Goal: Task Accomplishment & Management: Manage account settings

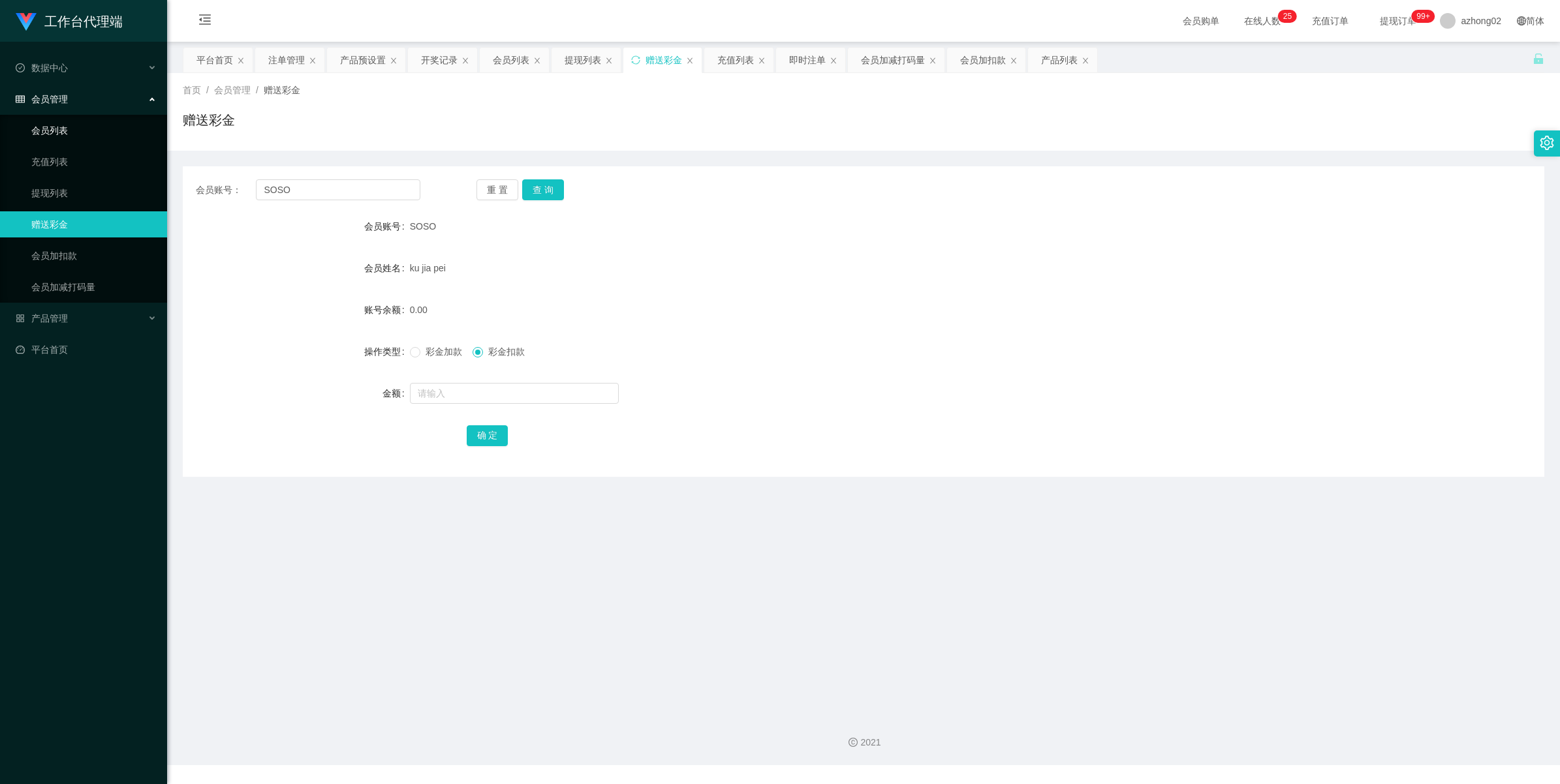
click at [50, 129] on link "会员列表" at bounding box center [94, 131] width 125 height 26
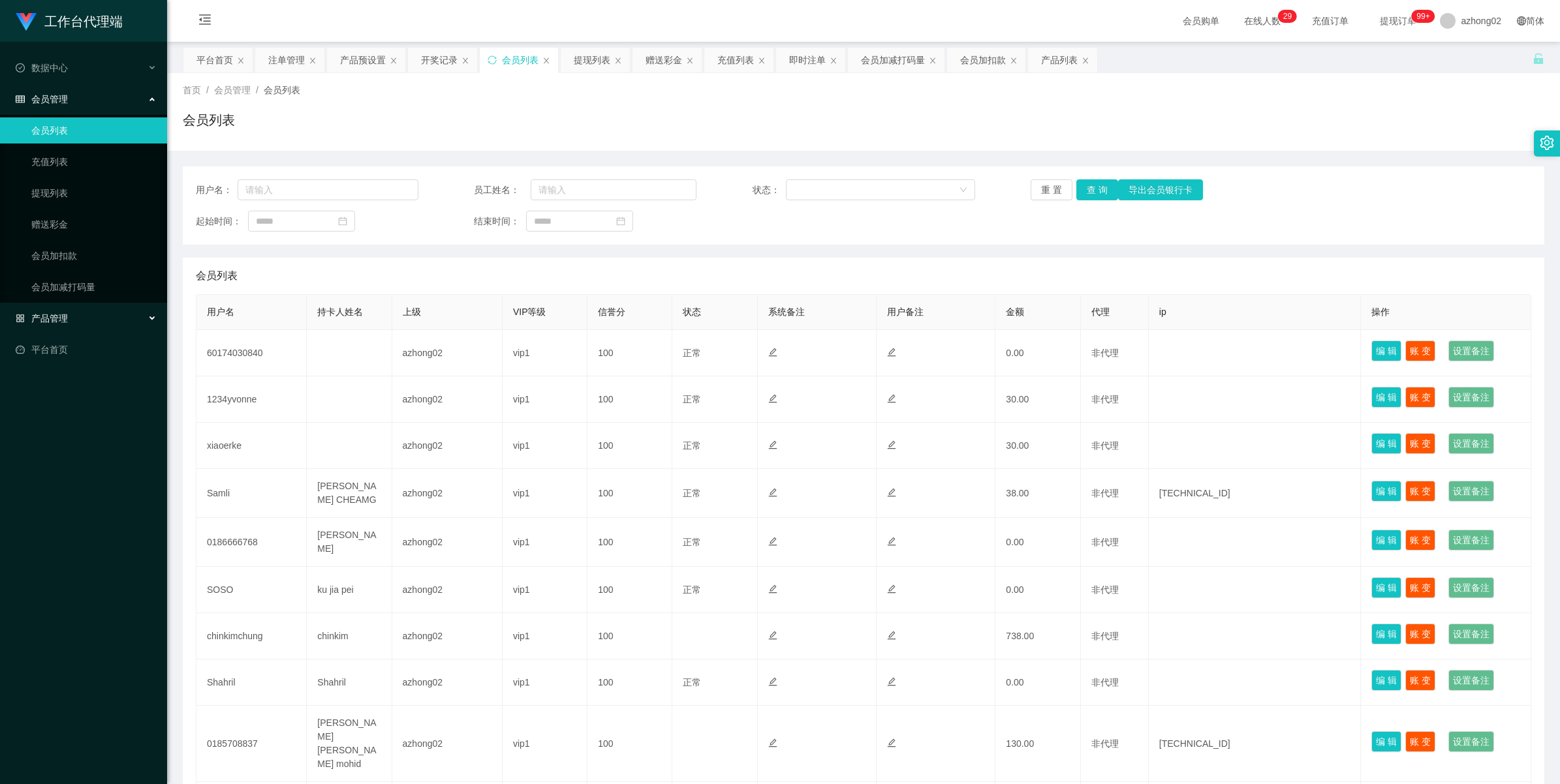
click at [36, 321] on span "产品管理" at bounding box center [42, 318] width 52 height 10
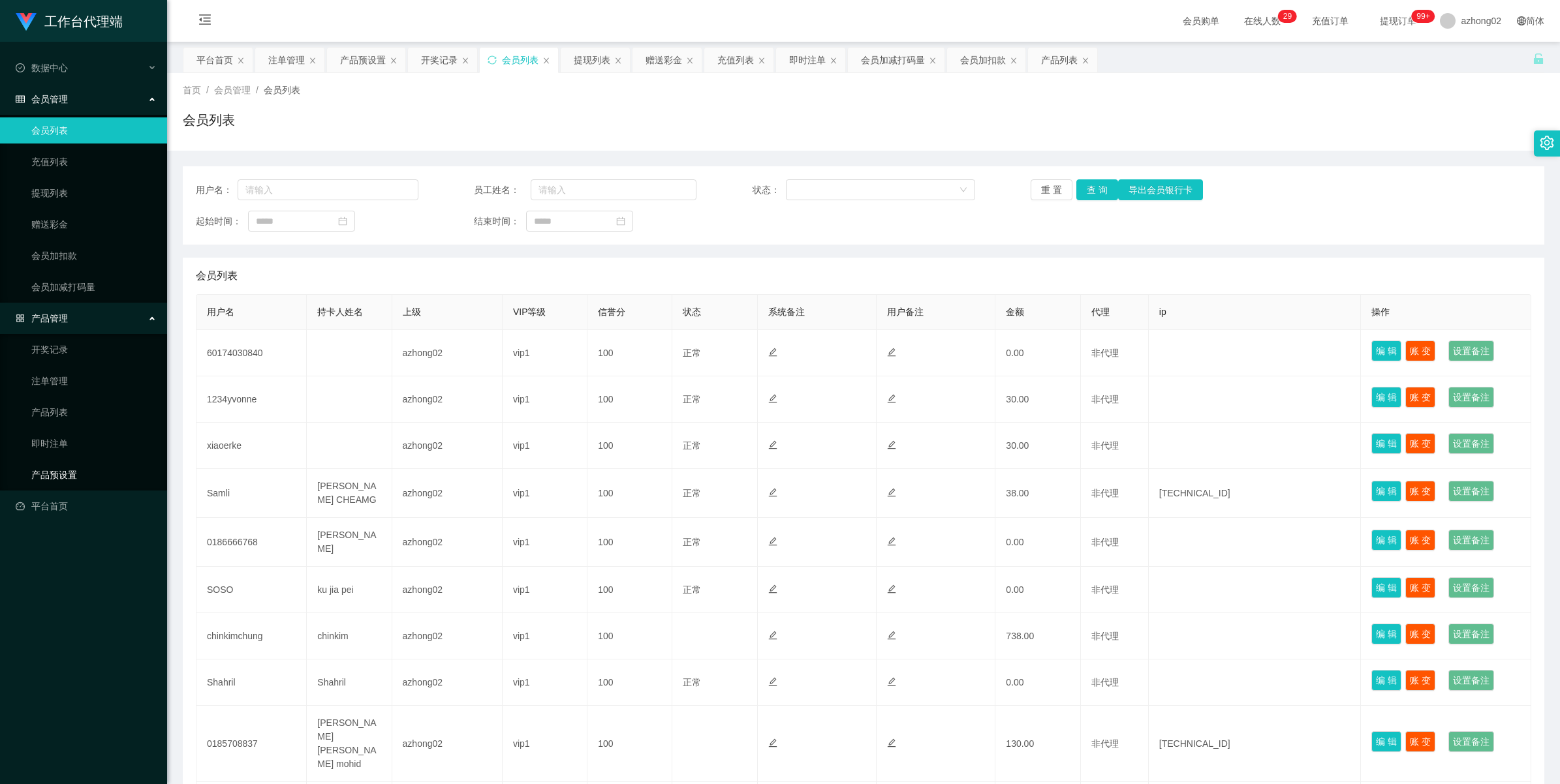
click at [53, 471] on link "产品预设置" at bounding box center [94, 475] width 125 height 26
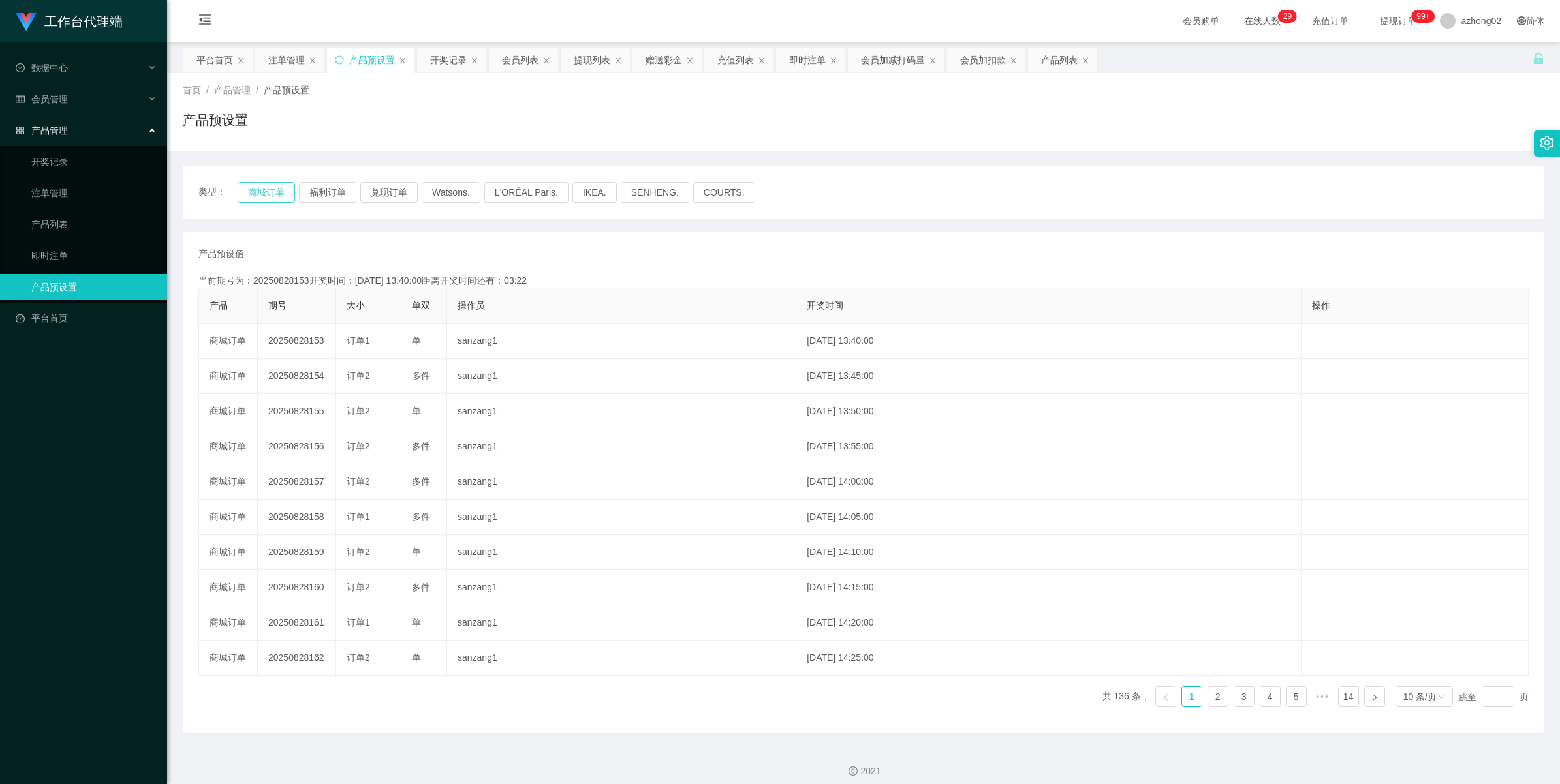
click at [260, 193] on button "商城订单" at bounding box center [266, 193] width 57 height 21
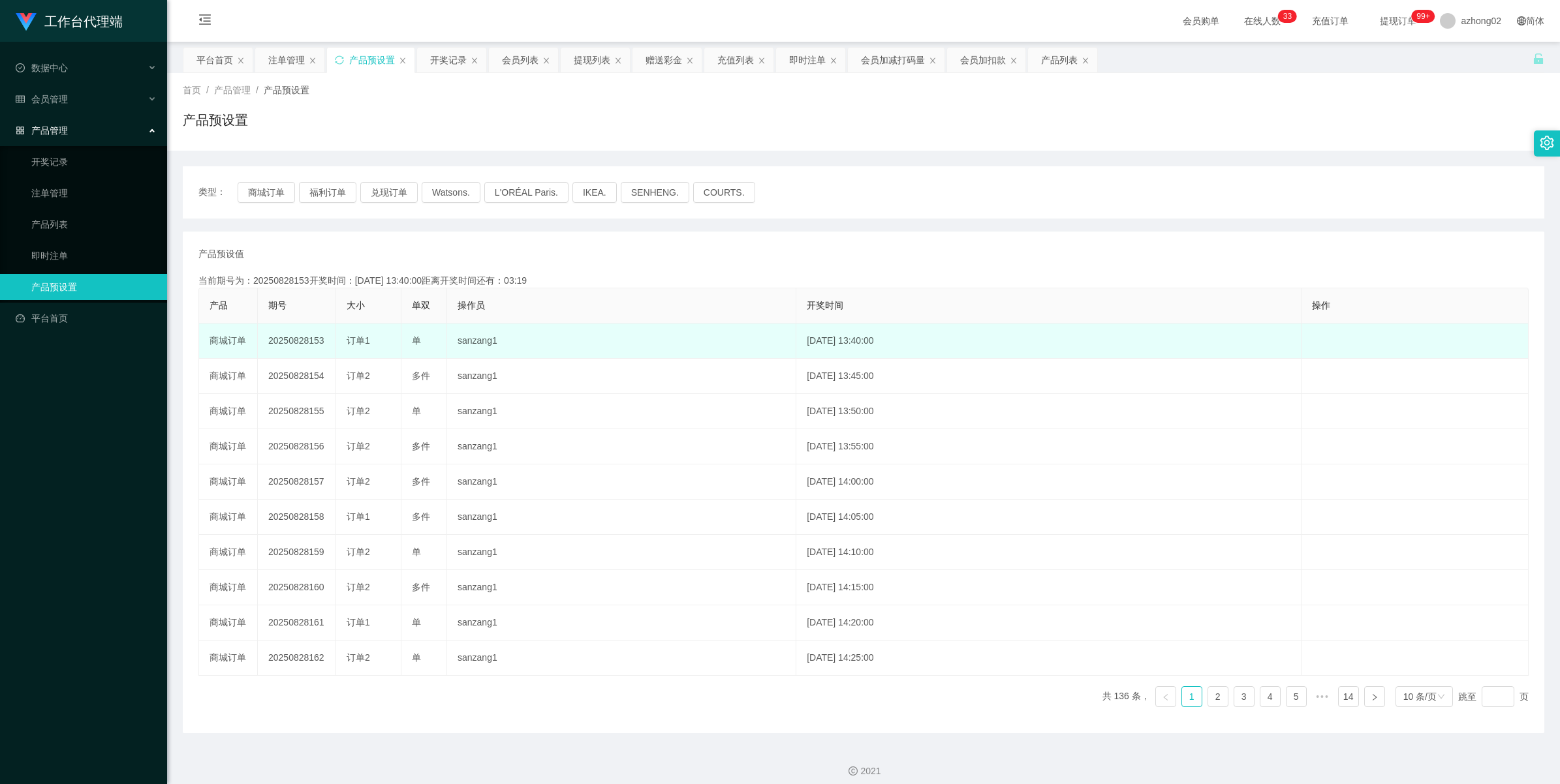
click at [298, 341] on td "20250828153" at bounding box center [296, 341] width 78 height 35
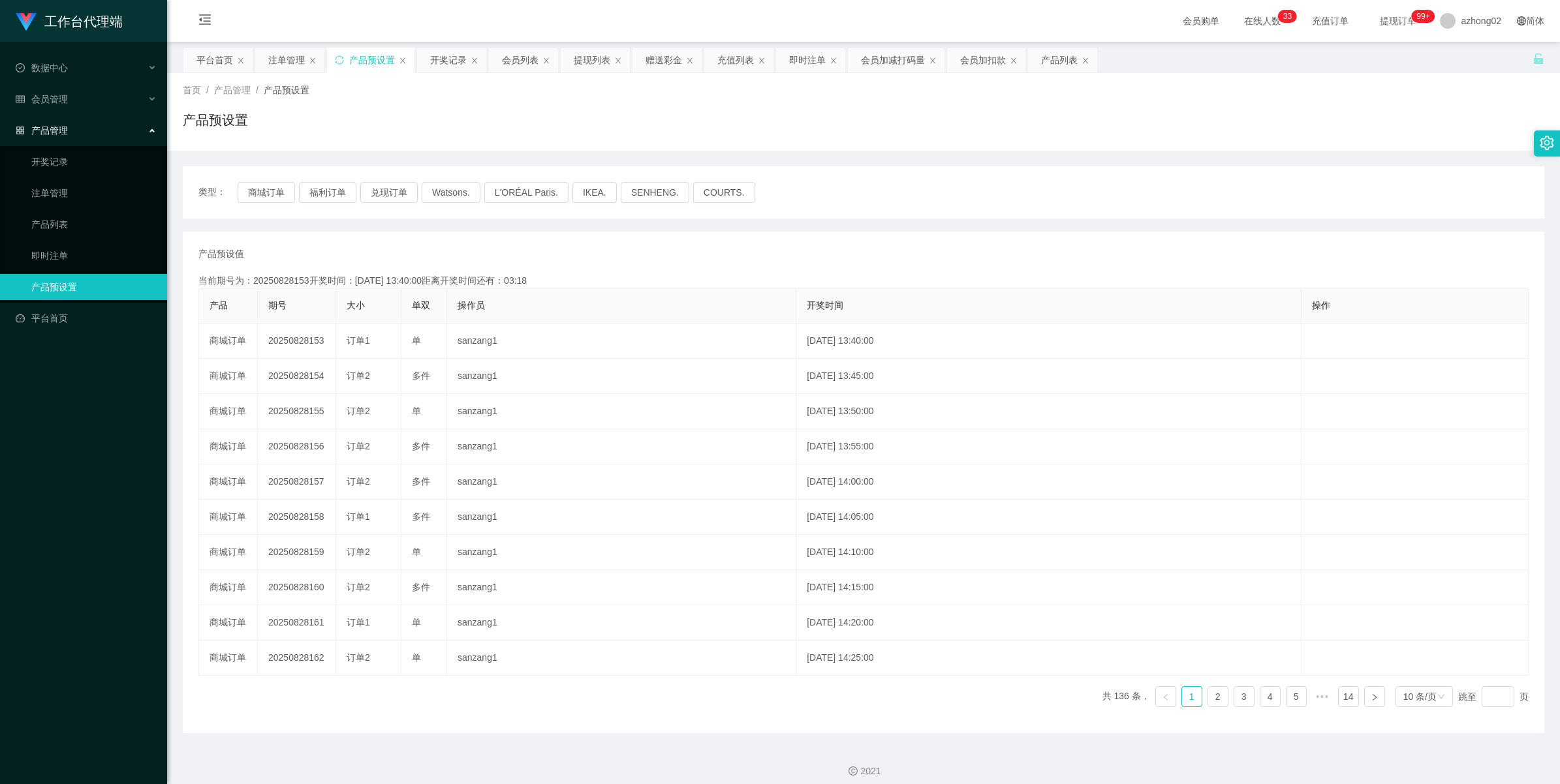
copy td "20250828153"
click at [34, 98] on span "会员管理" at bounding box center [42, 99] width 52 height 10
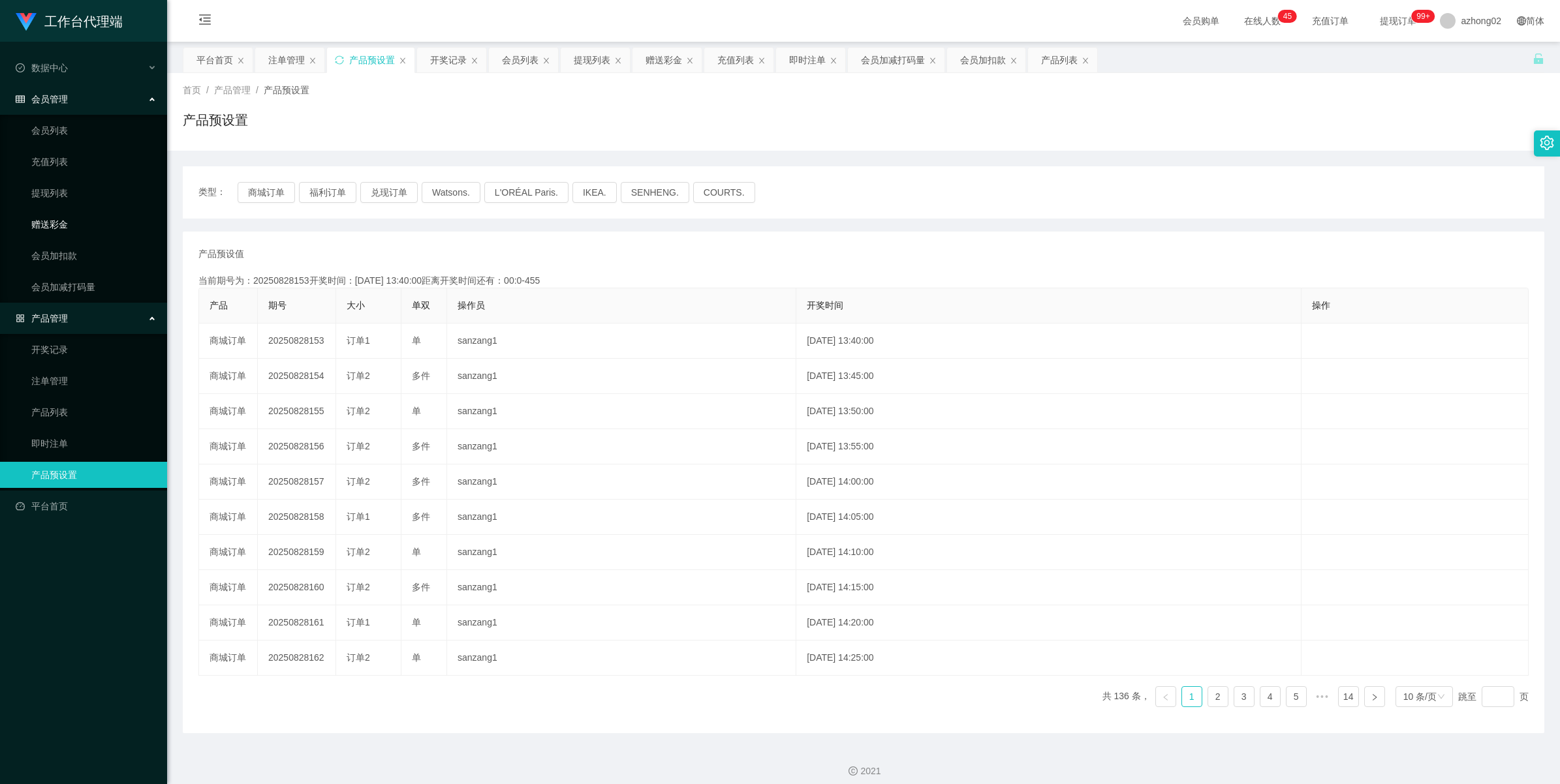
click at [65, 220] on link "赠送彩金" at bounding box center [94, 224] width 125 height 26
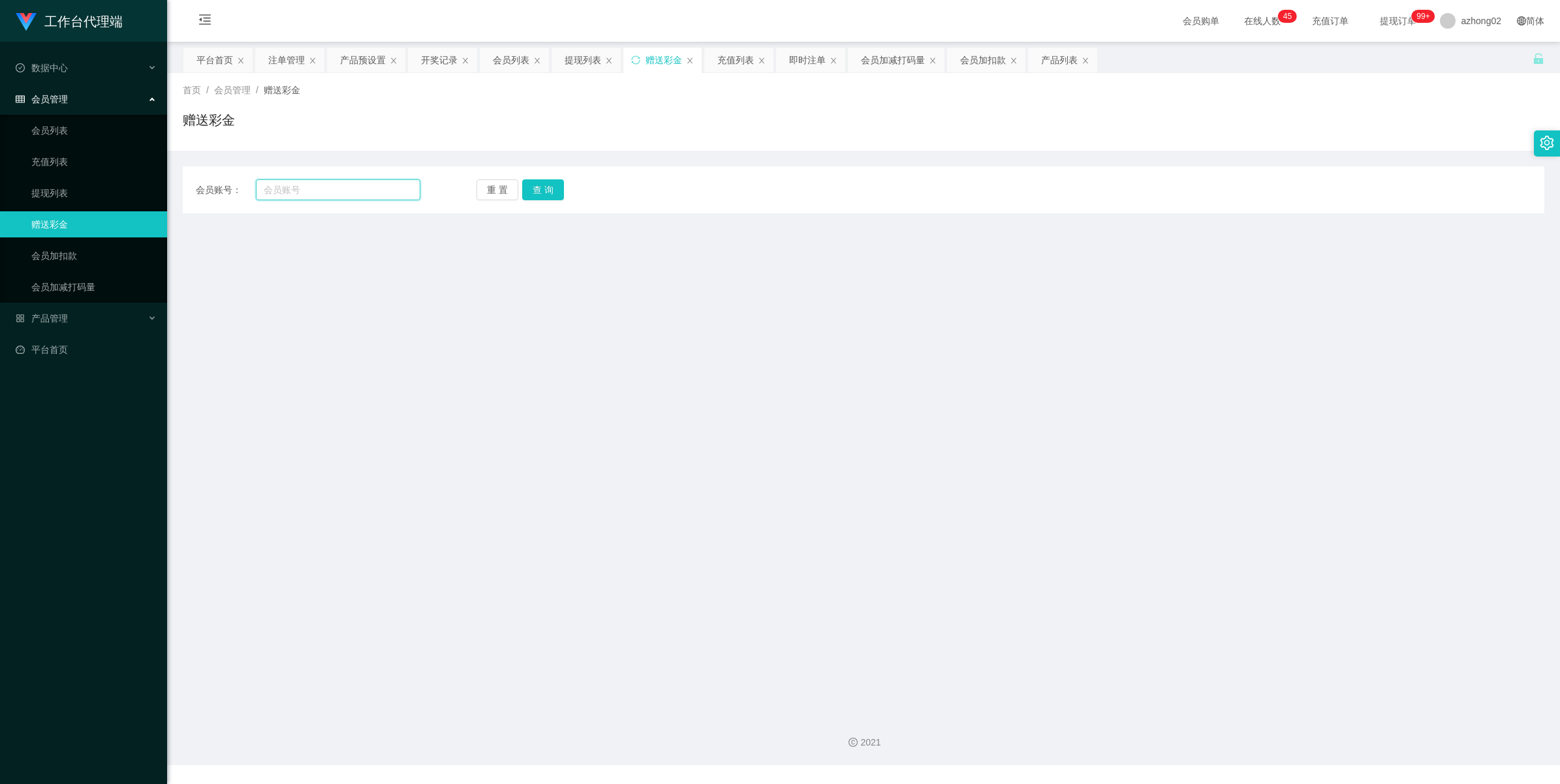
click at [333, 185] on input "text" at bounding box center [337, 190] width 164 height 21
paste input "1234yvonne"
type input "1234yvonne"
drag, startPoint x: 566, startPoint y: 190, endPoint x: 555, endPoint y: 191, distance: 11.0
click at [559, 191] on div "重 置 查 询" at bounding box center [589, 190] width 224 height 21
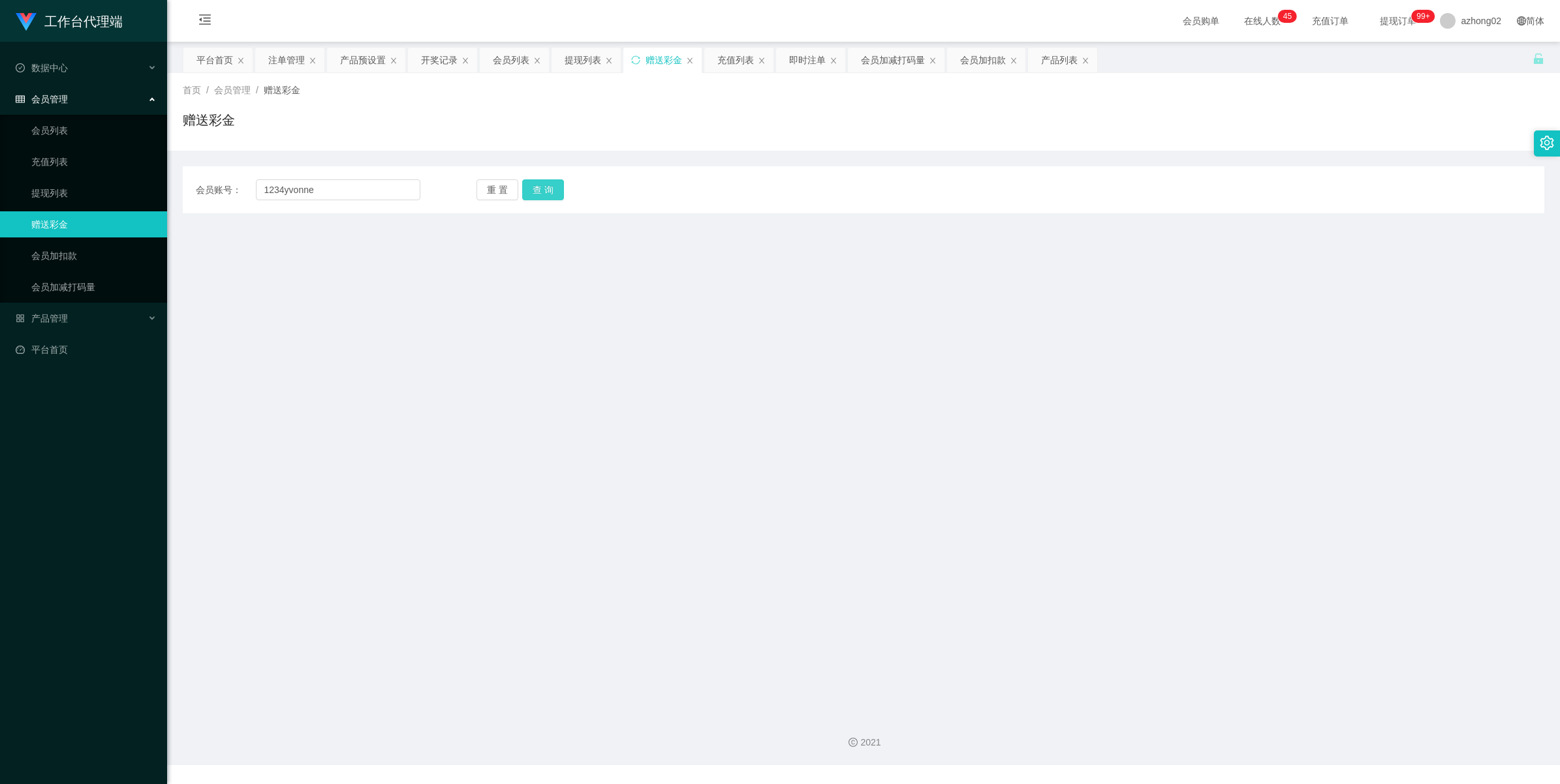
click at [539, 193] on button "查 询" at bounding box center [543, 190] width 42 height 21
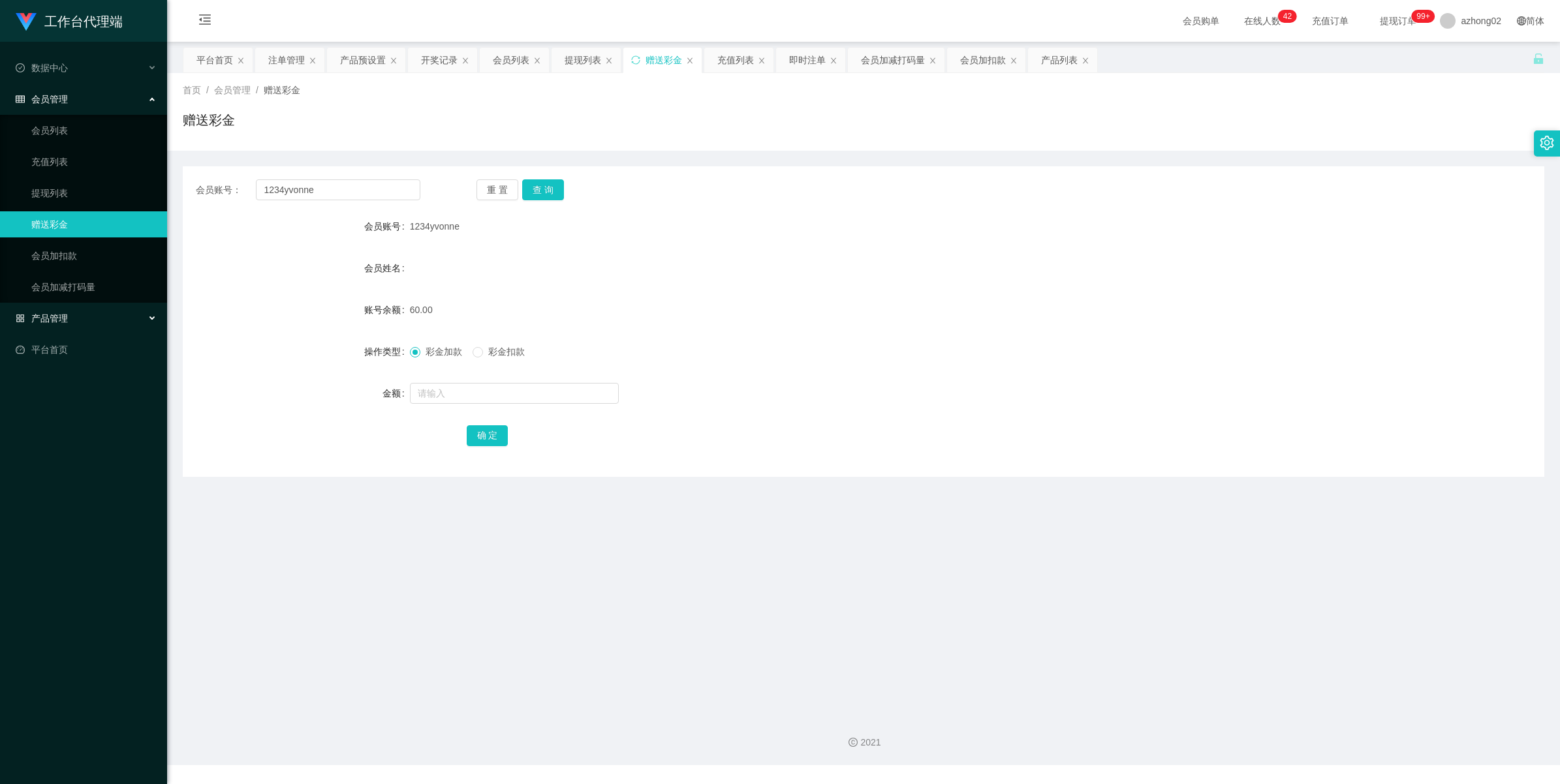
click at [52, 313] on span "产品管理" at bounding box center [42, 318] width 52 height 10
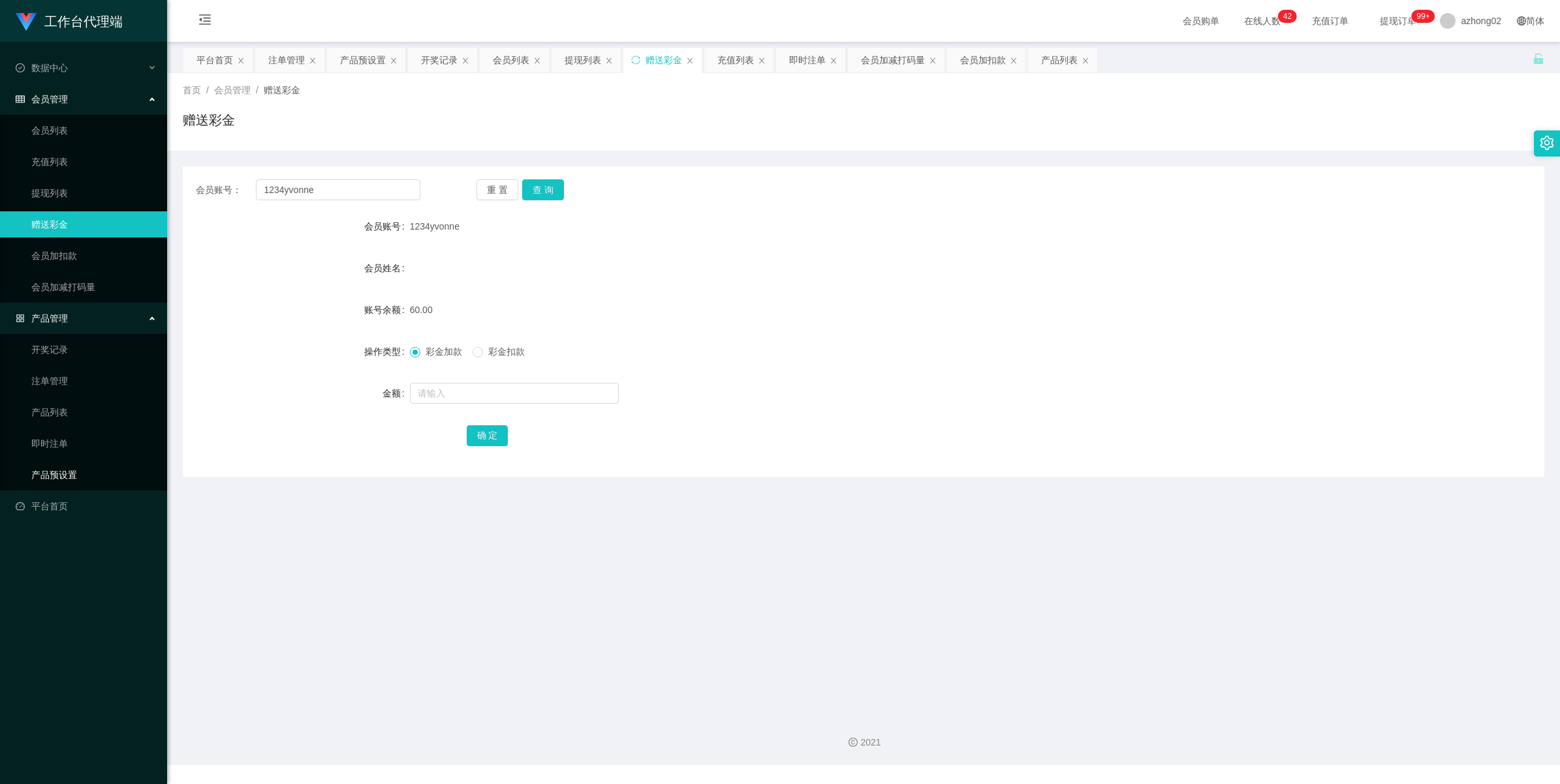
click at [56, 481] on link "产品预设置" at bounding box center [94, 475] width 125 height 26
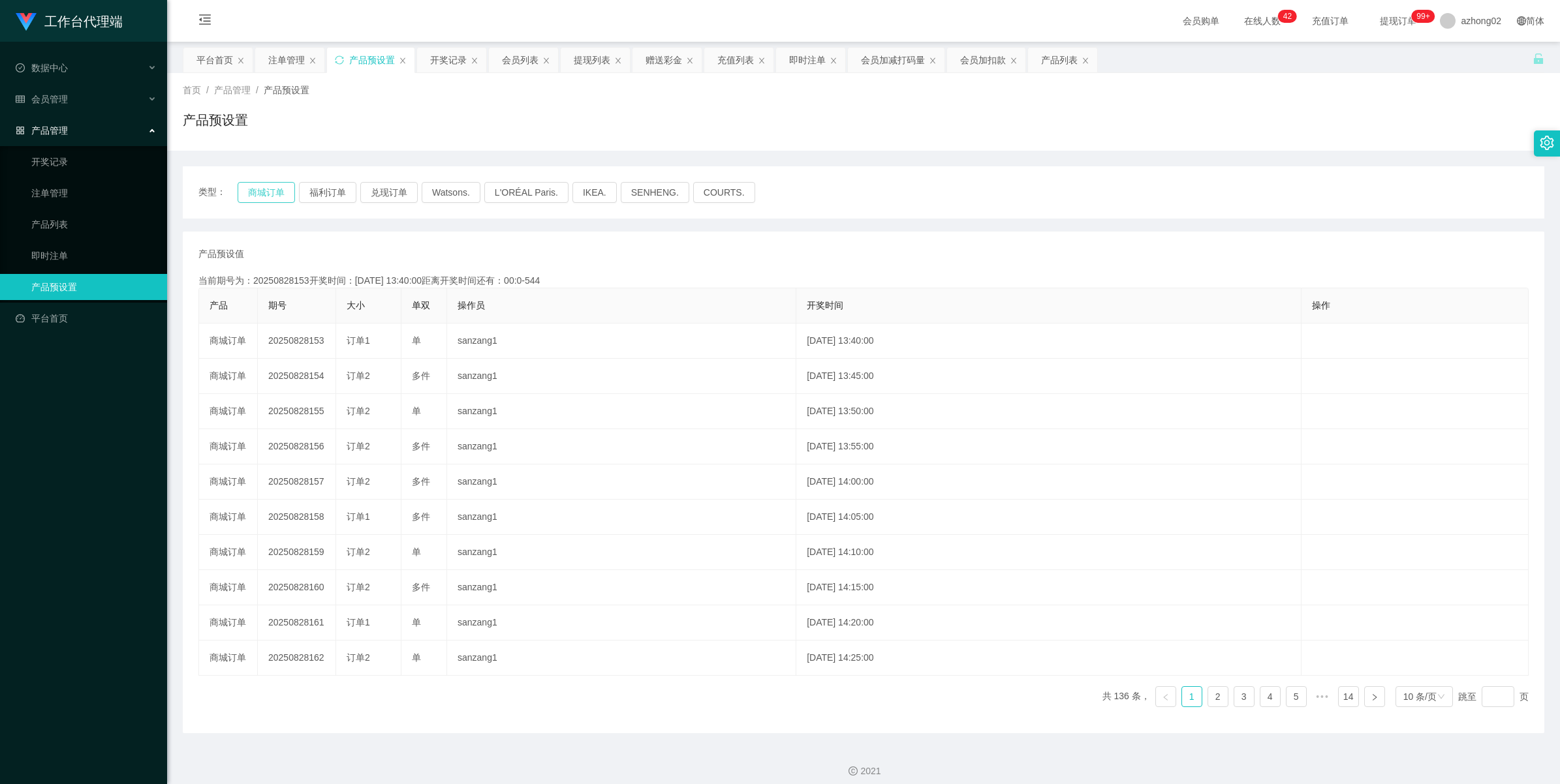
click at [265, 190] on button "商城订单" at bounding box center [266, 193] width 57 height 21
click at [281, 189] on button "商城订单" at bounding box center [266, 193] width 57 height 21
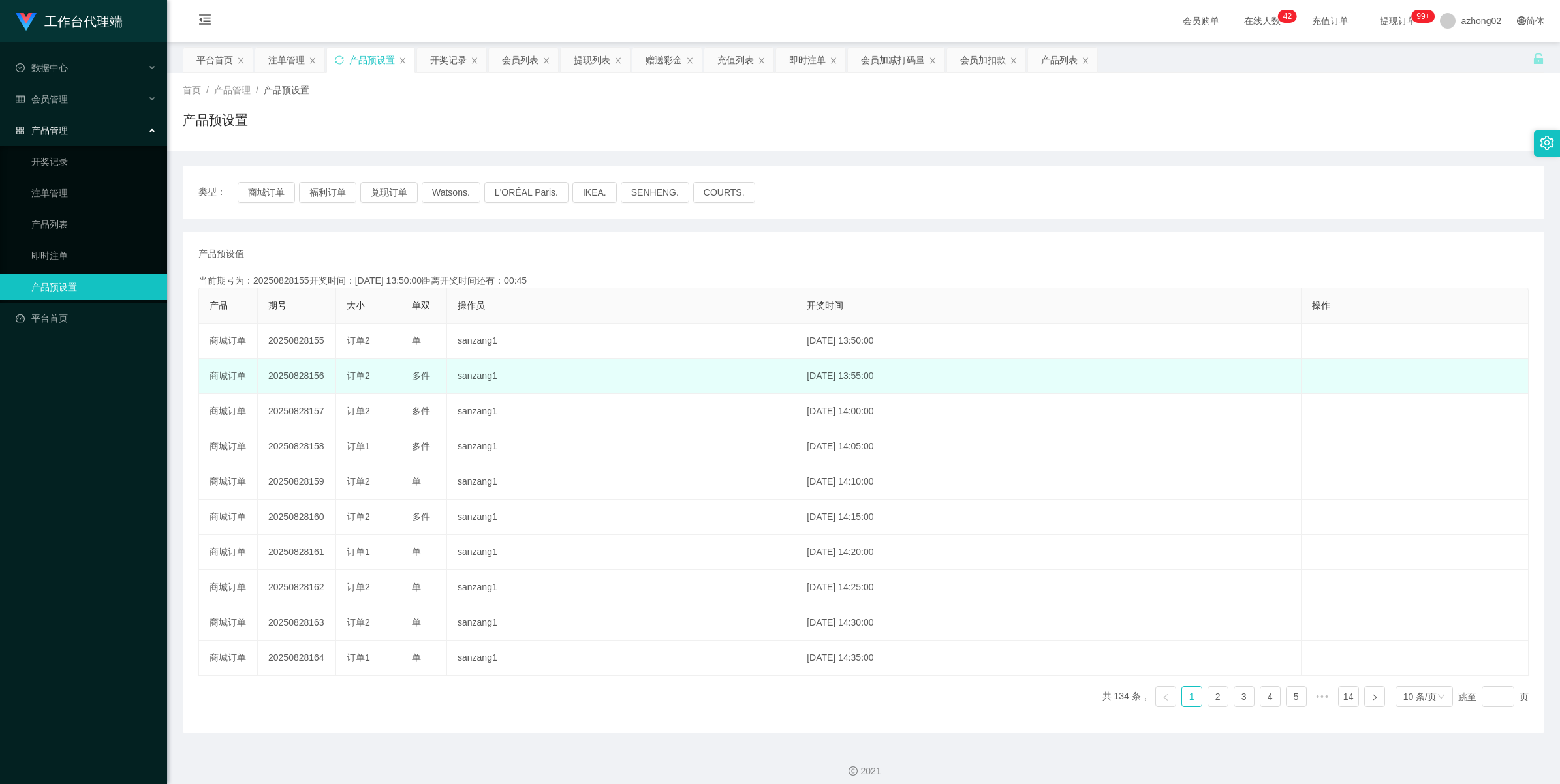
click at [296, 377] on td "20250828156" at bounding box center [296, 376] width 78 height 35
click at [299, 377] on td "20250828156" at bounding box center [296, 376] width 78 height 35
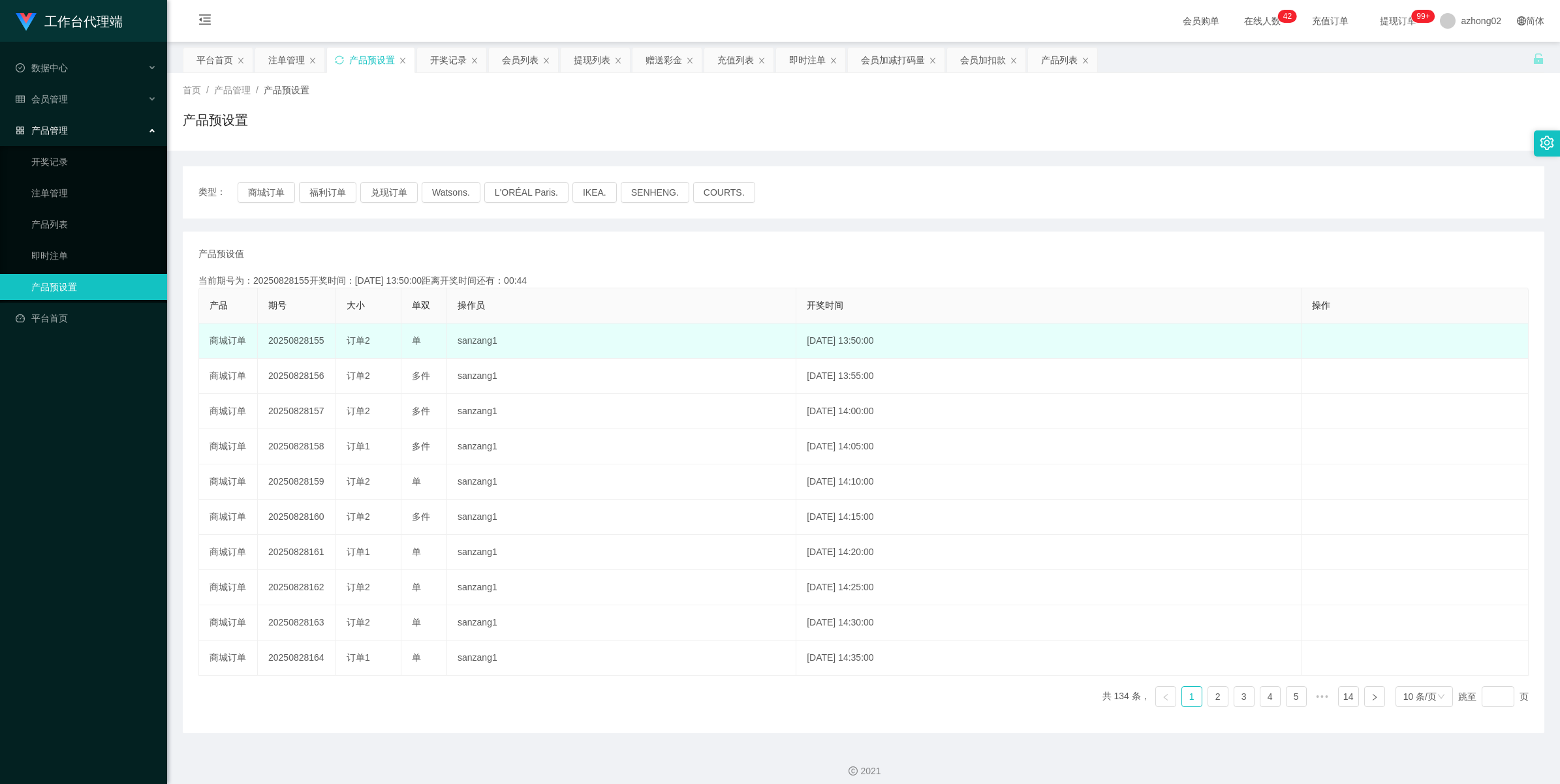
copy td "20250828156"
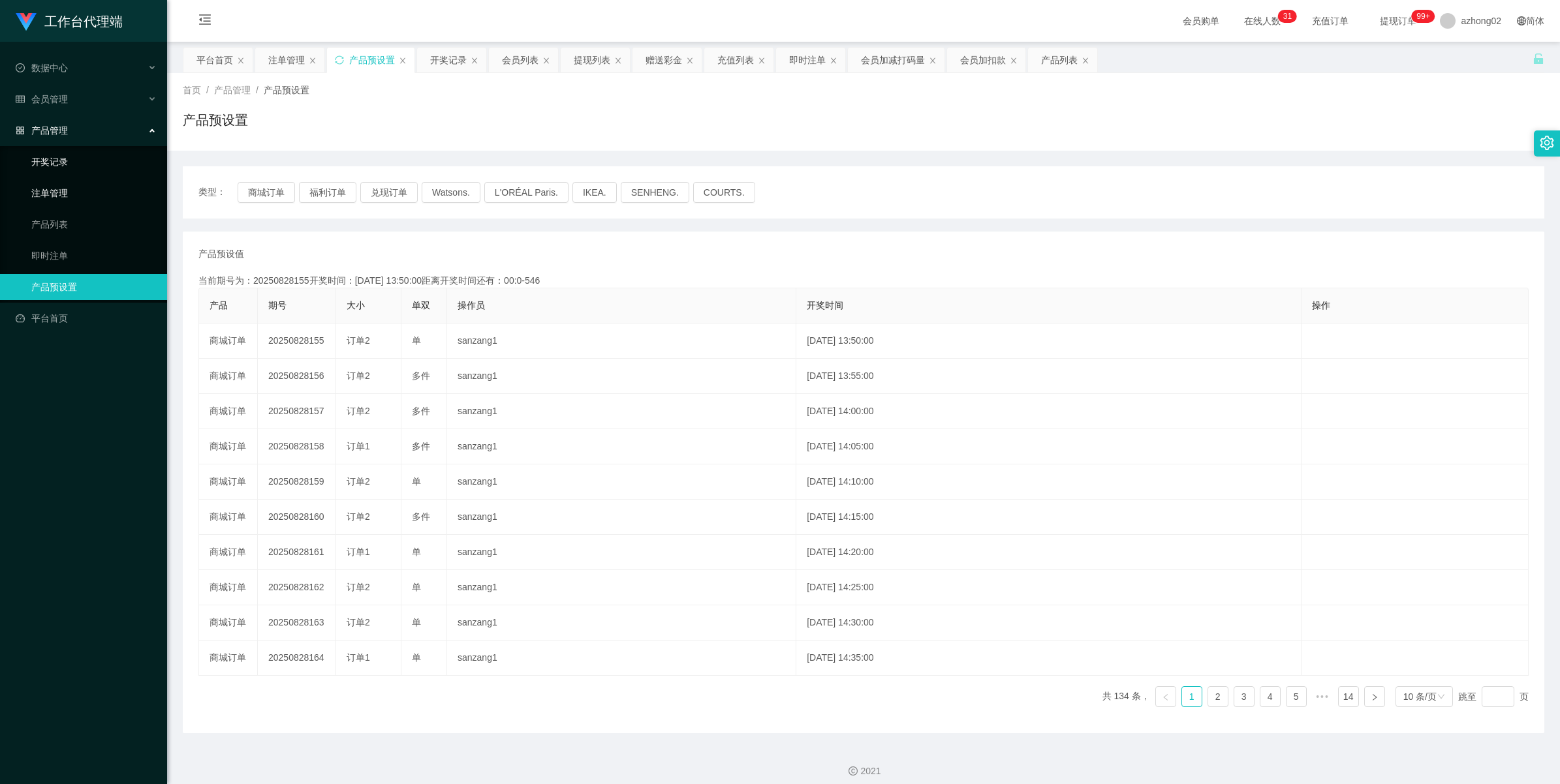
drag, startPoint x: 52, startPoint y: 179, endPoint x: 53, endPoint y: 168, distance: 11.0
click at [52, 180] on link "注单管理" at bounding box center [94, 193] width 125 height 26
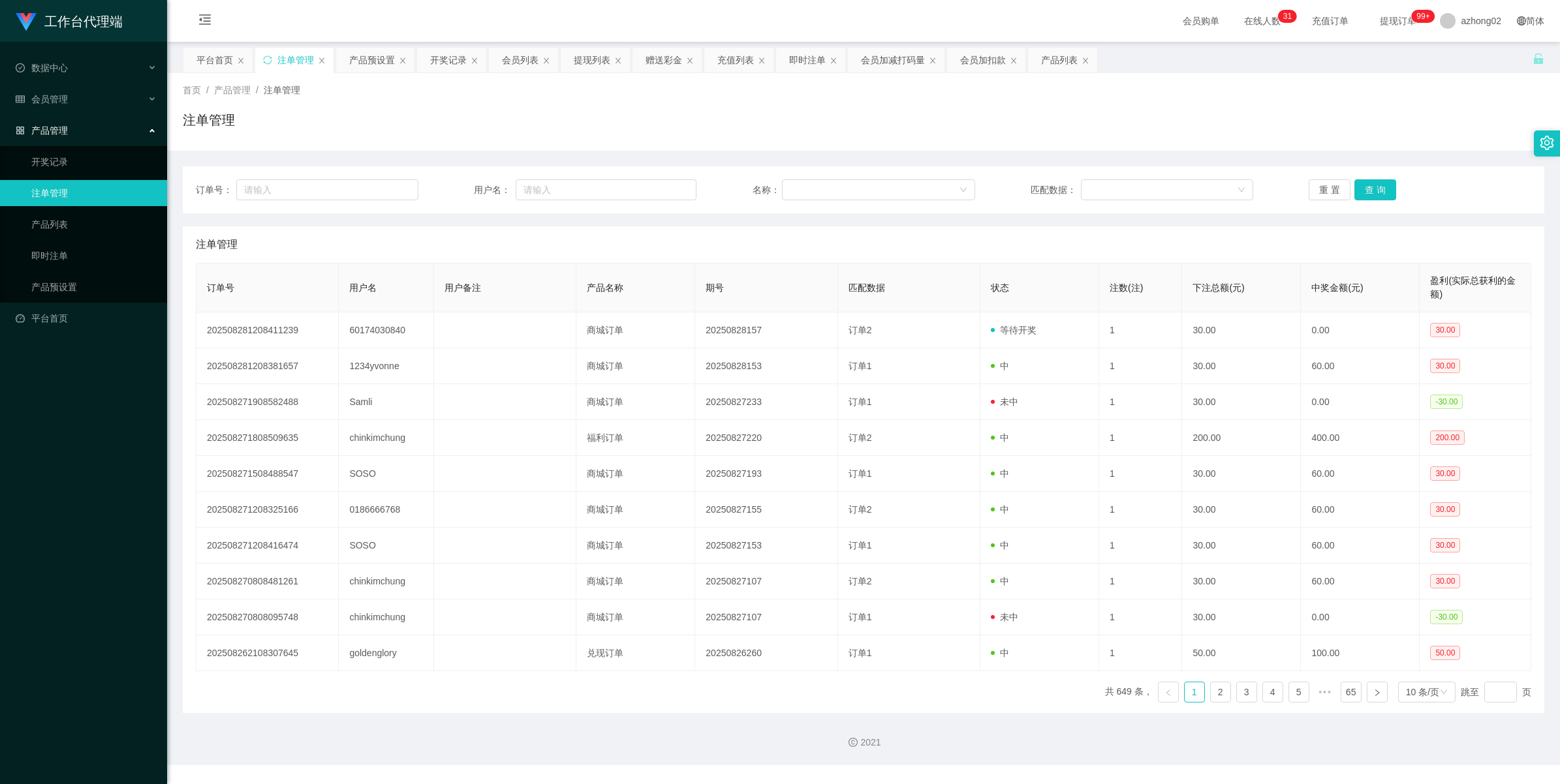
click at [52, 134] on span "产品管理" at bounding box center [42, 130] width 52 height 10
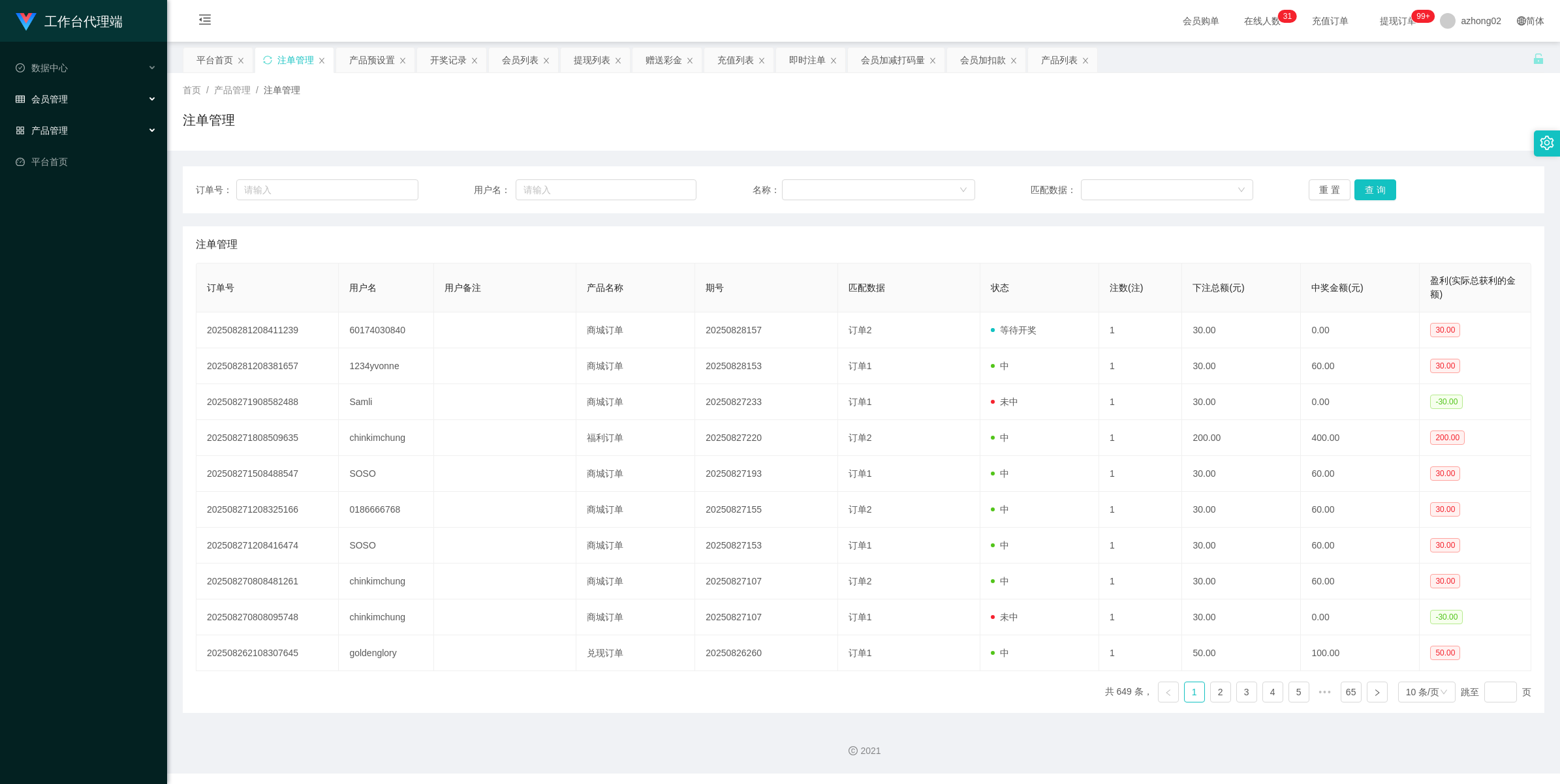
click at [54, 101] on span "会员管理" at bounding box center [42, 99] width 52 height 10
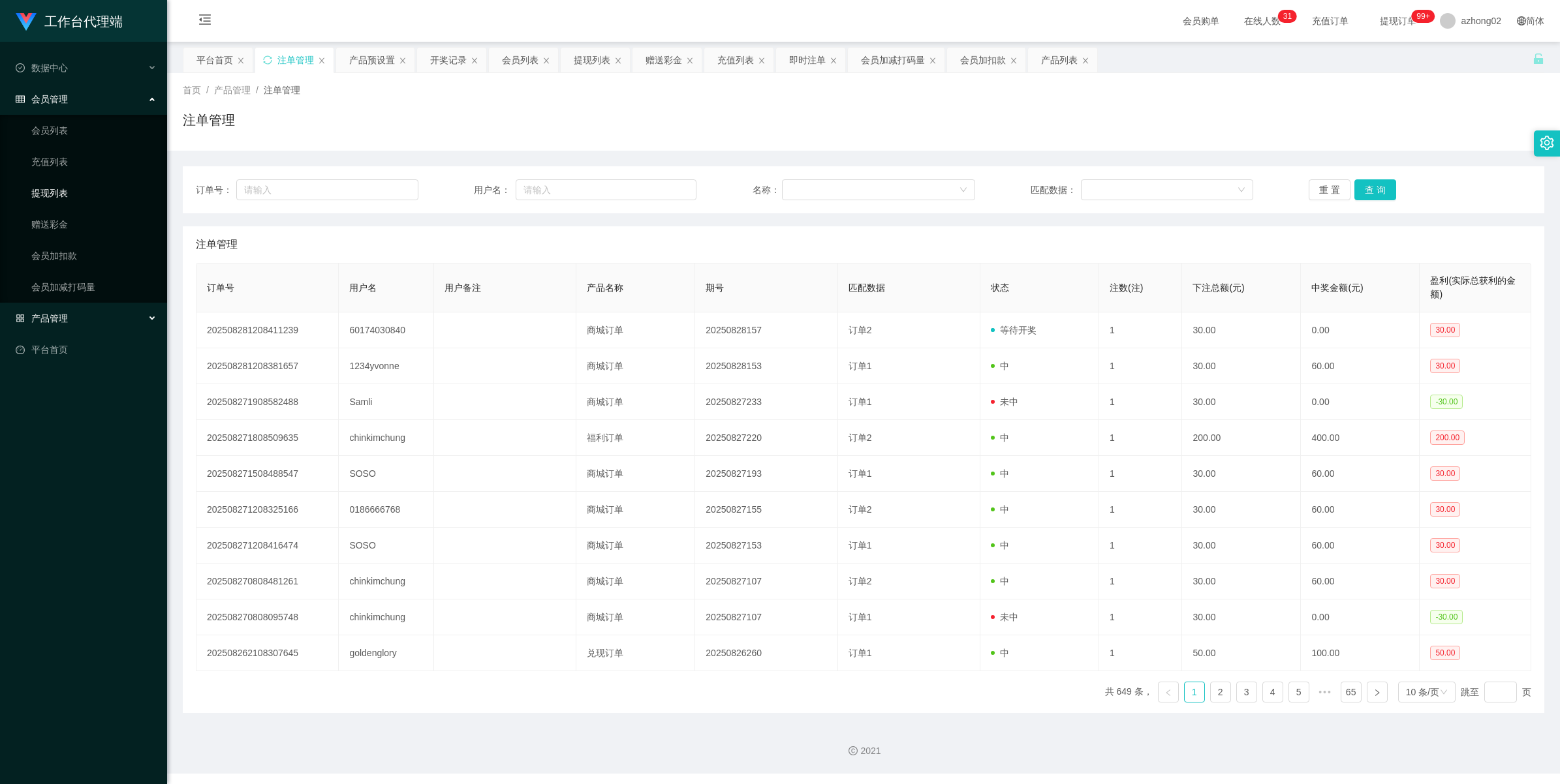
click at [57, 191] on link "提现列表" at bounding box center [94, 193] width 125 height 26
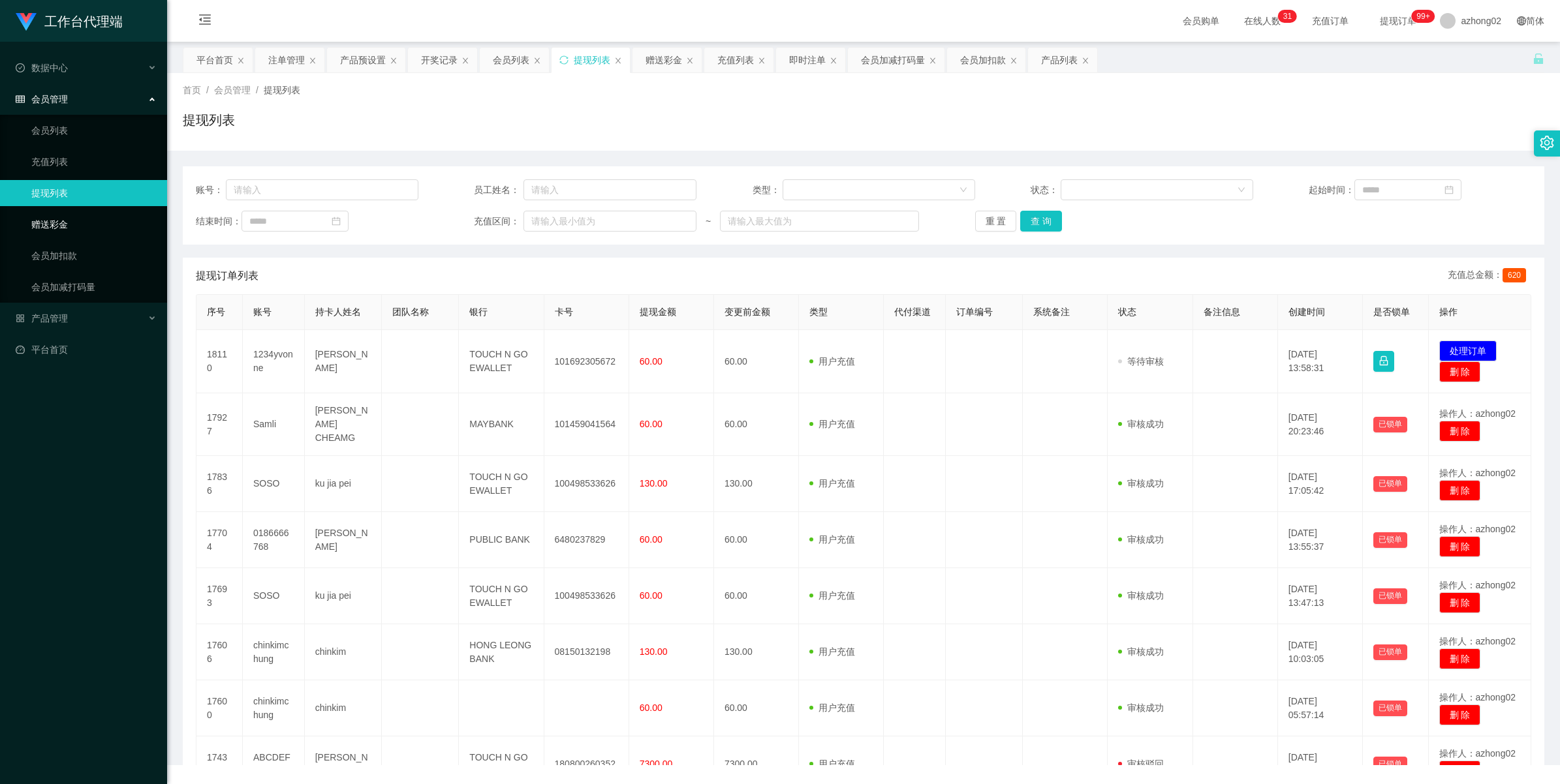
drag, startPoint x: 59, startPoint y: 217, endPoint x: 69, endPoint y: 219, distance: 10.2
click at [59, 220] on link "赠送彩金" at bounding box center [94, 224] width 125 height 26
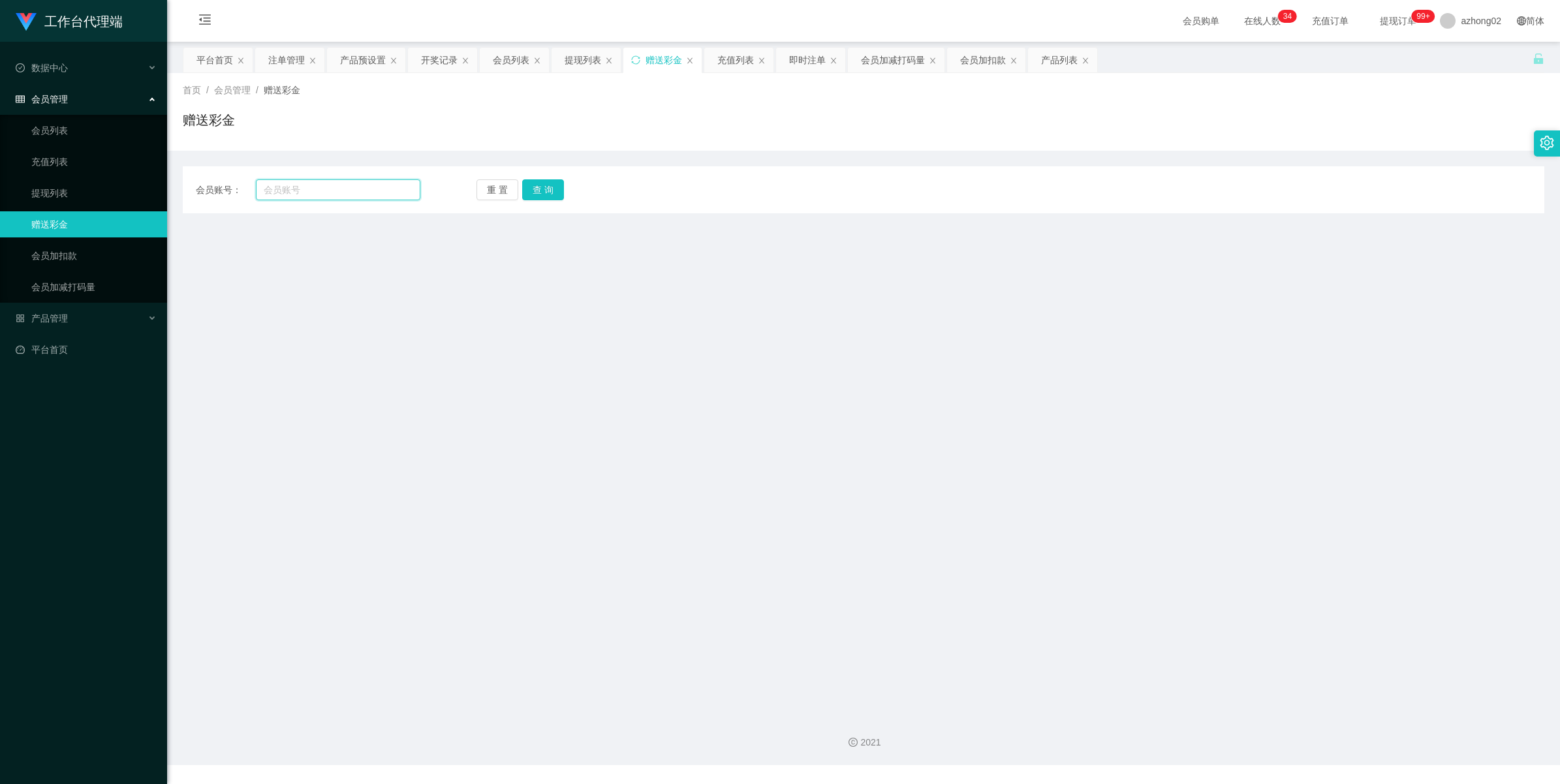
click at [390, 190] on input "text" at bounding box center [337, 190] width 164 height 21
paste input "60174030840"
type input "60174030840"
drag, startPoint x: 549, startPoint y: 183, endPoint x: 553, endPoint y: 175, distance: 8.9
click at [549, 183] on button "查 询" at bounding box center [543, 190] width 42 height 21
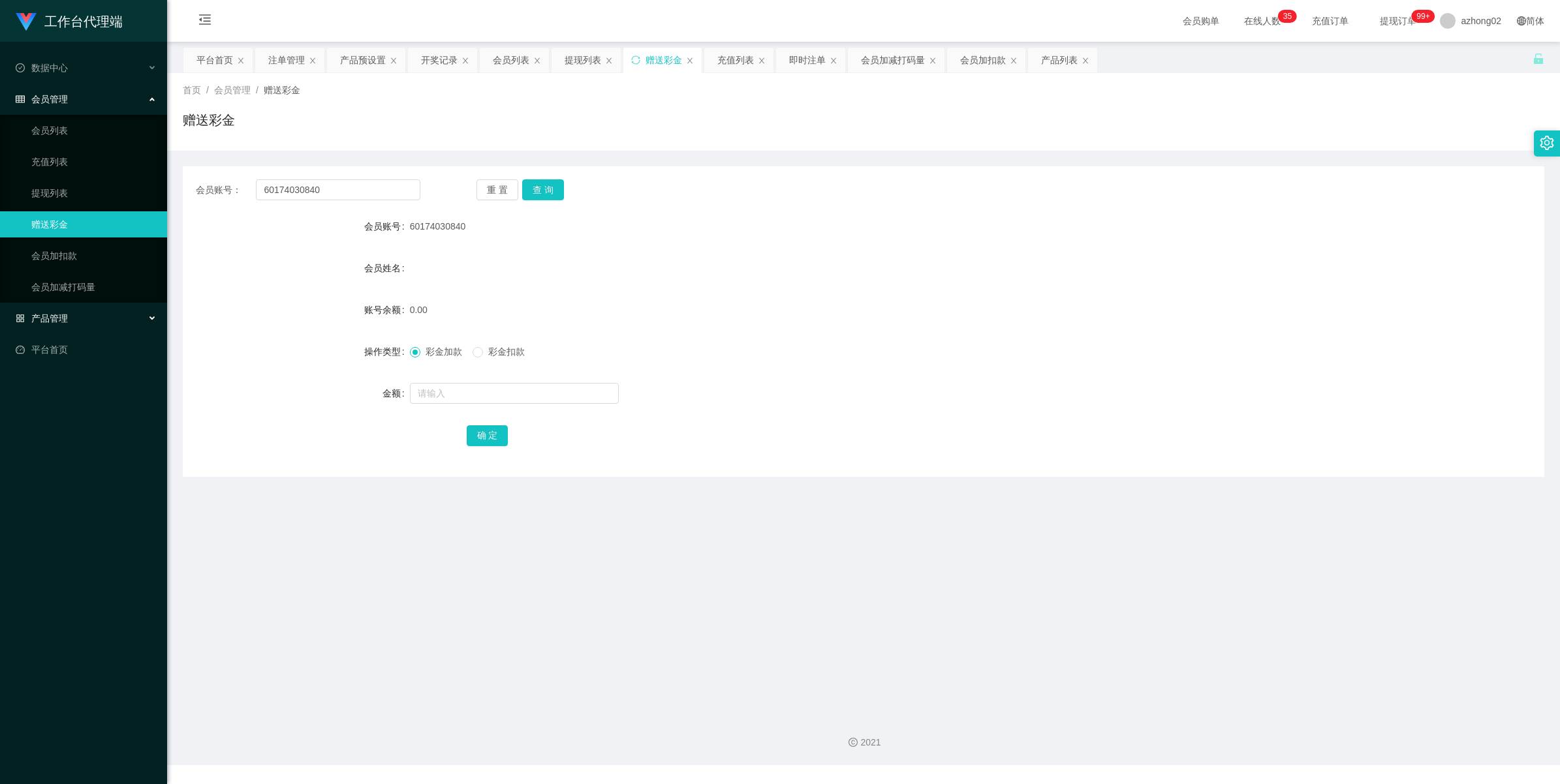
click at [39, 315] on span "产品管理" at bounding box center [42, 318] width 52 height 10
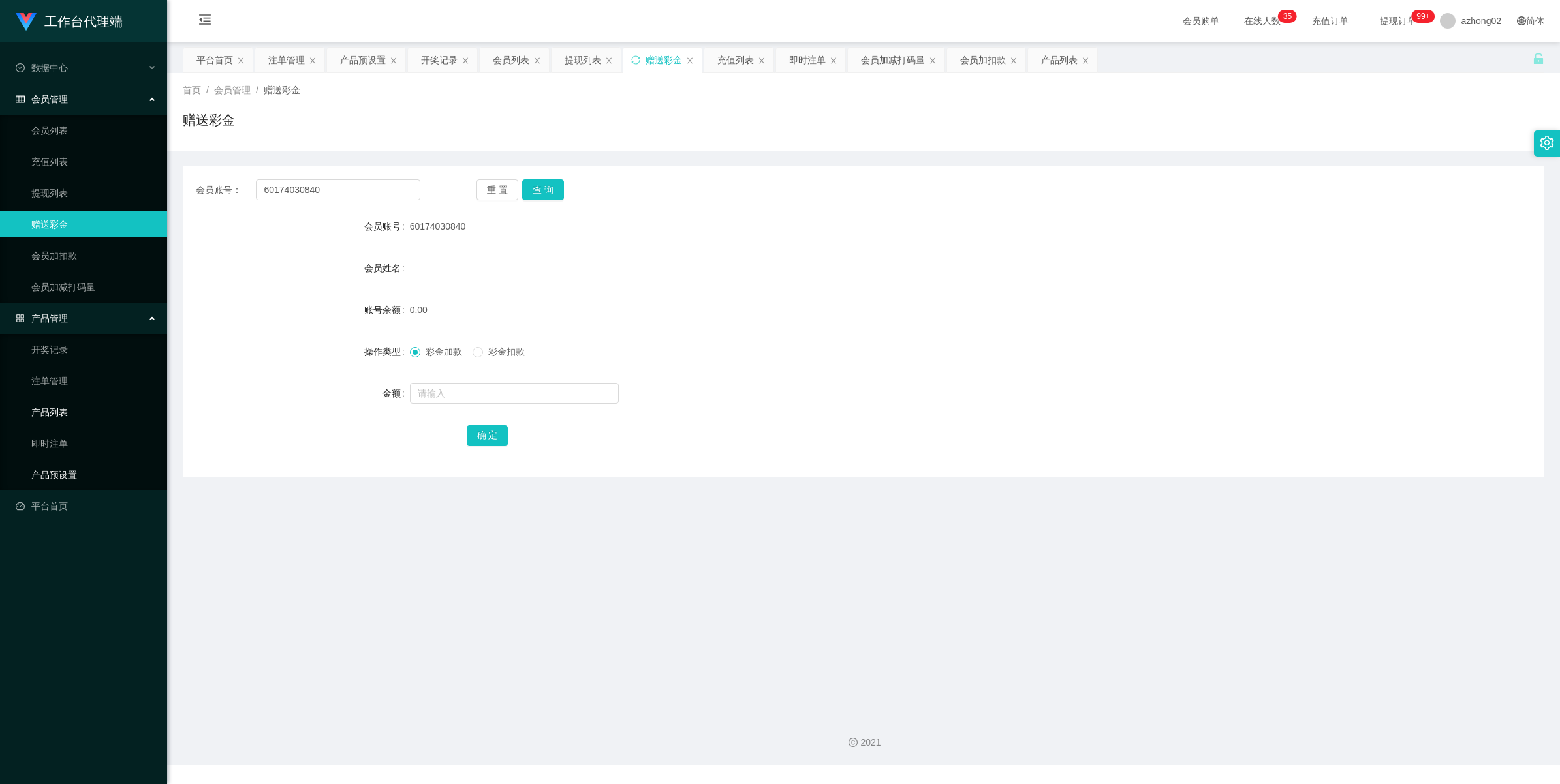
drag, startPoint x: 46, startPoint y: 467, endPoint x: 69, endPoint y: 416, distance: 55.9
click at [44, 467] on link "产品预设置" at bounding box center [94, 475] width 125 height 26
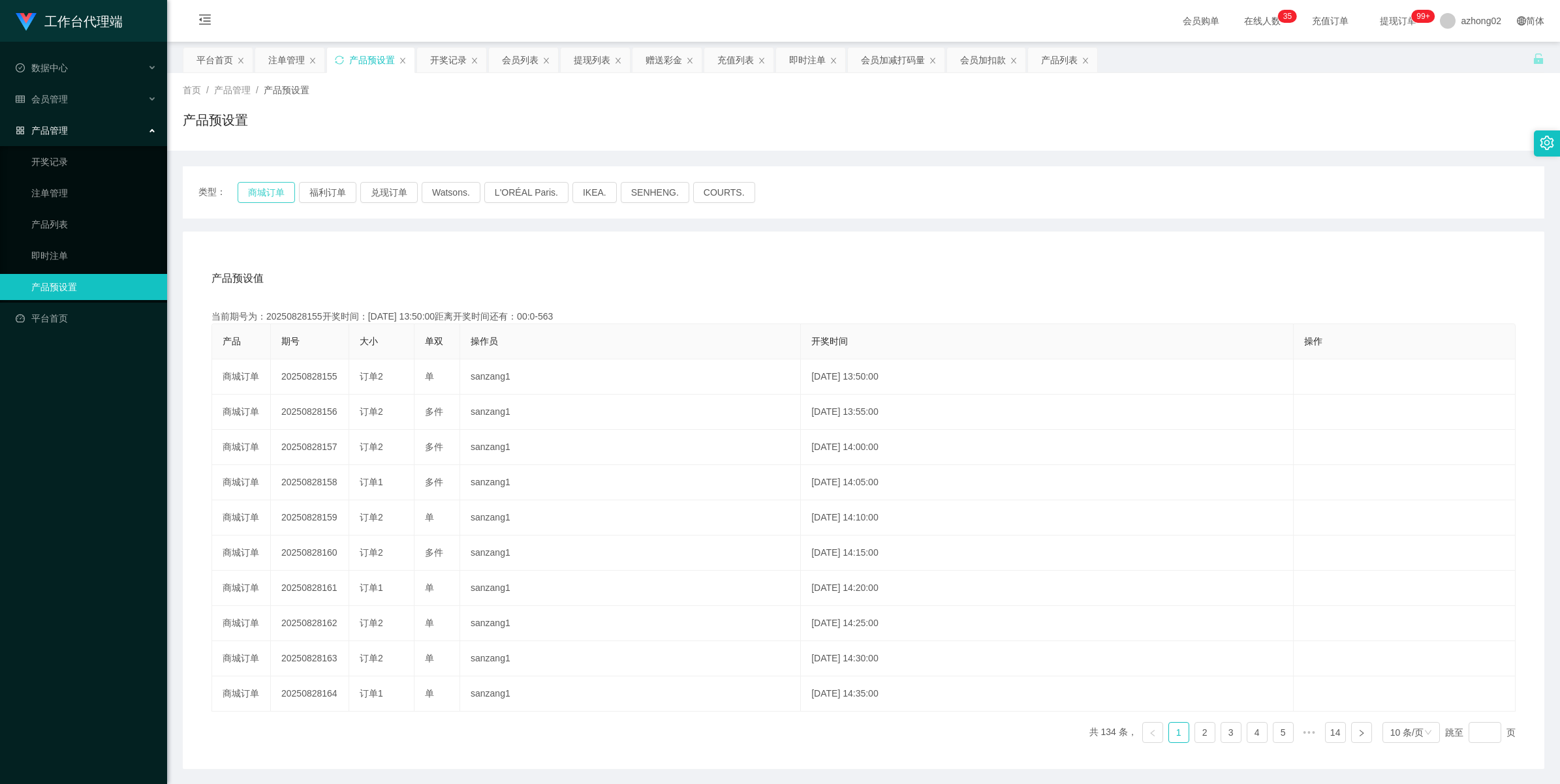
drag, startPoint x: 259, startPoint y: 191, endPoint x: 266, endPoint y: 197, distance: 9.2
click at [262, 194] on button "商城订单" at bounding box center [266, 193] width 57 height 21
type button "k3wph"
click at [297, 53] on div "注单管理" at bounding box center [286, 60] width 37 height 25
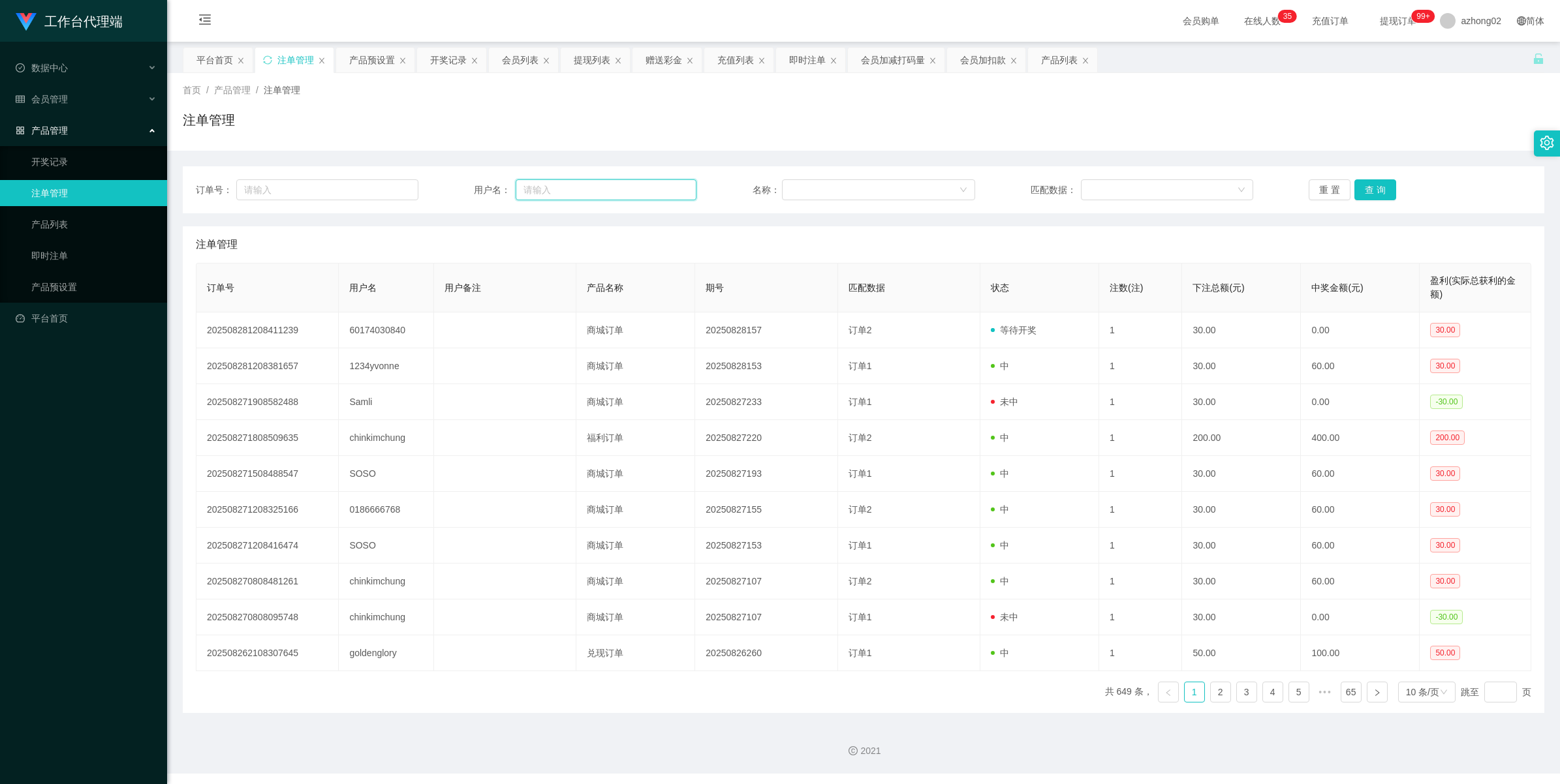
click at [575, 188] on input "text" at bounding box center [605, 190] width 181 height 21
paste input "60174030840"
type input "60174030840"
click at [1367, 186] on button "查 询" at bounding box center [1375, 190] width 42 height 21
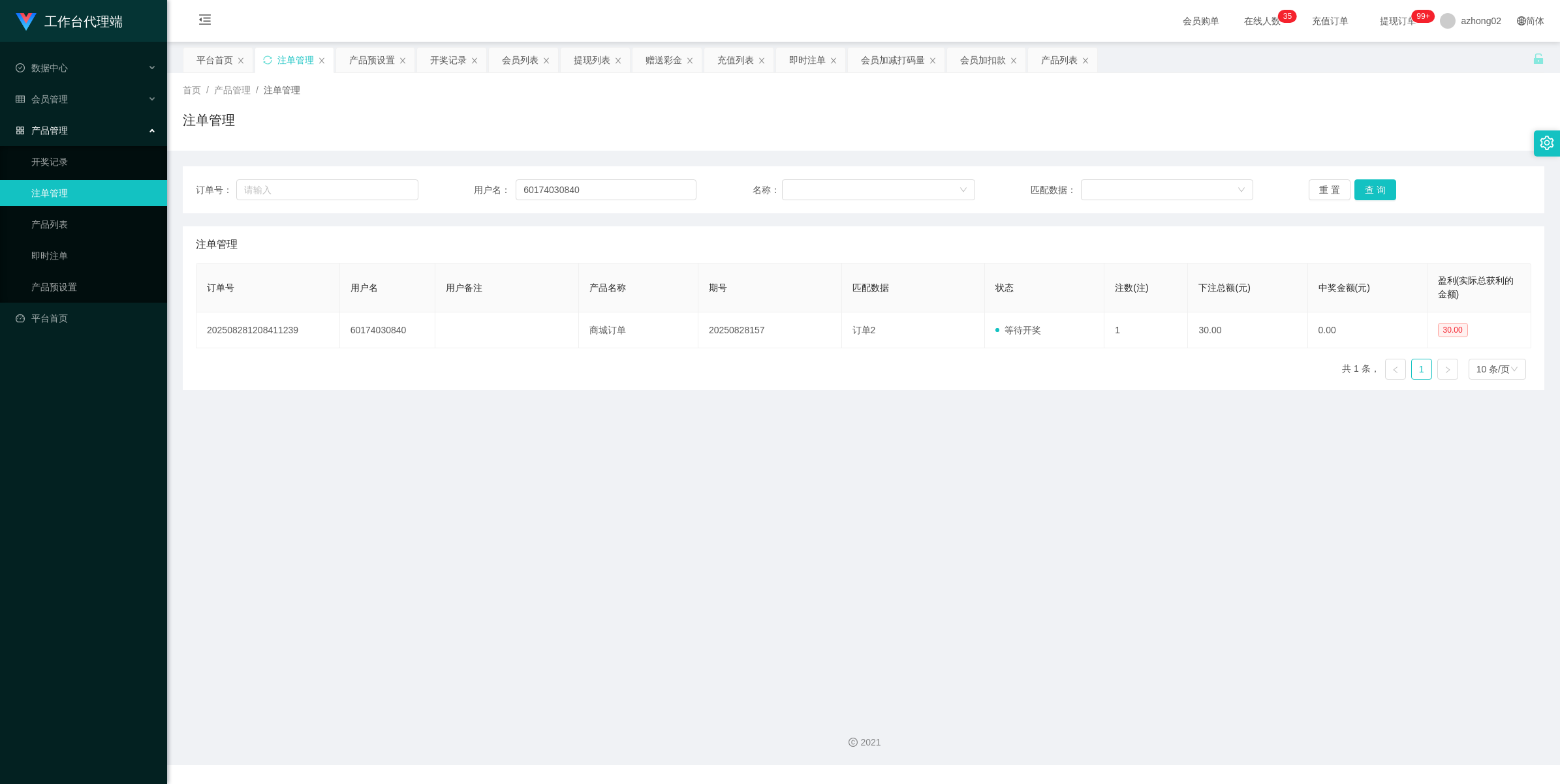
click at [54, 129] on span "产品管理" at bounding box center [42, 130] width 52 height 10
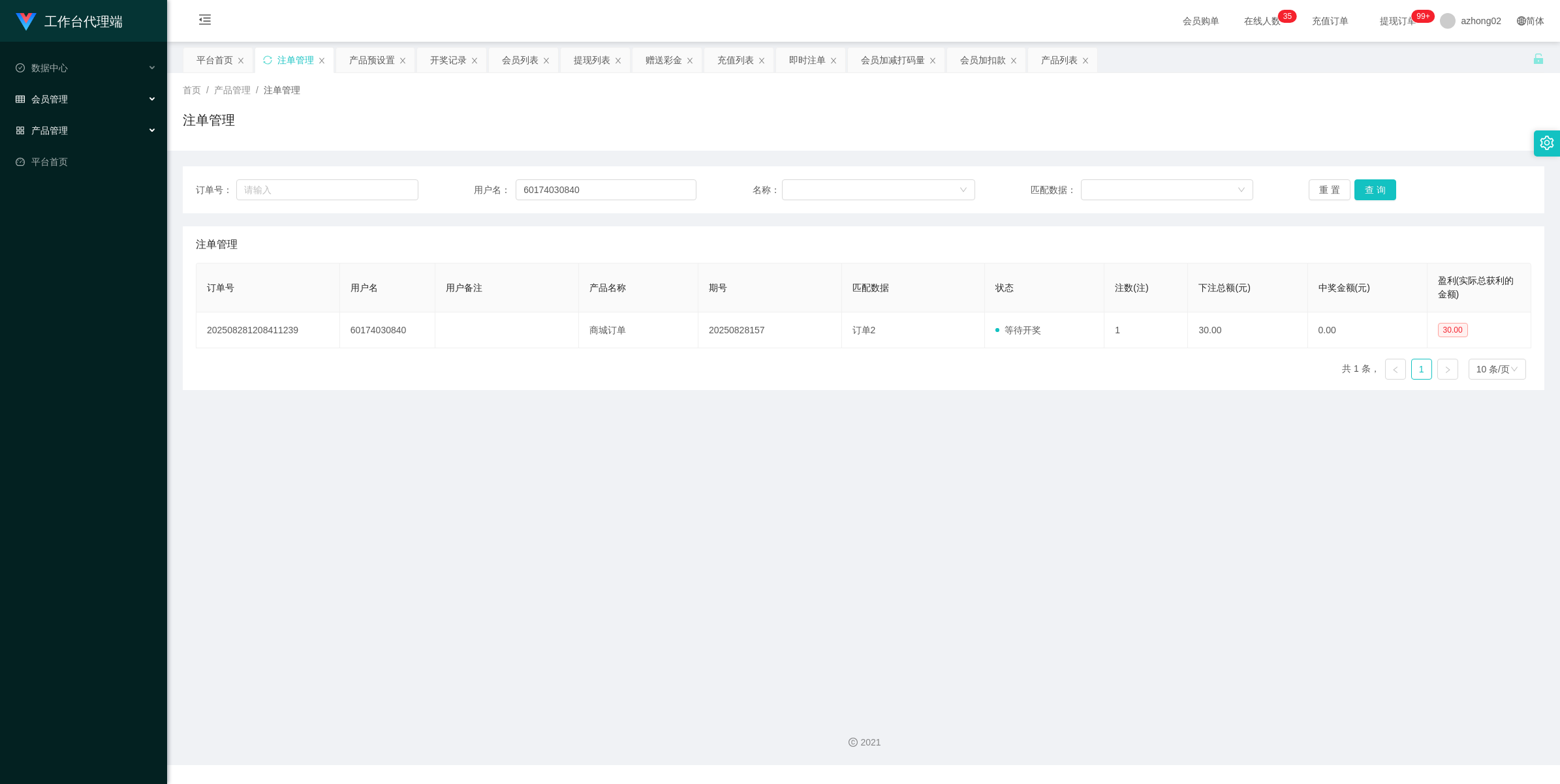
click at [53, 103] on span "会员管理" at bounding box center [42, 99] width 52 height 10
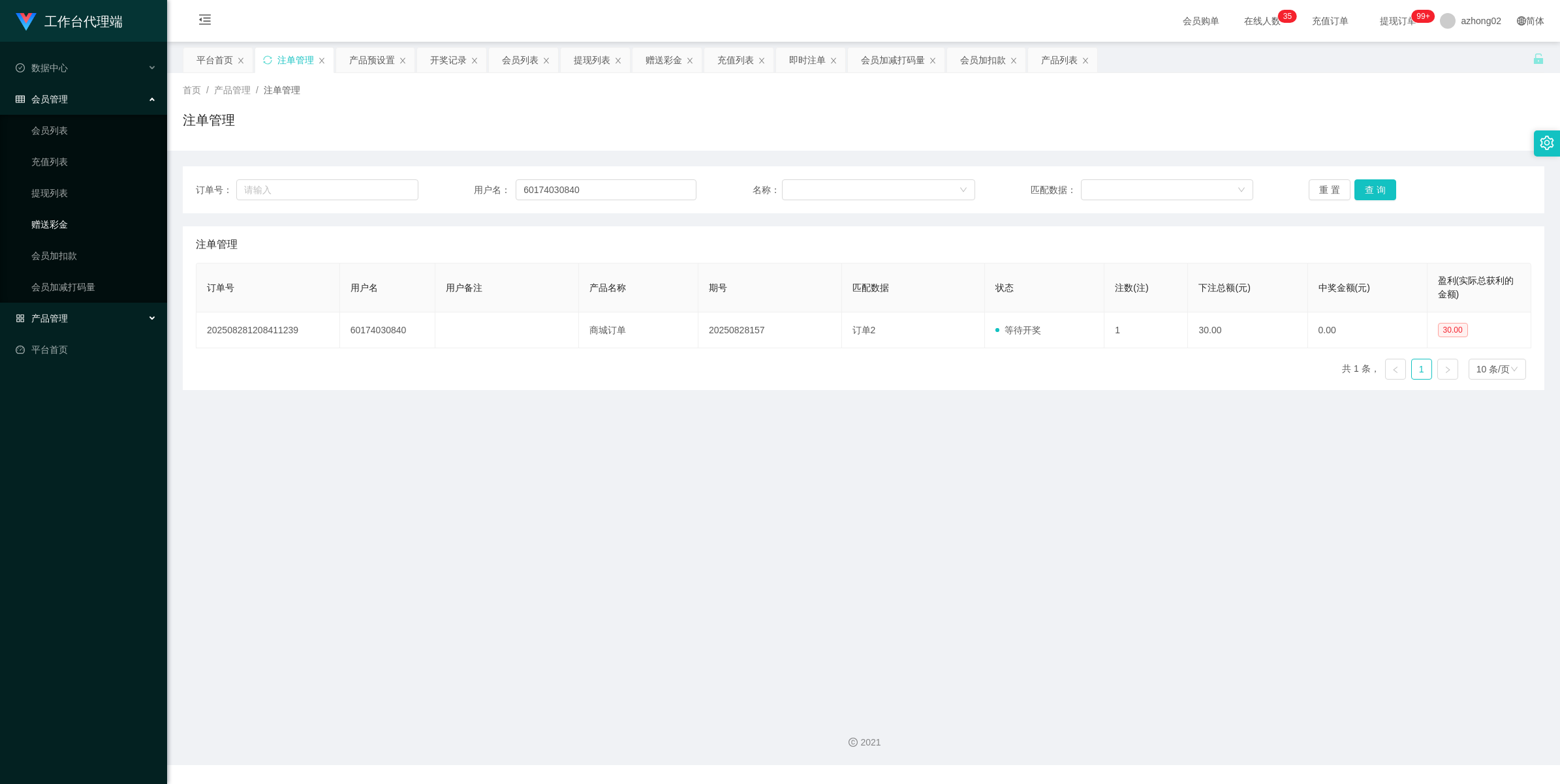
click at [53, 217] on link "赠送彩金" at bounding box center [94, 224] width 125 height 26
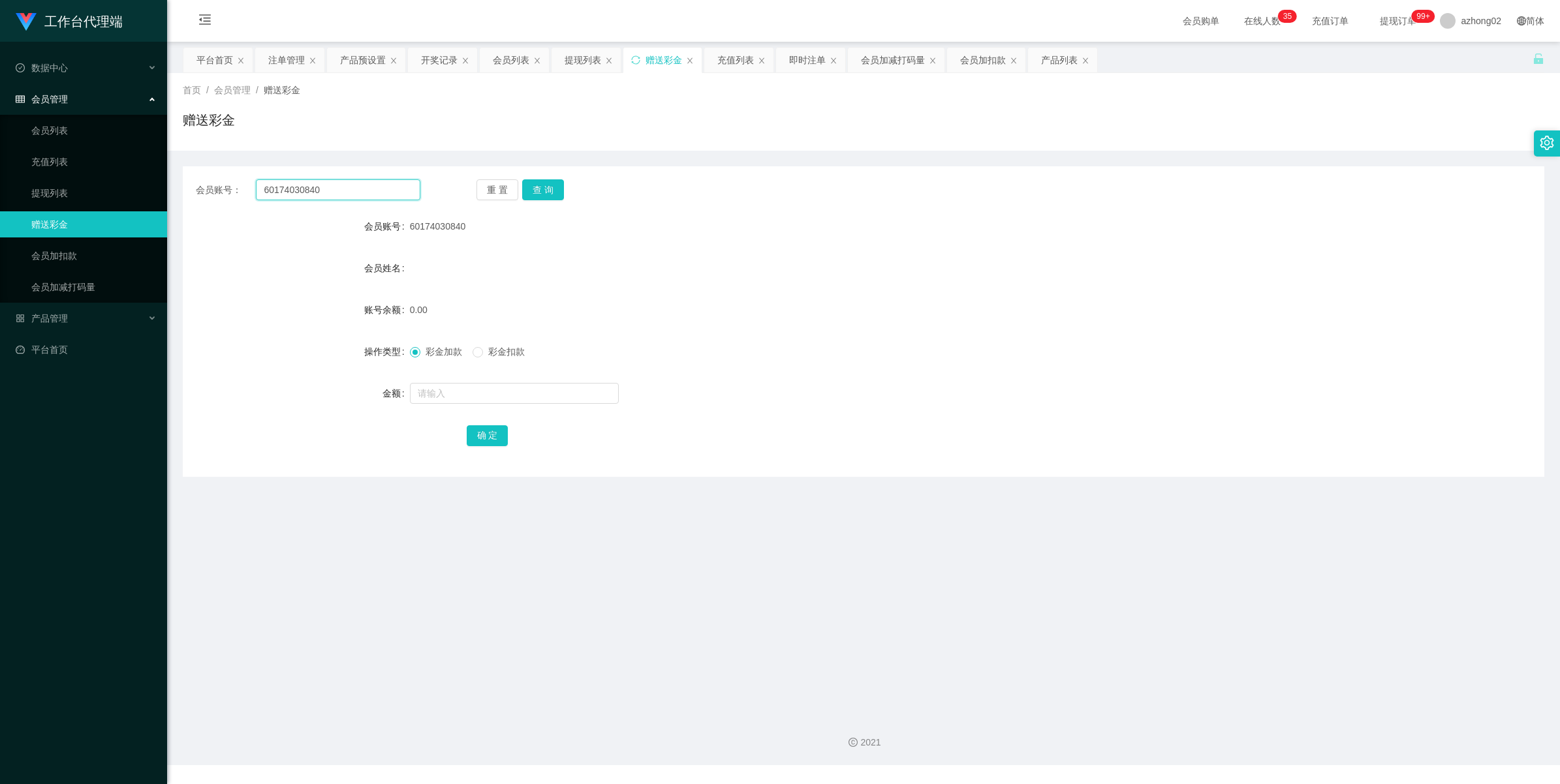
click at [327, 189] on input "60174030840" at bounding box center [337, 190] width 164 height 21
click at [540, 179] on button "查 询" at bounding box center [543, 190] width 42 height 21
click at [547, 191] on button "查 询" at bounding box center [543, 190] width 42 height 21
drag, startPoint x: 50, startPoint y: 197, endPoint x: 42, endPoint y: 76, distance: 121.3
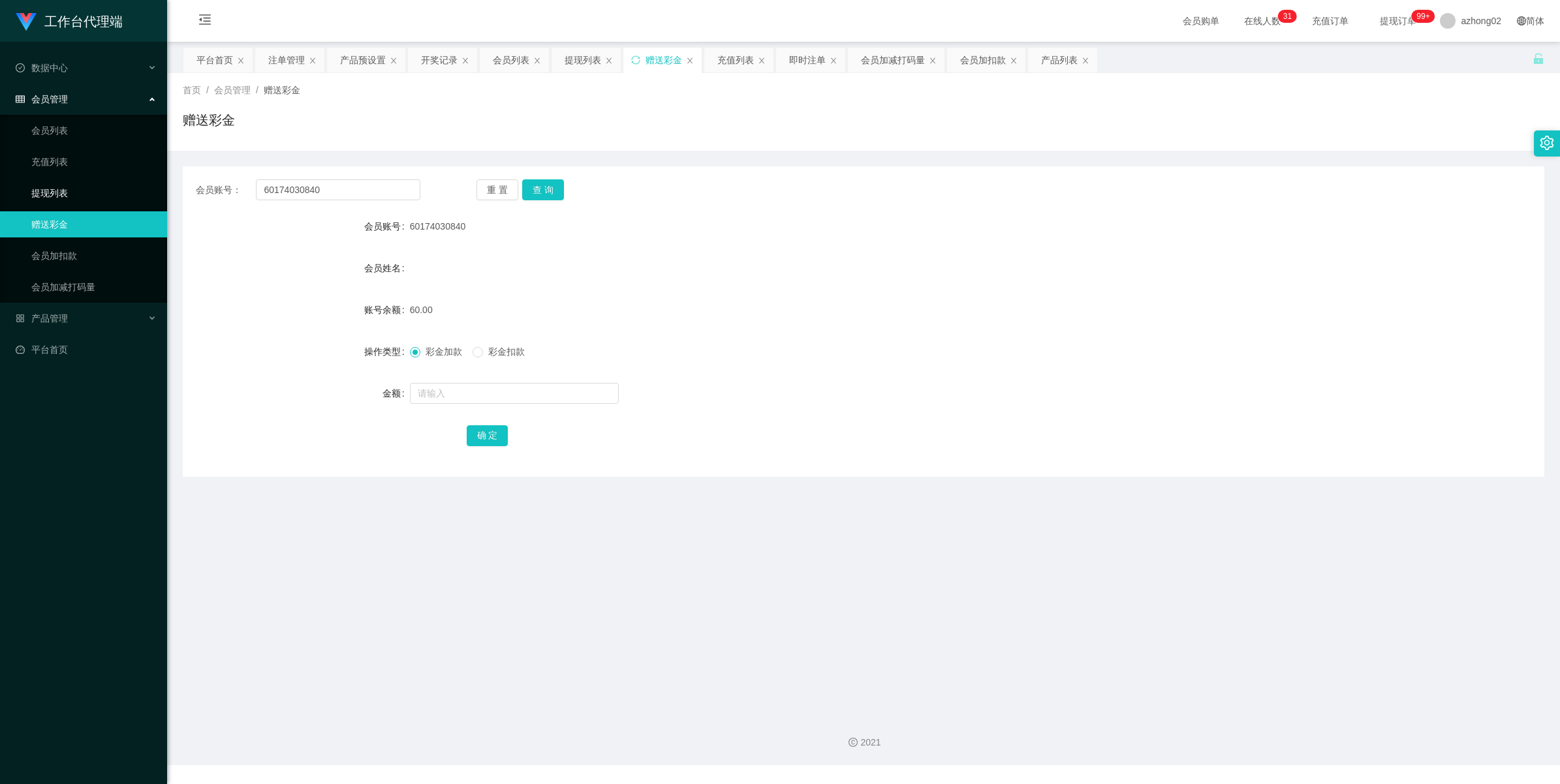
click at [50, 197] on link "提现列表" at bounding box center [94, 193] width 125 height 26
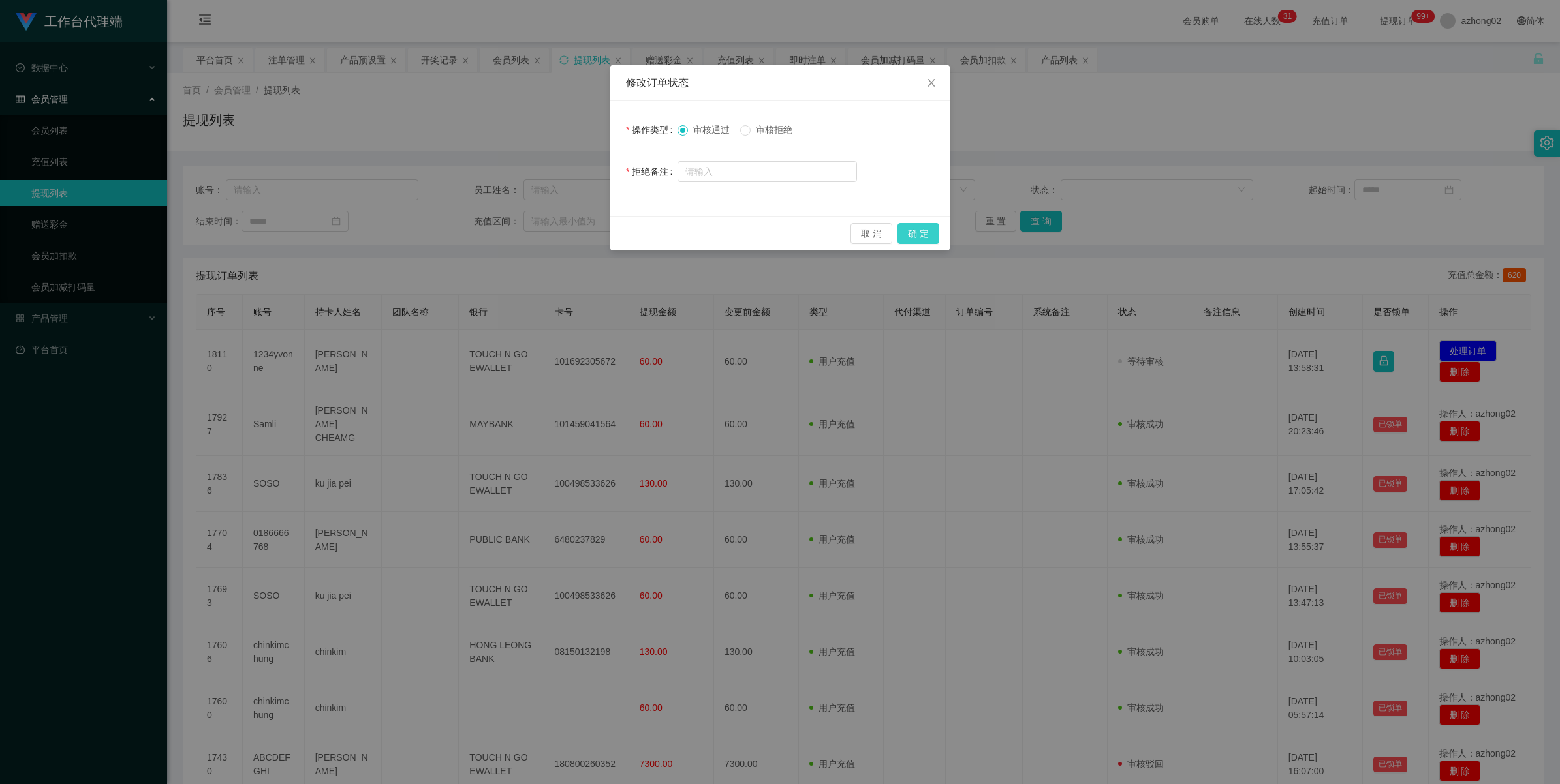
click at [930, 235] on button "确 定" at bounding box center [918, 233] width 42 height 21
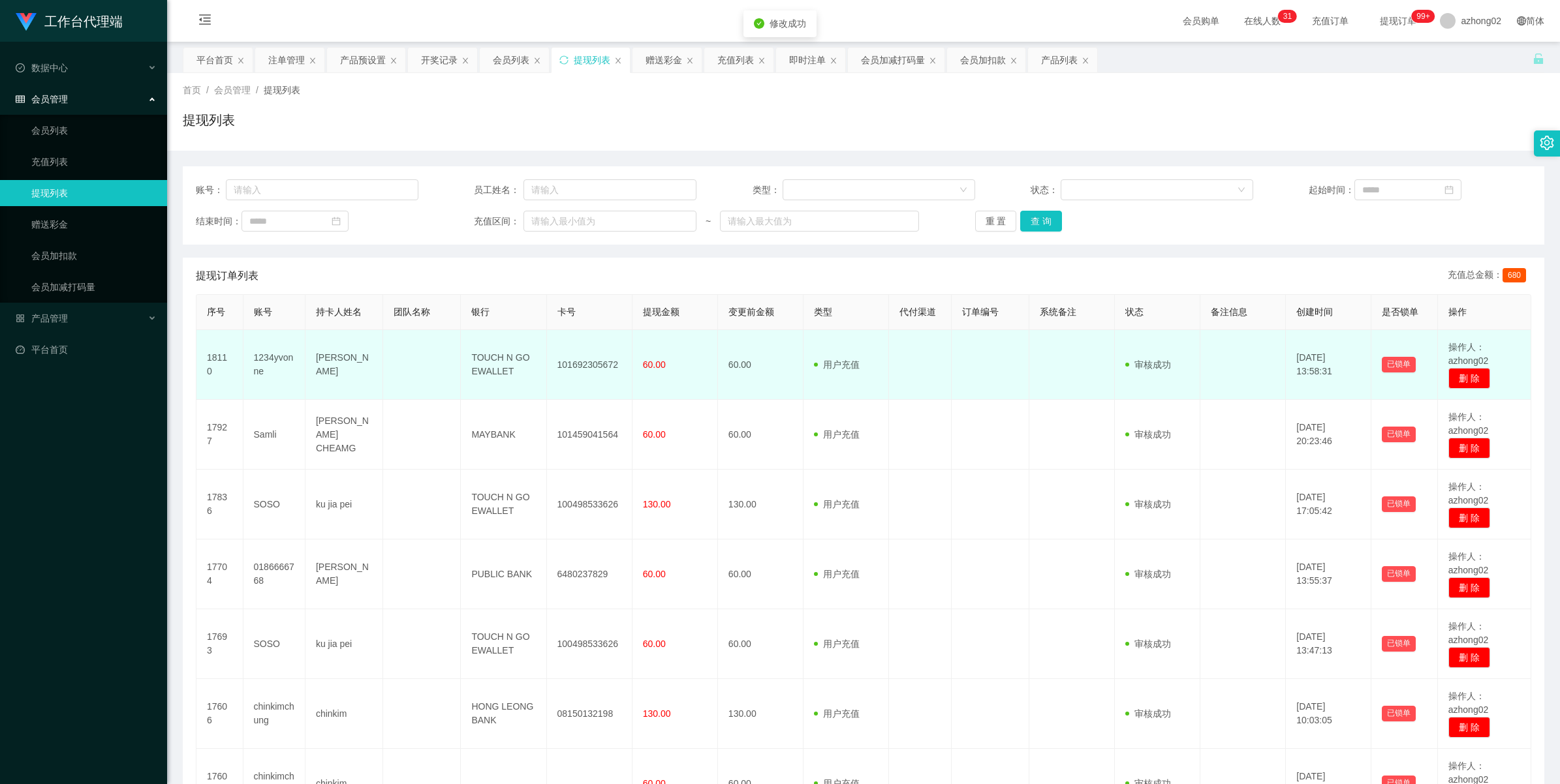
click at [569, 364] on td "101692305672" at bounding box center [589, 365] width 85 height 70
drag, startPoint x: 569, startPoint y: 364, endPoint x: 592, endPoint y: 364, distance: 23.0
click at [569, 364] on td "101692305672" at bounding box center [589, 365] width 85 height 70
copy td "101692305672"
click at [585, 367] on td "101692305672" at bounding box center [589, 365] width 85 height 70
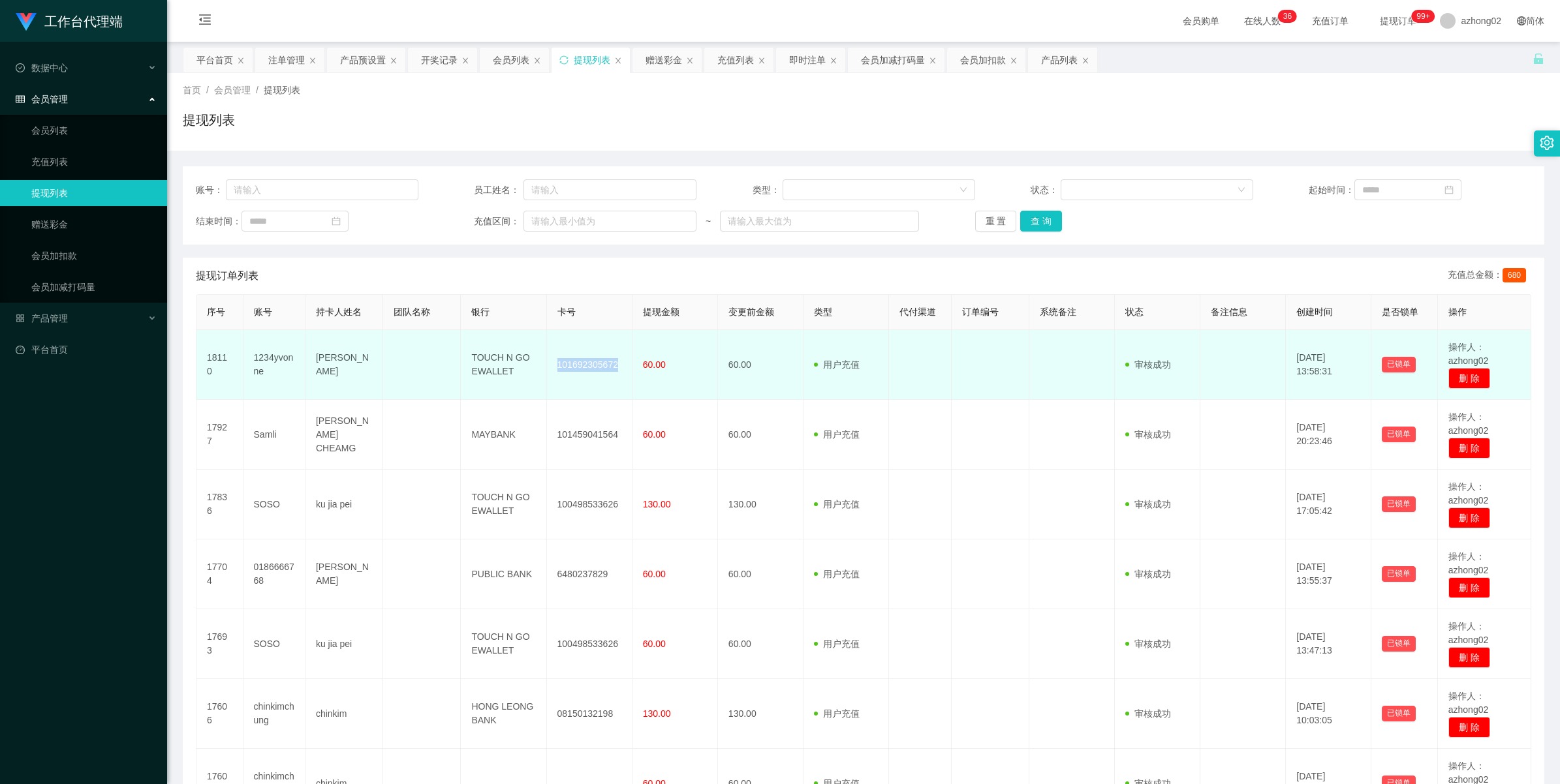
click at [585, 367] on td "101692305672" at bounding box center [589, 365] width 85 height 70
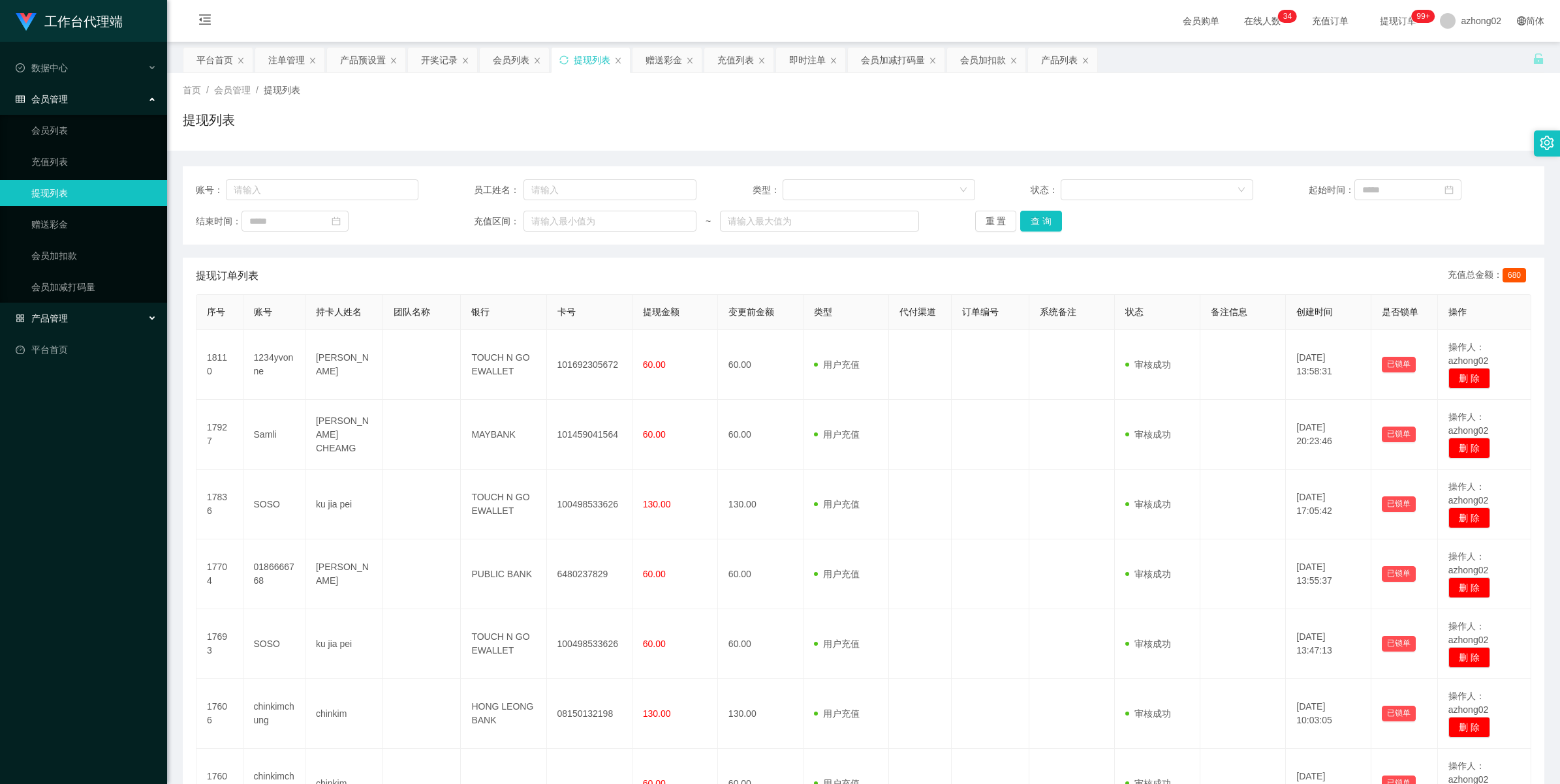
click at [54, 313] on span "产品管理" at bounding box center [42, 318] width 52 height 10
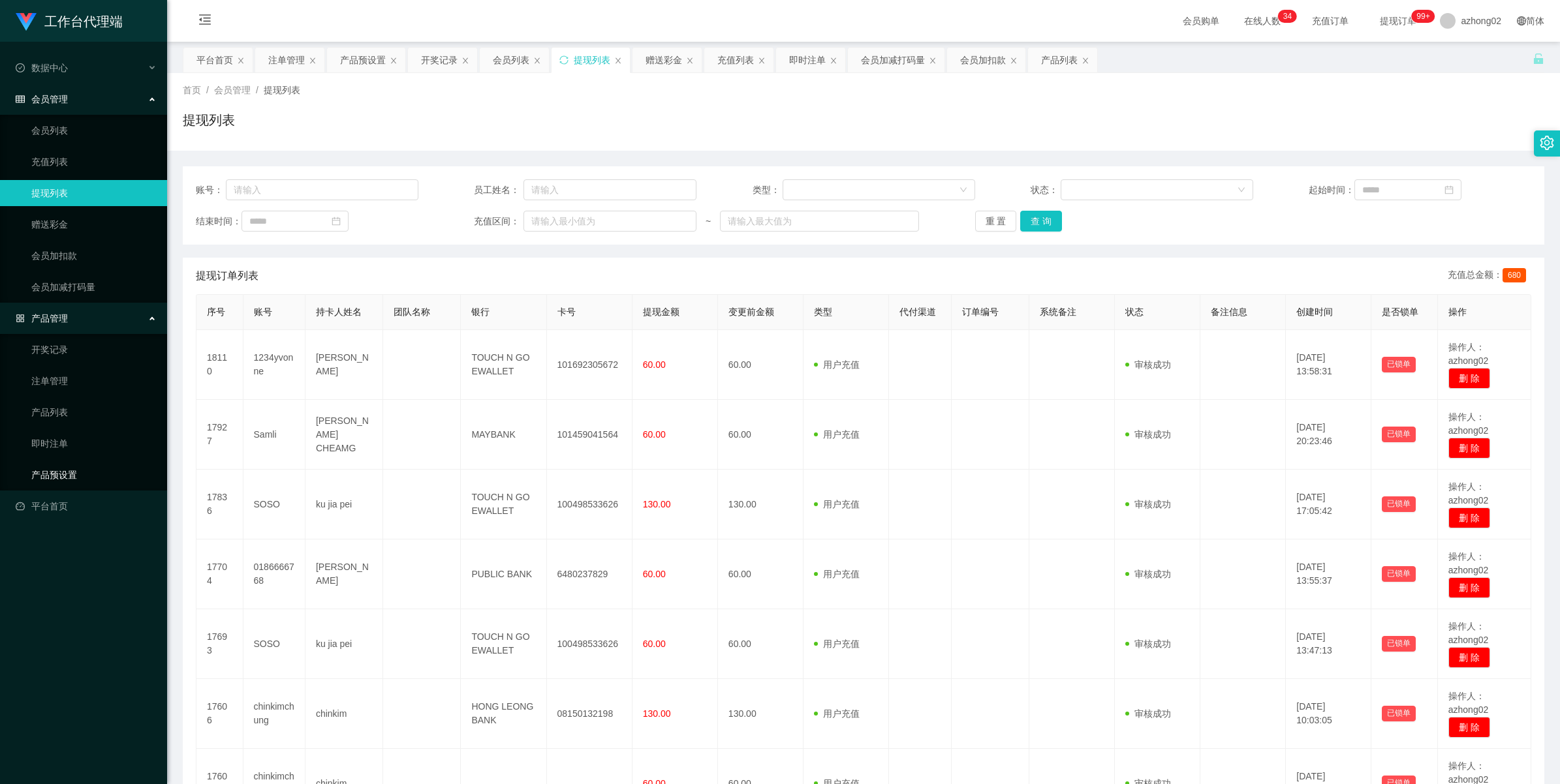
click at [55, 470] on link "产品预设置" at bounding box center [94, 475] width 125 height 26
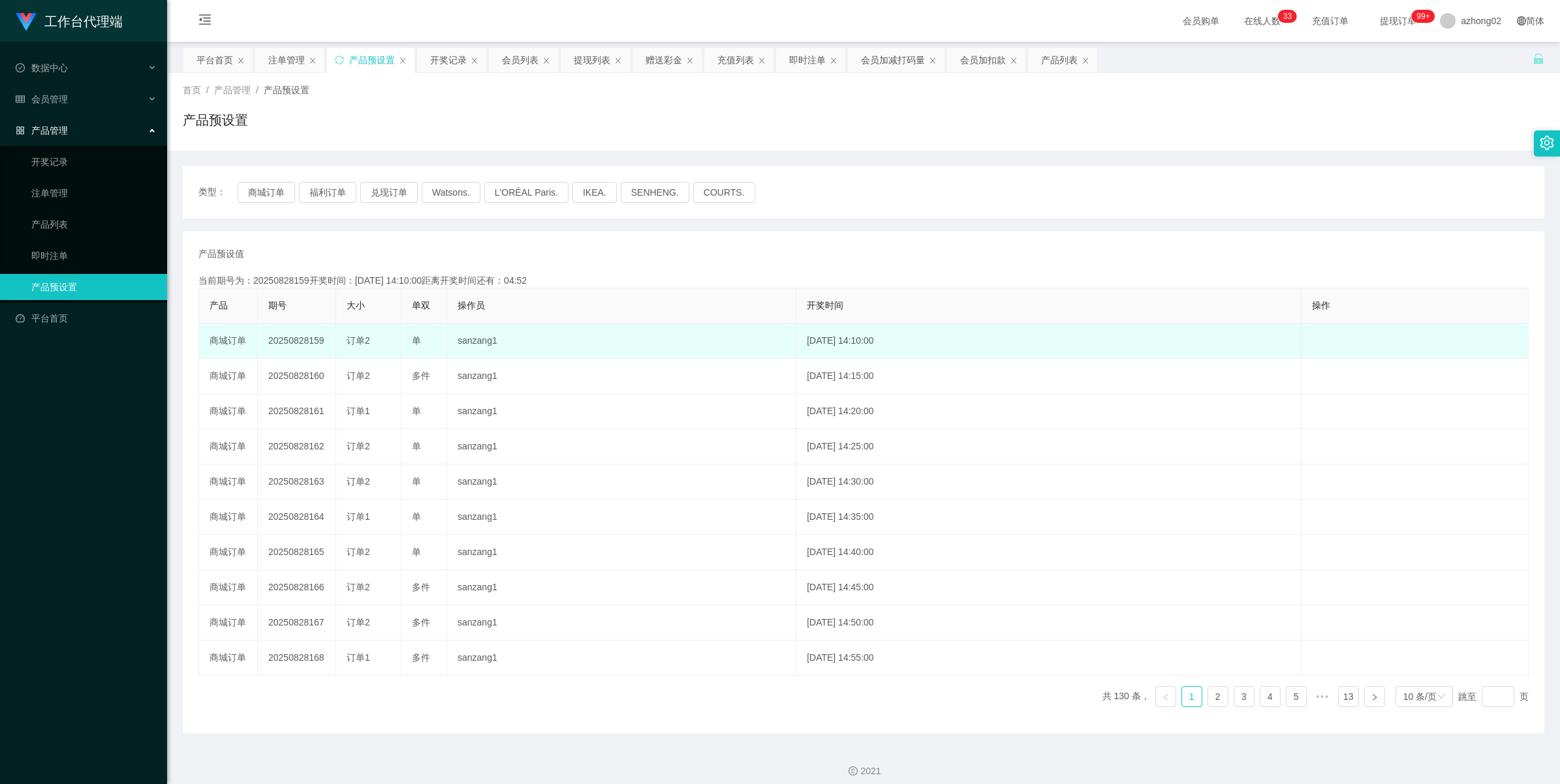
click at [312, 343] on td "20250828159" at bounding box center [296, 341] width 78 height 35
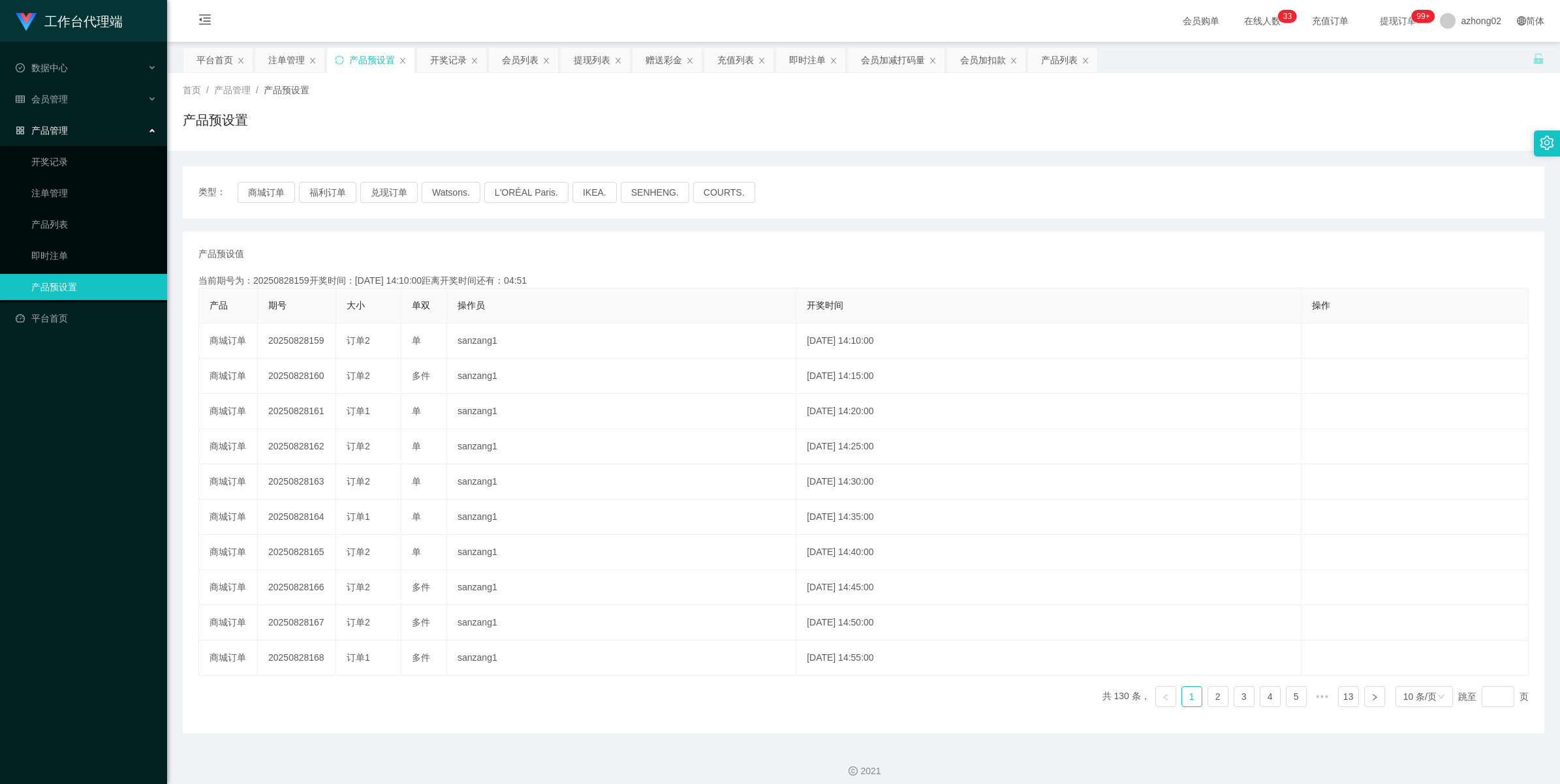
copy td "20250828159"
click at [46, 102] on span "会员管理" at bounding box center [42, 99] width 52 height 10
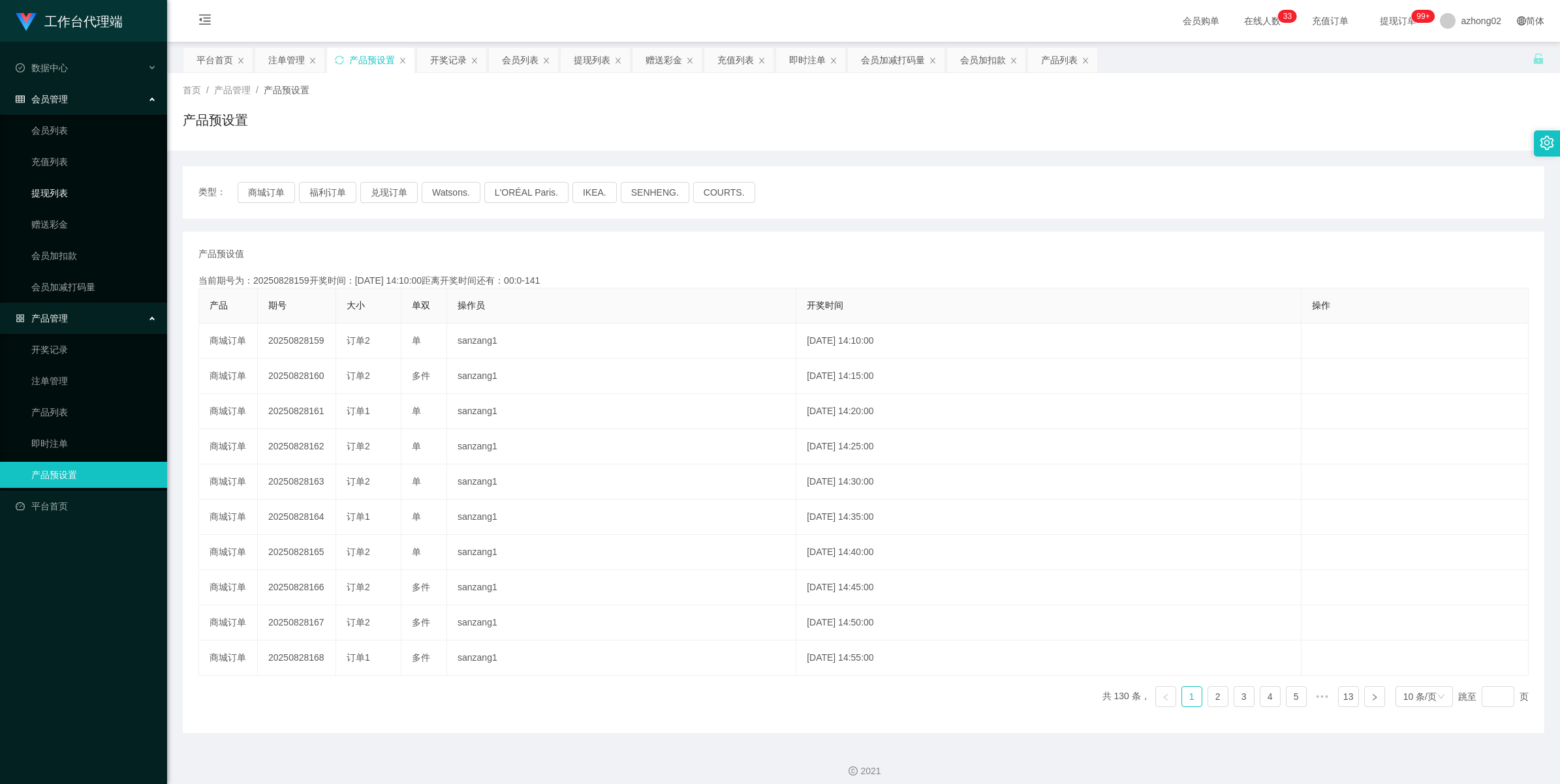
click at [51, 190] on link "提现列表" at bounding box center [94, 193] width 125 height 26
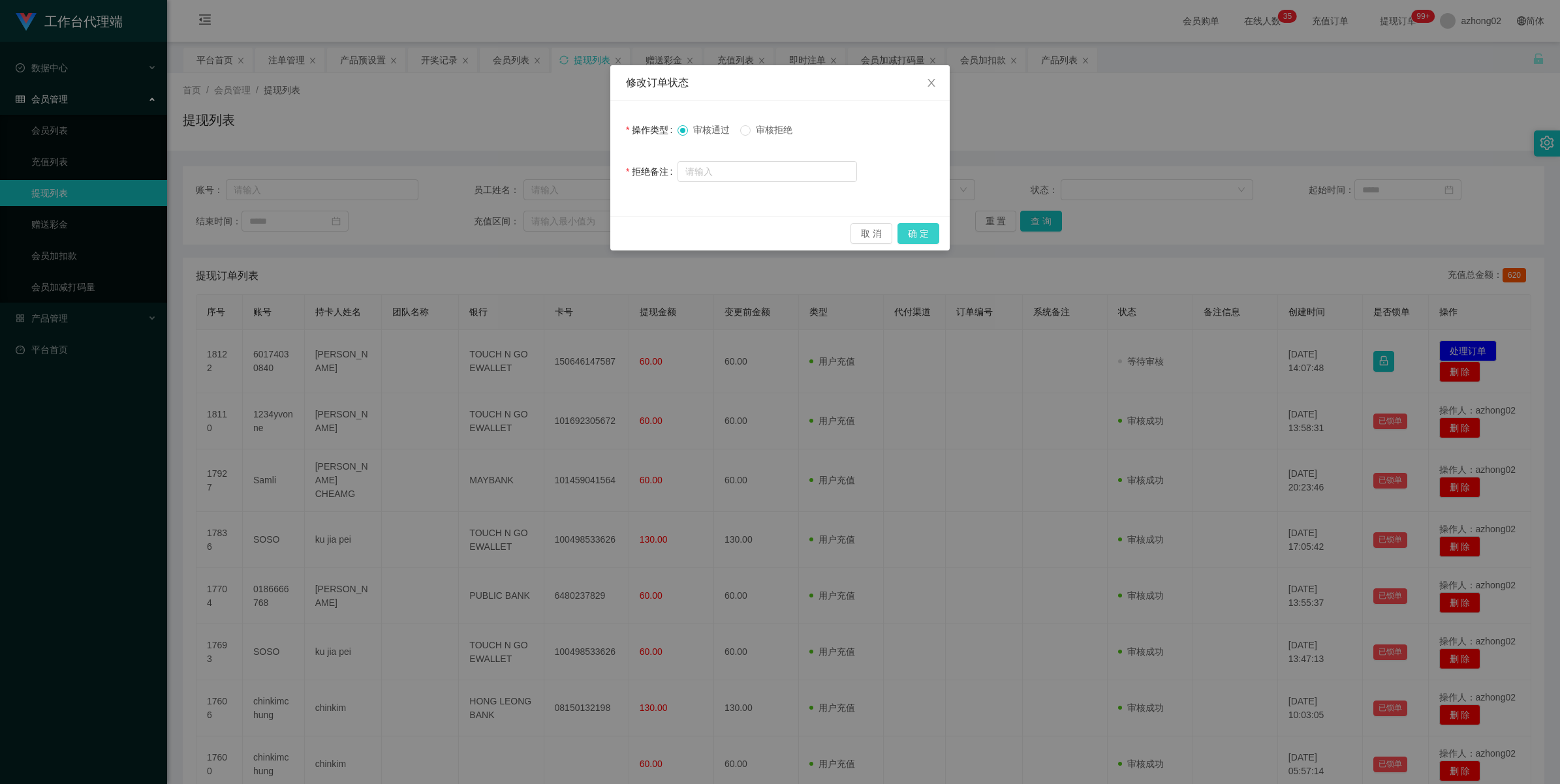
click at [919, 235] on button "确 定" at bounding box center [918, 233] width 42 height 21
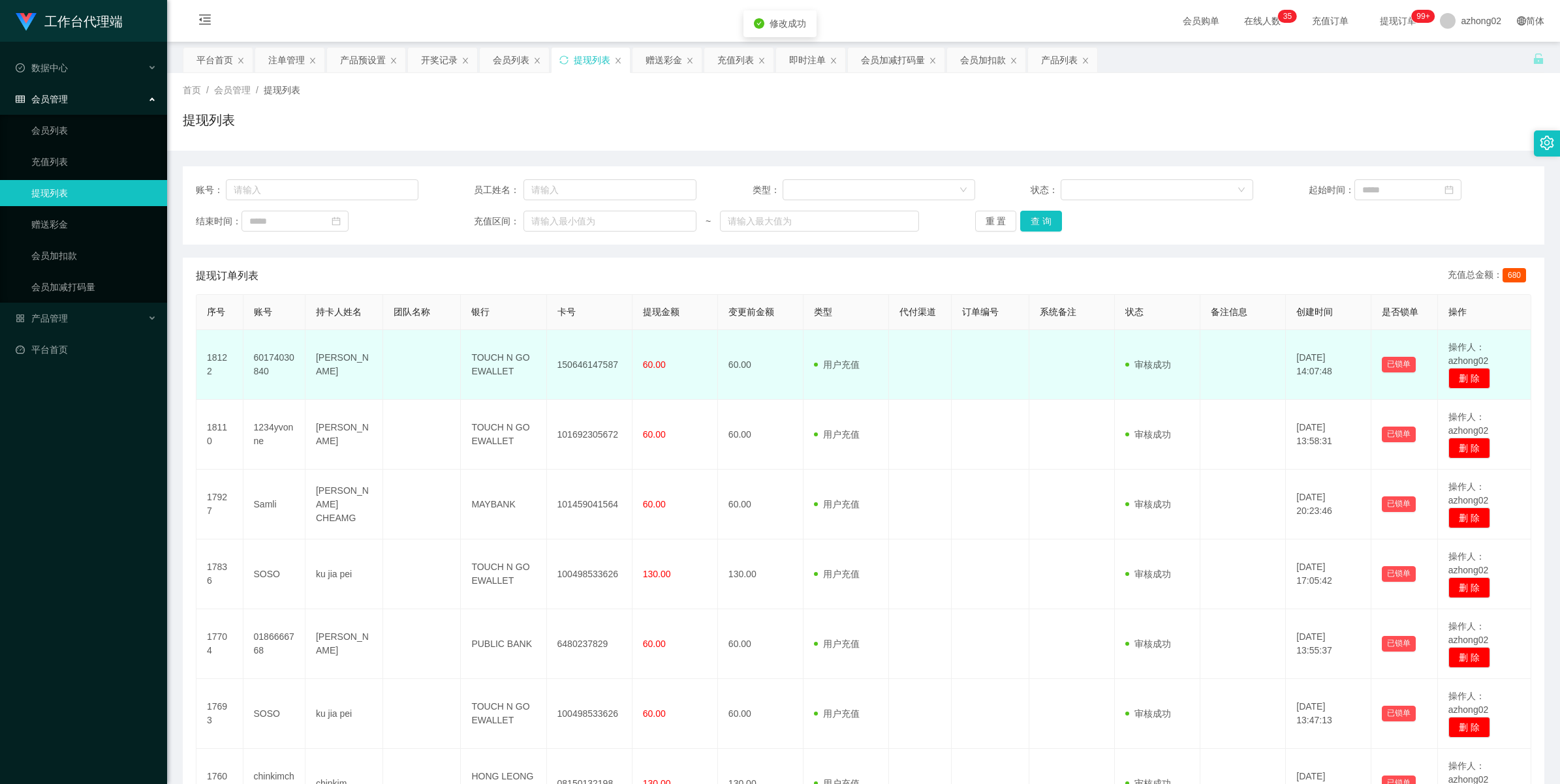
click at [578, 362] on td "150646147587" at bounding box center [589, 365] width 85 height 70
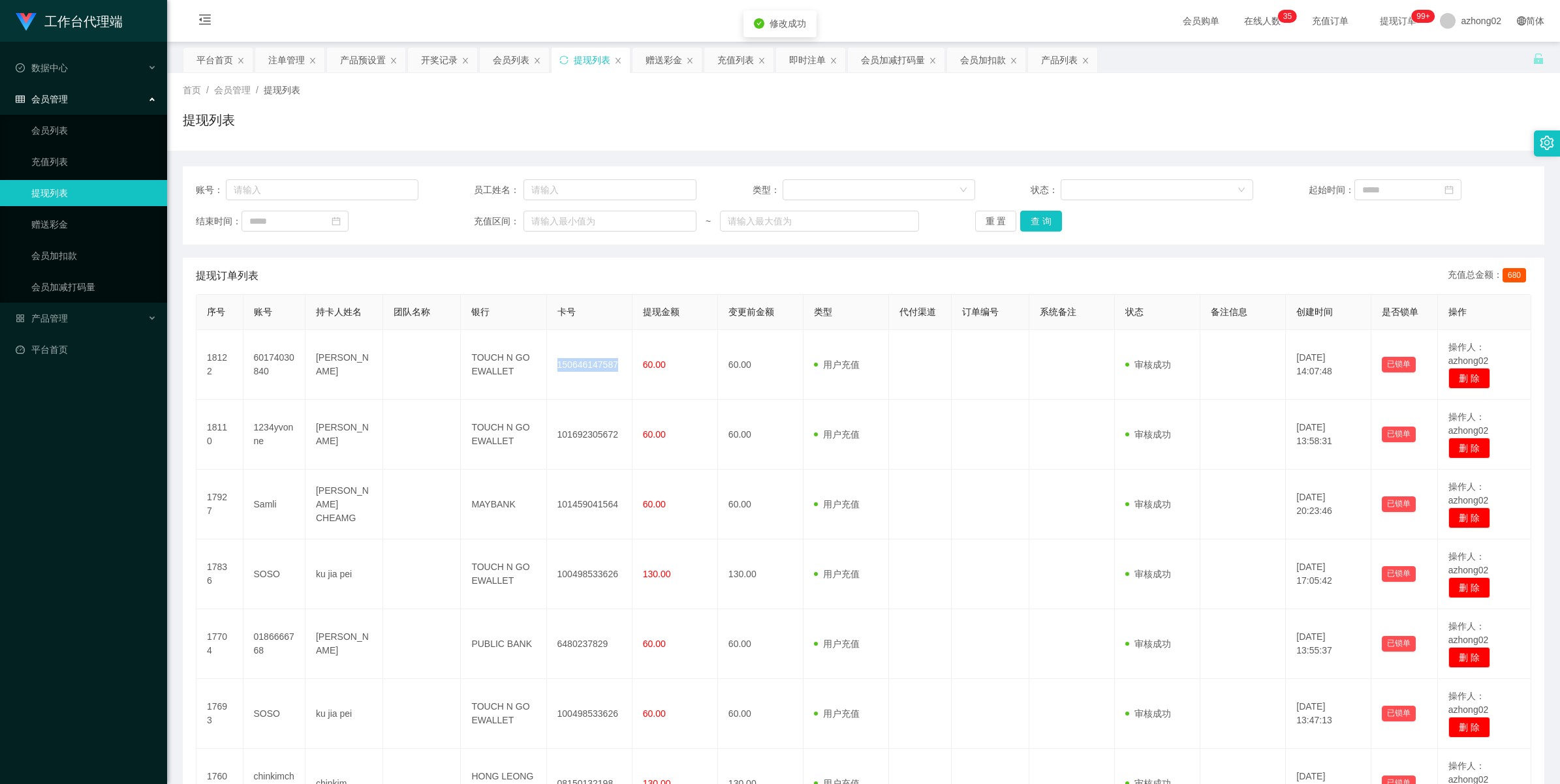
copy td "150646147587"
click at [46, 224] on link "赠送彩金" at bounding box center [94, 224] width 125 height 26
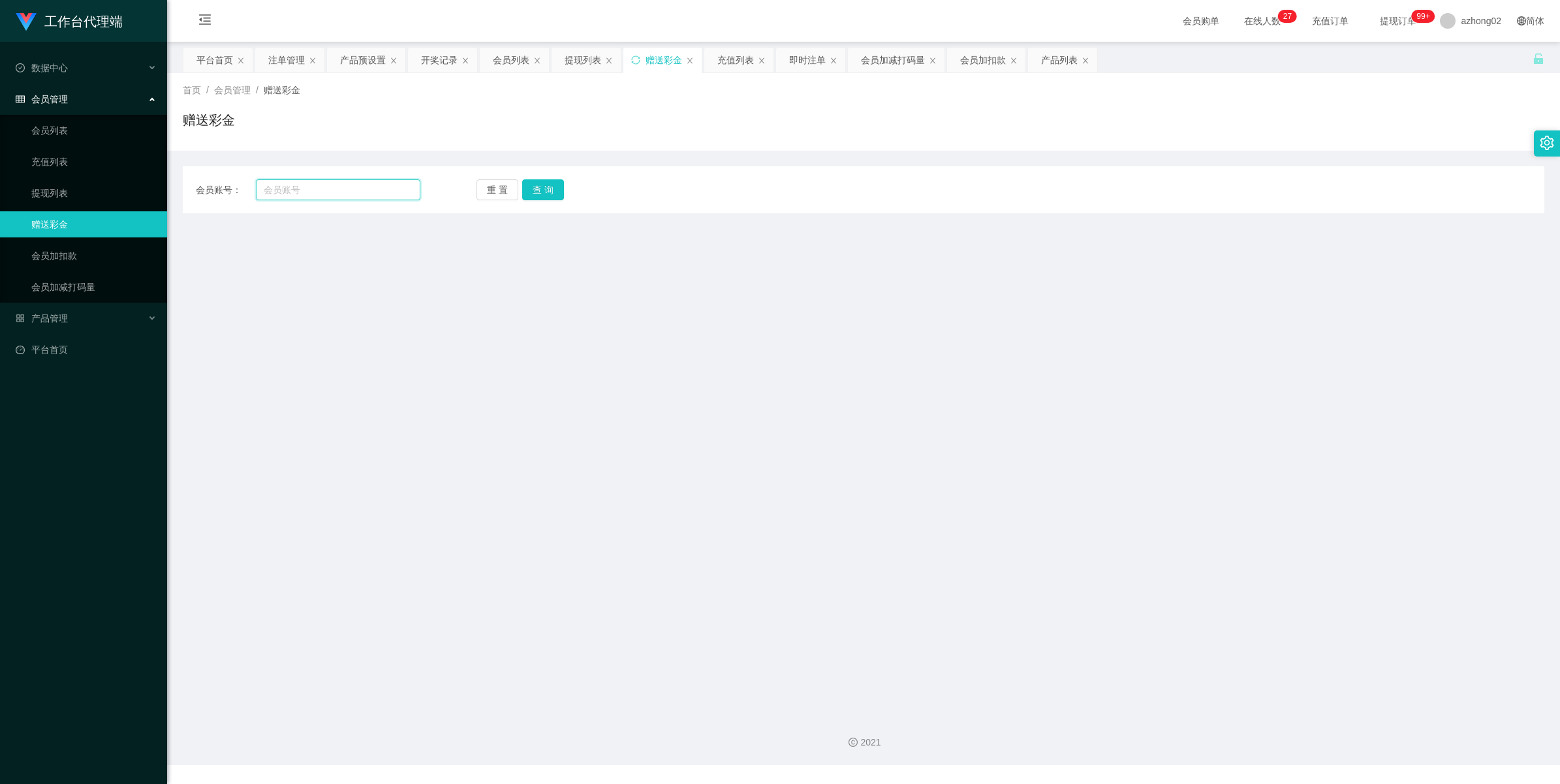
click at [326, 189] on input "text" at bounding box center [337, 190] width 164 height 21
paste input "niufu"
type input "niufu"
click at [555, 179] on button "查 询" at bounding box center [543, 190] width 42 height 21
click at [67, 125] on link "会员列表" at bounding box center [94, 131] width 125 height 26
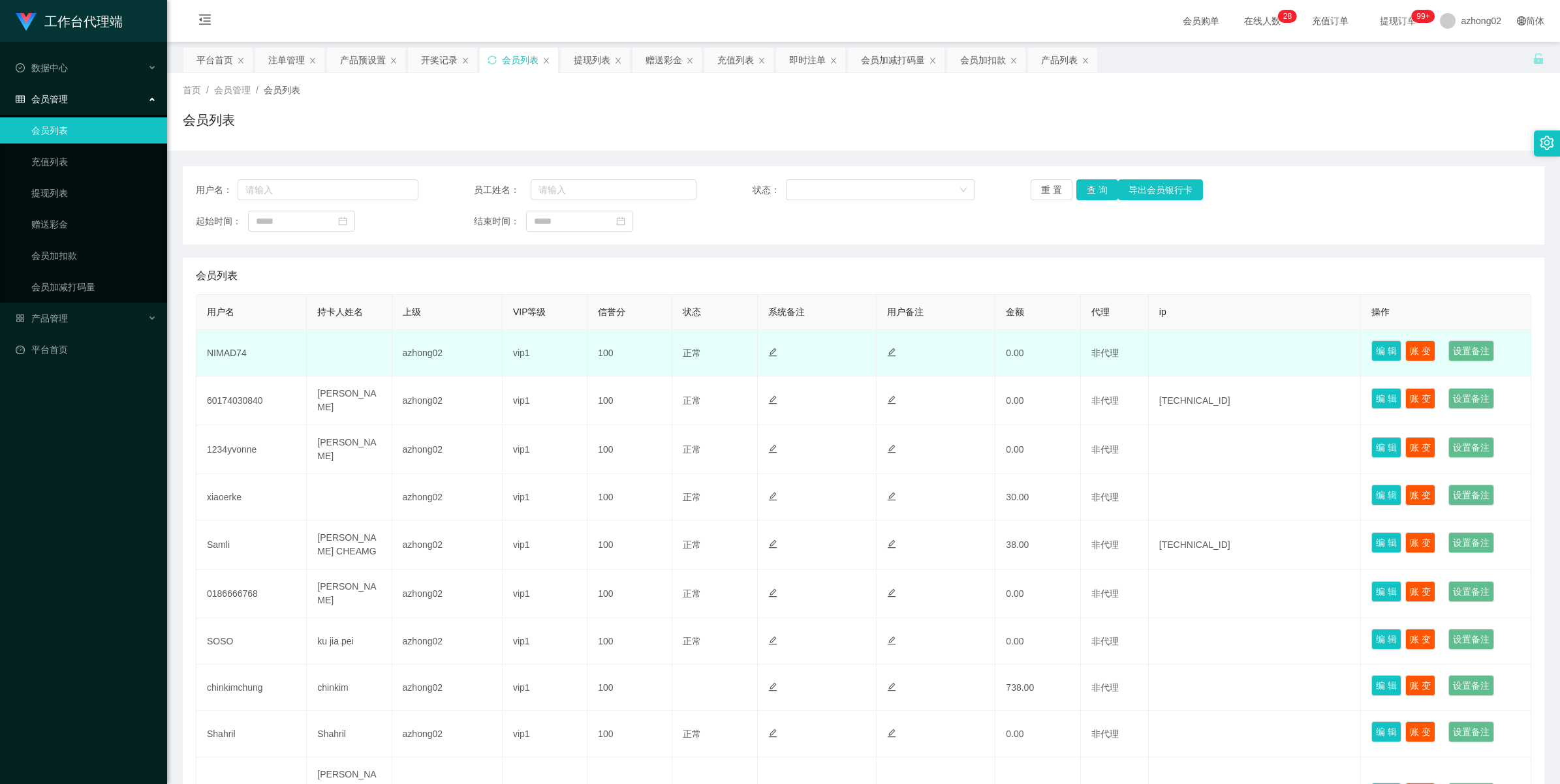
click at [240, 353] on td "NIMAD74" at bounding box center [251, 353] width 110 height 46
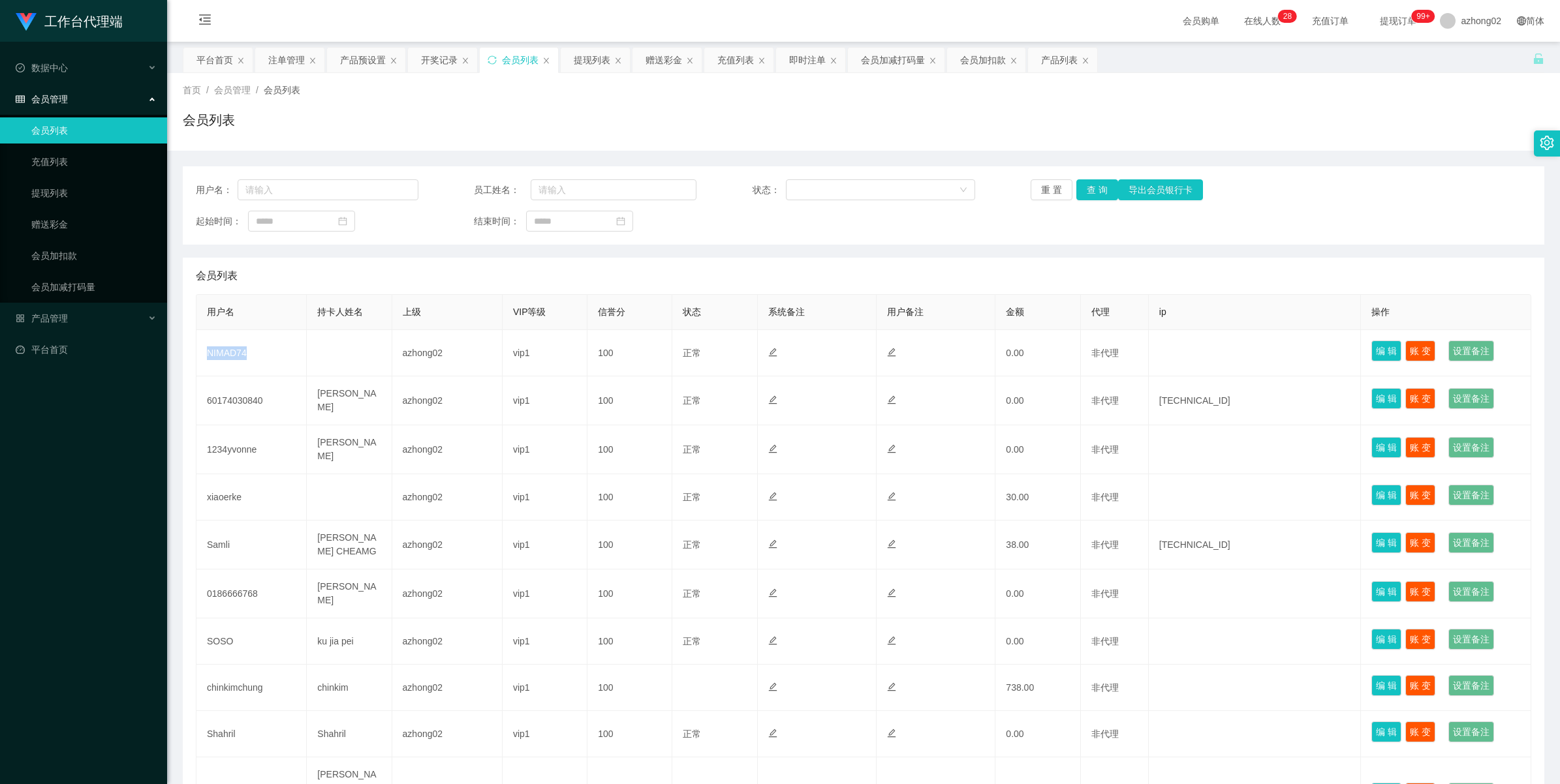
copy td "NIMAD74"
click at [53, 213] on link "赠送彩金" at bounding box center [94, 224] width 125 height 26
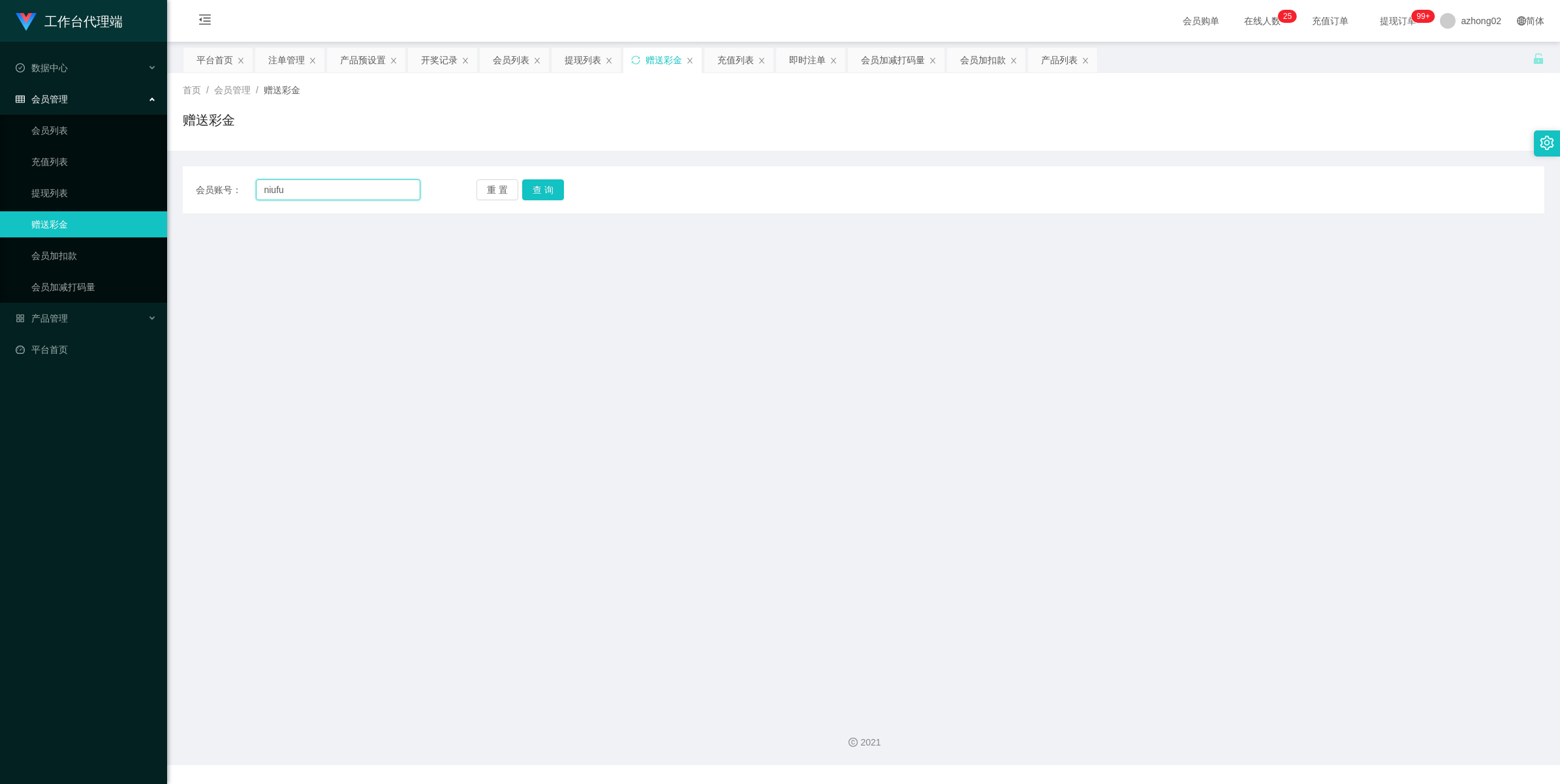
drag, startPoint x: 332, startPoint y: 189, endPoint x: 340, endPoint y: 186, distance: 8.5
click at [332, 188] on input "niufu" at bounding box center [337, 190] width 164 height 21
paste input "xiaoerke"
click at [374, 193] on input "niufuxiaoerke" at bounding box center [337, 190] width 164 height 21
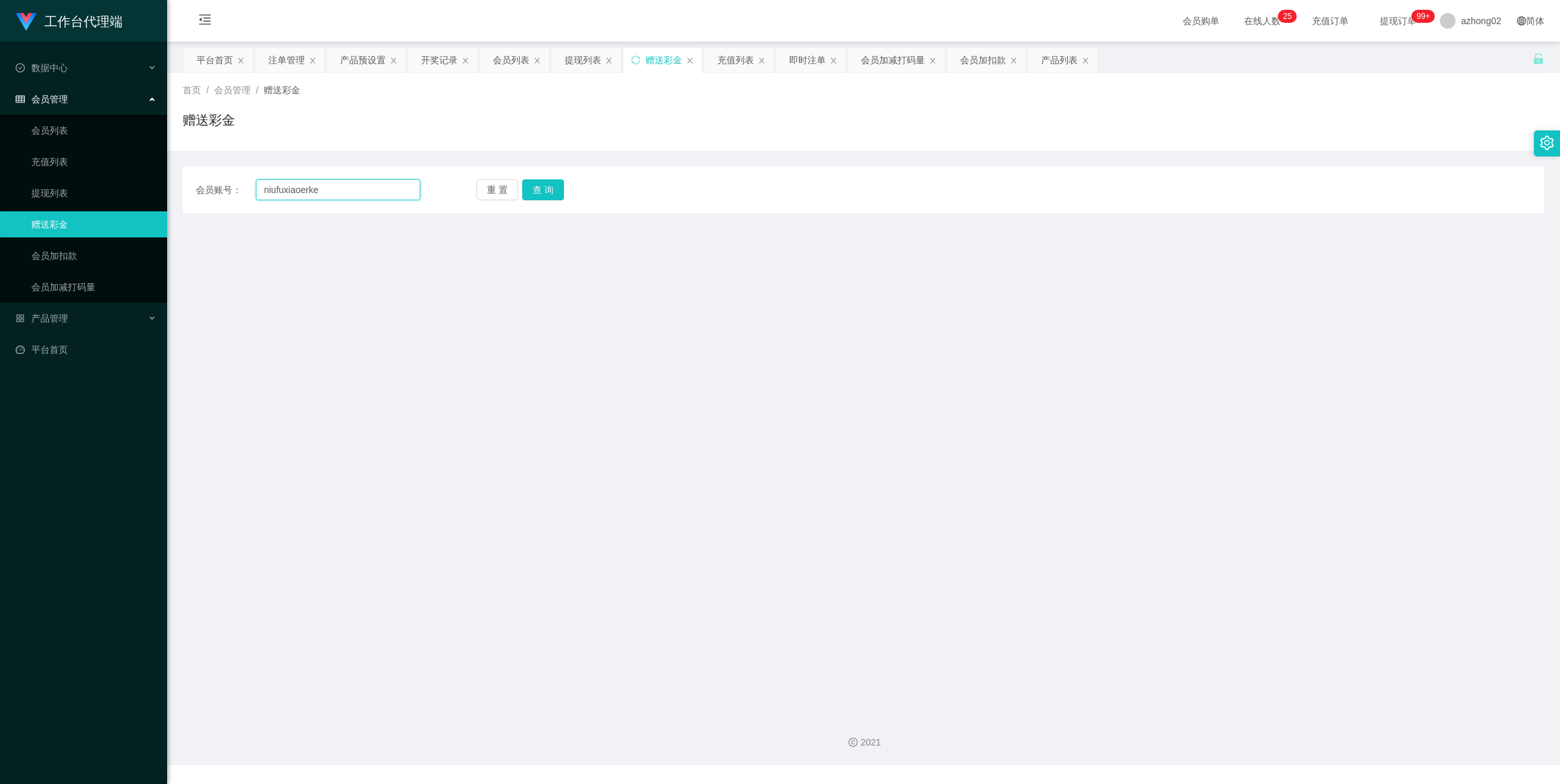
paste input "text"
type input "xiaoerke"
click at [544, 186] on button "查 询" at bounding box center [543, 190] width 42 height 21
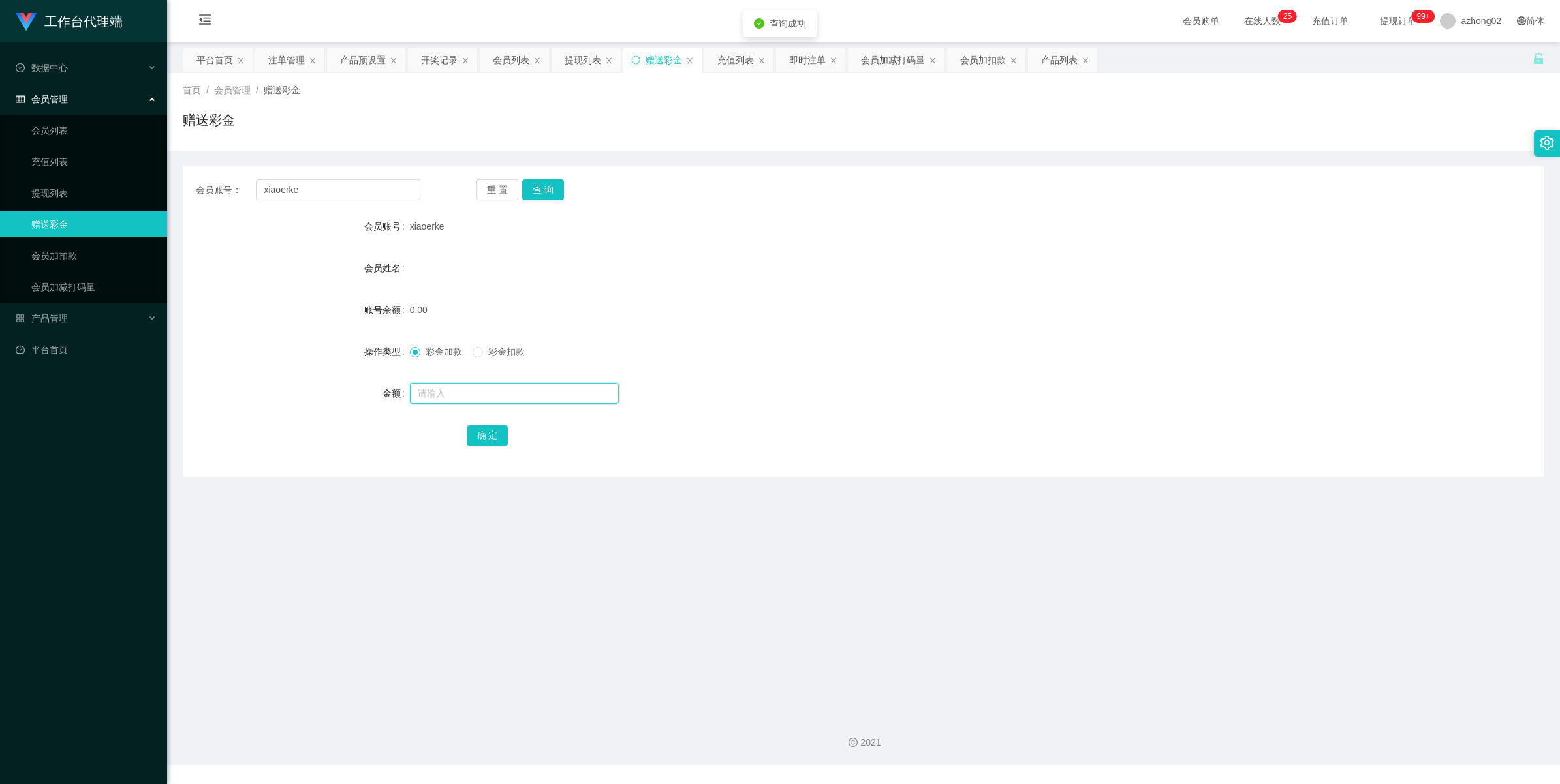
click at [425, 393] on input "text" at bounding box center [514, 393] width 209 height 21
type input "60"
drag, startPoint x: 502, startPoint y: 434, endPoint x: 502, endPoint y: 422, distance: 12.0
click at [502, 434] on button "确 定" at bounding box center [488, 436] width 42 height 21
click at [96, 284] on link "会员加减打码量" at bounding box center [94, 287] width 125 height 26
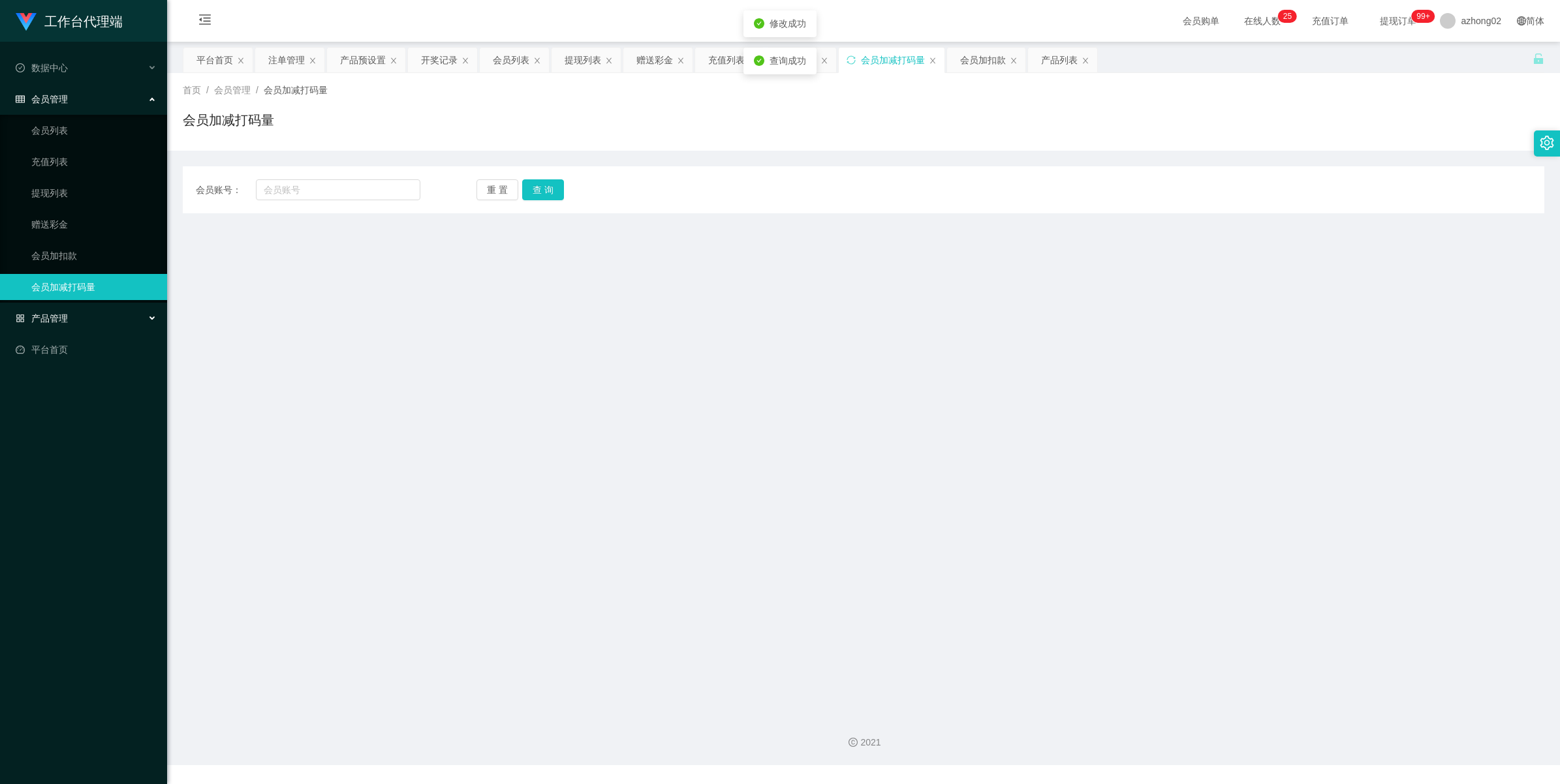
click at [43, 325] on div "产品管理" at bounding box center [83, 319] width 167 height 26
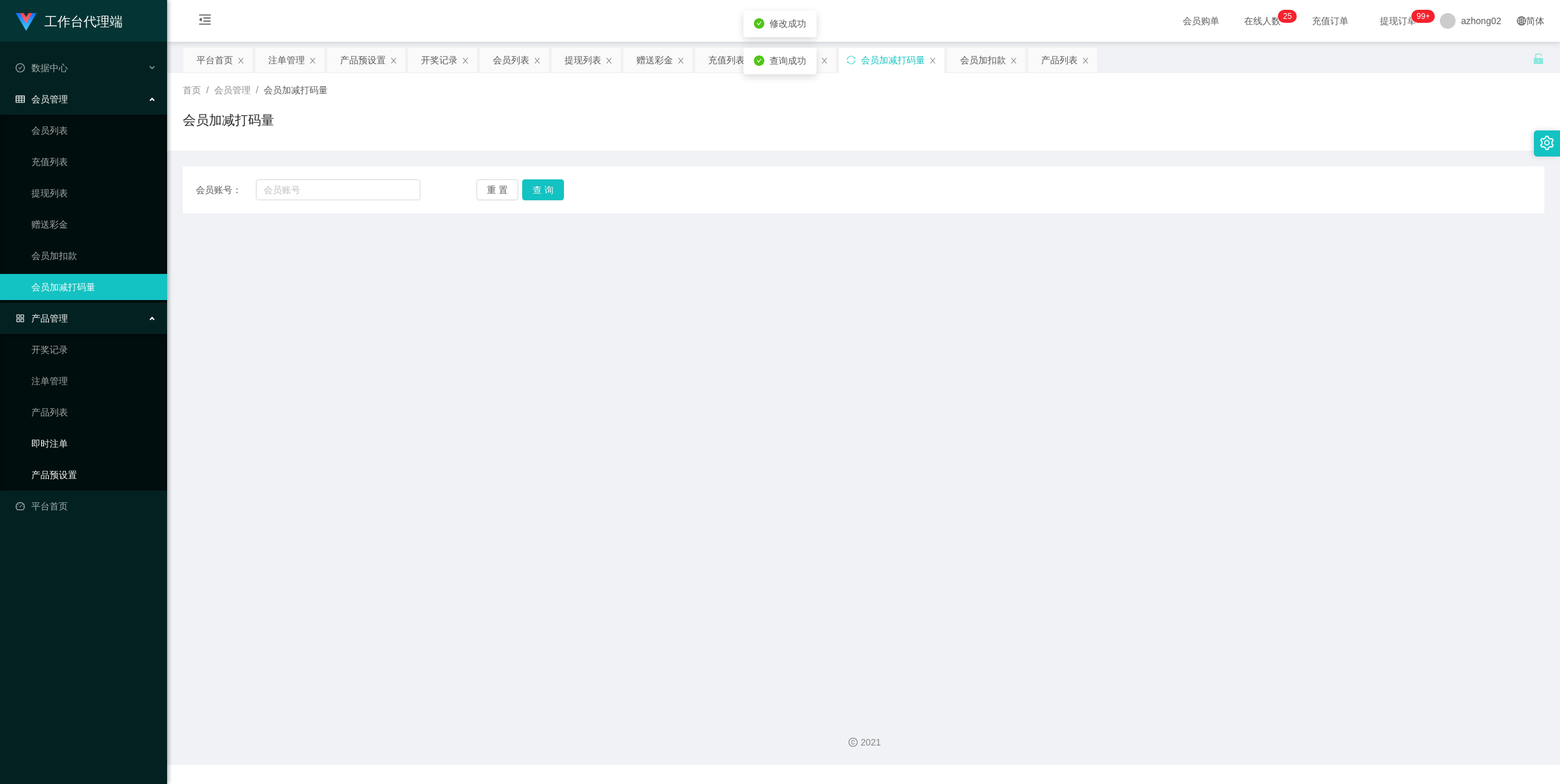
drag, startPoint x: 57, startPoint y: 467, endPoint x: 62, endPoint y: 434, distance: 33.4
click at [57, 467] on link "产品预设置" at bounding box center [94, 475] width 125 height 26
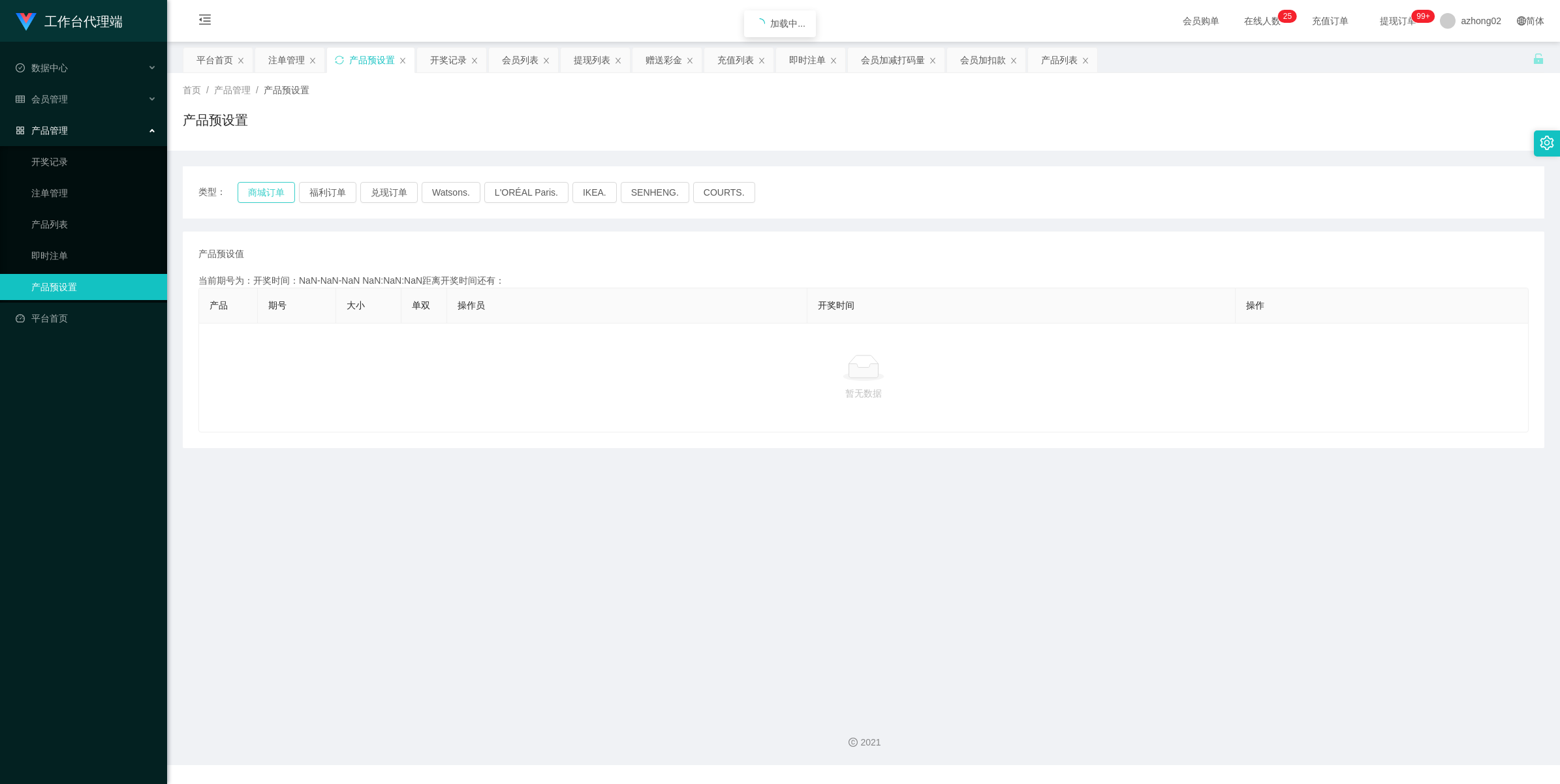
click at [265, 197] on button "商城订单" at bounding box center [266, 193] width 57 height 21
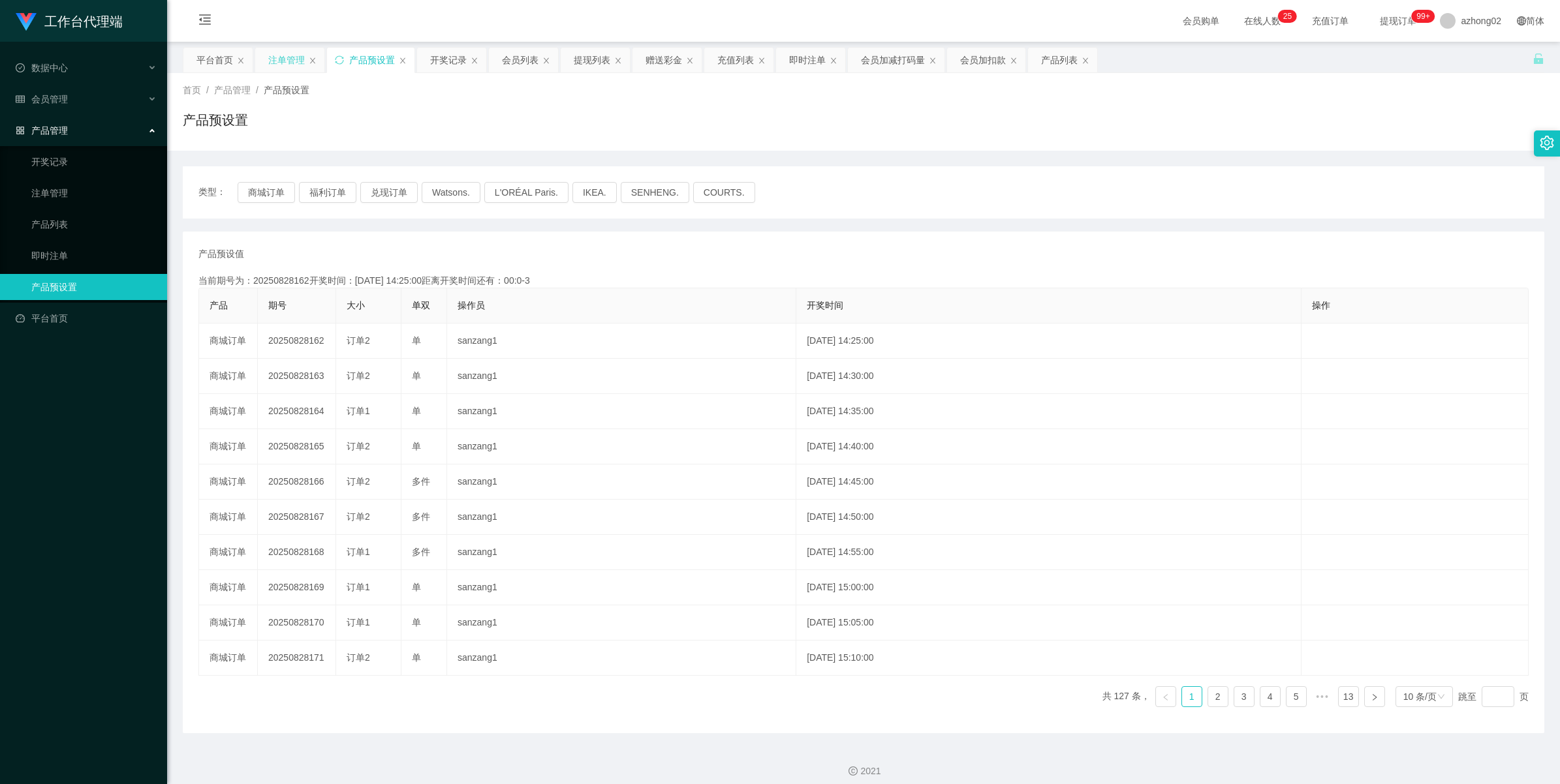
click at [285, 66] on div "注单管理" at bounding box center [286, 60] width 37 height 25
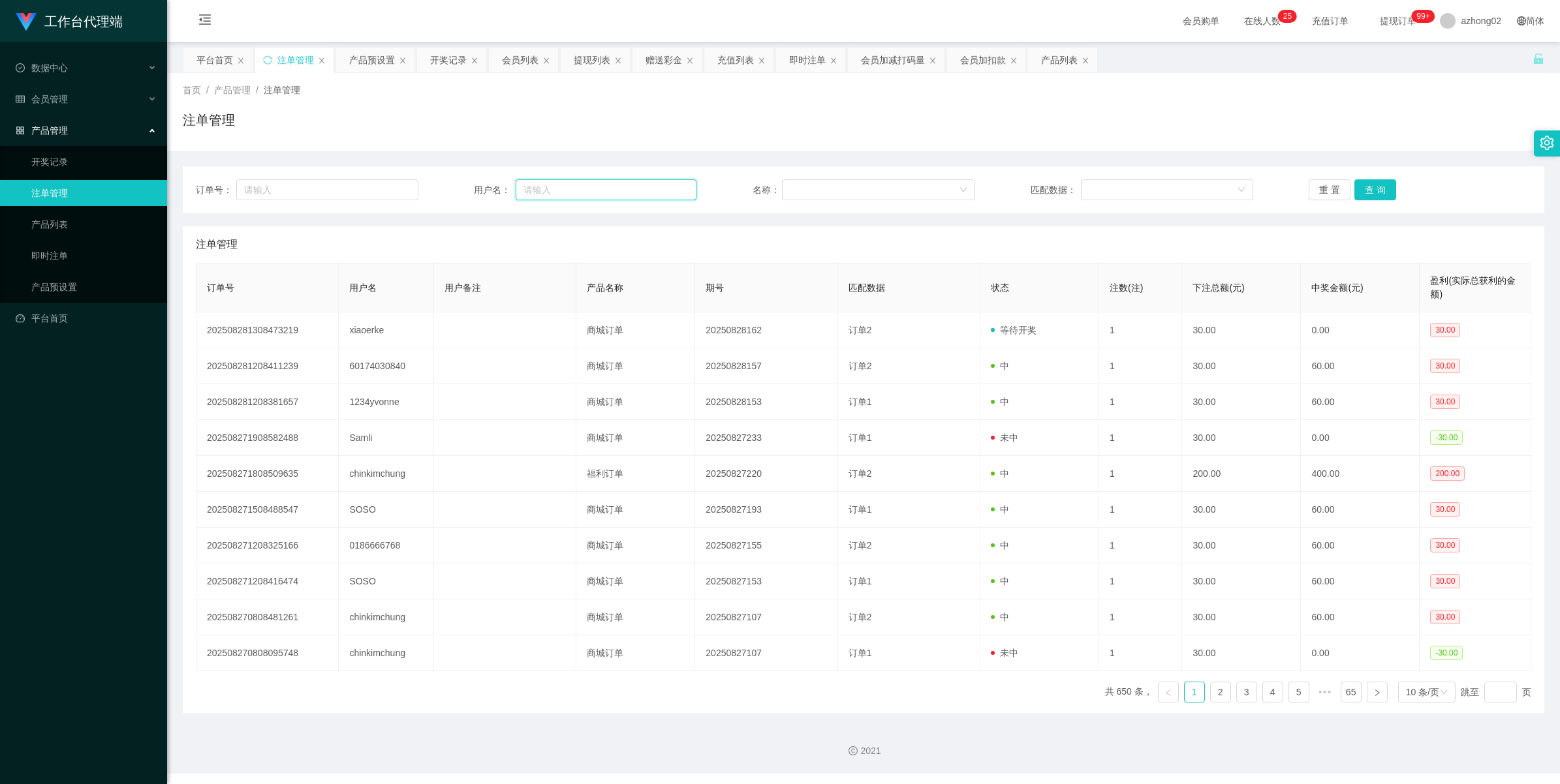
click at [612, 195] on input "text" at bounding box center [605, 190] width 181 height 21
paste input "xiaoerke"
type input "xiaoerke"
click at [1368, 181] on button "查 询" at bounding box center [1375, 190] width 42 height 21
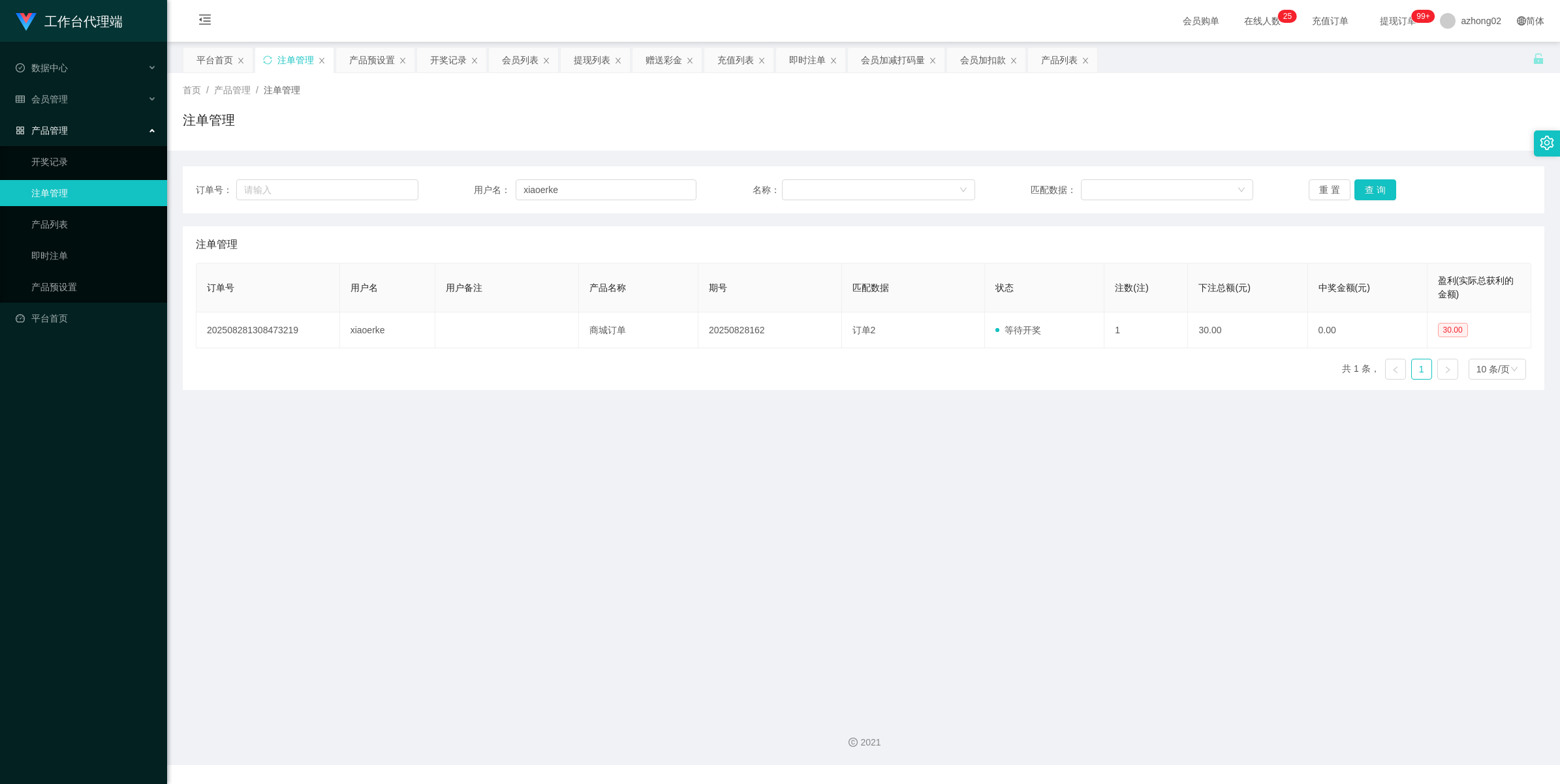
click at [39, 122] on div "产品管理" at bounding box center [83, 131] width 167 height 26
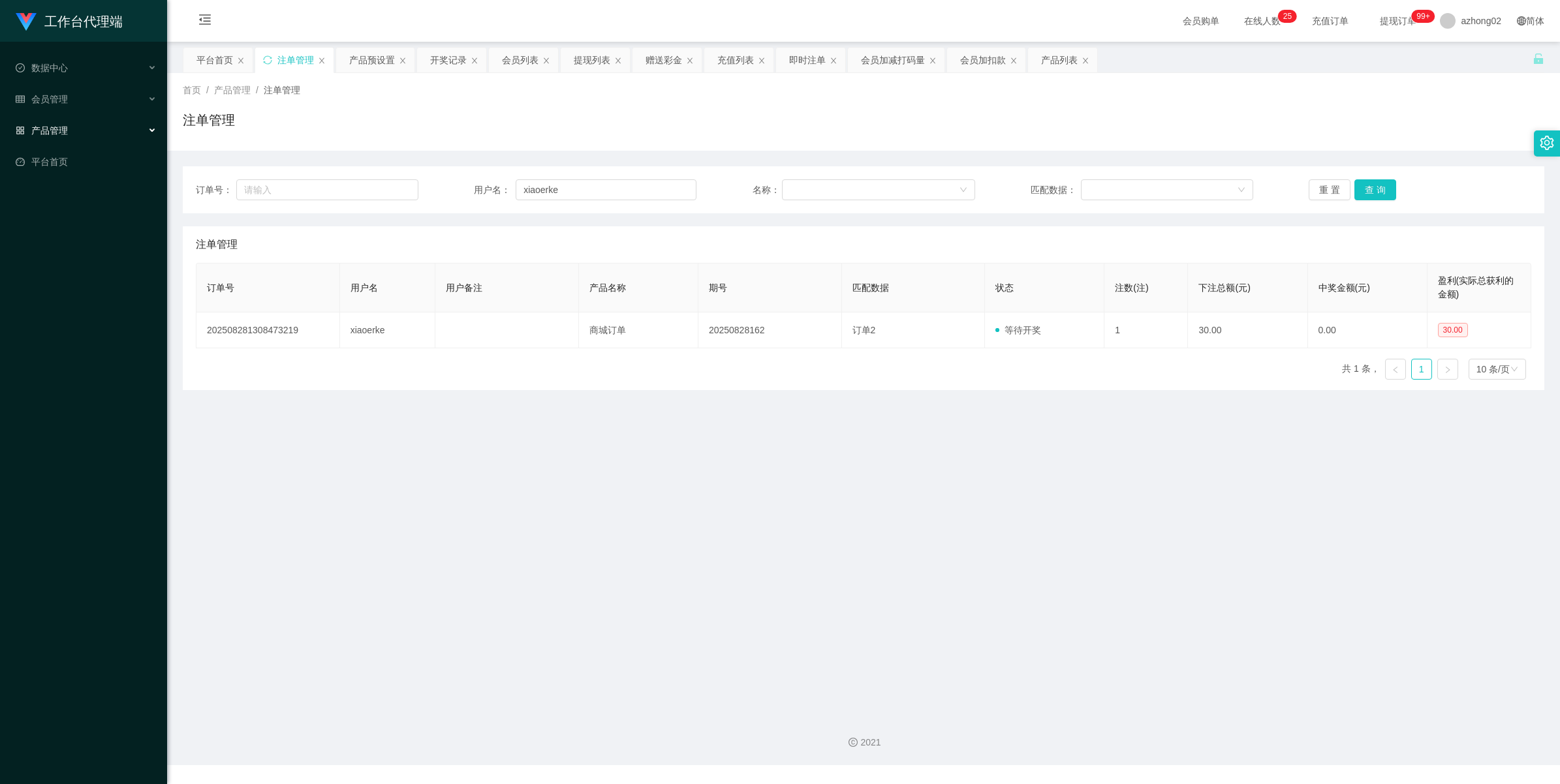
click at [42, 145] on li "产品管理 开奖记录 注单管理 产品列表 即时注单 产品预设置" at bounding box center [83, 132] width 167 height 28
click at [47, 79] on div "数据中心" at bounding box center [83, 68] width 167 height 26
click at [40, 98] on link "员工统计" at bounding box center [94, 99] width 125 height 26
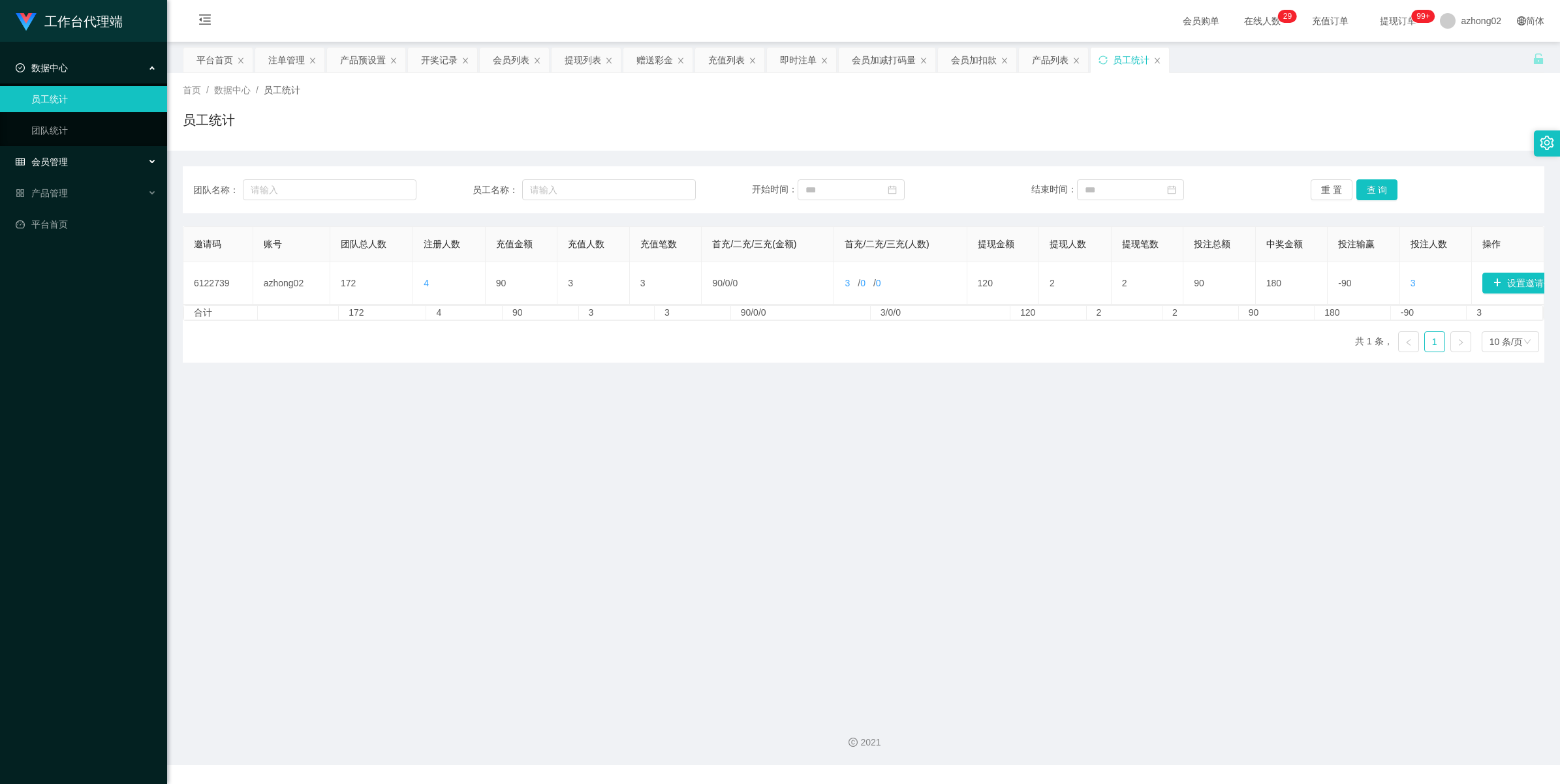
click at [44, 168] on div "会员管理" at bounding box center [83, 162] width 167 height 26
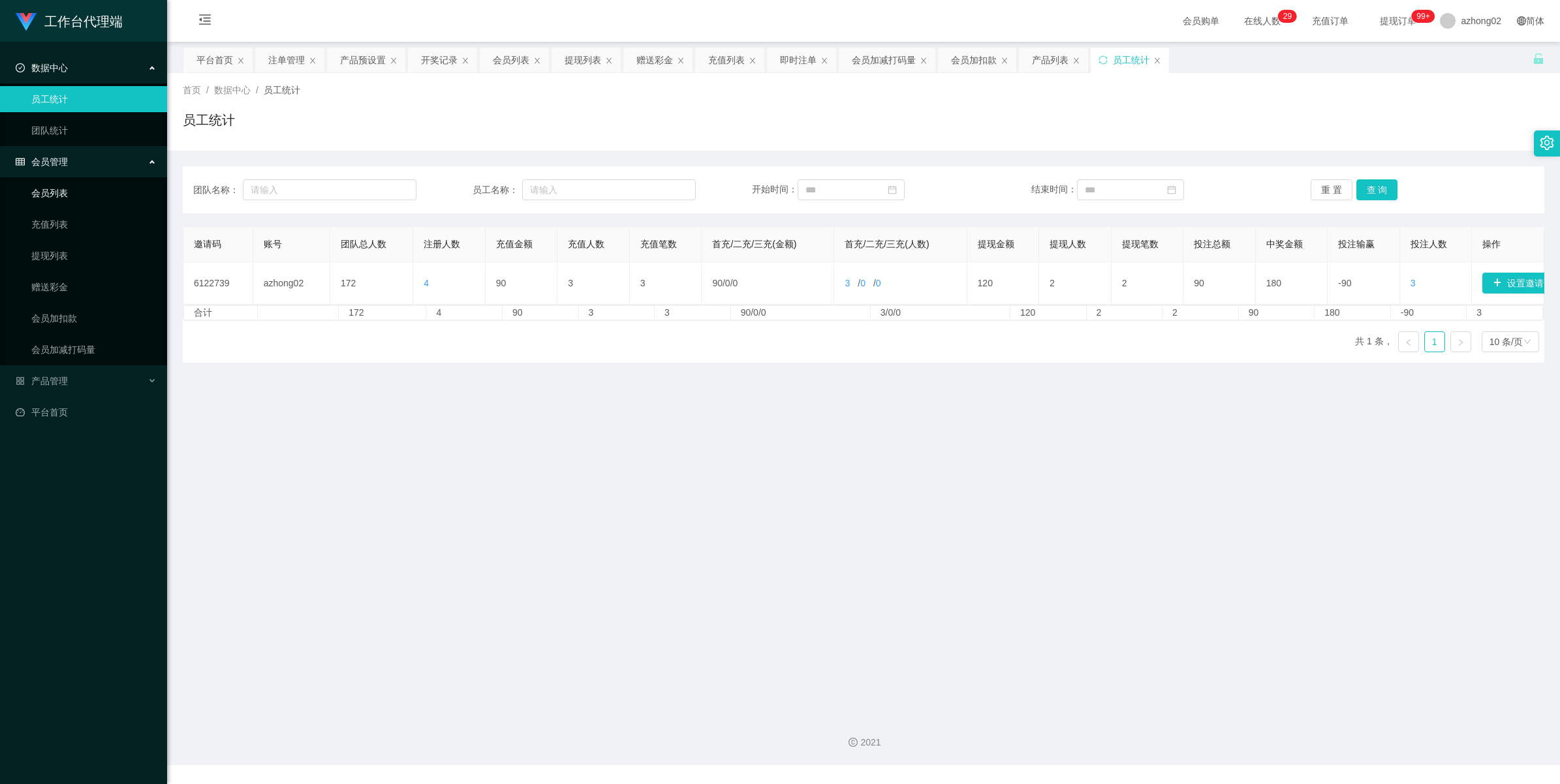
click at [57, 193] on link "会员列表" at bounding box center [94, 193] width 125 height 26
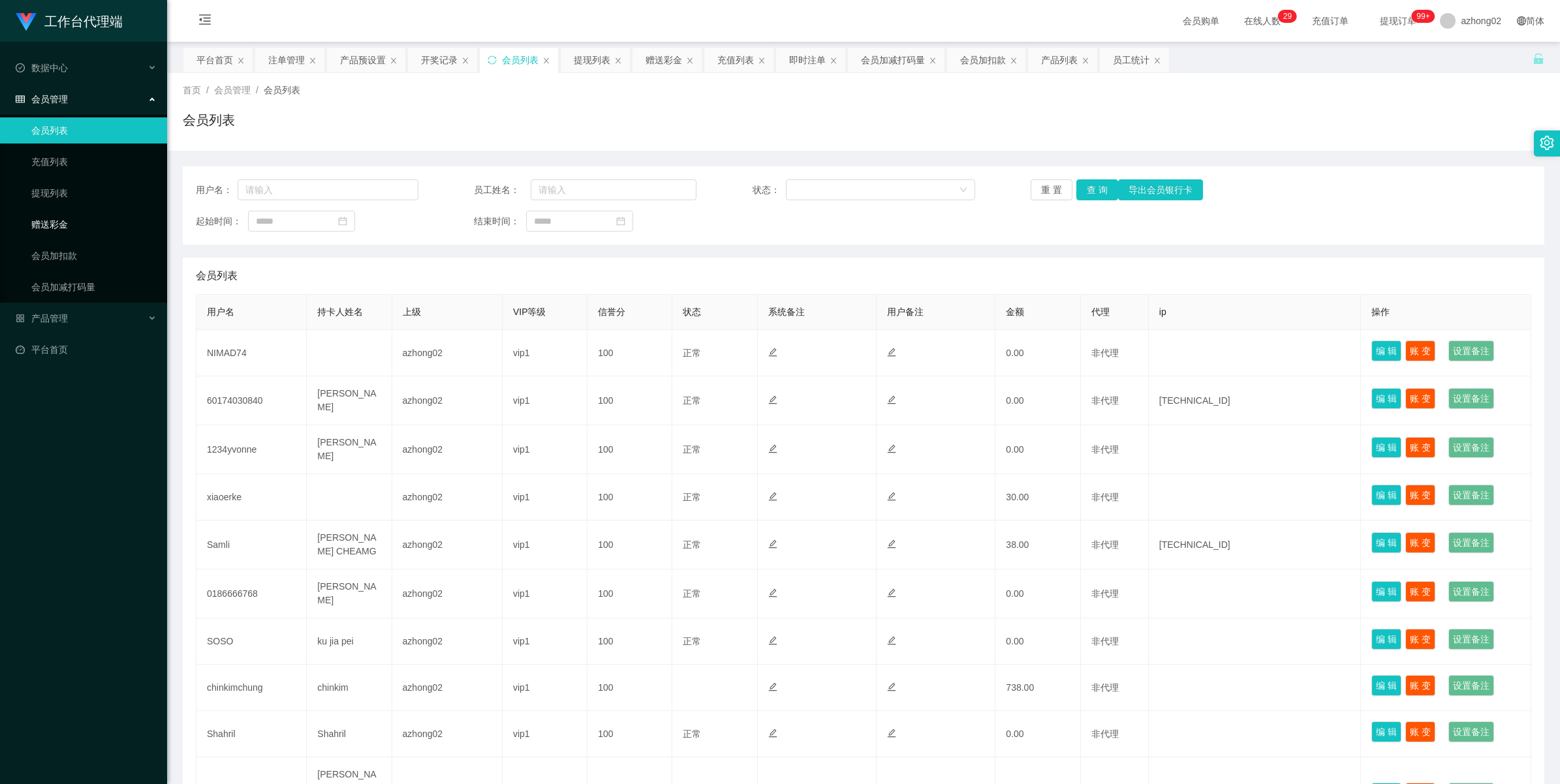
click at [55, 217] on link "赠送彩金" at bounding box center [94, 224] width 125 height 26
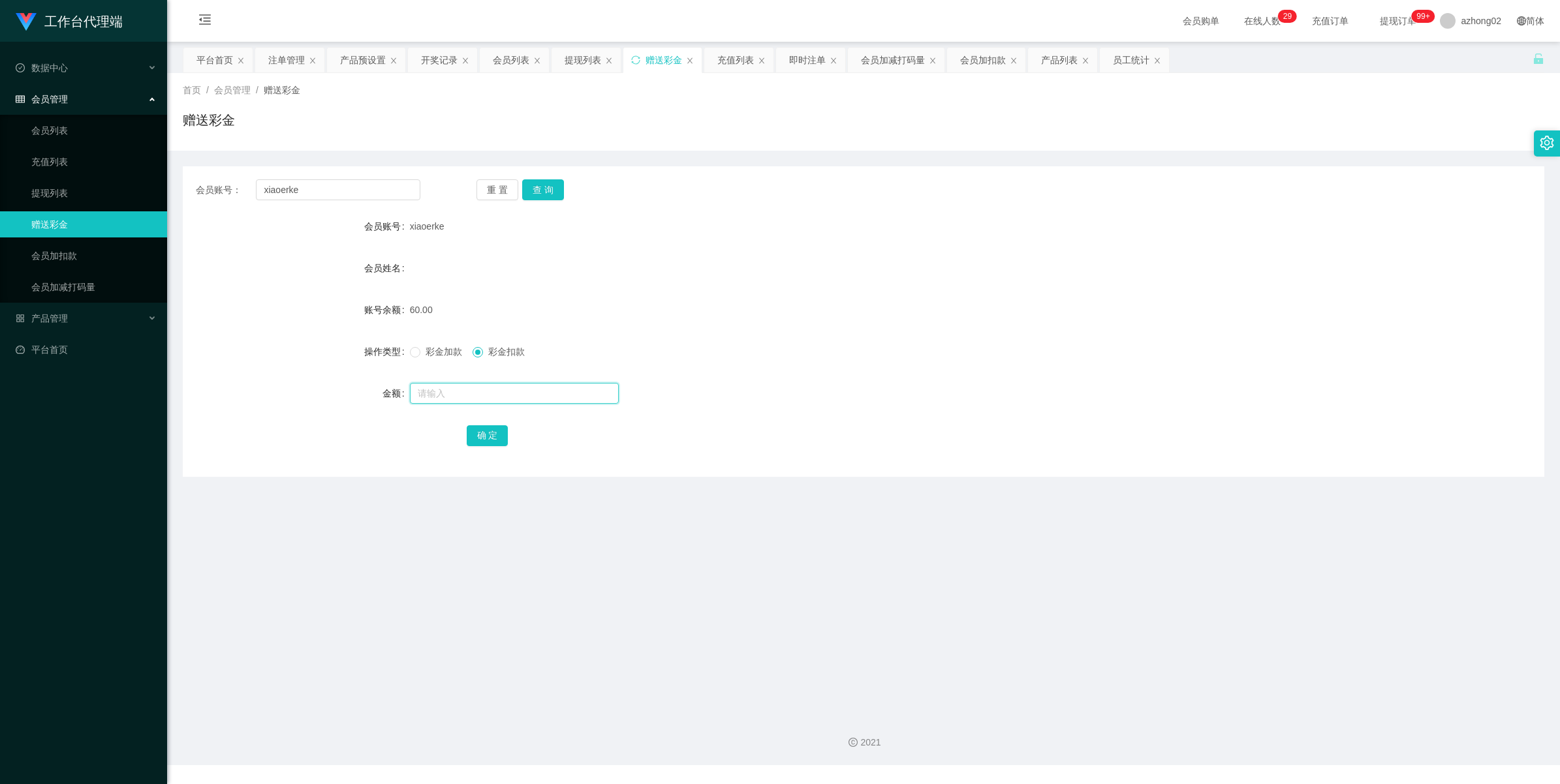
click at [470, 384] on input "text" at bounding box center [514, 393] width 209 height 21
type input "60"
click at [486, 437] on button "确 定" at bounding box center [488, 436] width 42 height 21
click at [459, 393] on input "text" at bounding box center [514, 393] width 209 height 21
type input "30"
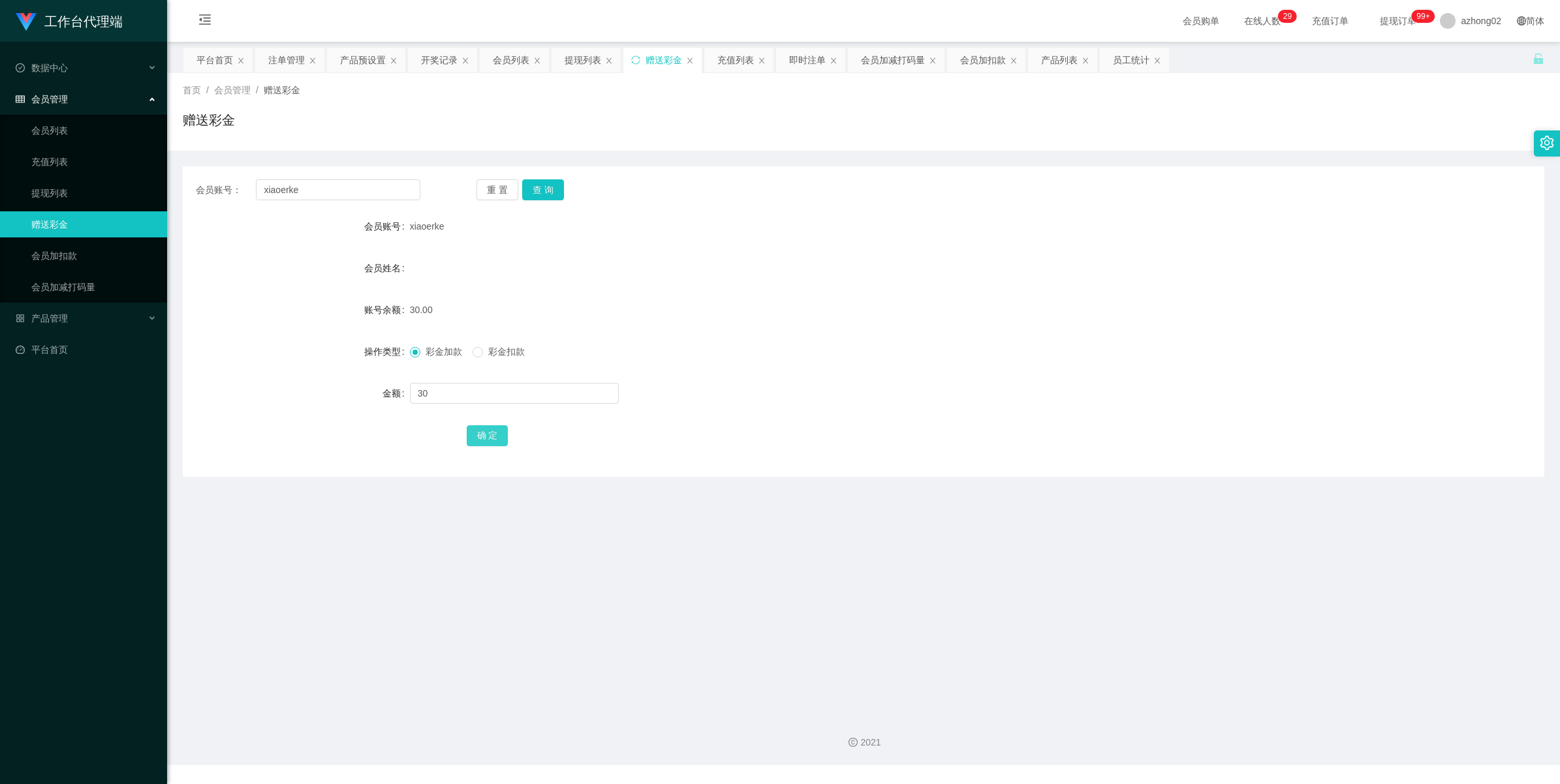
click at [477, 434] on button "确 定" at bounding box center [488, 436] width 42 height 21
click at [44, 321] on span "产品管理" at bounding box center [42, 318] width 52 height 10
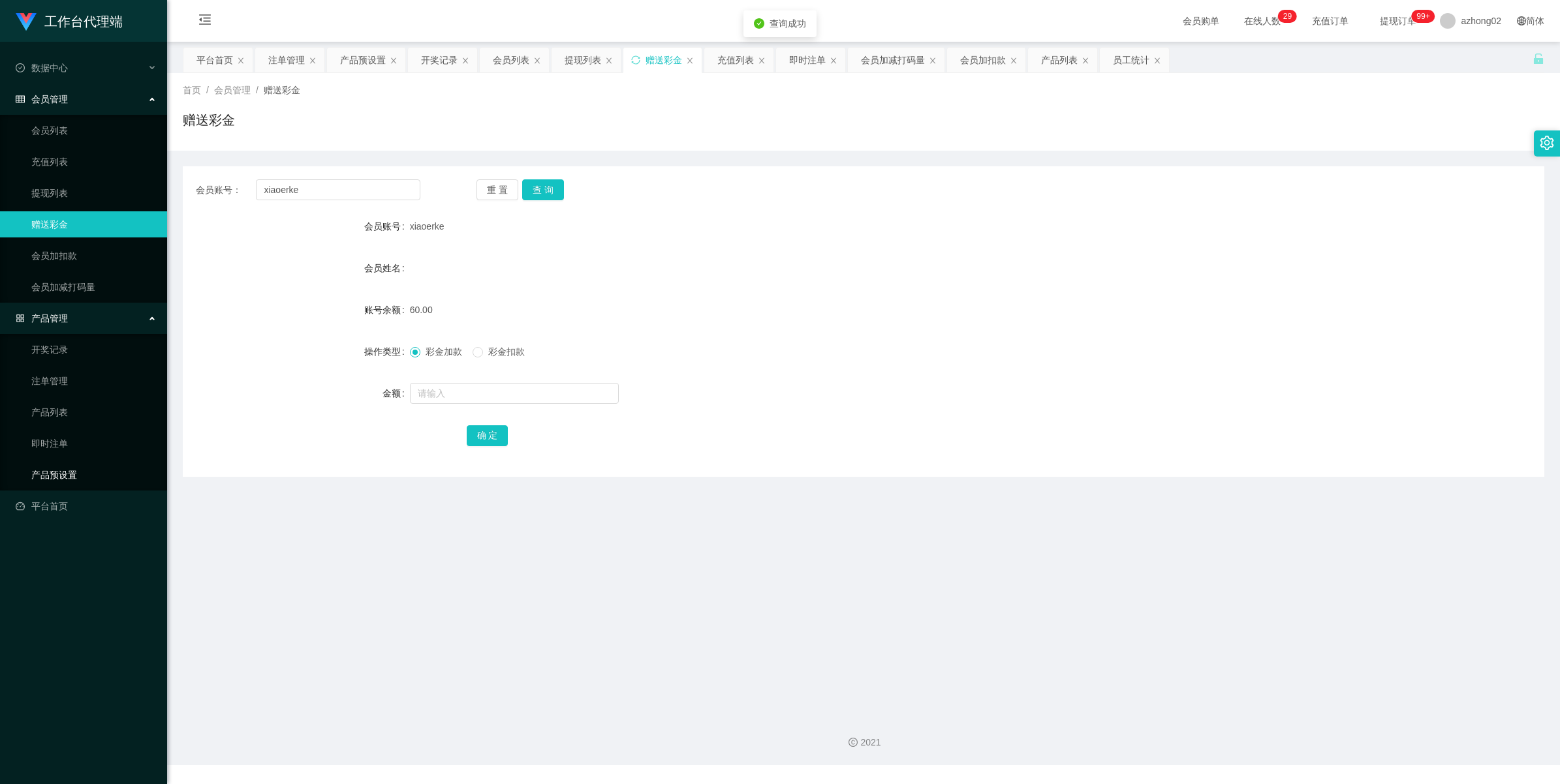
click at [67, 478] on link "产品预设置" at bounding box center [94, 475] width 125 height 26
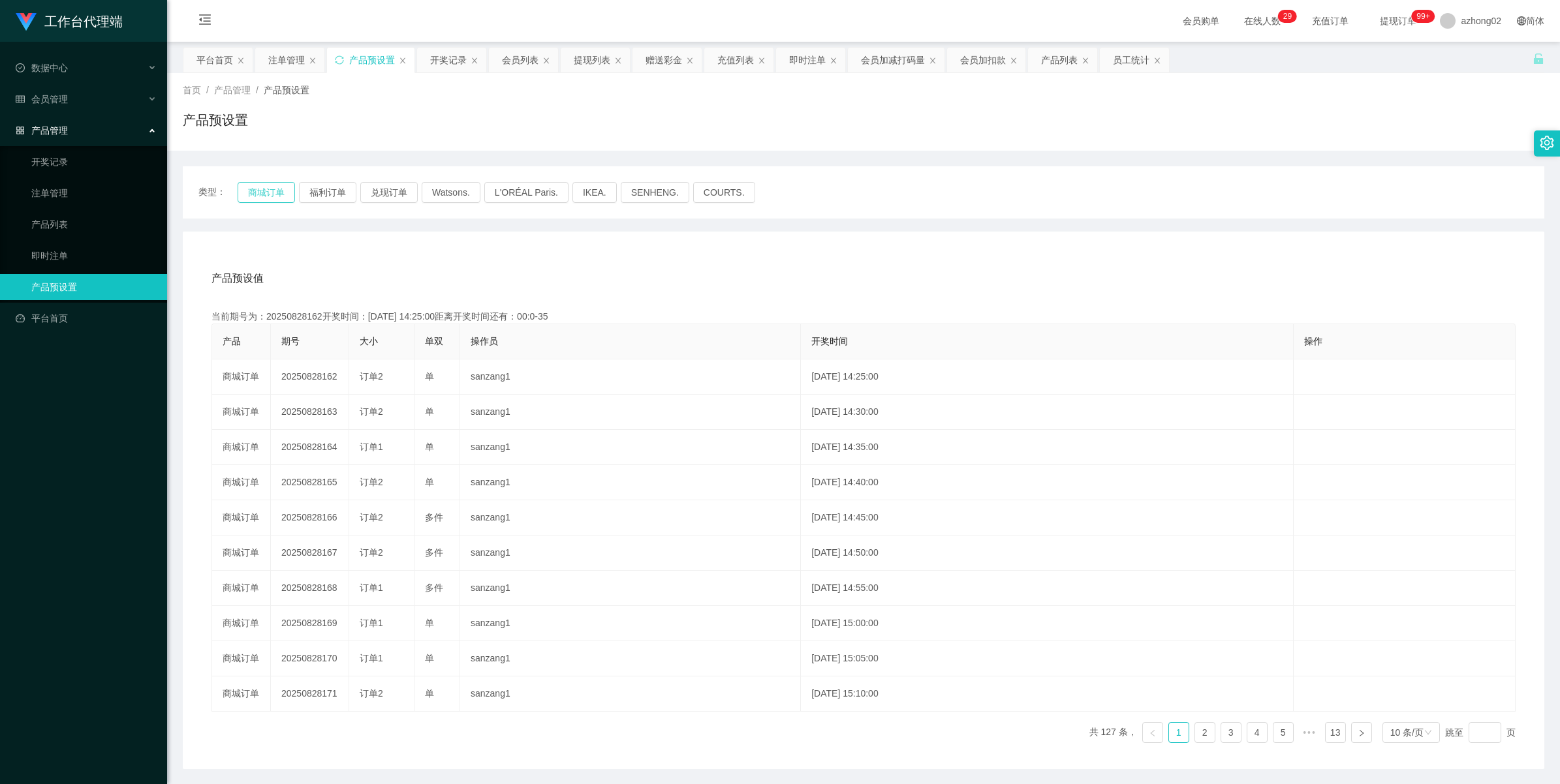
drag, startPoint x: 260, startPoint y: 190, endPoint x: 260, endPoint y: 168, distance: 22.0
click at [260, 190] on button "商城订单" at bounding box center [266, 193] width 57 height 21
click at [288, 63] on div "注单管理" at bounding box center [286, 60] width 37 height 25
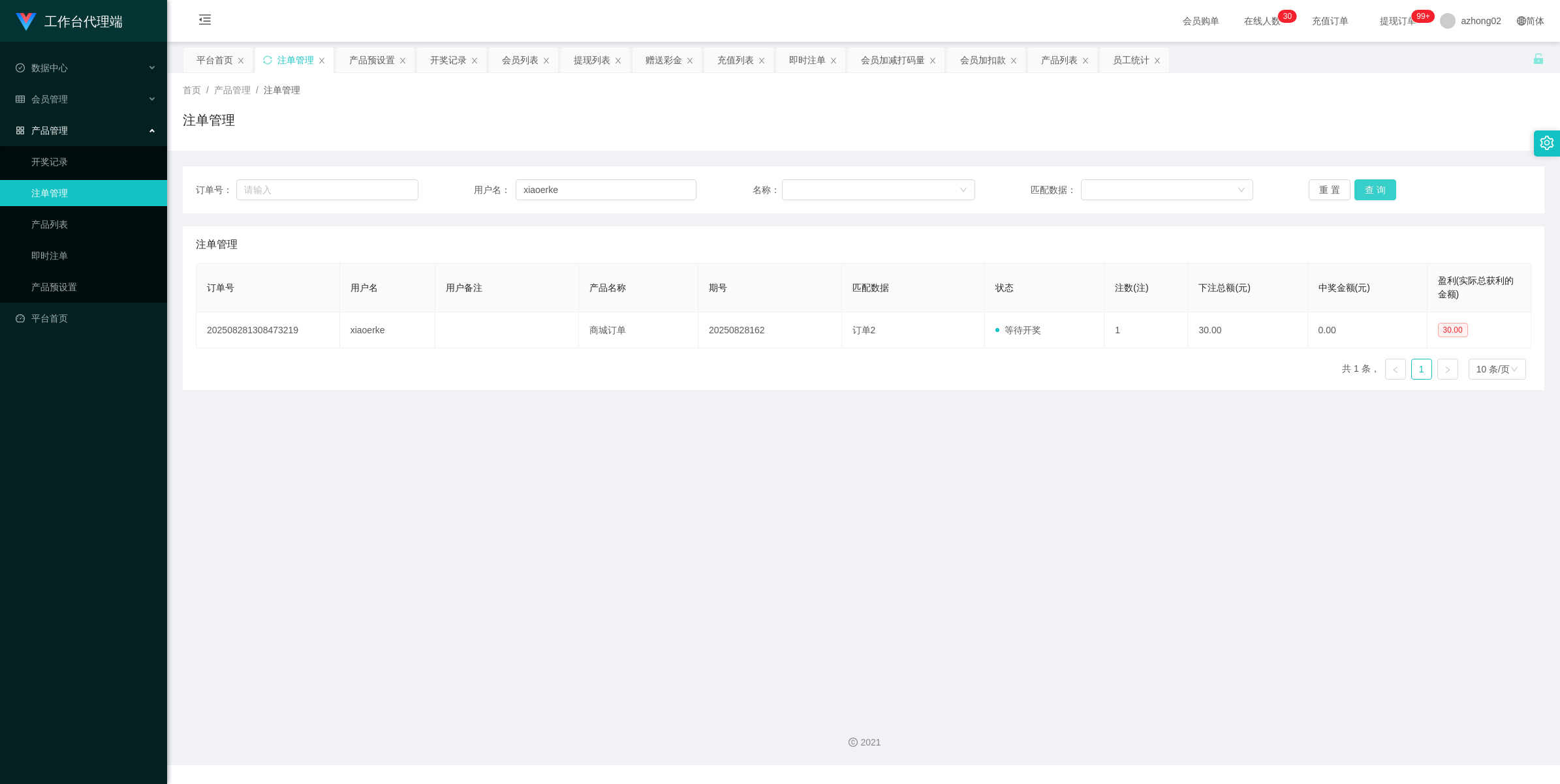
click at [1378, 184] on button "查 询" at bounding box center [1375, 190] width 42 height 21
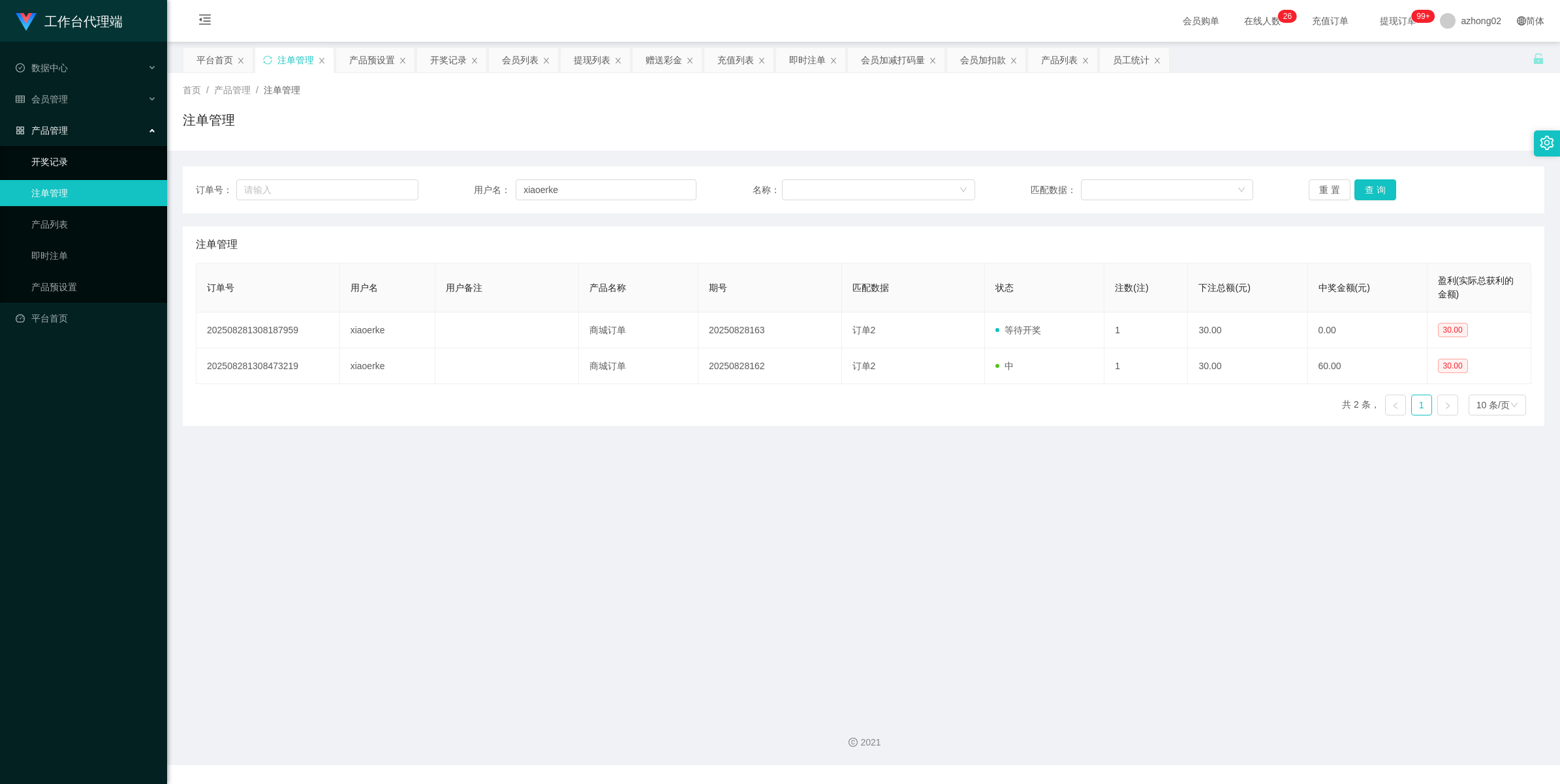
click at [69, 161] on link "开奖记录" at bounding box center [94, 162] width 125 height 26
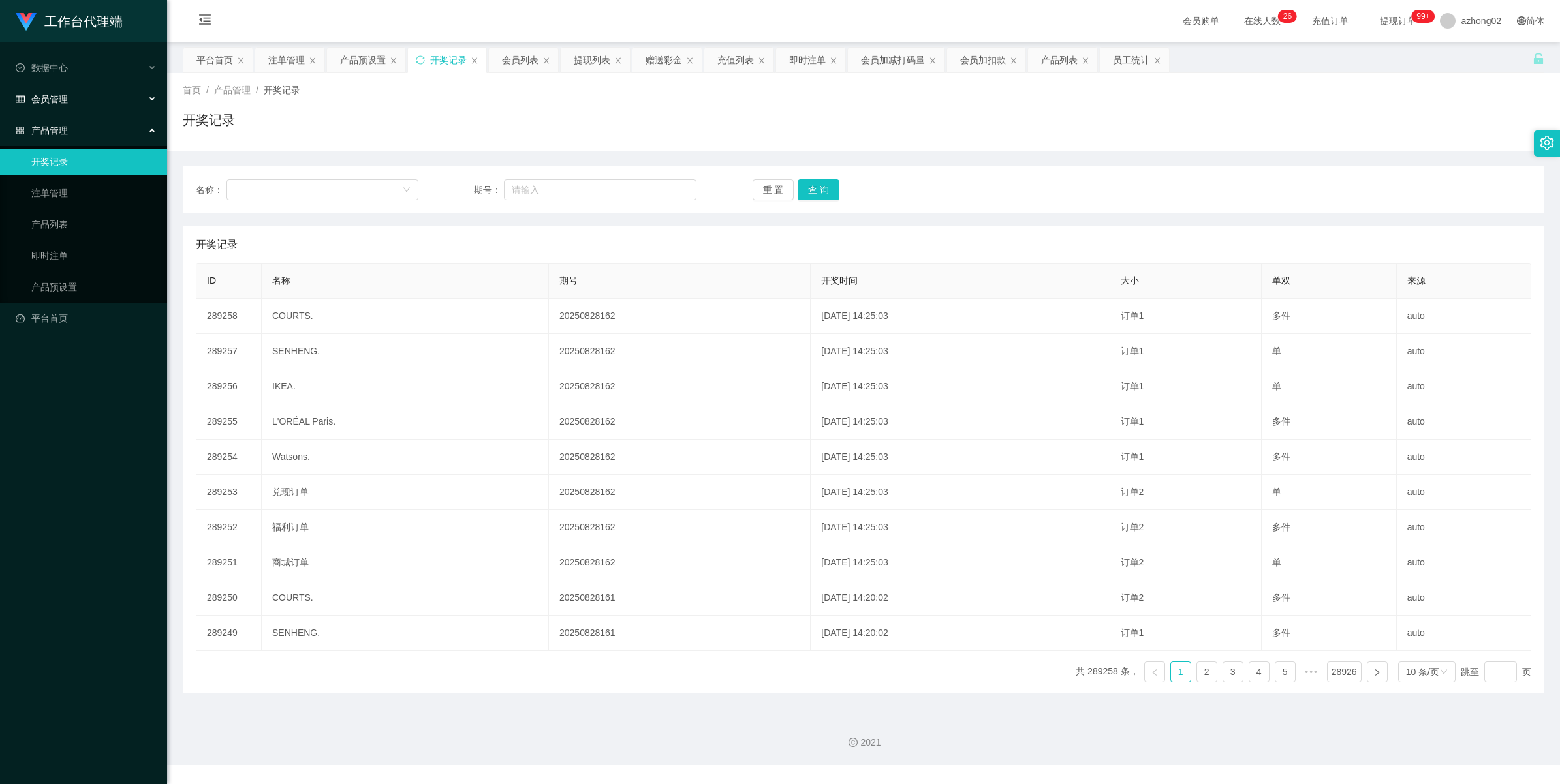
click at [54, 92] on div "会员管理" at bounding box center [83, 99] width 167 height 26
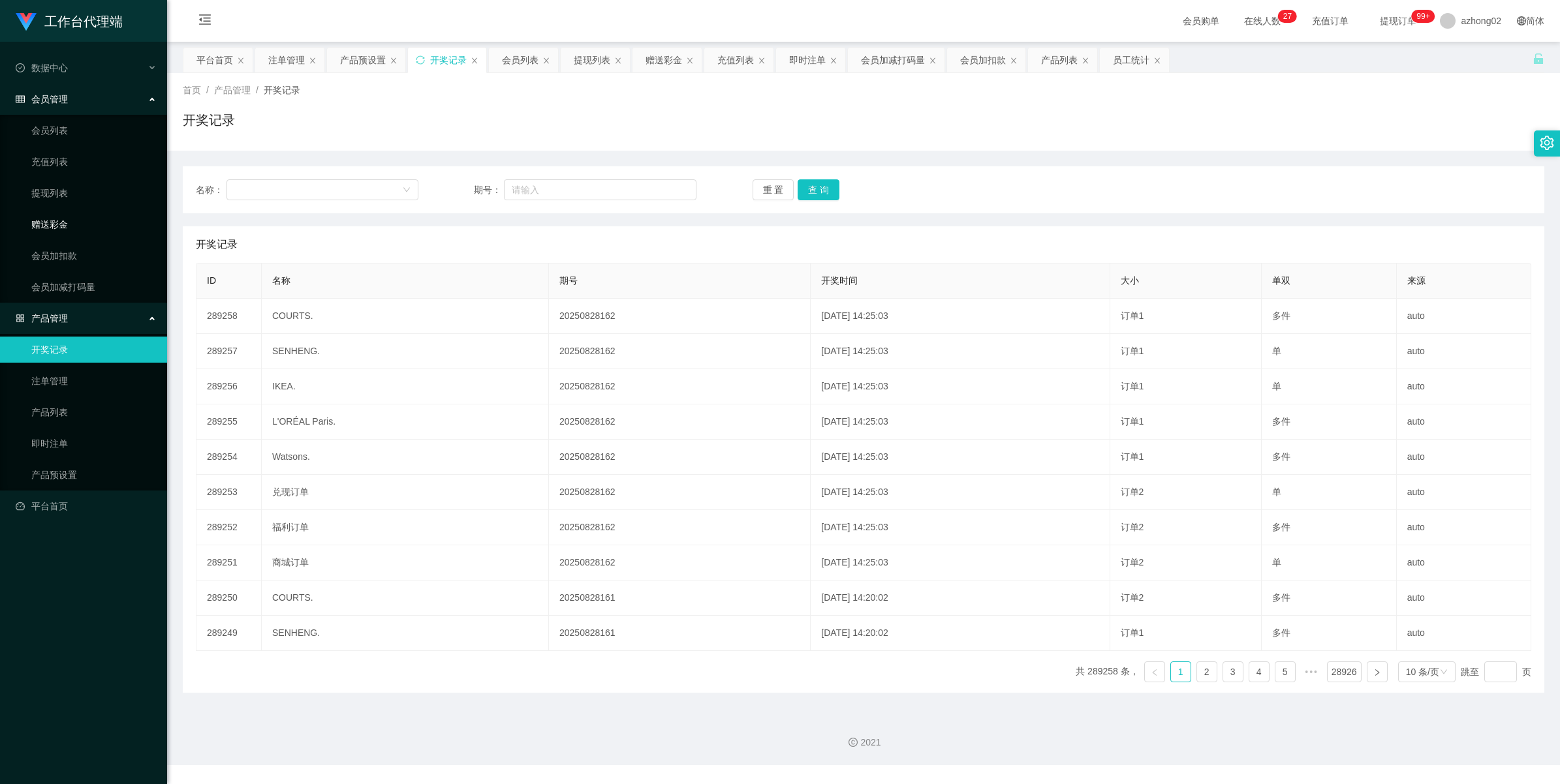
click at [62, 226] on link "赠送彩金" at bounding box center [94, 224] width 125 height 26
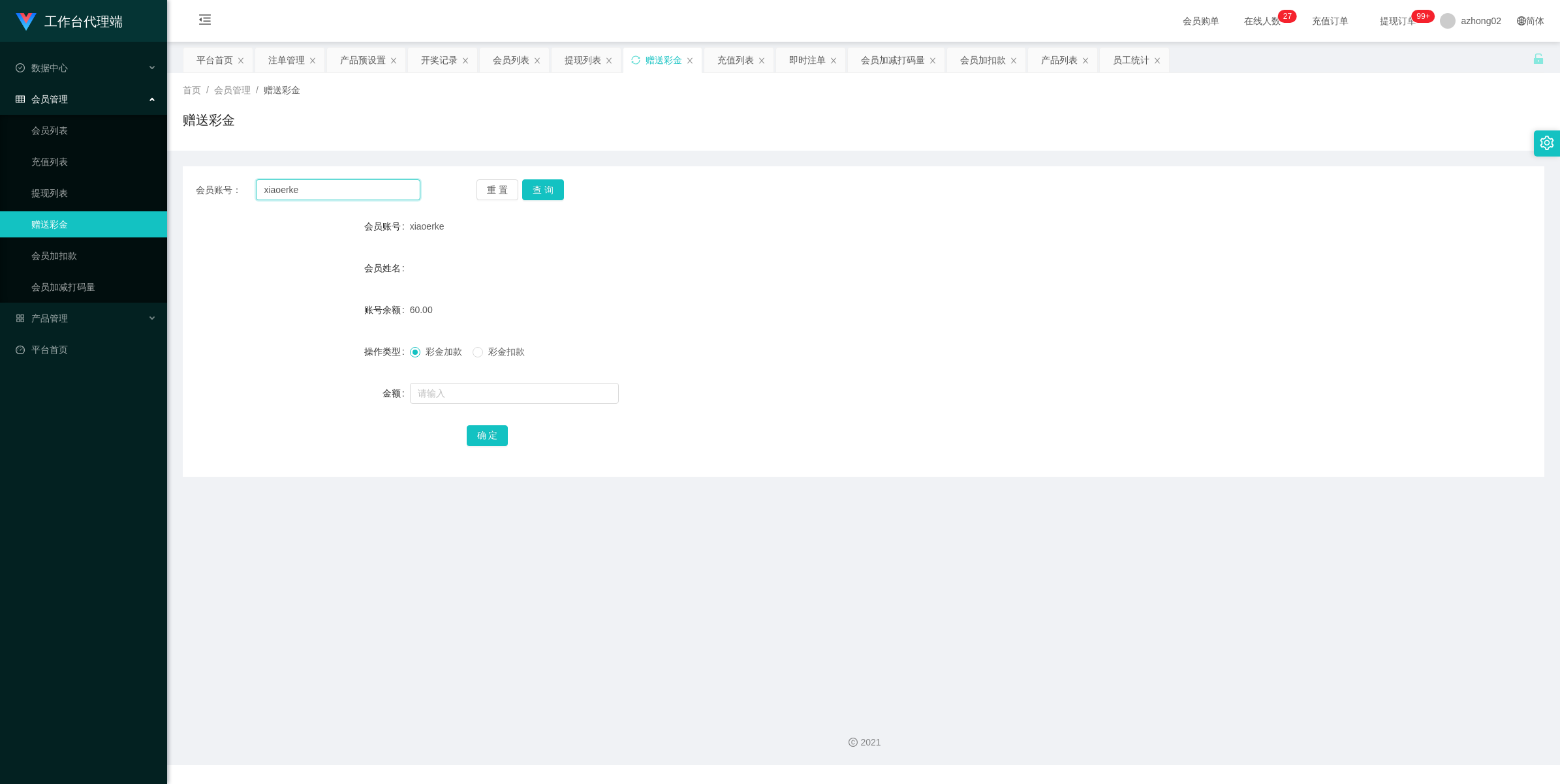
click at [356, 197] on input "xiaoerke" at bounding box center [337, 190] width 164 height 21
click at [540, 193] on button "查 询" at bounding box center [543, 190] width 42 height 21
click at [537, 188] on button "查 询" at bounding box center [543, 190] width 42 height 21
click at [539, 186] on button "查 询" at bounding box center [543, 190] width 42 height 21
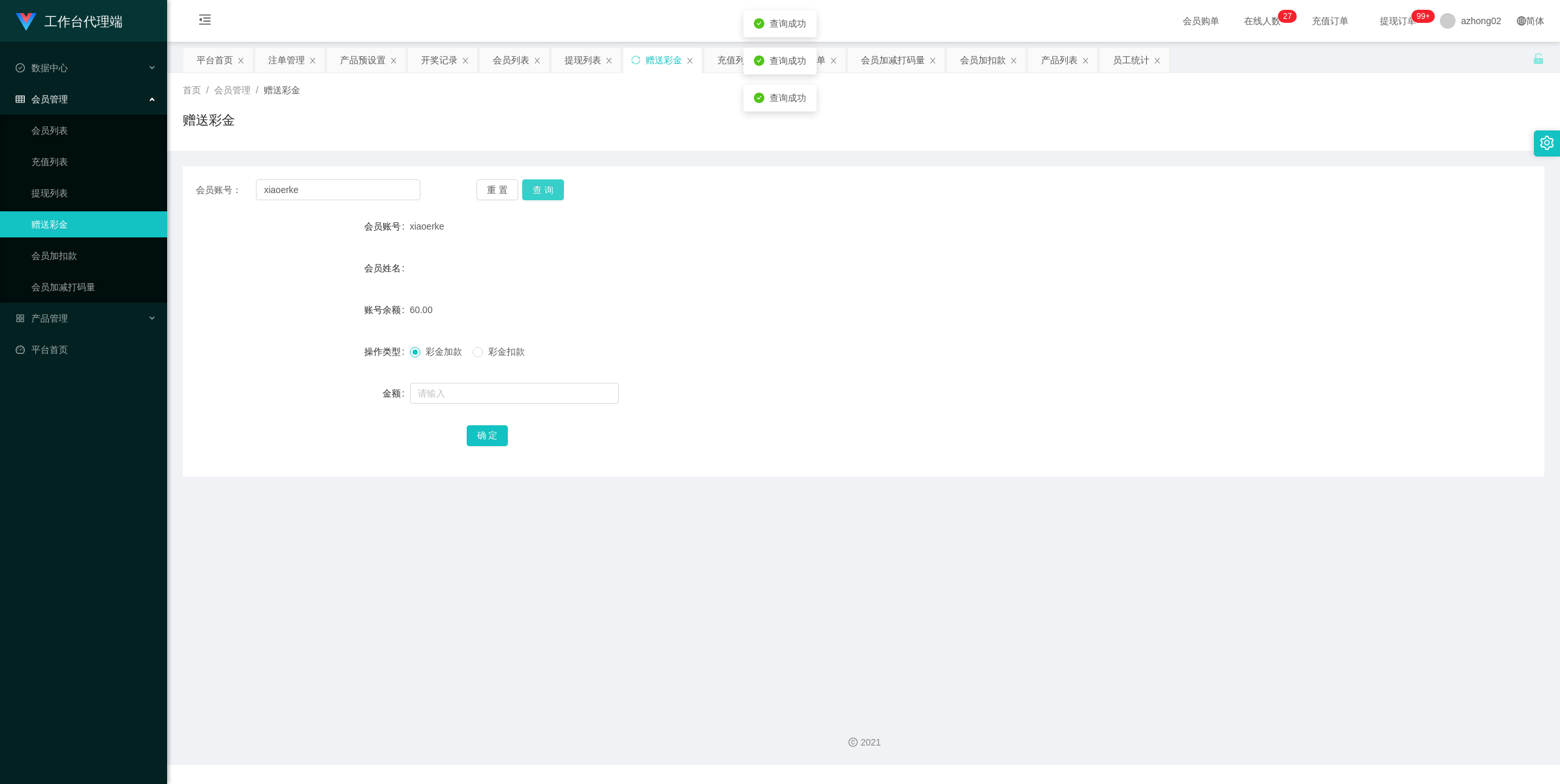
click at [539, 186] on button "查 询" at bounding box center [543, 190] width 42 height 21
click at [539, 186] on div "重 置 查 询" at bounding box center [589, 190] width 224 height 21
click at [539, 186] on button "查 询" at bounding box center [543, 190] width 42 height 21
click at [539, 186] on div "重 置 查 询" at bounding box center [589, 190] width 224 height 21
click at [461, 400] on input "text" at bounding box center [514, 393] width 209 height 21
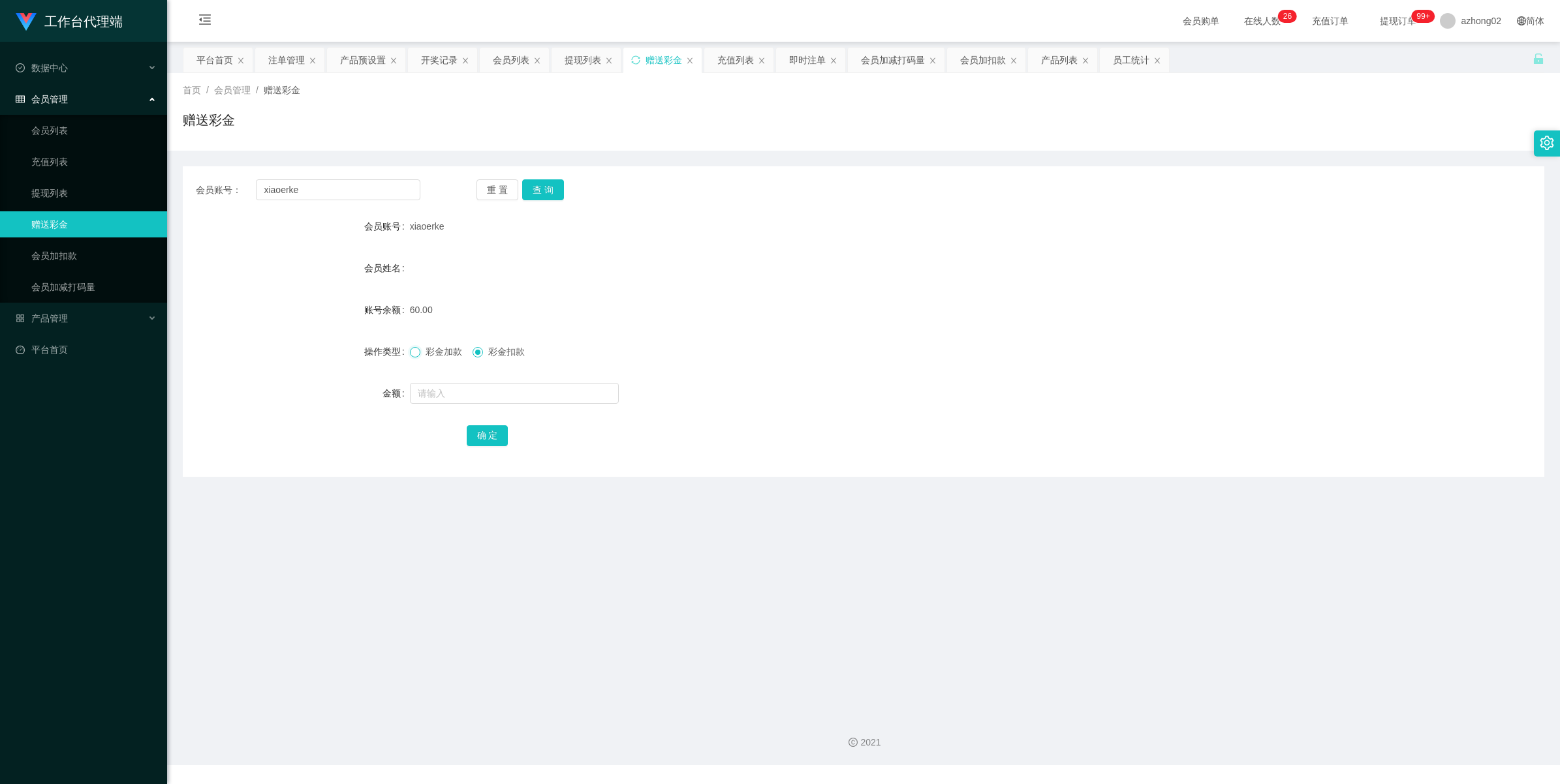
click at [419, 353] on label "彩金加款" at bounding box center [438, 352] width 57 height 14
click at [459, 395] on input "text" at bounding box center [514, 393] width 209 height 21
click at [470, 391] on input "60" at bounding box center [514, 393] width 209 height 21
type input "6"
type input "30"
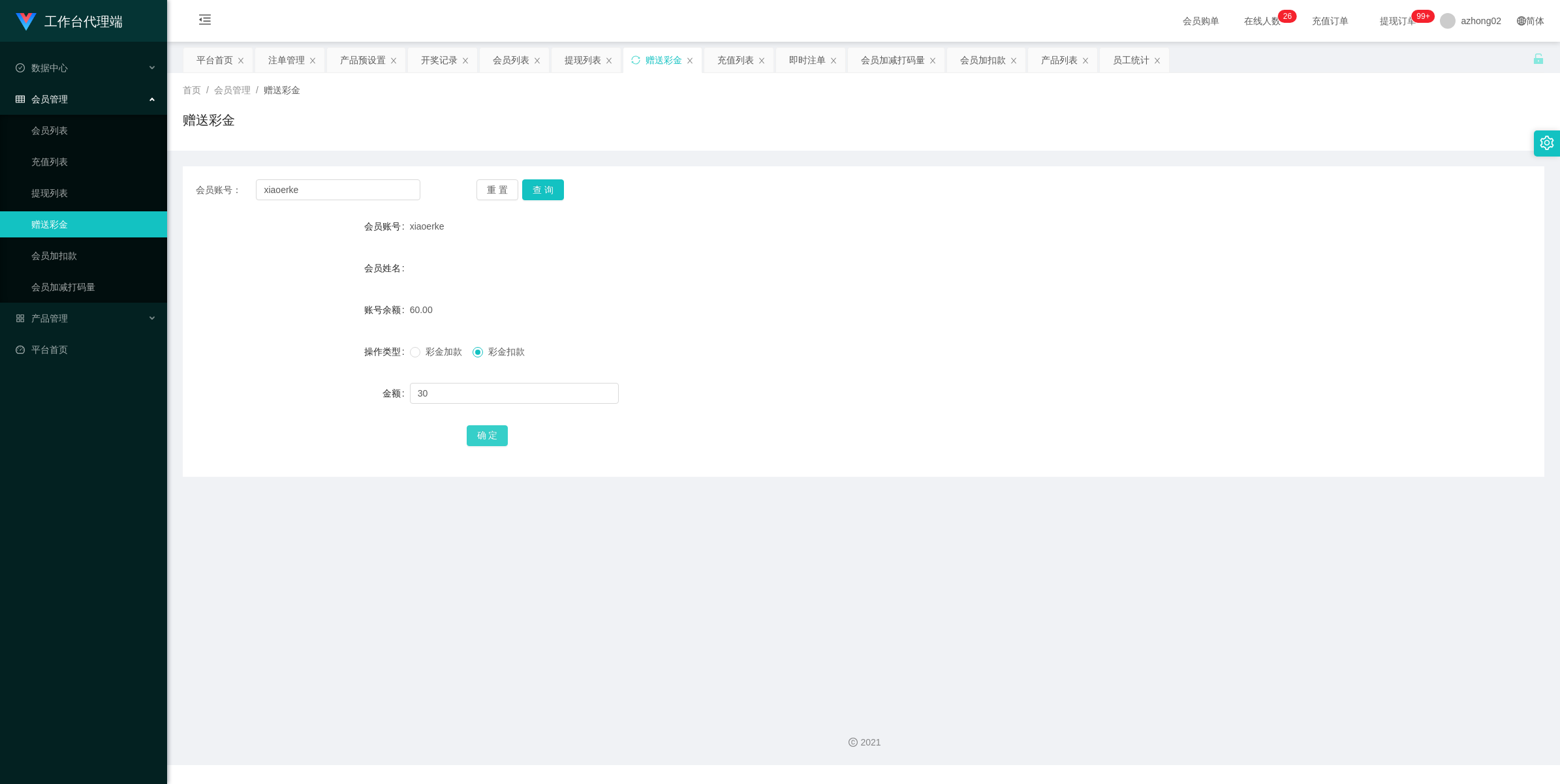
click at [479, 434] on button "确 定" at bounding box center [488, 436] width 42 height 21
click at [46, 288] on link "会员加减打码量" at bounding box center [94, 287] width 125 height 26
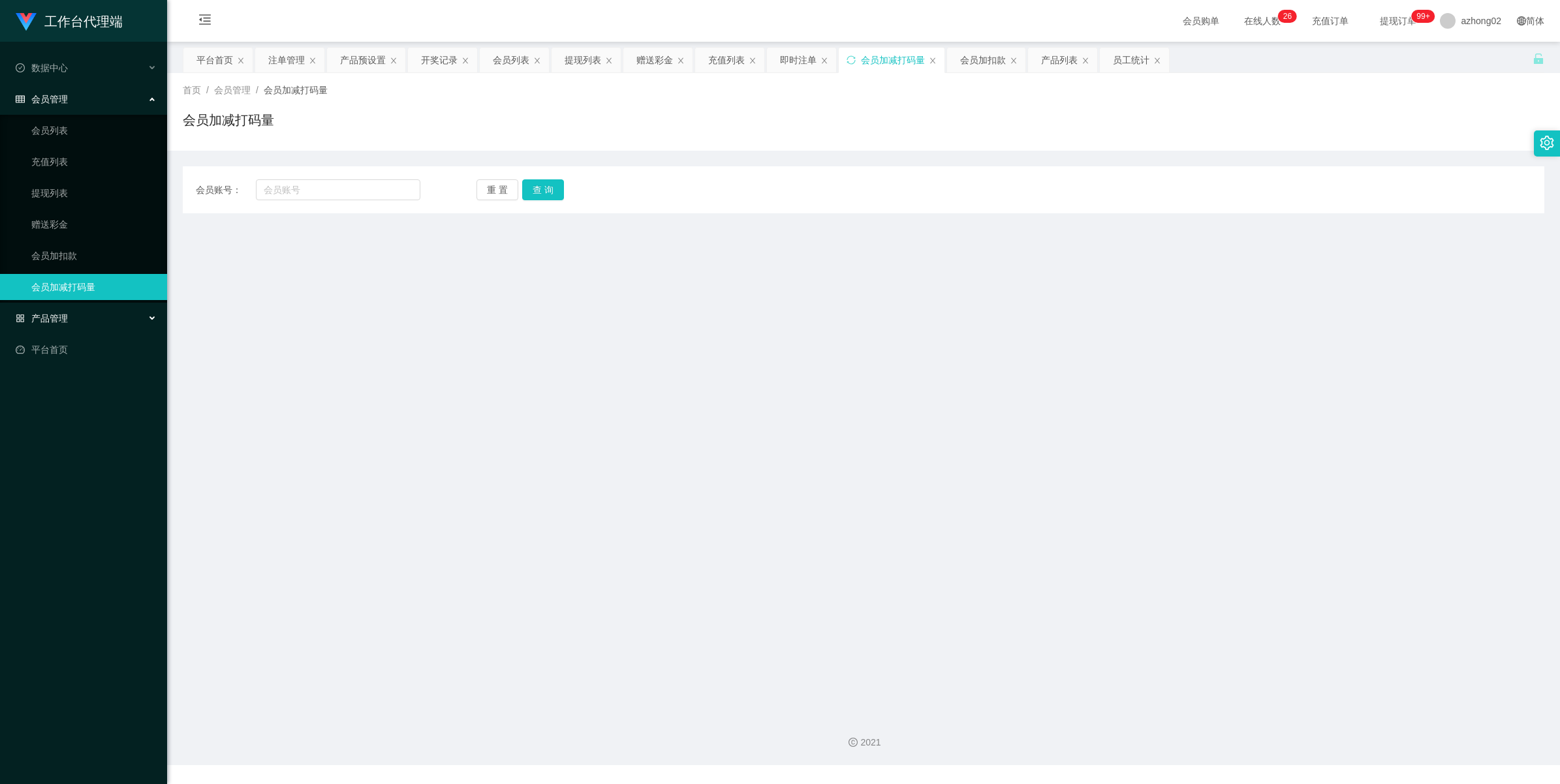
click at [35, 310] on div "产品管理" at bounding box center [83, 319] width 167 height 26
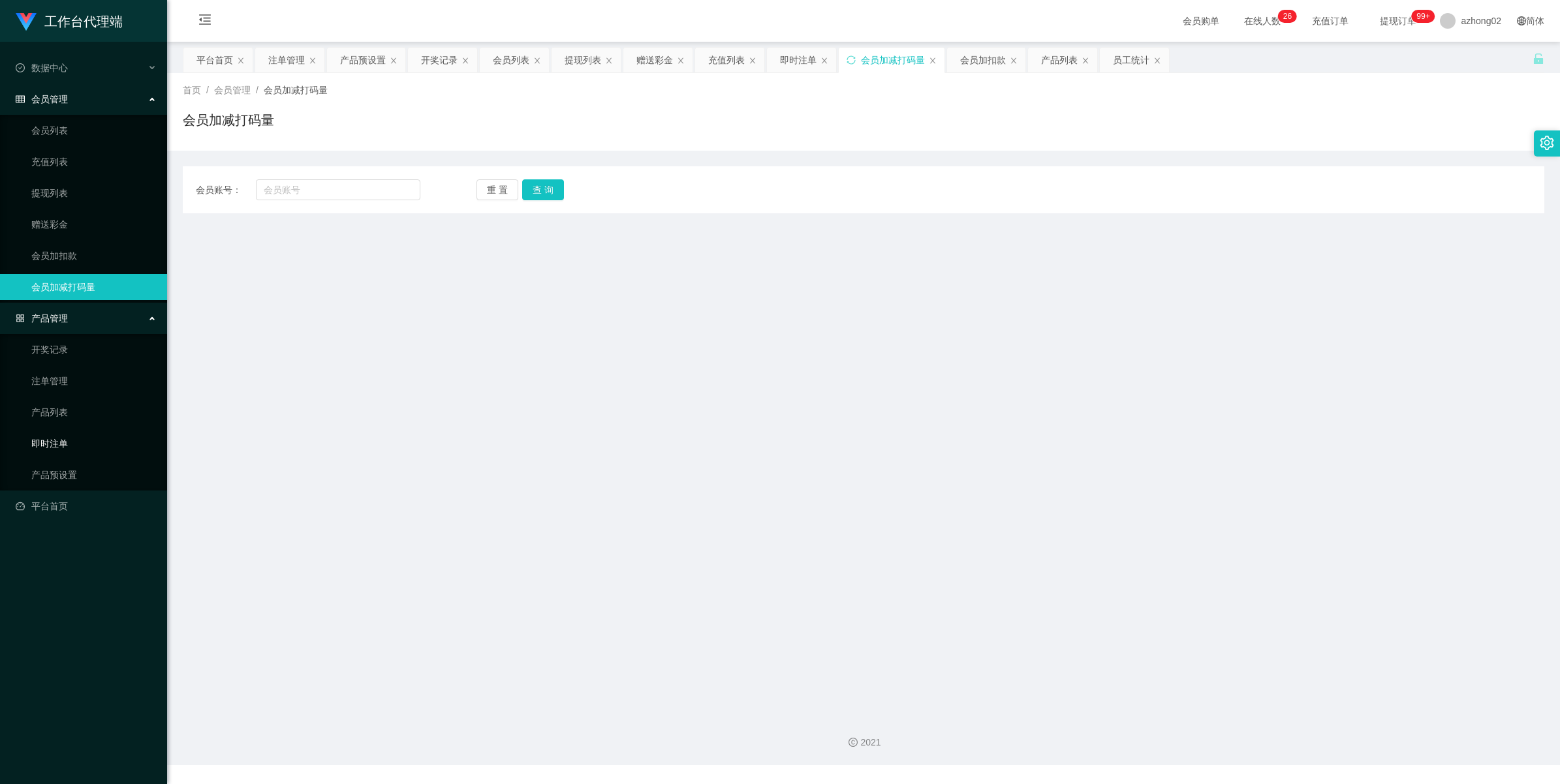
click at [57, 448] on link "即时注单" at bounding box center [94, 444] width 125 height 26
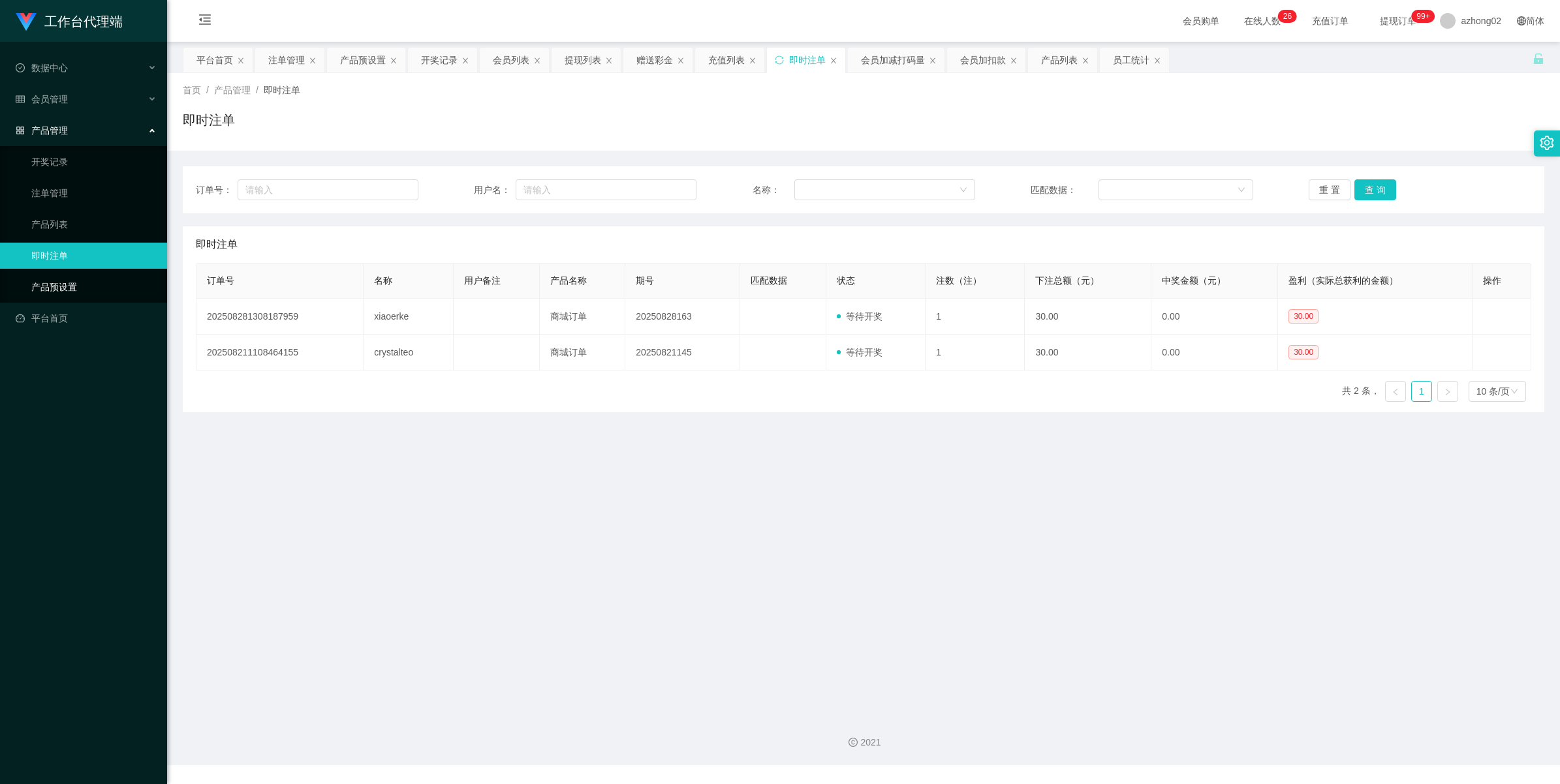
click at [54, 286] on link "产品预设置" at bounding box center [94, 287] width 125 height 26
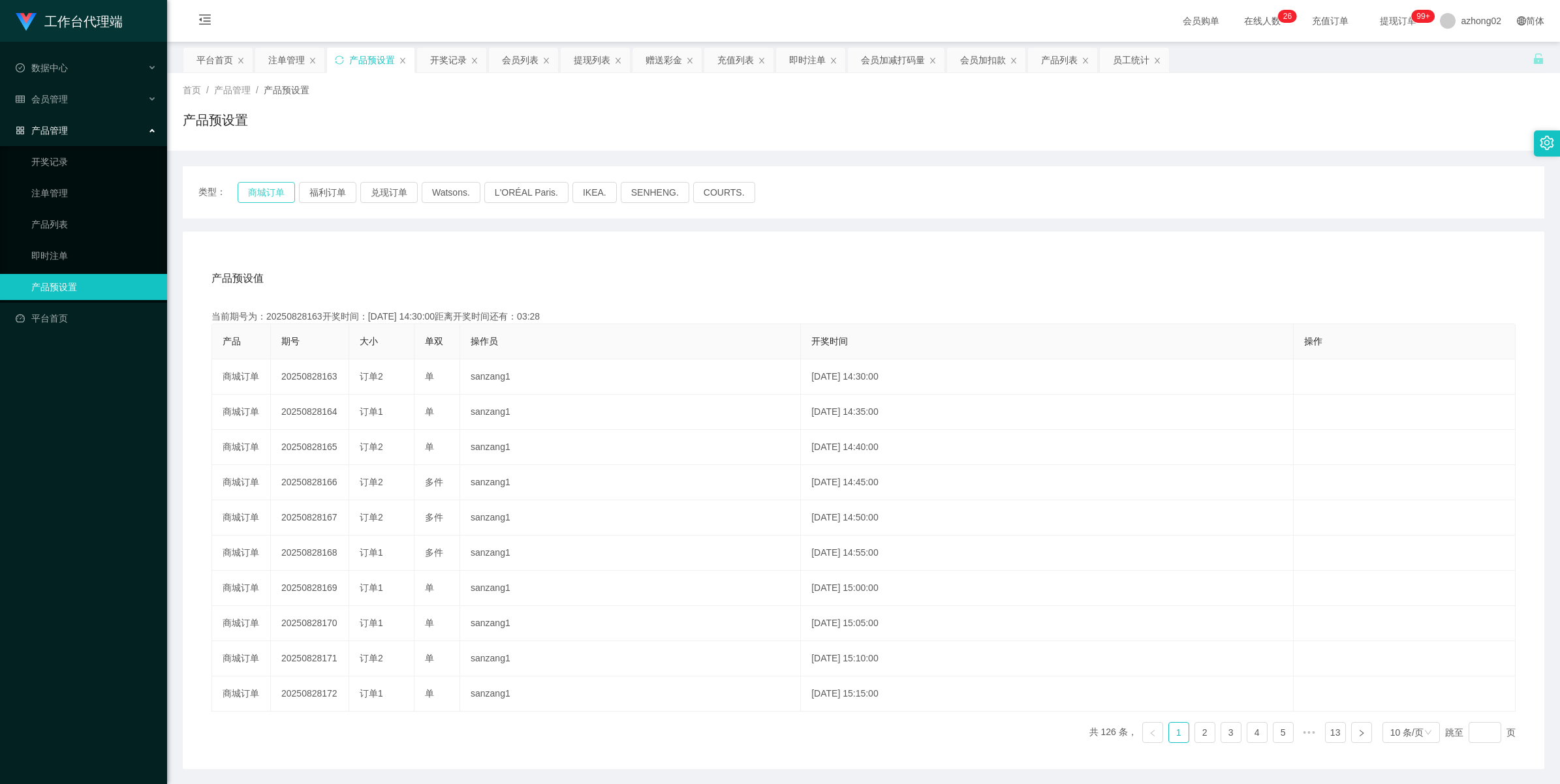
click at [271, 187] on button "商城订单" at bounding box center [266, 193] width 57 height 21
click at [292, 54] on div "注单管理" at bounding box center [286, 60] width 37 height 25
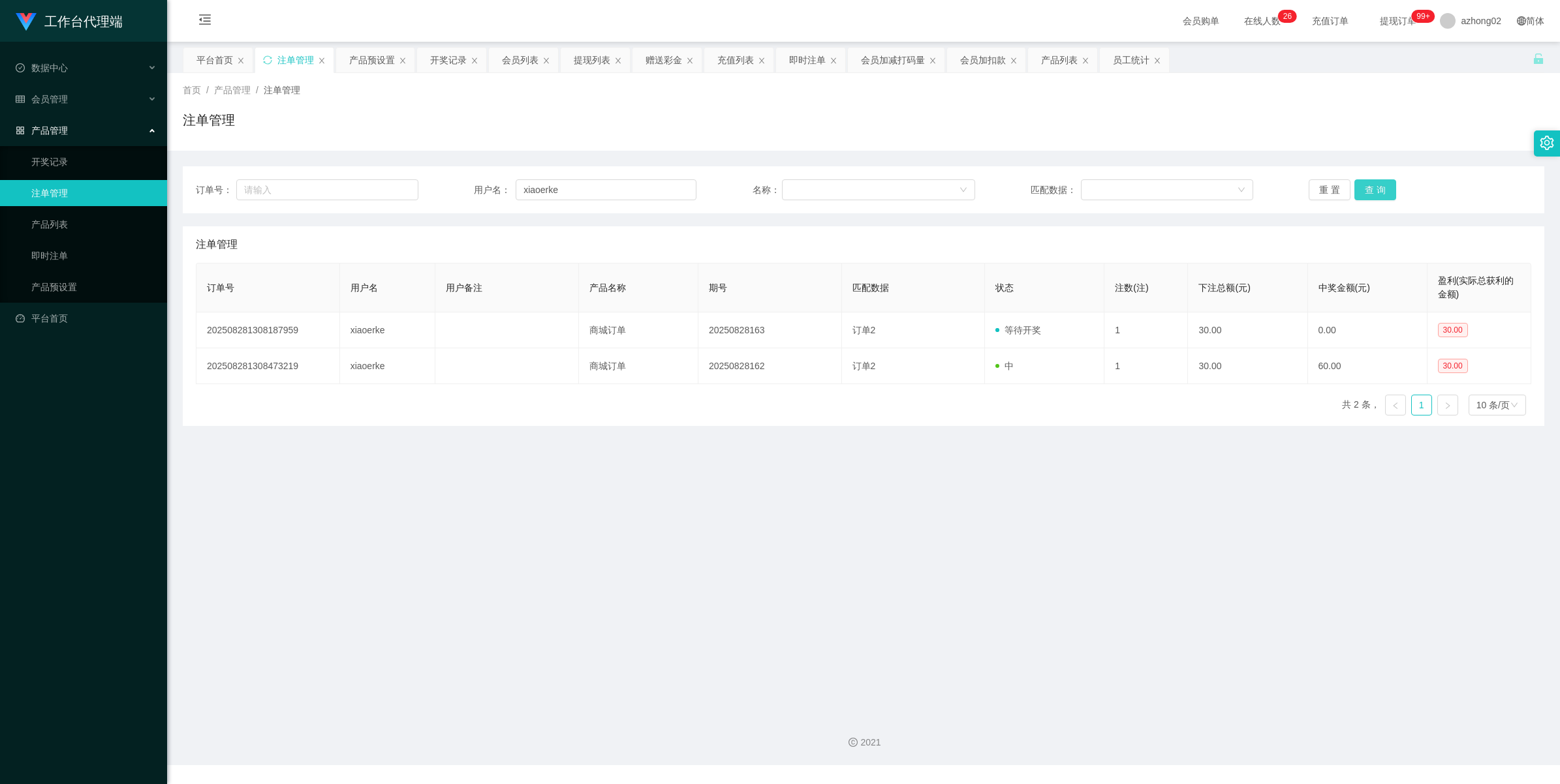
click at [1376, 181] on button "查 询" at bounding box center [1375, 190] width 42 height 21
click at [50, 98] on span "会员管理" at bounding box center [42, 99] width 52 height 10
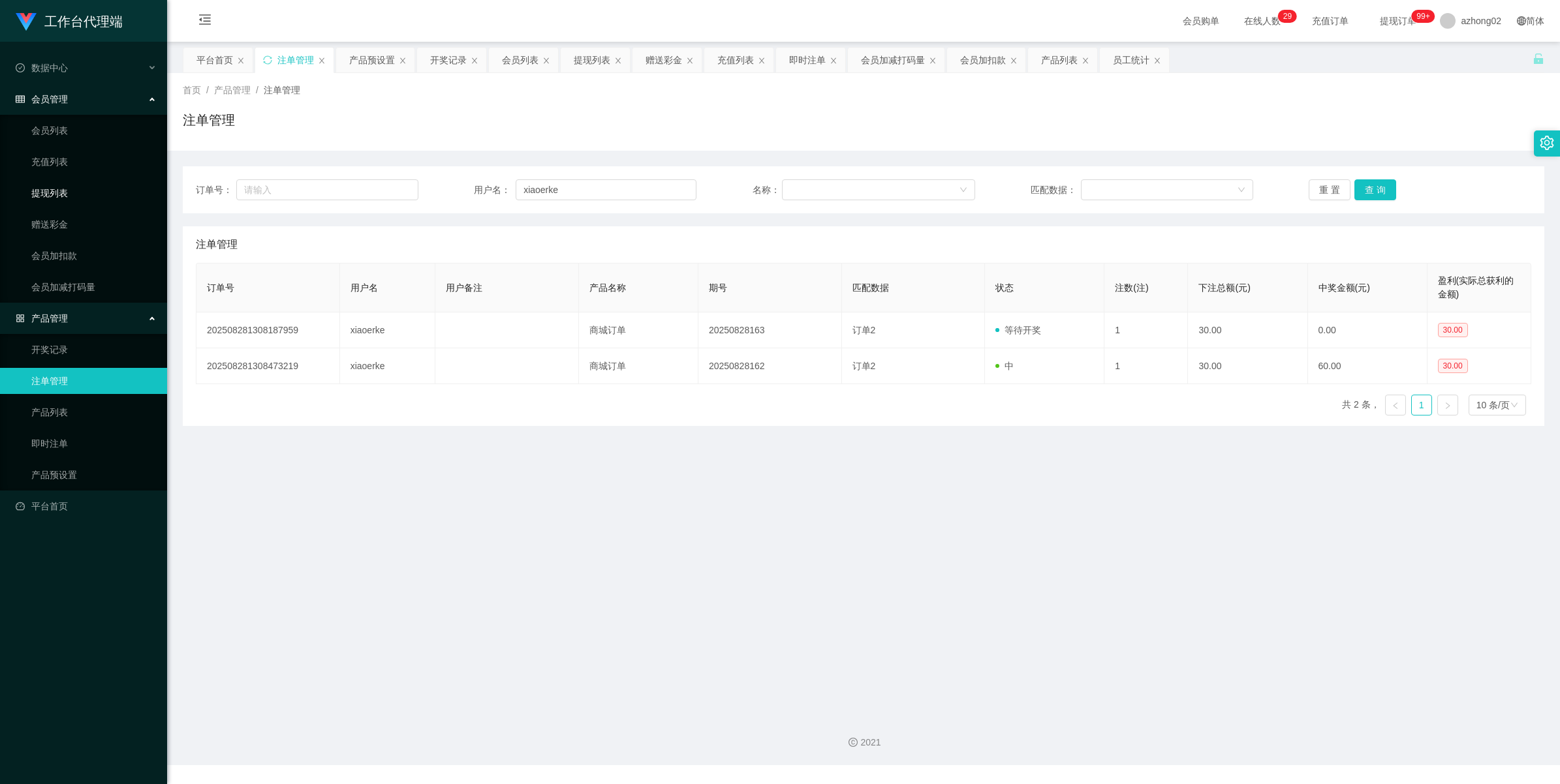
drag, startPoint x: 63, startPoint y: 193, endPoint x: 79, endPoint y: 196, distance: 16.3
click at [64, 191] on link "提现列表" at bounding box center [94, 193] width 125 height 26
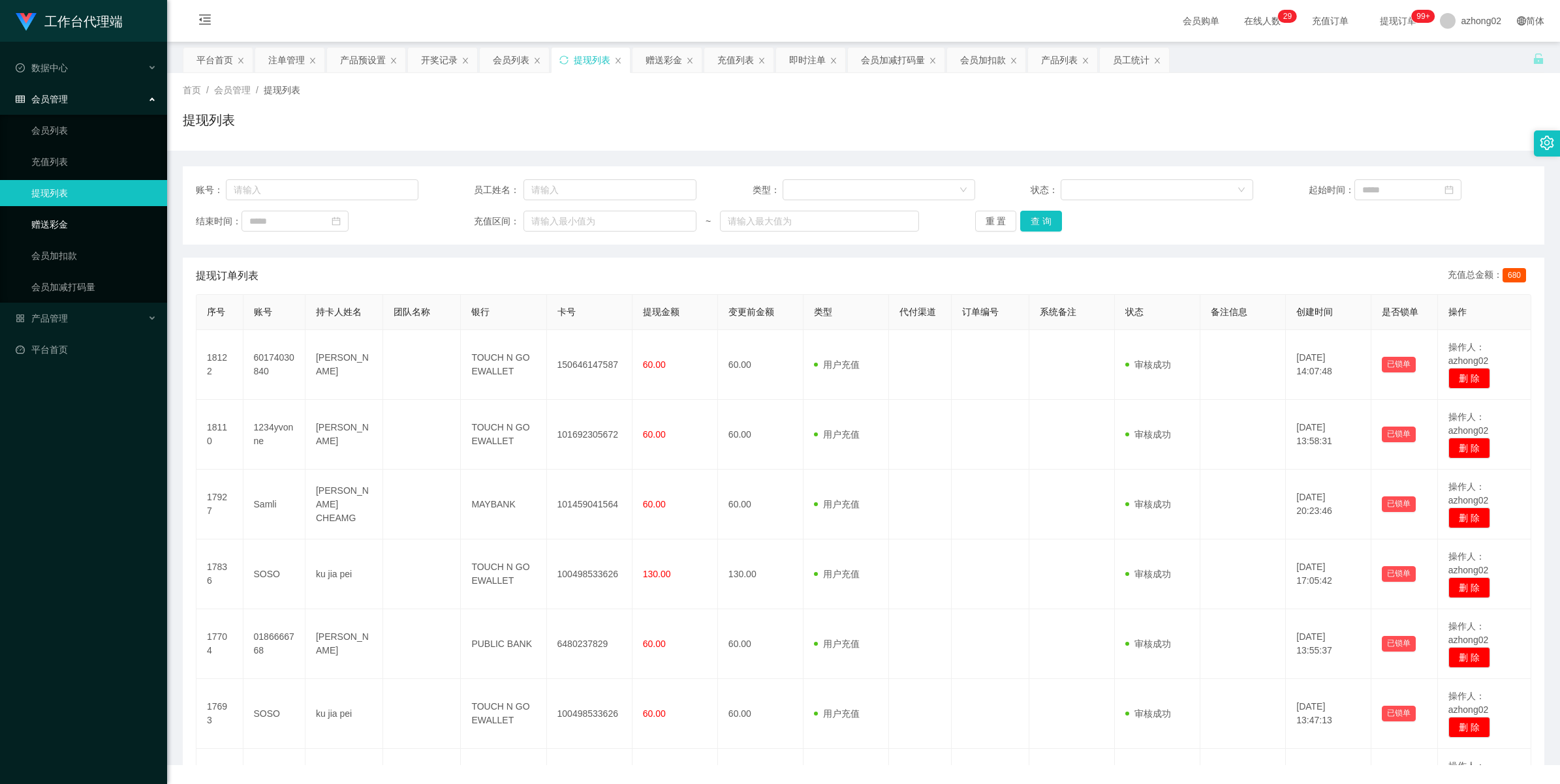
click at [59, 219] on link "赠送彩金" at bounding box center [94, 224] width 125 height 26
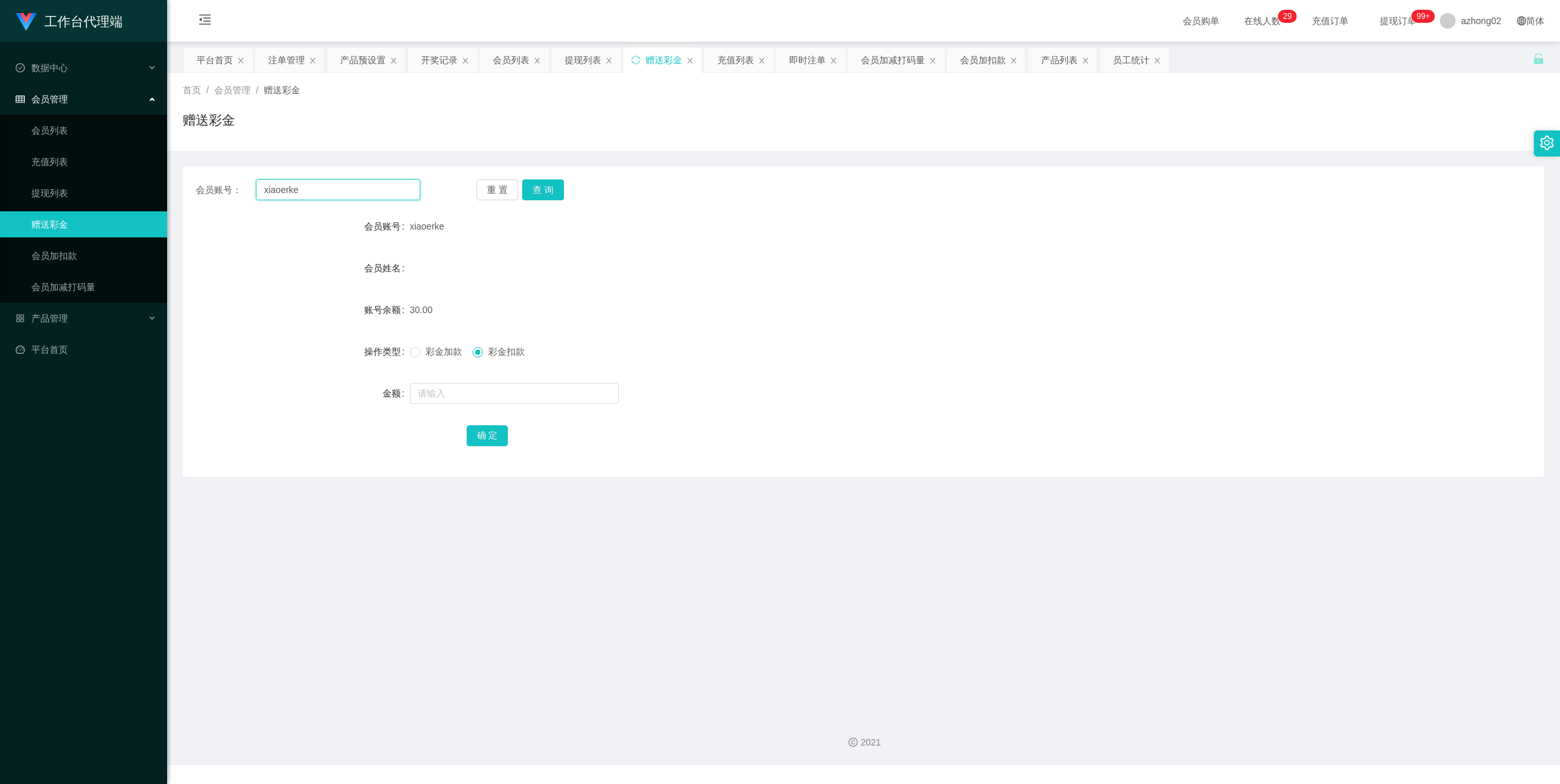
click at [364, 190] on input "xiaoerke" at bounding box center [337, 190] width 164 height 21
paste input "NIMAD74"
type input "NIMAD74"
click at [527, 190] on button "查 询" at bounding box center [543, 190] width 42 height 21
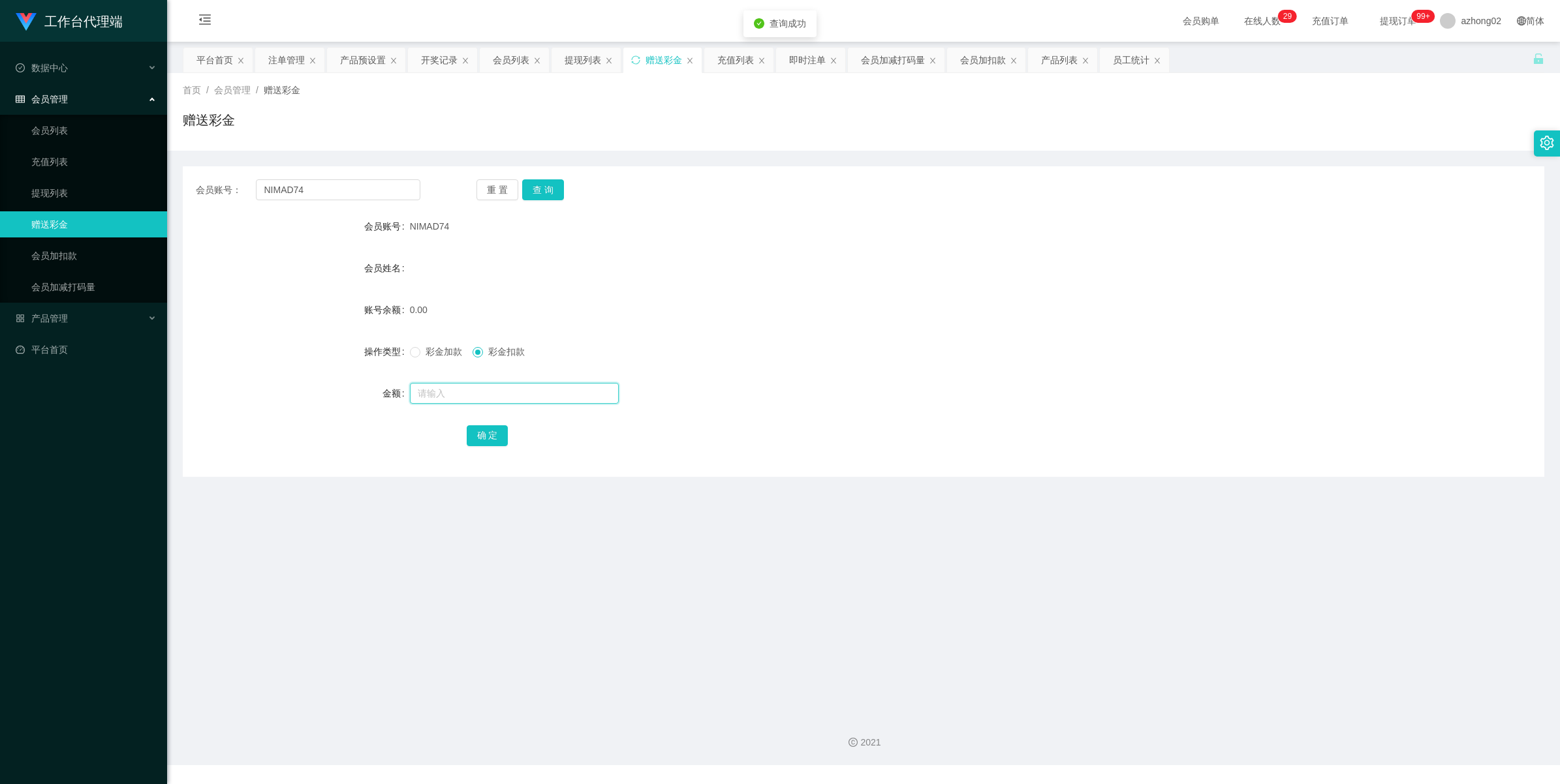
click at [460, 391] on input "text" at bounding box center [514, 393] width 209 height 21
click at [420, 355] on span "彩金加款" at bounding box center [444, 351] width 47 height 10
drag, startPoint x: 448, startPoint y: 392, endPoint x: 455, endPoint y: 390, distance: 7.3
click at [451, 392] on input "text" at bounding box center [514, 393] width 209 height 21
type input "30"
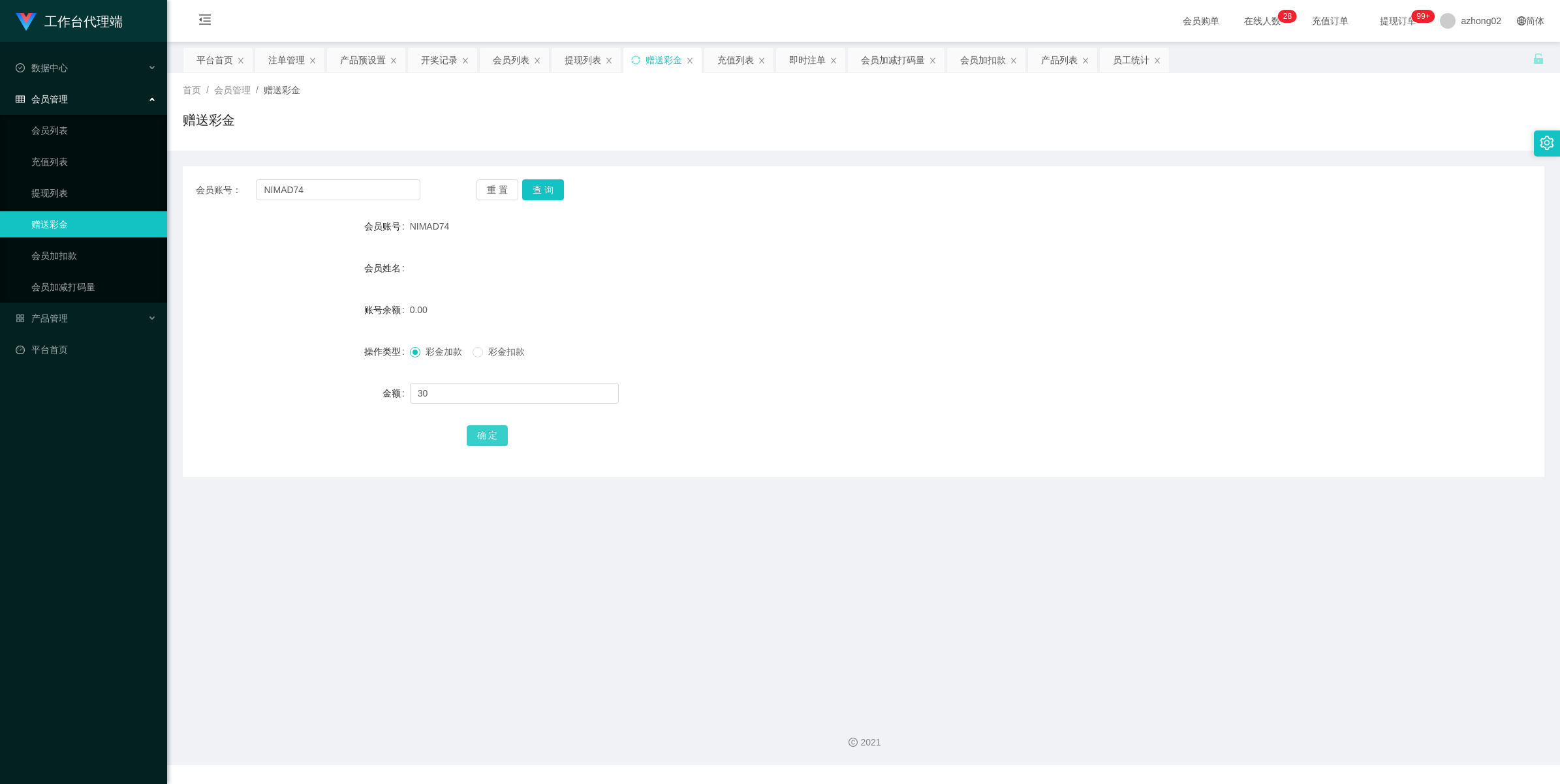
drag, startPoint x: 488, startPoint y: 428, endPoint x: 436, endPoint y: 410, distance: 55.0
click at [488, 428] on button "确 定" at bounding box center [488, 436] width 42 height 21
click at [333, 199] on input "NIMAD74" at bounding box center [337, 190] width 164 height 21
paste input "xiaoerke"
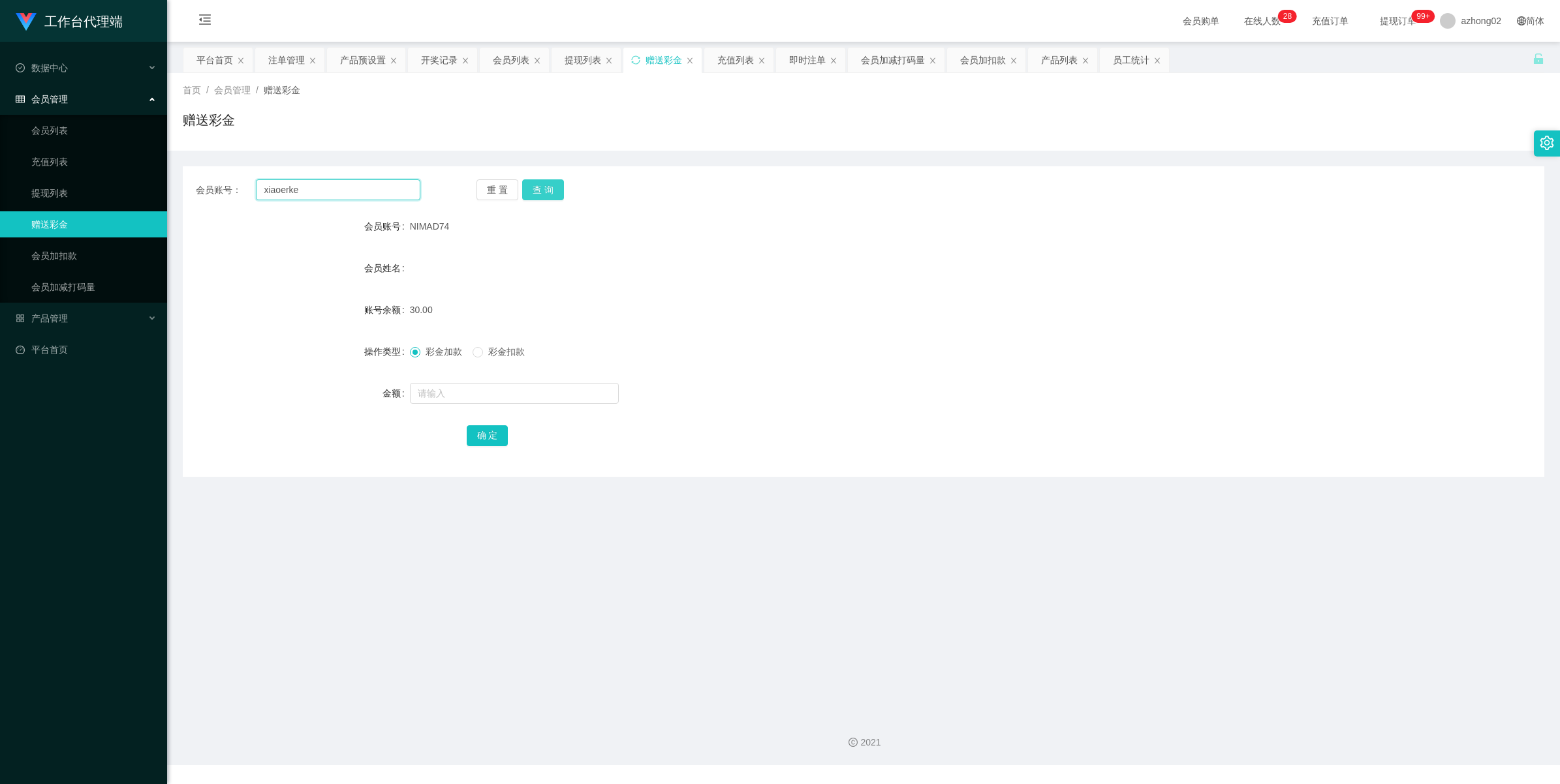
type input "xiaoerke"
drag, startPoint x: 535, startPoint y: 187, endPoint x: 553, endPoint y: 188, distance: 18.0
click at [536, 187] on button "查 询" at bounding box center [543, 190] width 42 height 21
click at [460, 398] on input "text" at bounding box center [514, 393] width 209 height 21
type input "30"
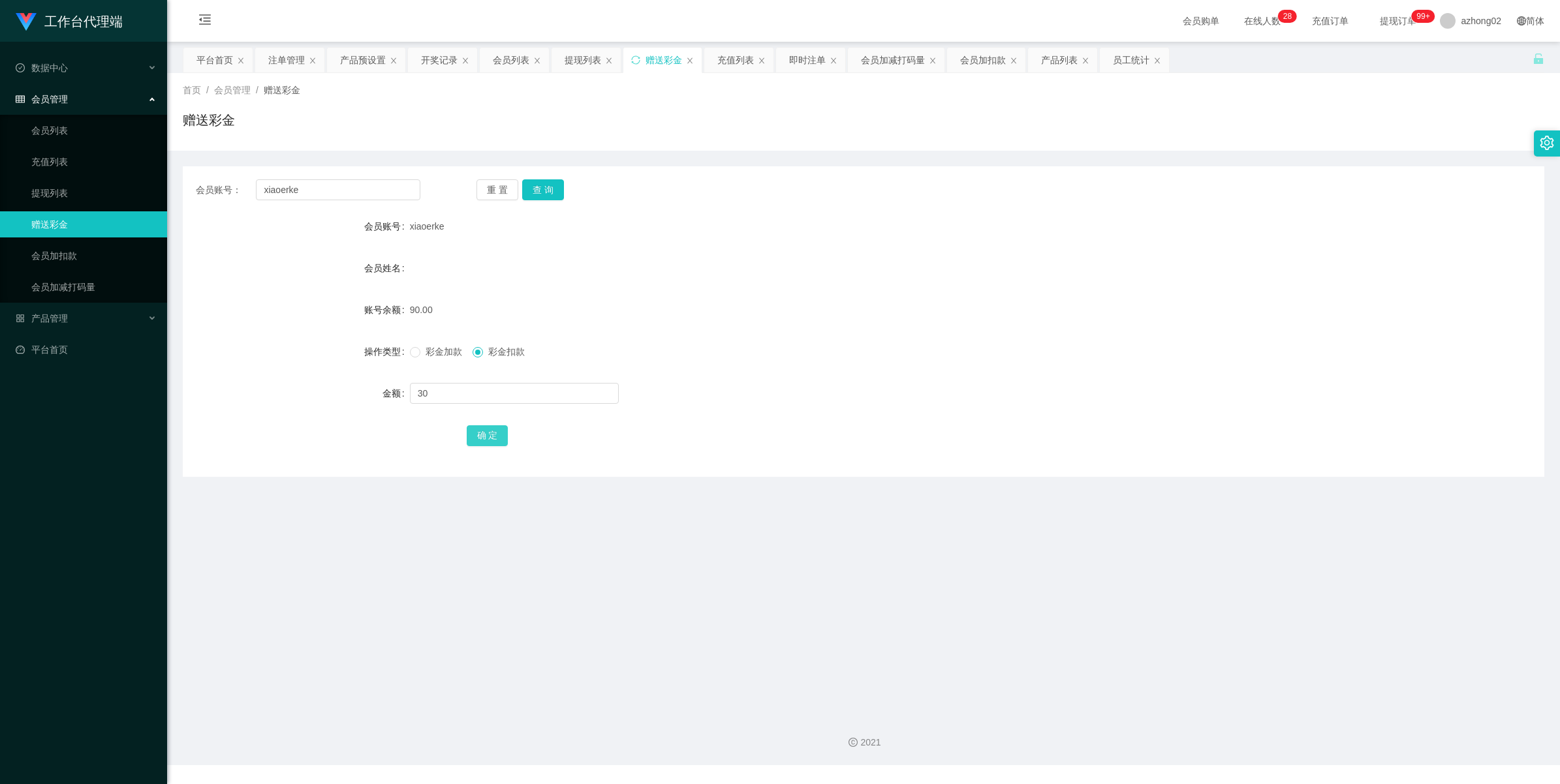
drag, startPoint x: 481, startPoint y: 429, endPoint x: 480, endPoint y: 437, distance: 8.1
click at [481, 429] on button "确 定" at bounding box center [488, 436] width 42 height 21
drag, startPoint x: 49, startPoint y: 315, endPoint x: 83, endPoint y: 315, distance: 34.0
click at [49, 315] on span "产品管理" at bounding box center [42, 318] width 52 height 10
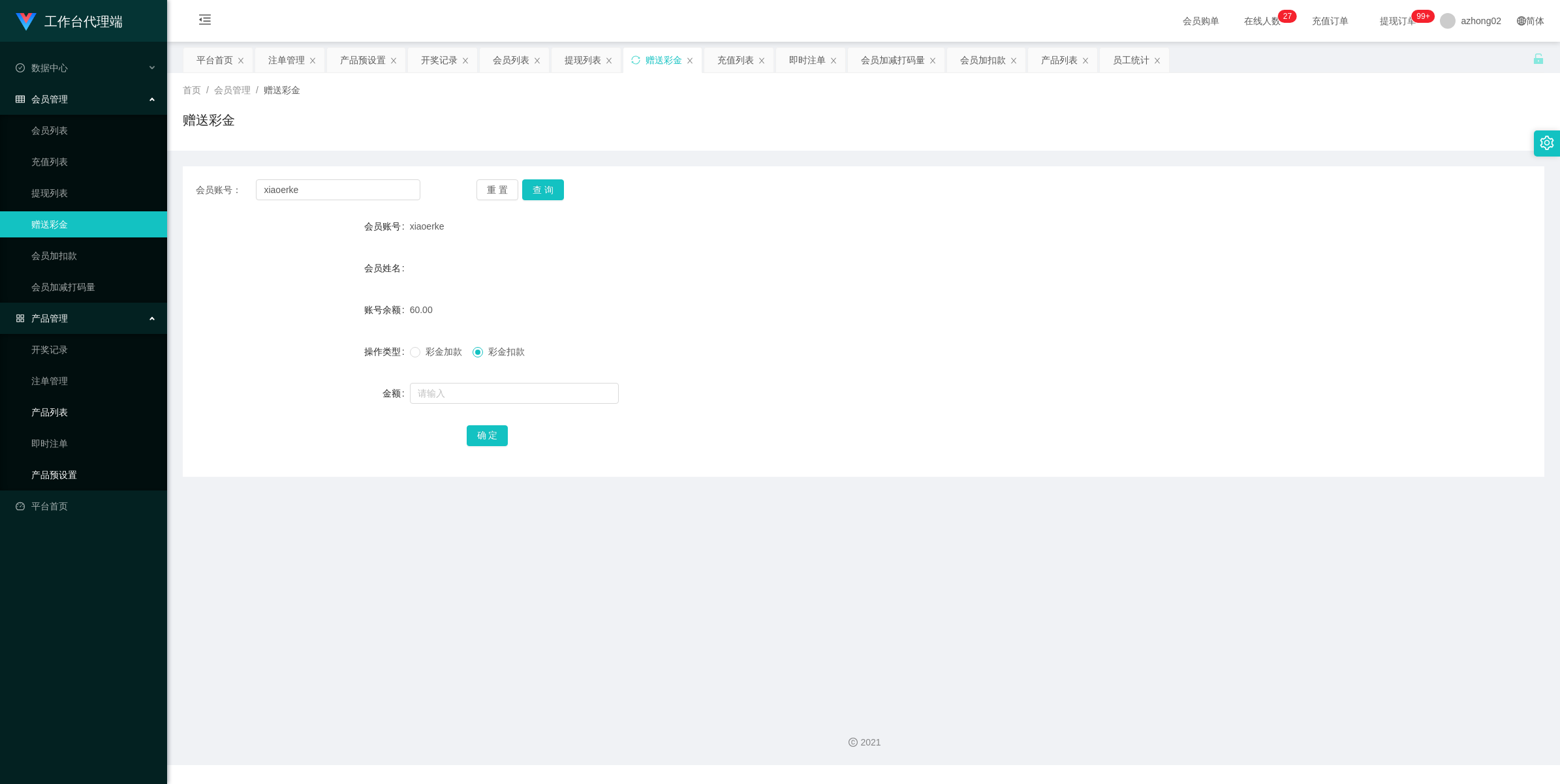
drag, startPoint x: 47, startPoint y: 474, endPoint x: 94, endPoint y: 411, distance: 78.6
click at [47, 473] on link "产品预设置" at bounding box center [94, 475] width 125 height 26
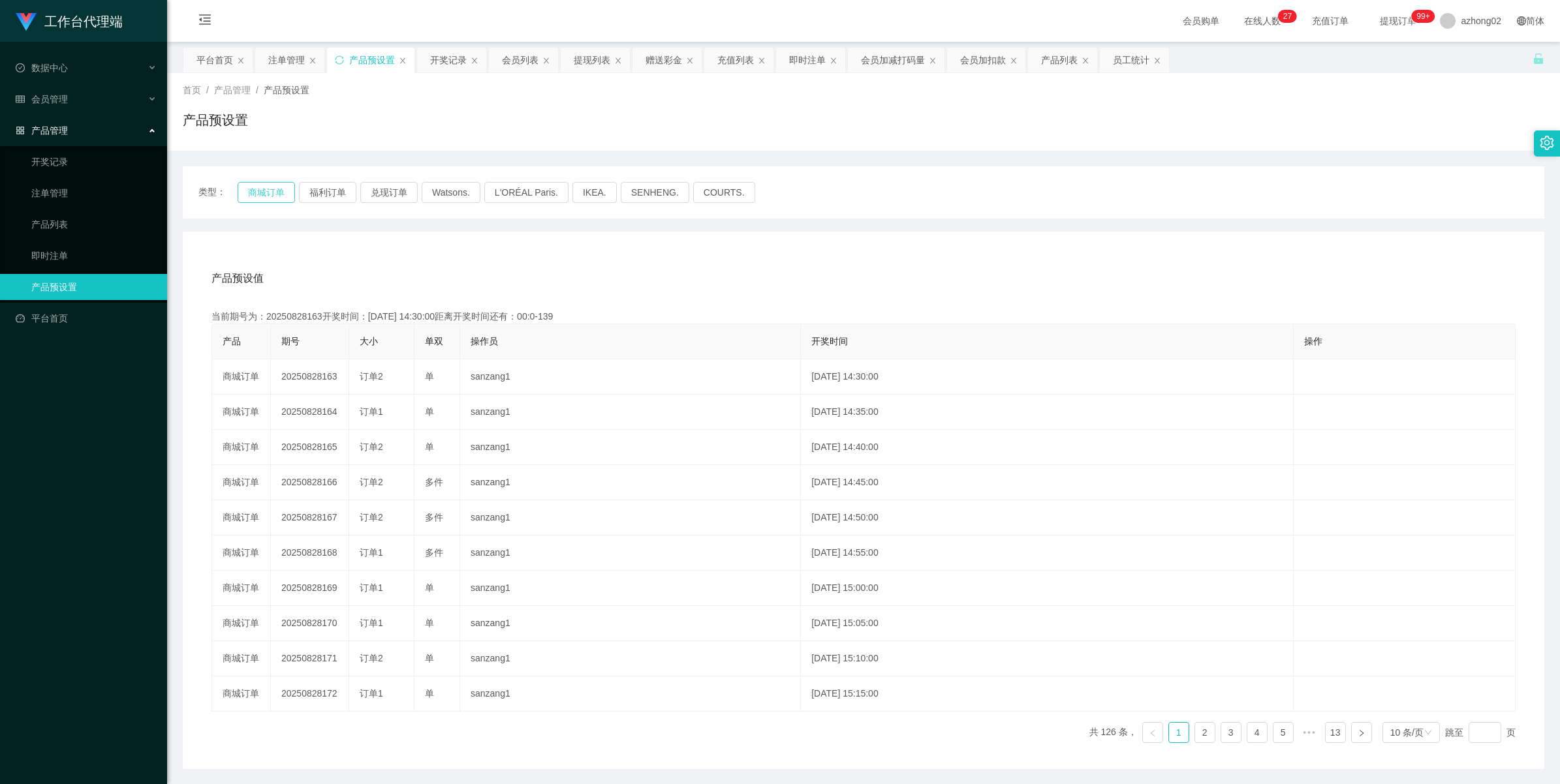
click at [253, 187] on button "商城订单" at bounding box center [266, 193] width 57 height 21
click at [281, 57] on div "注单管理" at bounding box center [286, 60] width 37 height 25
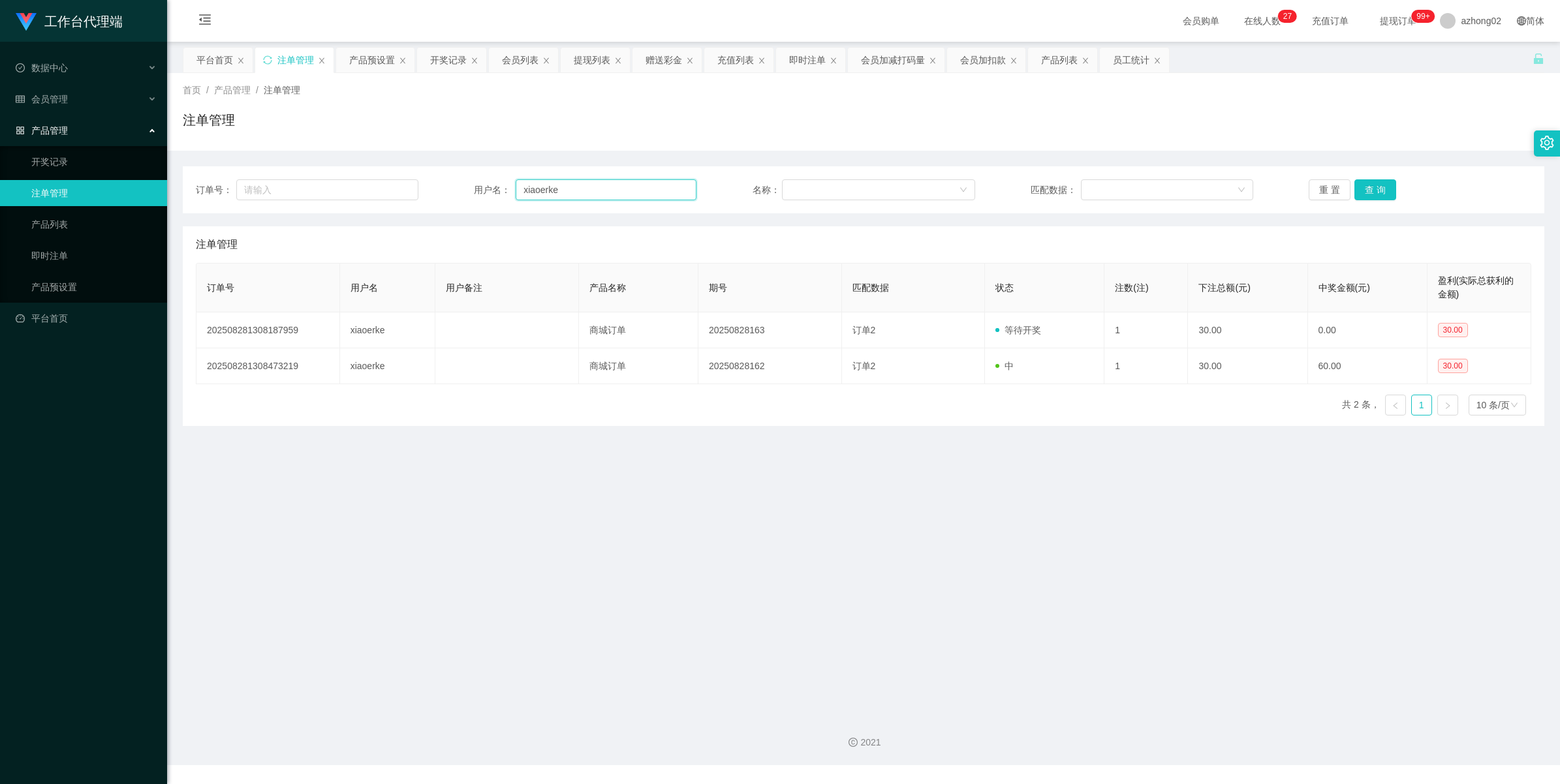
click at [599, 193] on input "xiaoerke" at bounding box center [605, 190] width 181 height 21
click at [1364, 185] on button "查 询" at bounding box center [1375, 190] width 42 height 21
click at [1365, 189] on button "查 询" at bounding box center [1375, 190] width 42 height 21
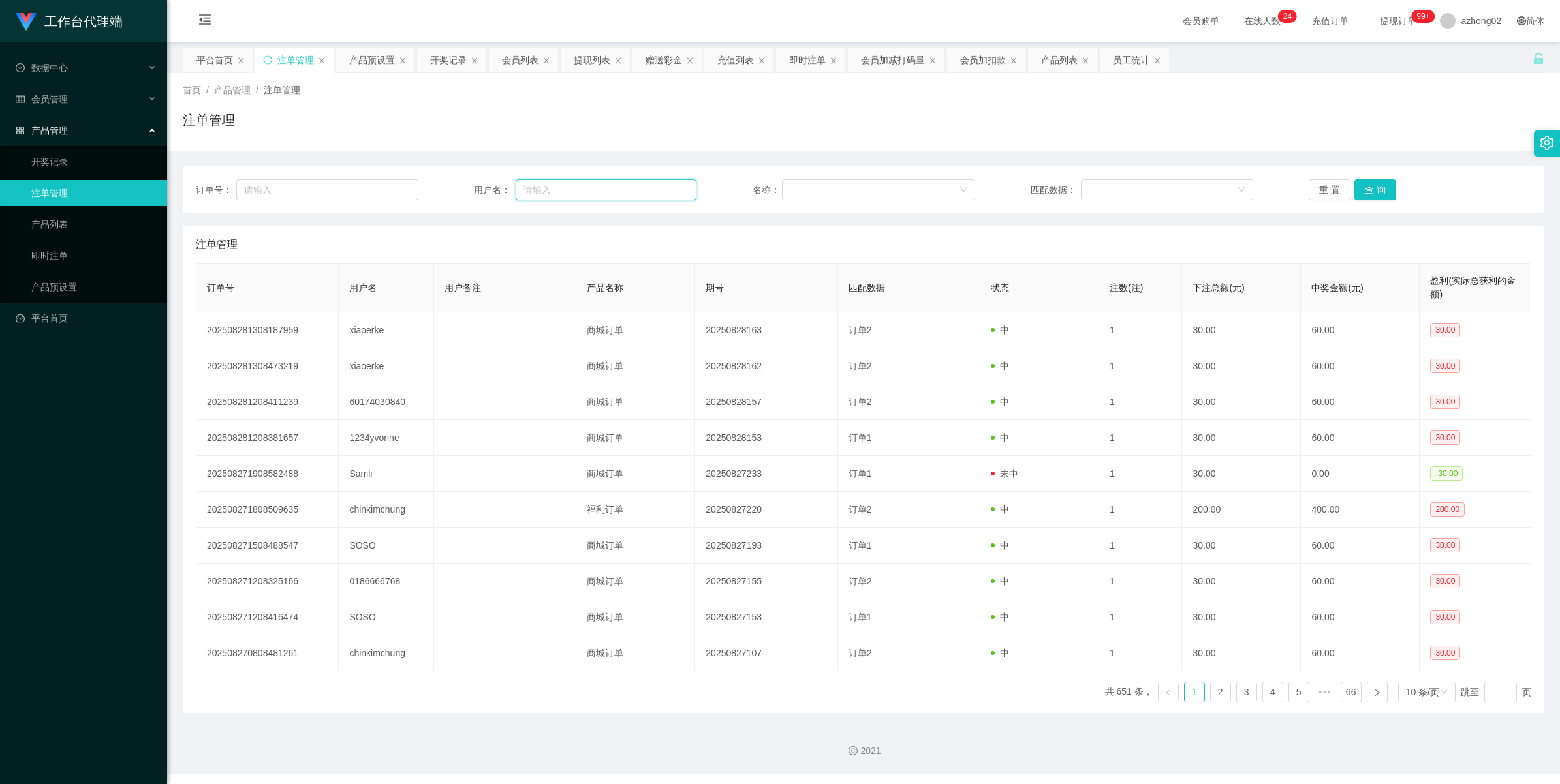
click at [594, 189] on input "text" at bounding box center [605, 190] width 181 height 21
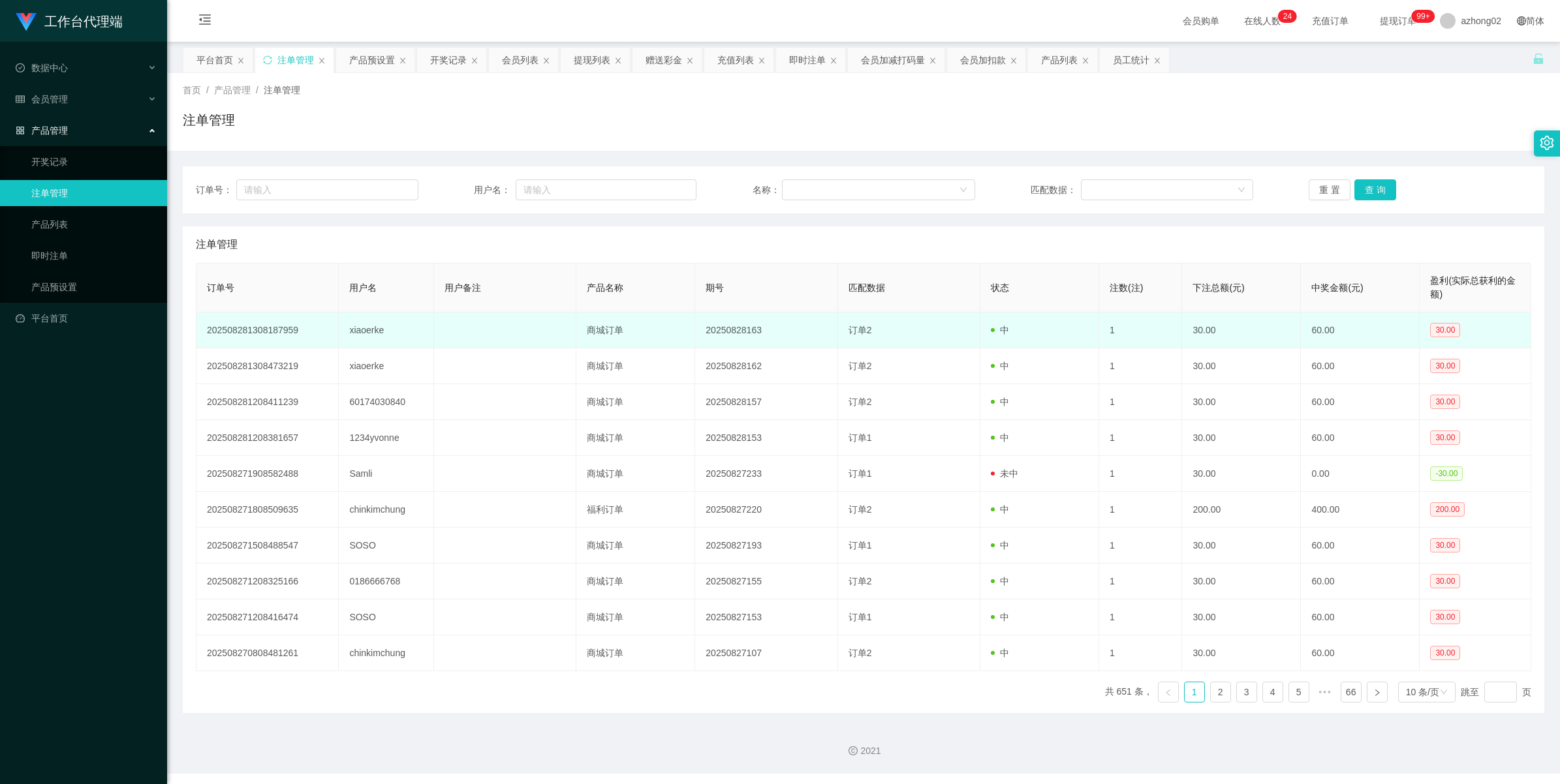
click at [364, 338] on td "xiaoerke" at bounding box center [387, 330] width 96 height 36
click at [364, 337] on td "xiaoerke" at bounding box center [387, 330] width 96 height 36
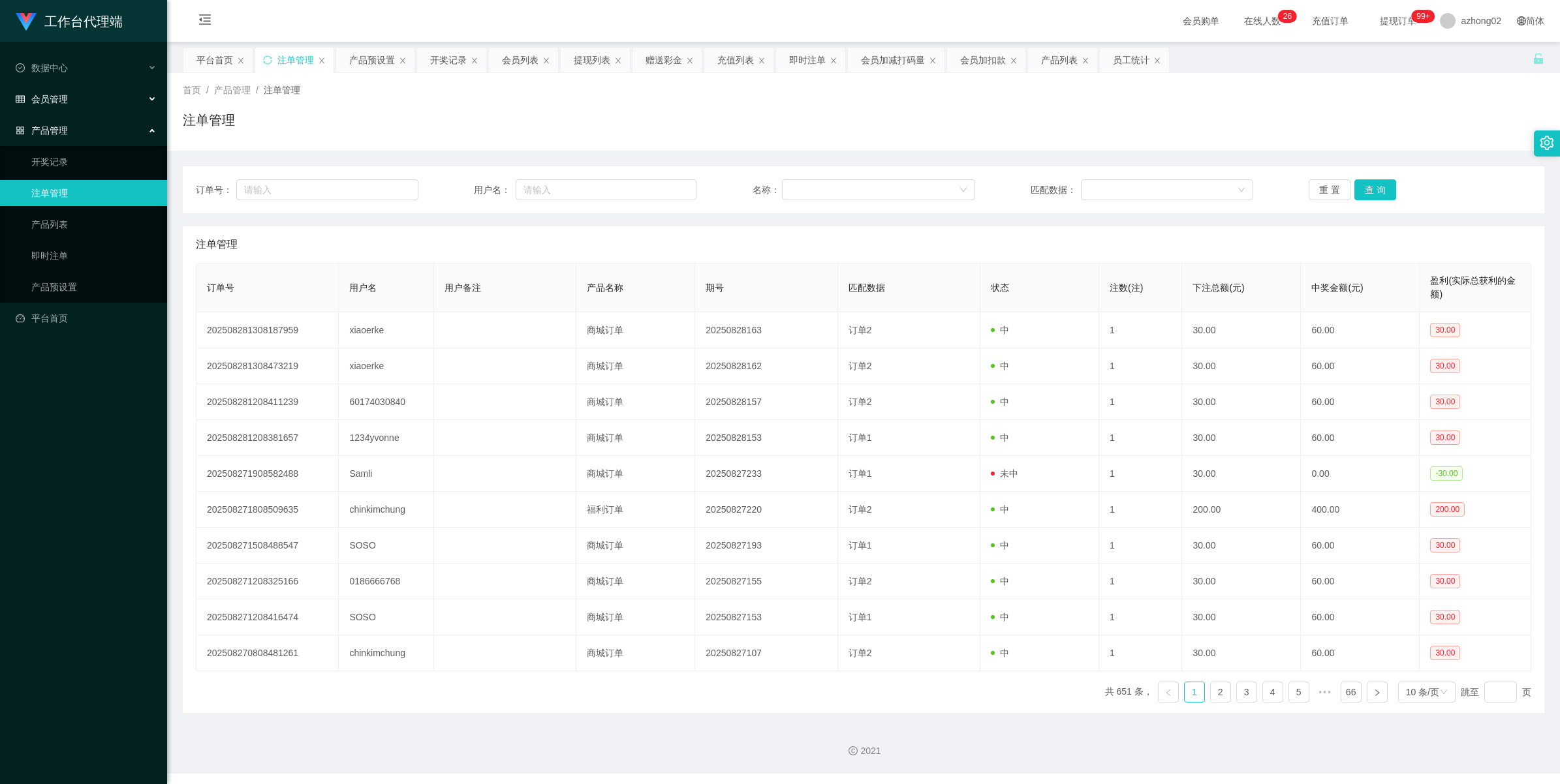
click at [51, 95] on span "会员管理" at bounding box center [42, 99] width 52 height 10
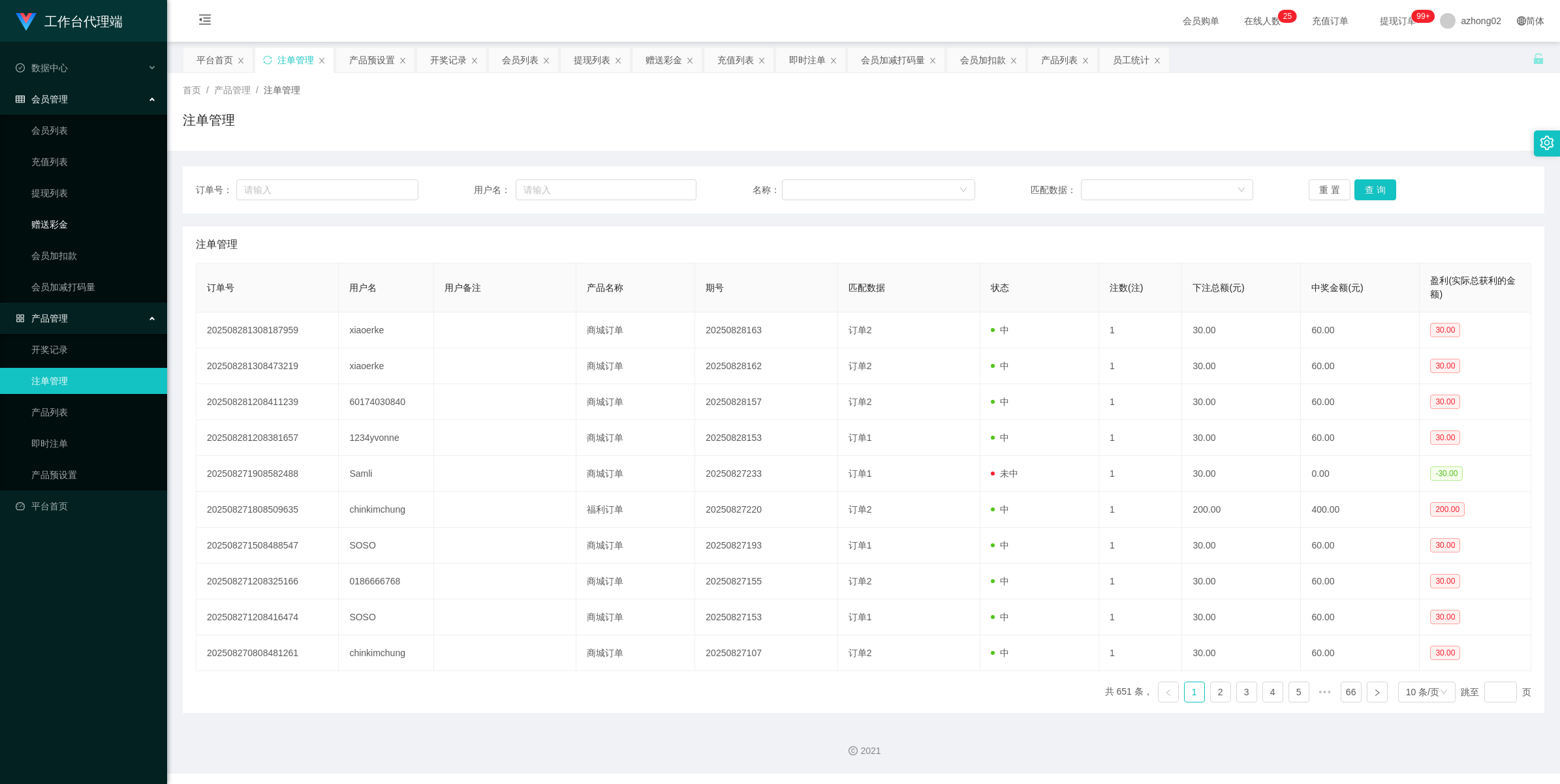
click at [63, 217] on link "赠送彩金" at bounding box center [94, 224] width 125 height 26
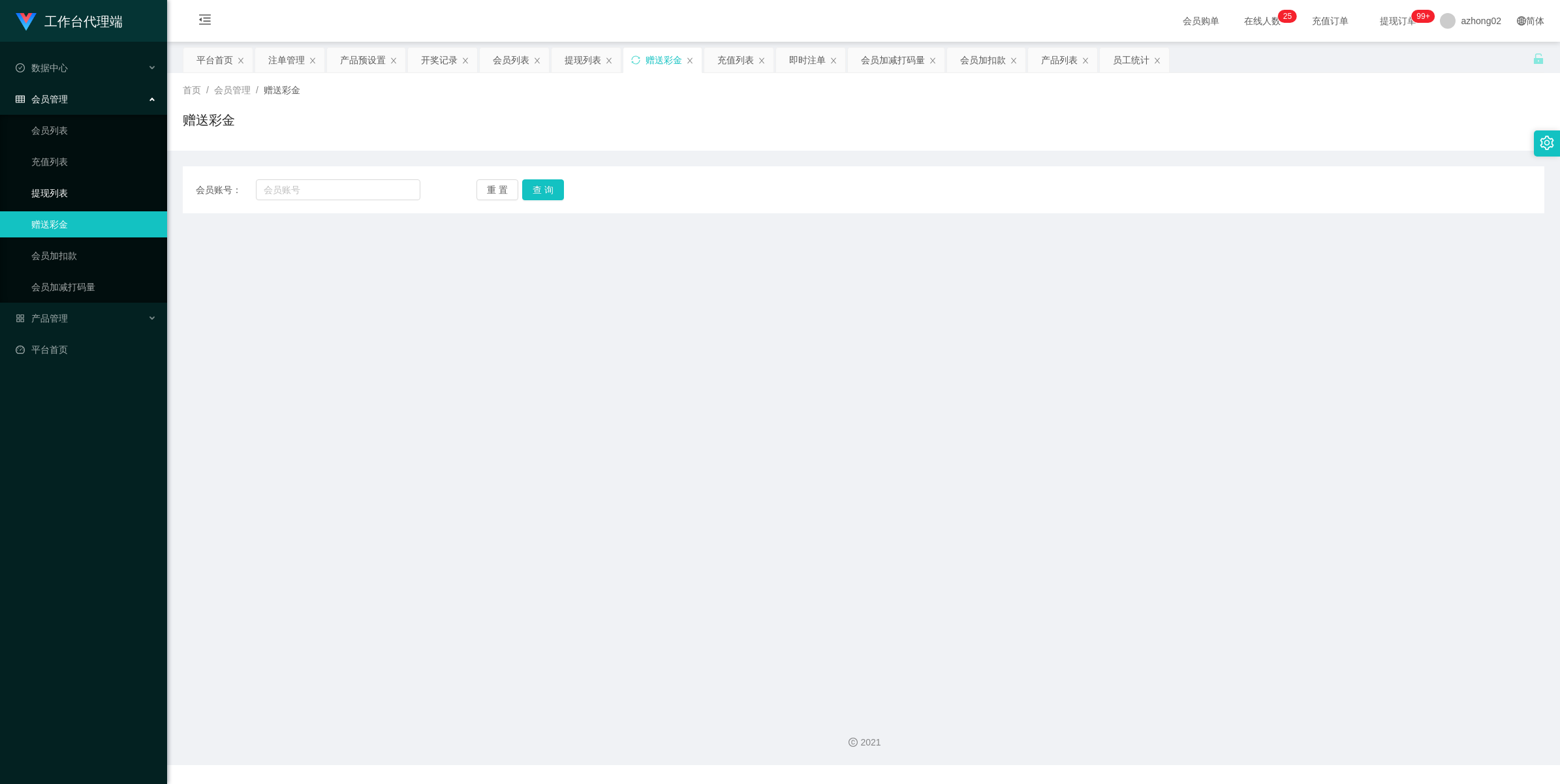
click at [49, 187] on link "提现列表" at bounding box center [94, 193] width 125 height 26
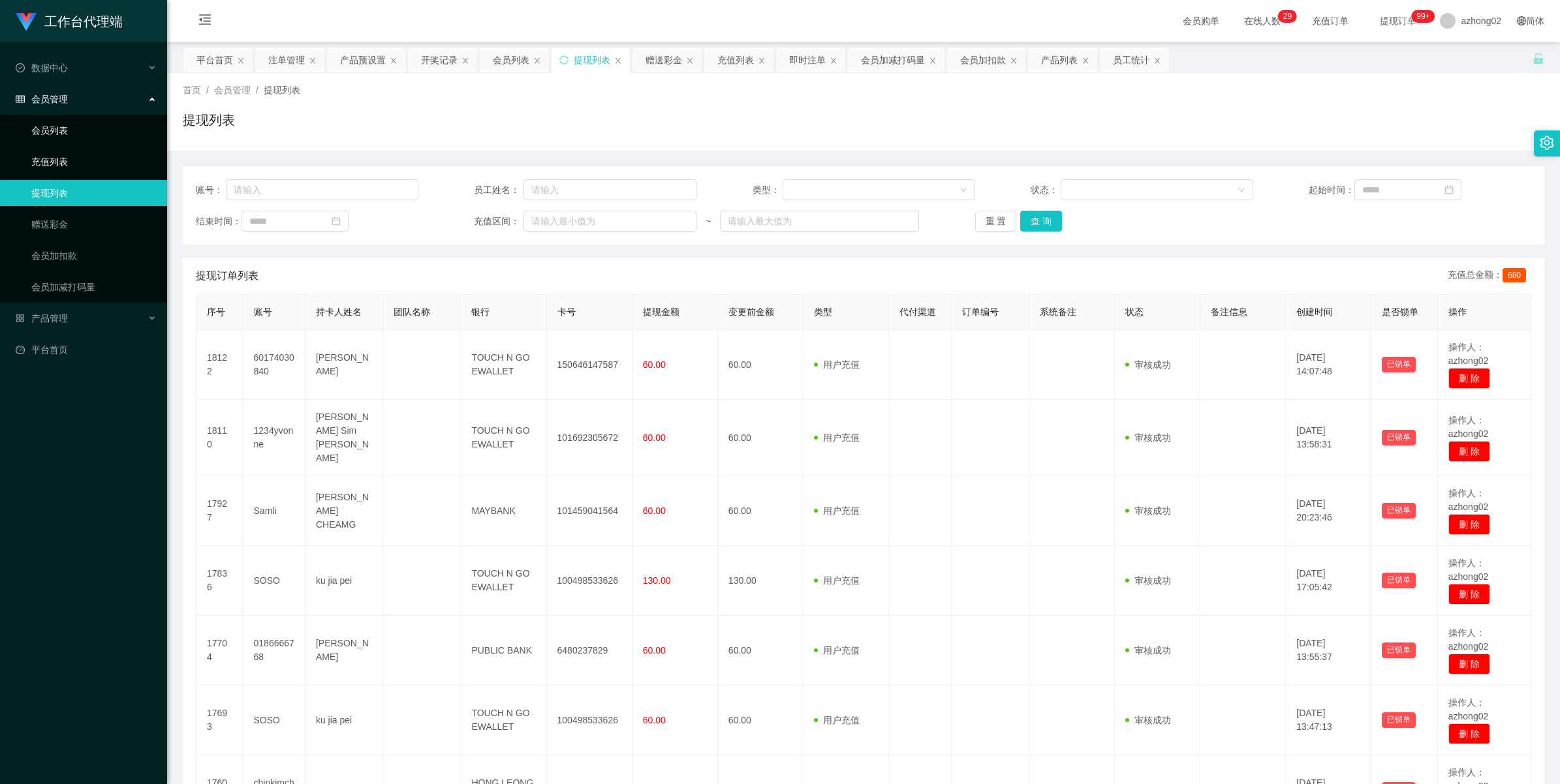
drag, startPoint x: 57, startPoint y: 157, endPoint x: 57, endPoint y: 138, distance: 19.0
click at [57, 157] on link "充值列表" at bounding box center [94, 162] width 125 height 26
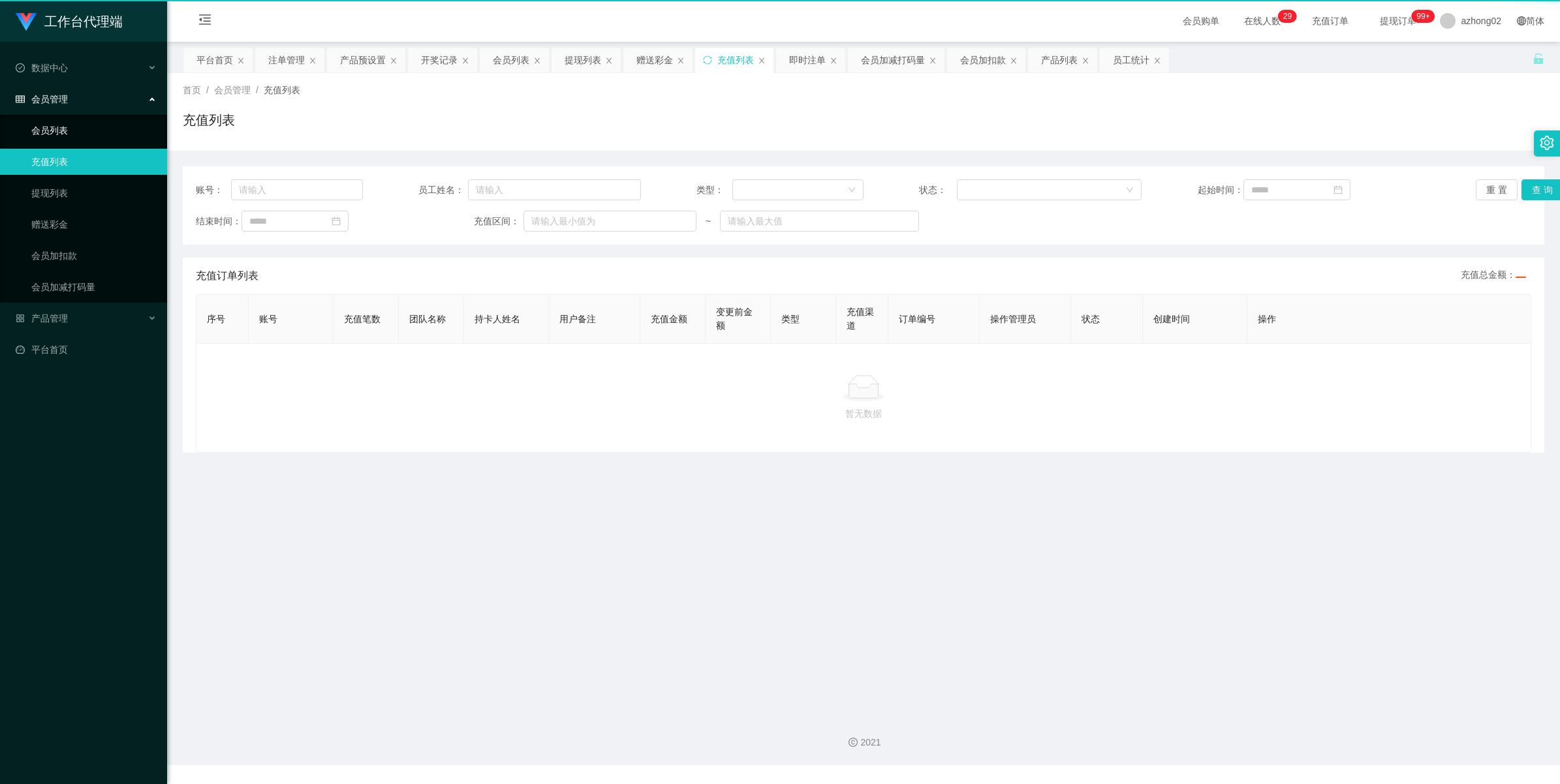
click at [57, 130] on link "会员列表" at bounding box center [94, 131] width 125 height 26
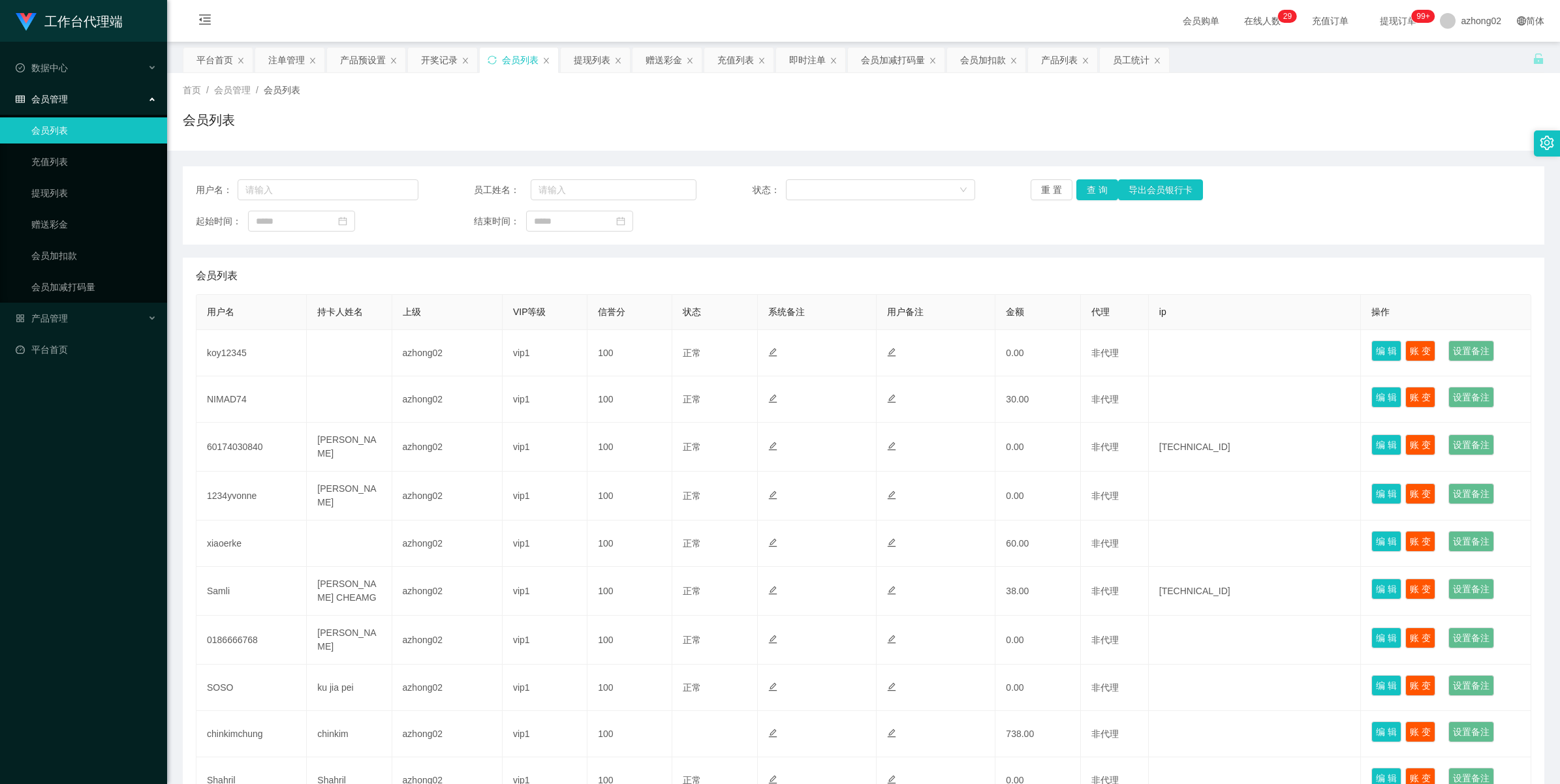
click at [224, 355] on td "koy12345" at bounding box center [251, 353] width 110 height 46
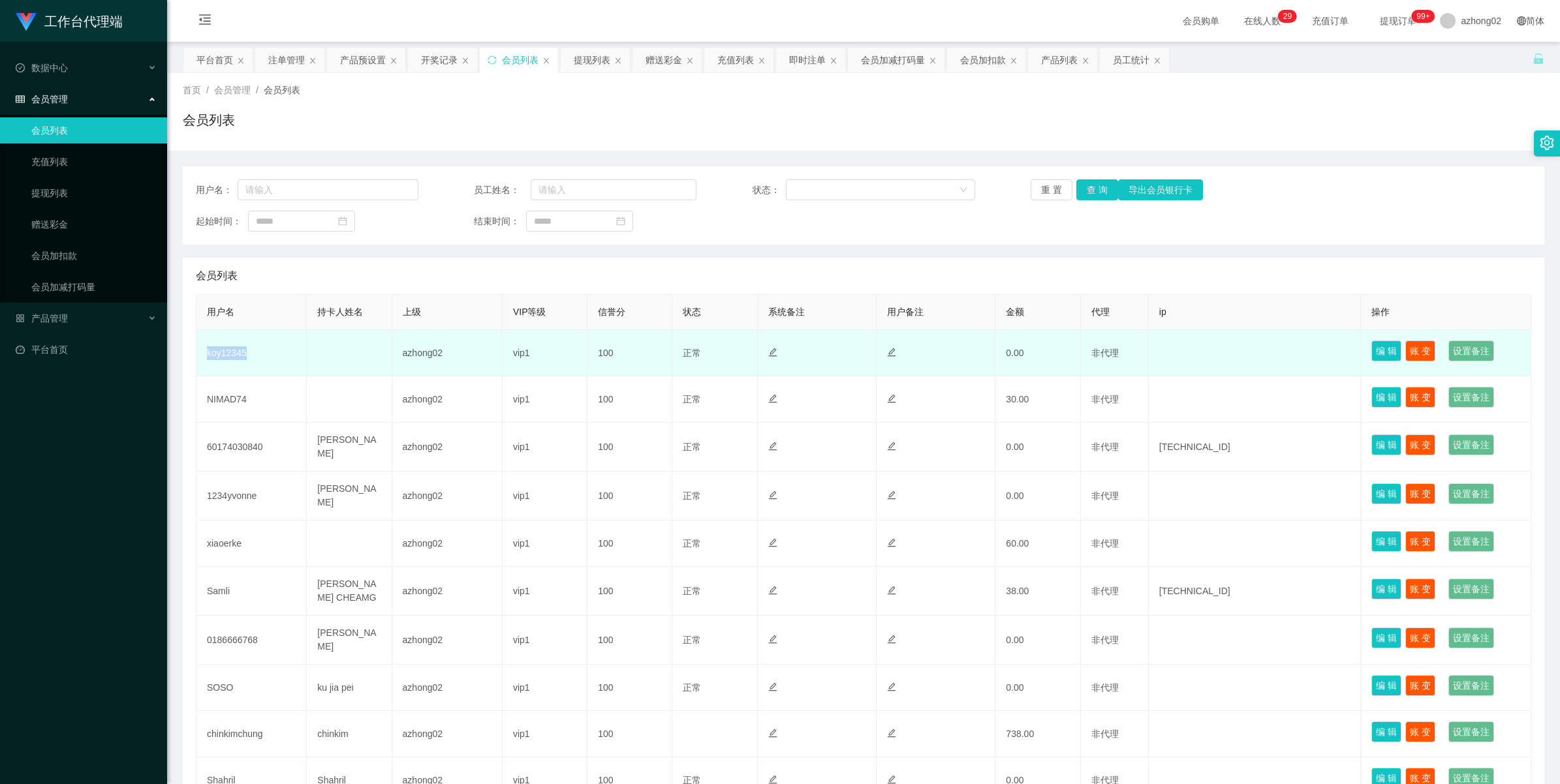
copy td "koy12345"
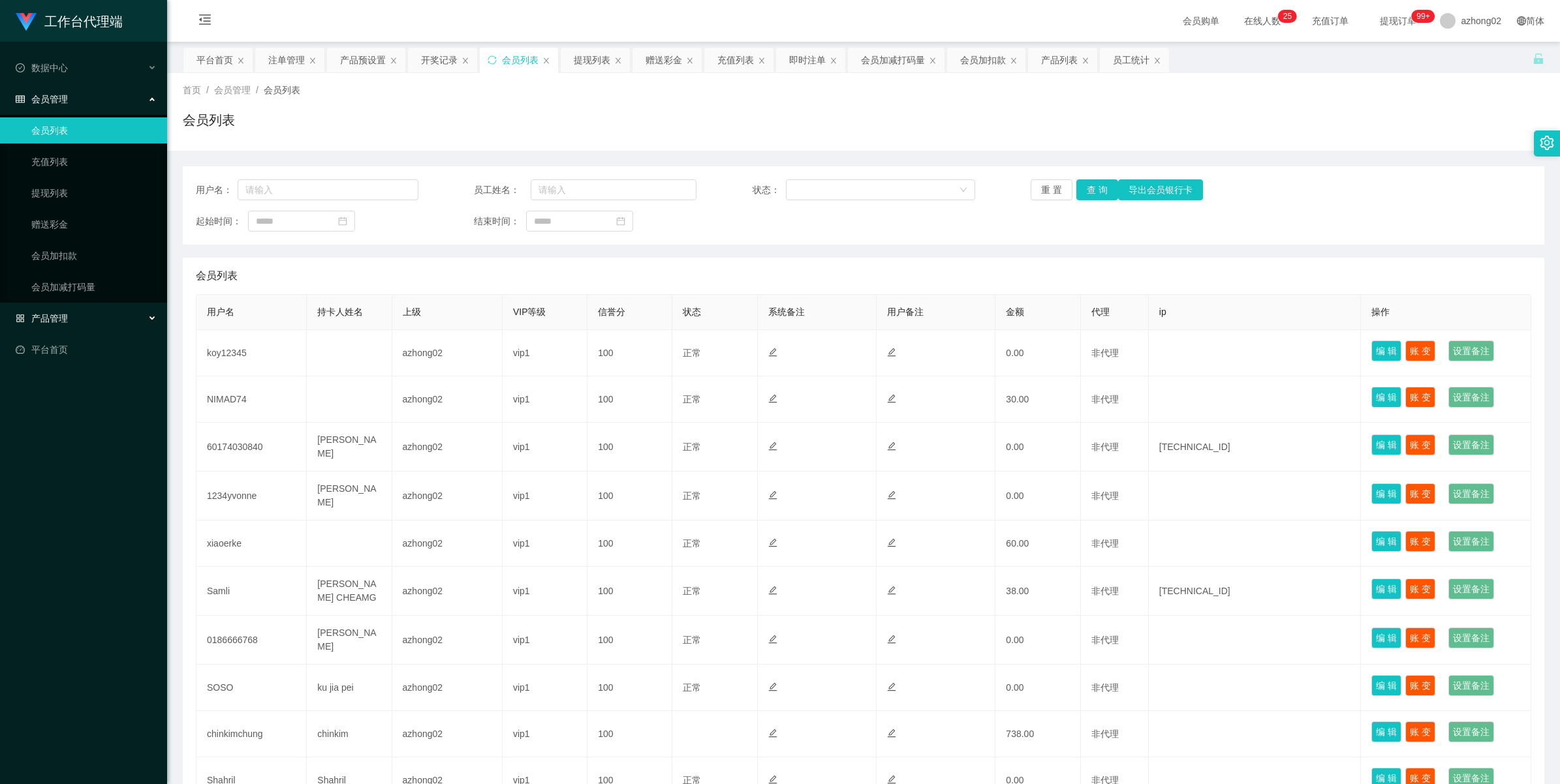
click at [67, 318] on div "产品管理" at bounding box center [83, 319] width 167 height 26
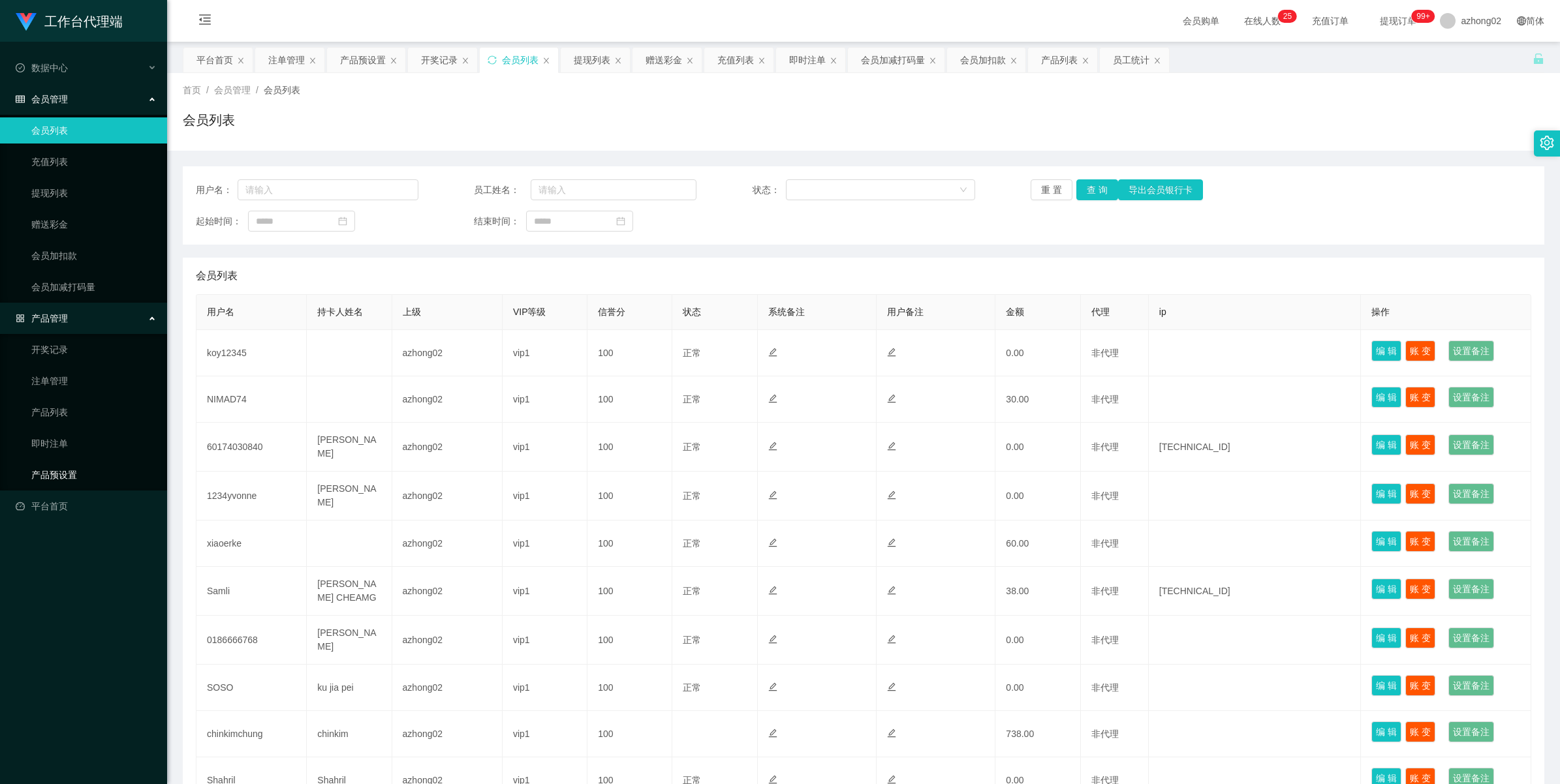
click at [59, 479] on link "产品预设置" at bounding box center [94, 475] width 125 height 26
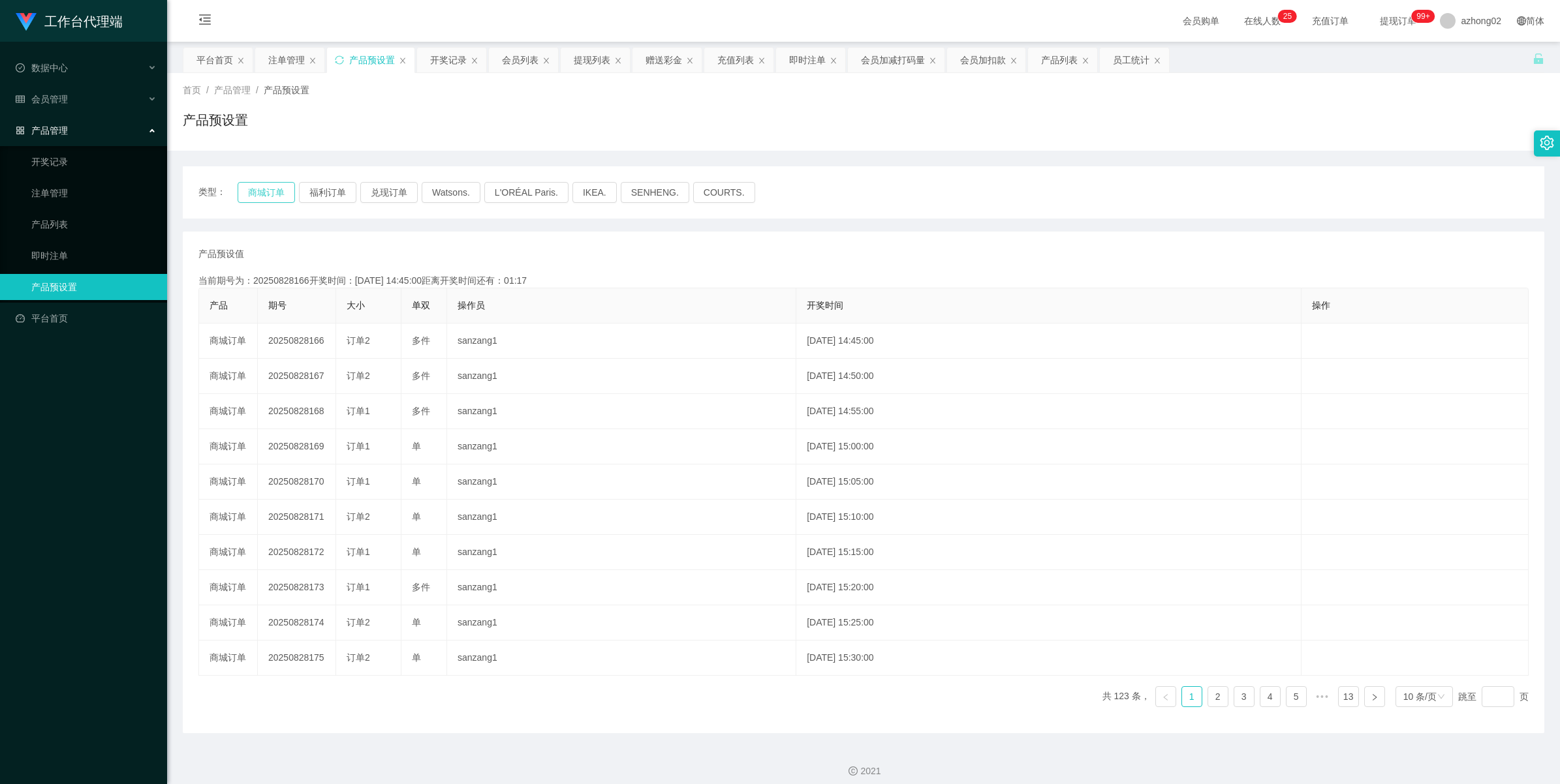
click at [276, 193] on button "商城订单" at bounding box center [266, 193] width 57 height 21
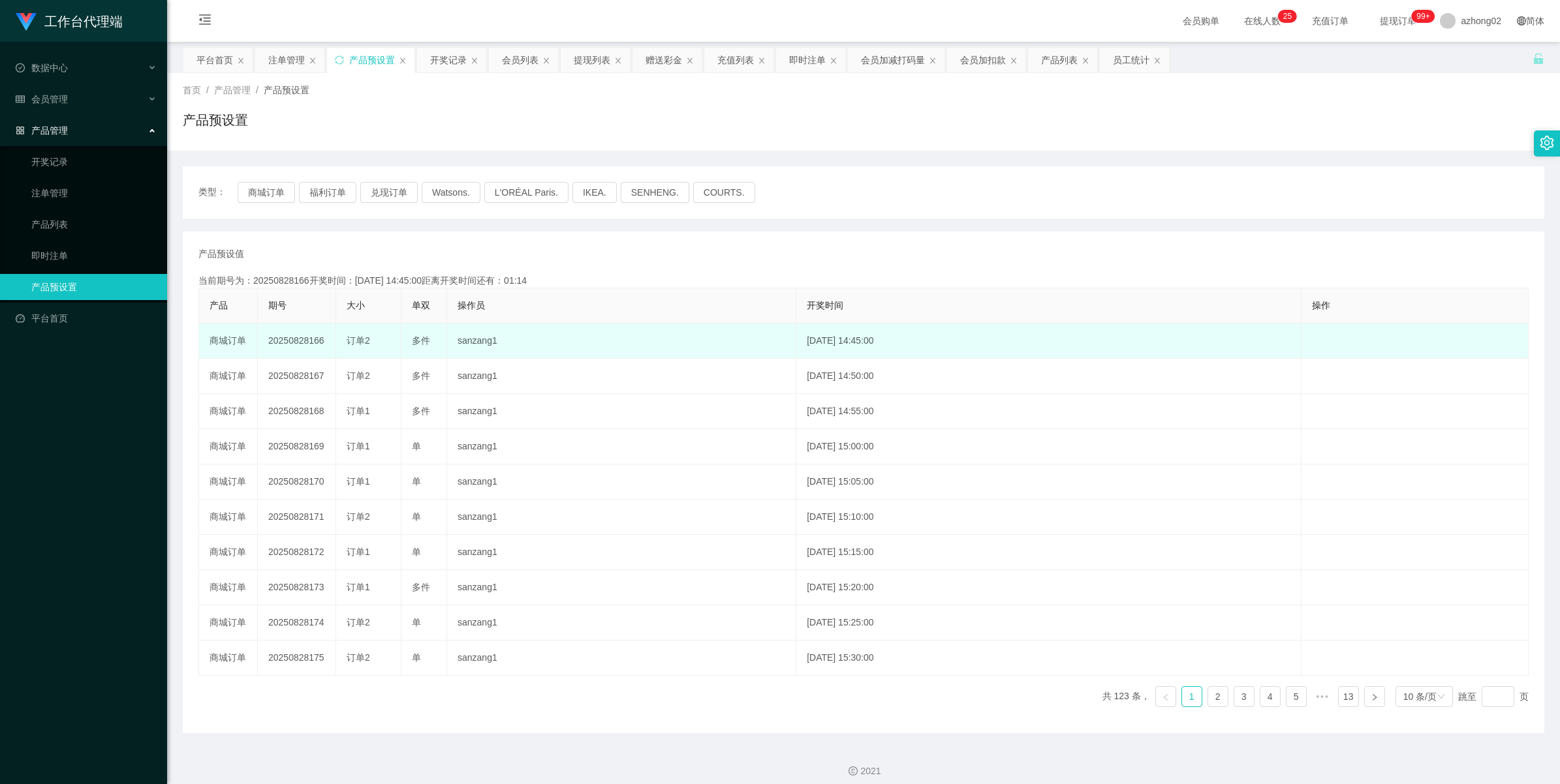
click at [308, 341] on td "20250828166" at bounding box center [296, 341] width 78 height 35
drag, startPoint x: 308, startPoint y: 341, endPoint x: 396, endPoint y: 331, distance: 88.6
click at [308, 341] on td "20250828166" at bounding box center [296, 341] width 78 height 35
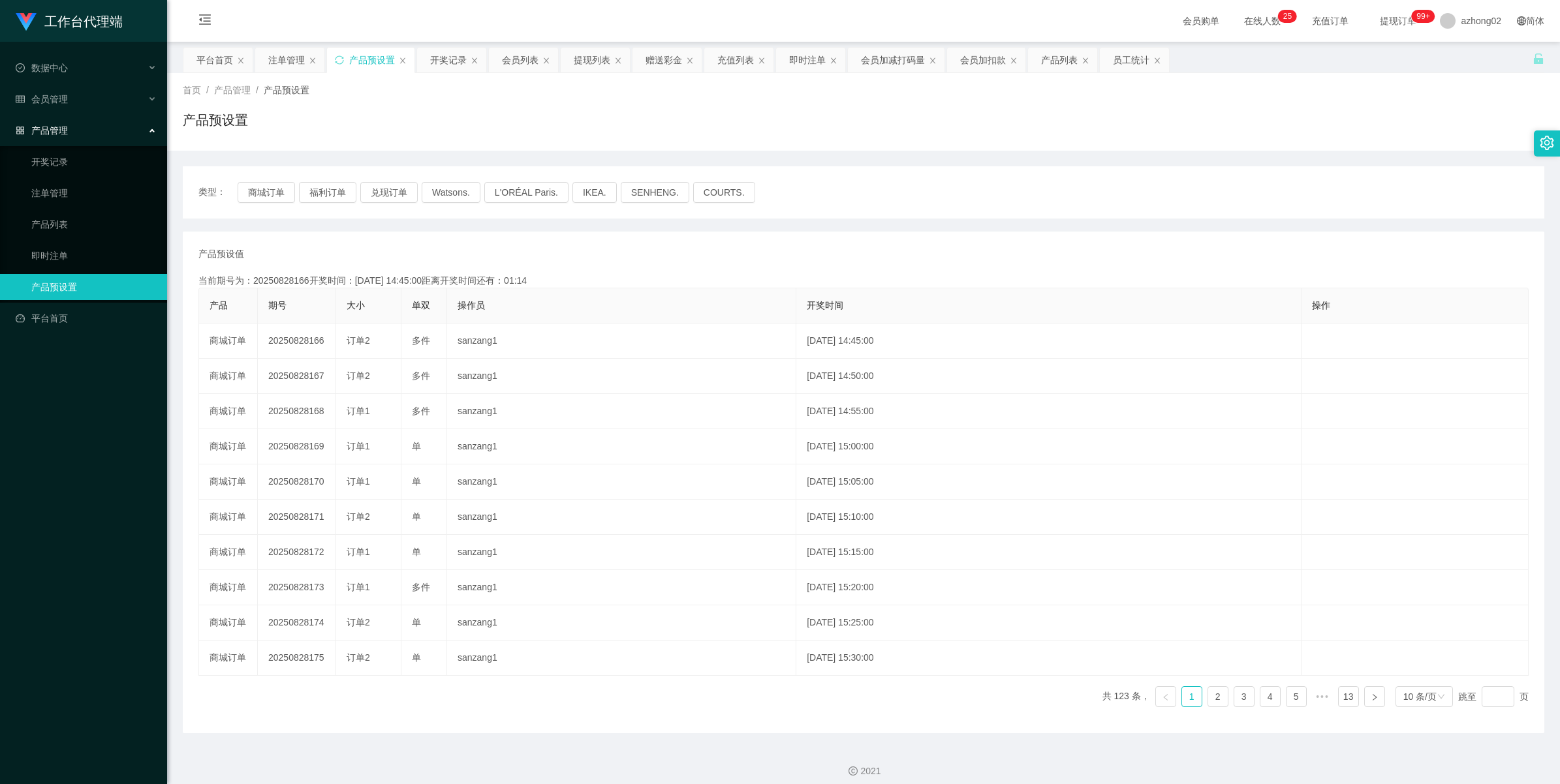
copy td "20250828166"
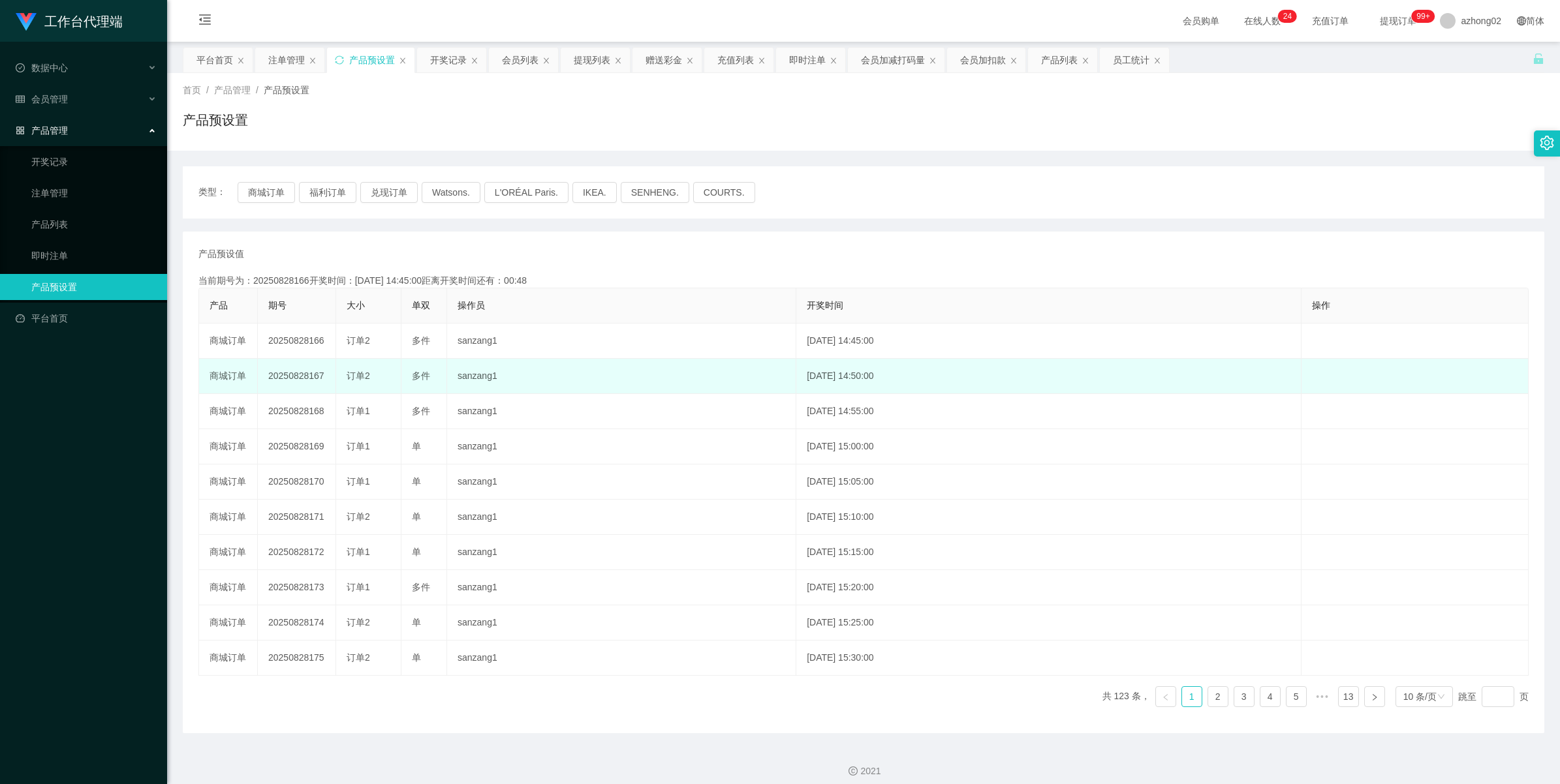
click at [279, 374] on td "20250828167" at bounding box center [296, 376] width 78 height 35
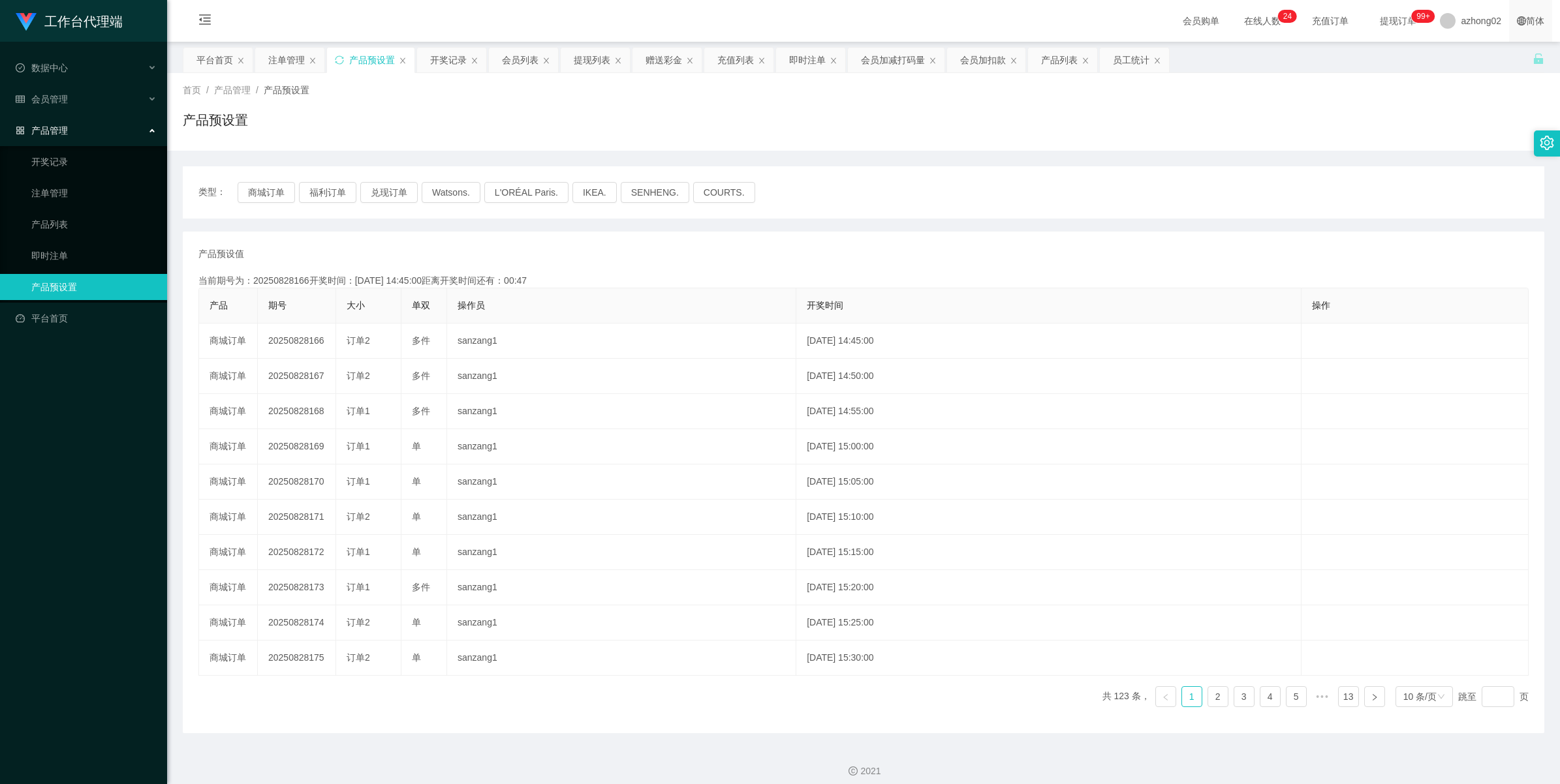
copy td "20250828167"
click at [49, 100] on span "会员管理" at bounding box center [42, 99] width 52 height 10
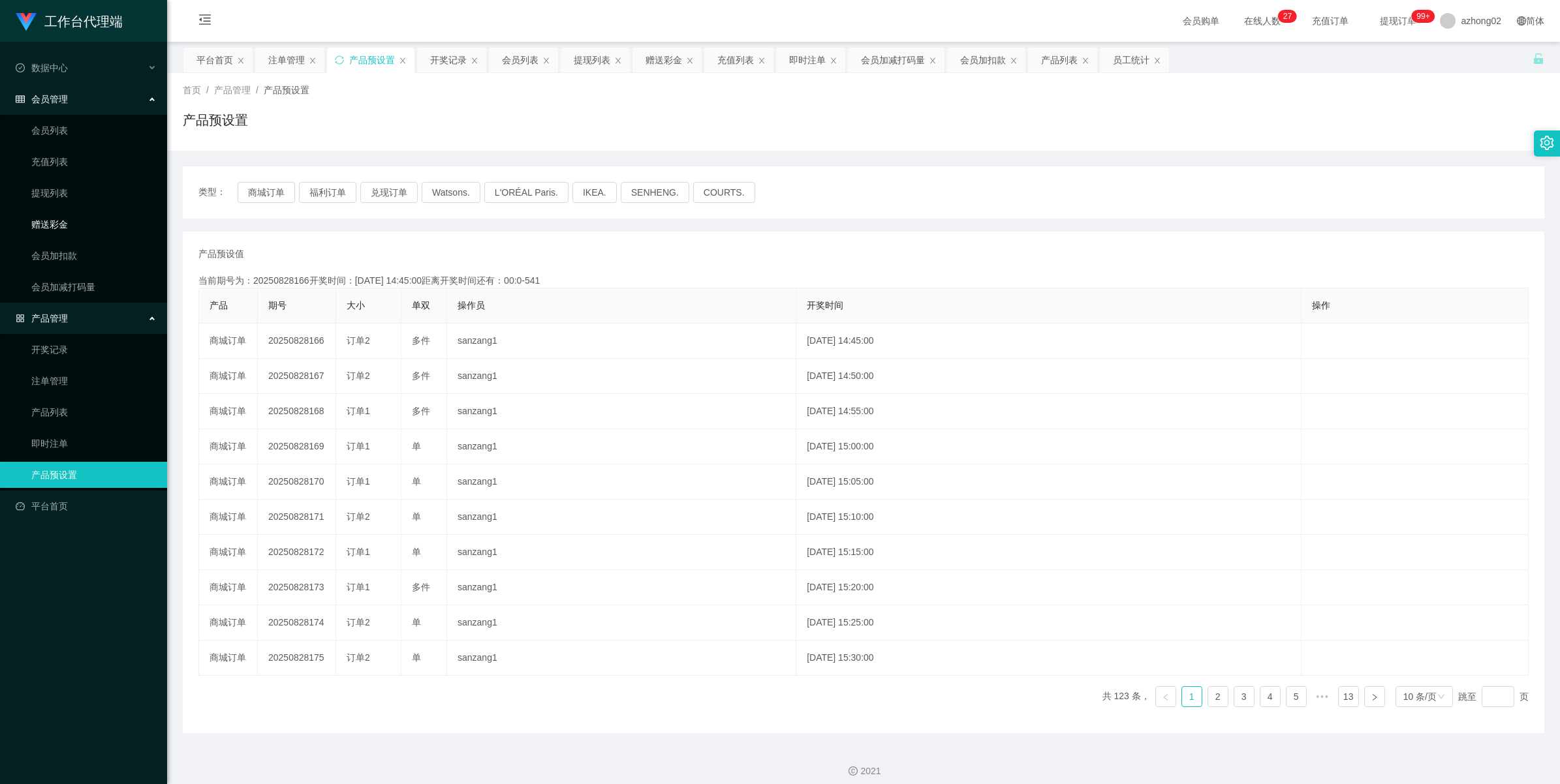
click at [62, 217] on link "赠送彩金" at bounding box center [94, 224] width 125 height 26
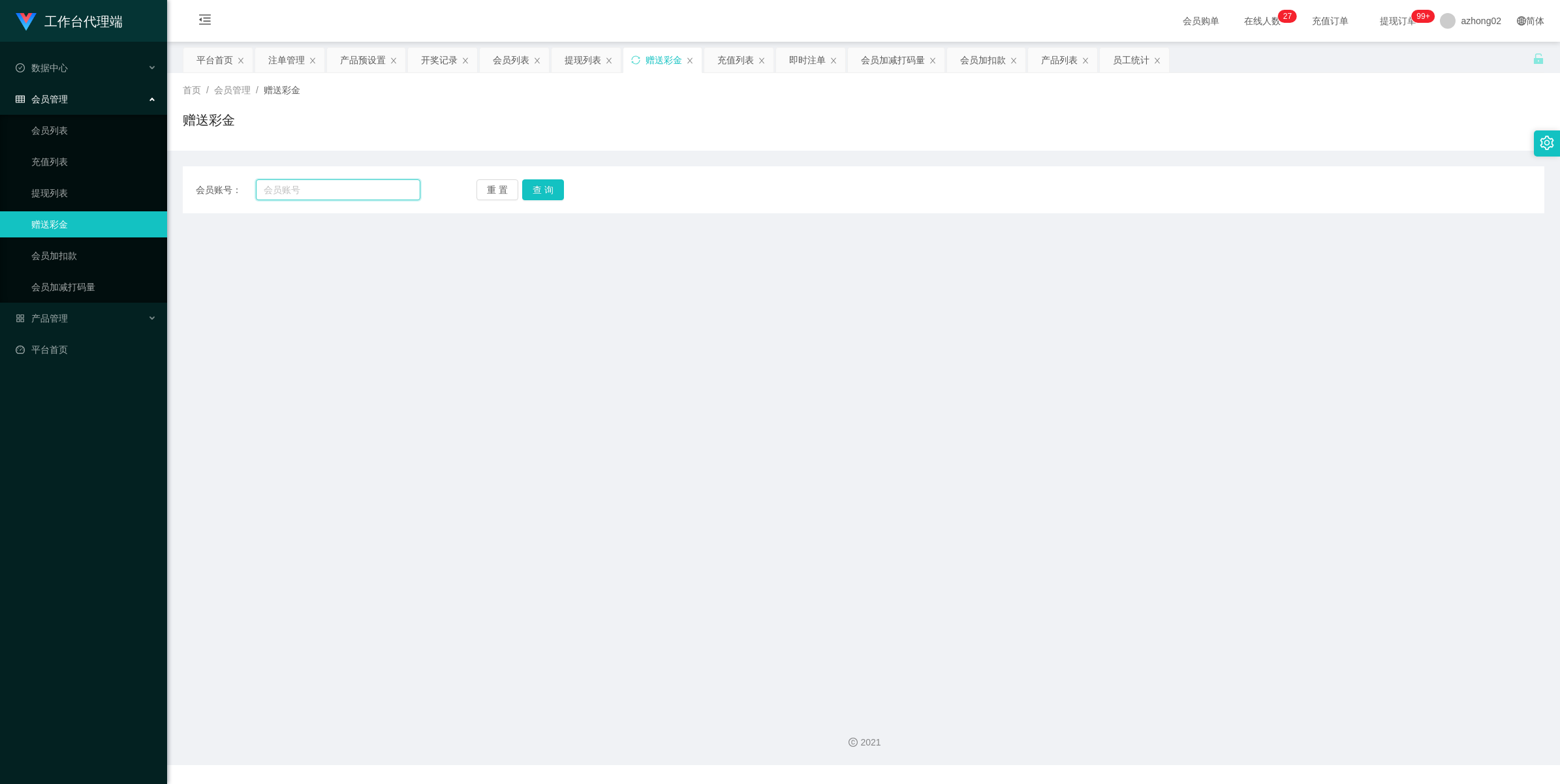
click at [376, 194] on input "text" at bounding box center [337, 190] width 164 height 21
paste input "NIMAD74"
type input "NIMAD74"
click at [538, 191] on button "查 询" at bounding box center [543, 190] width 42 height 21
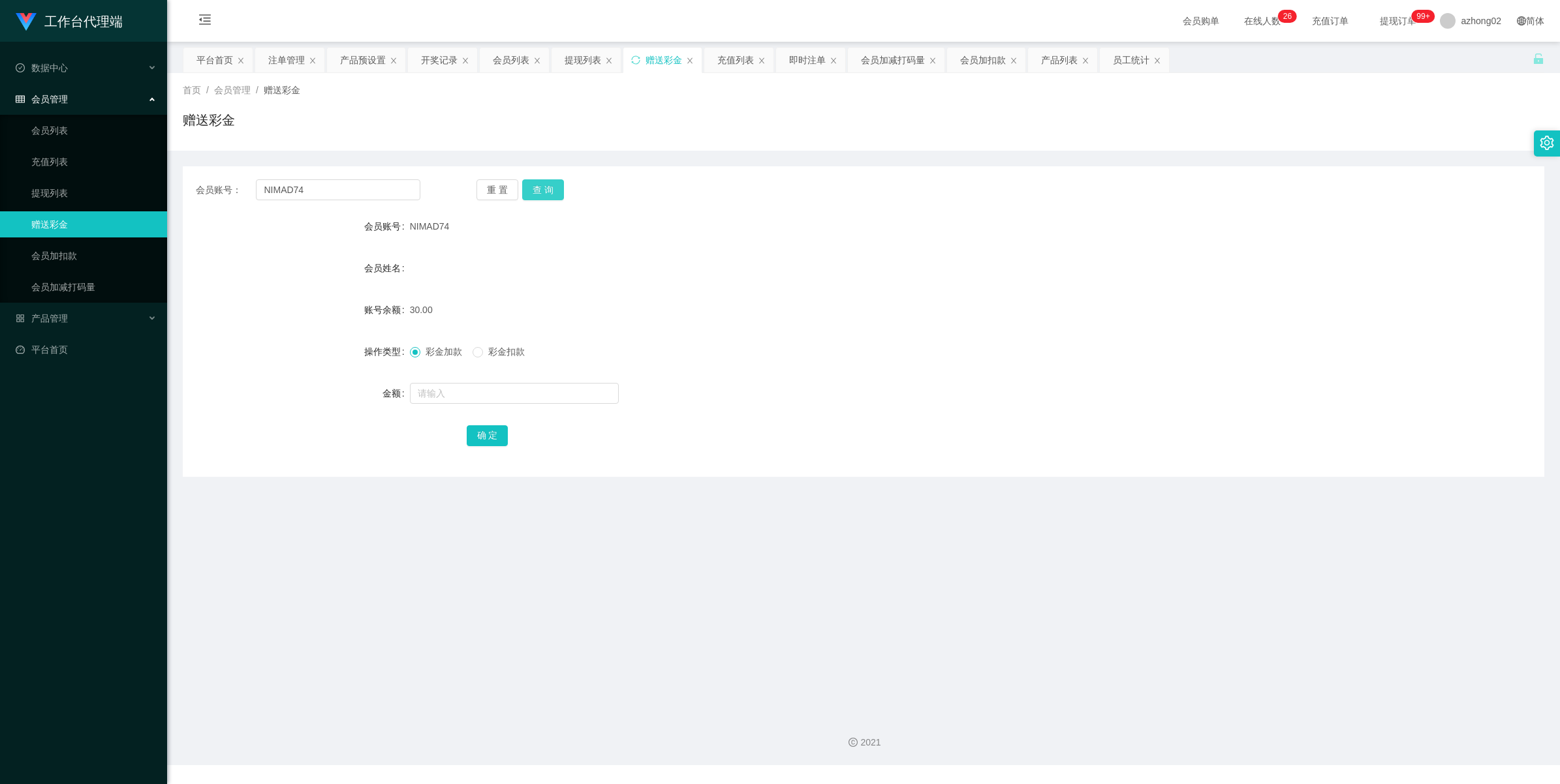
click at [538, 184] on button "查 询" at bounding box center [543, 190] width 42 height 21
click at [538, 184] on button "查 询" at bounding box center [550, 190] width 56 height 21
click at [538, 184] on div "重 置 查 询" at bounding box center [589, 190] width 224 height 21
click at [481, 438] on button "确 定" at bounding box center [488, 436] width 42 height 21
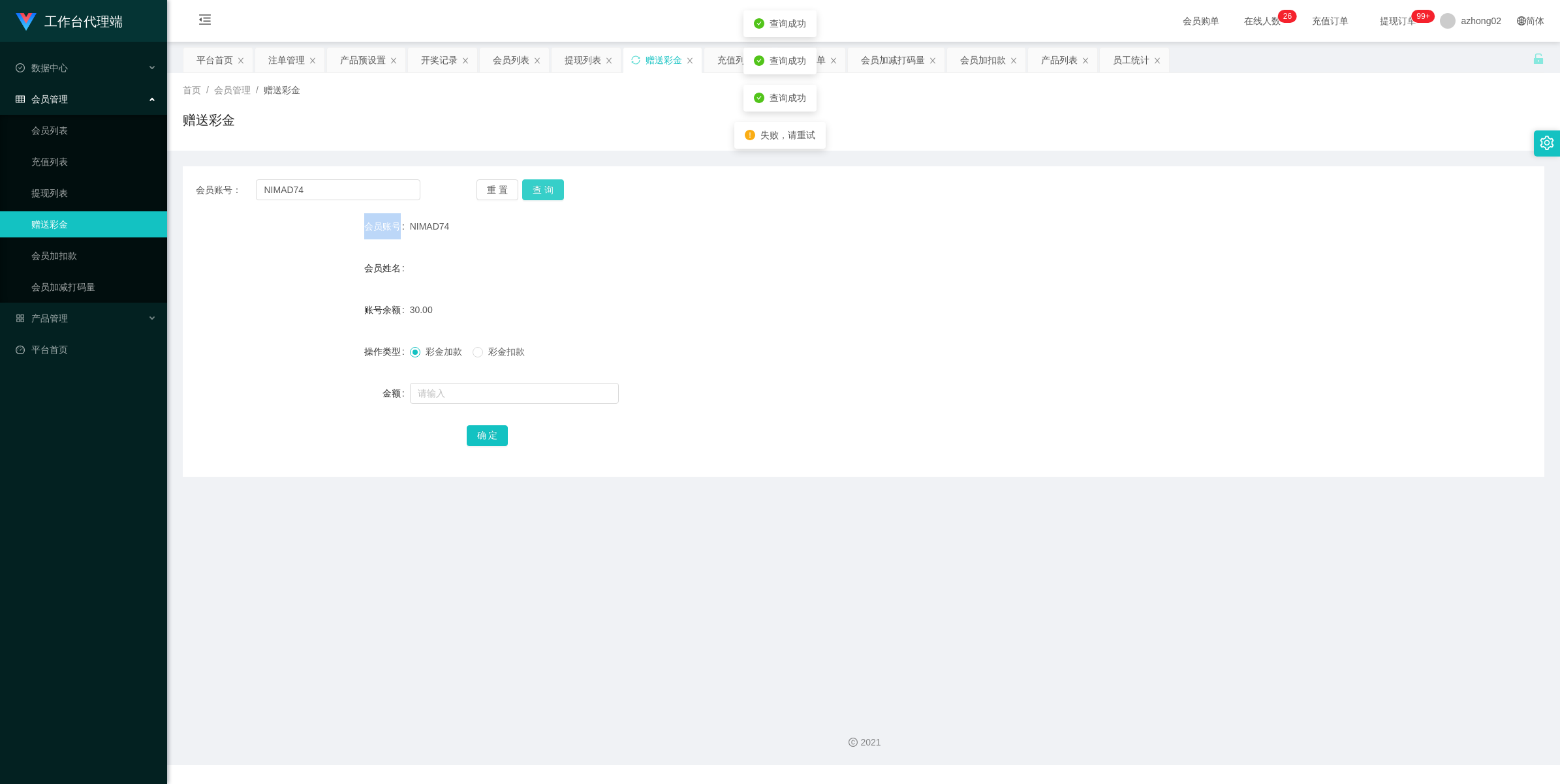
drag, startPoint x: 542, startPoint y: 197, endPoint x: 664, endPoint y: 148, distance: 131.5
click at [542, 197] on button "查 询" at bounding box center [543, 190] width 42 height 21
click at [544, 186] on button "查 询" at bounding box center [543, 190] width 42 height 21
click at [549, 179] on button "查 询" at bounding box center [543, 190] width 42 height 21
click at [549, 179] on button "查 询" at bounding box center [550, 190] width 56 height 21
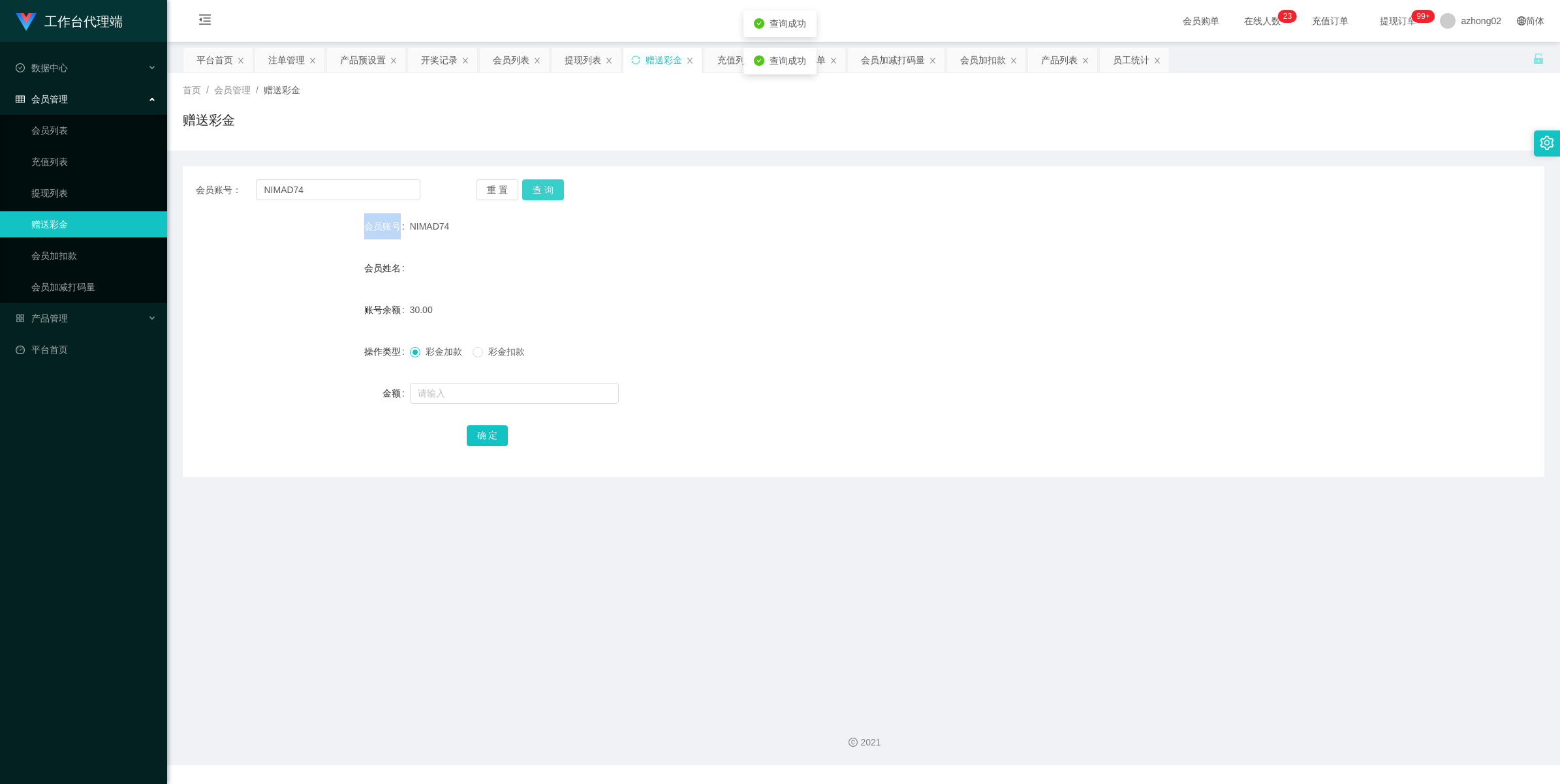
click at [549, 179] on div "重 置 查 询" at bounding box center [589, 190] width 224 height 21
click at [549, 179] on button "查 询" at bounding box center [543, 190] width 42 height 21
click at [549, 179] on div "重 置 查 询" at bounding box center [589, 190] width 224 height 21
click at [319, 195] on input "NIMAD74" at bounding box center [337, 190] width 164 height 21
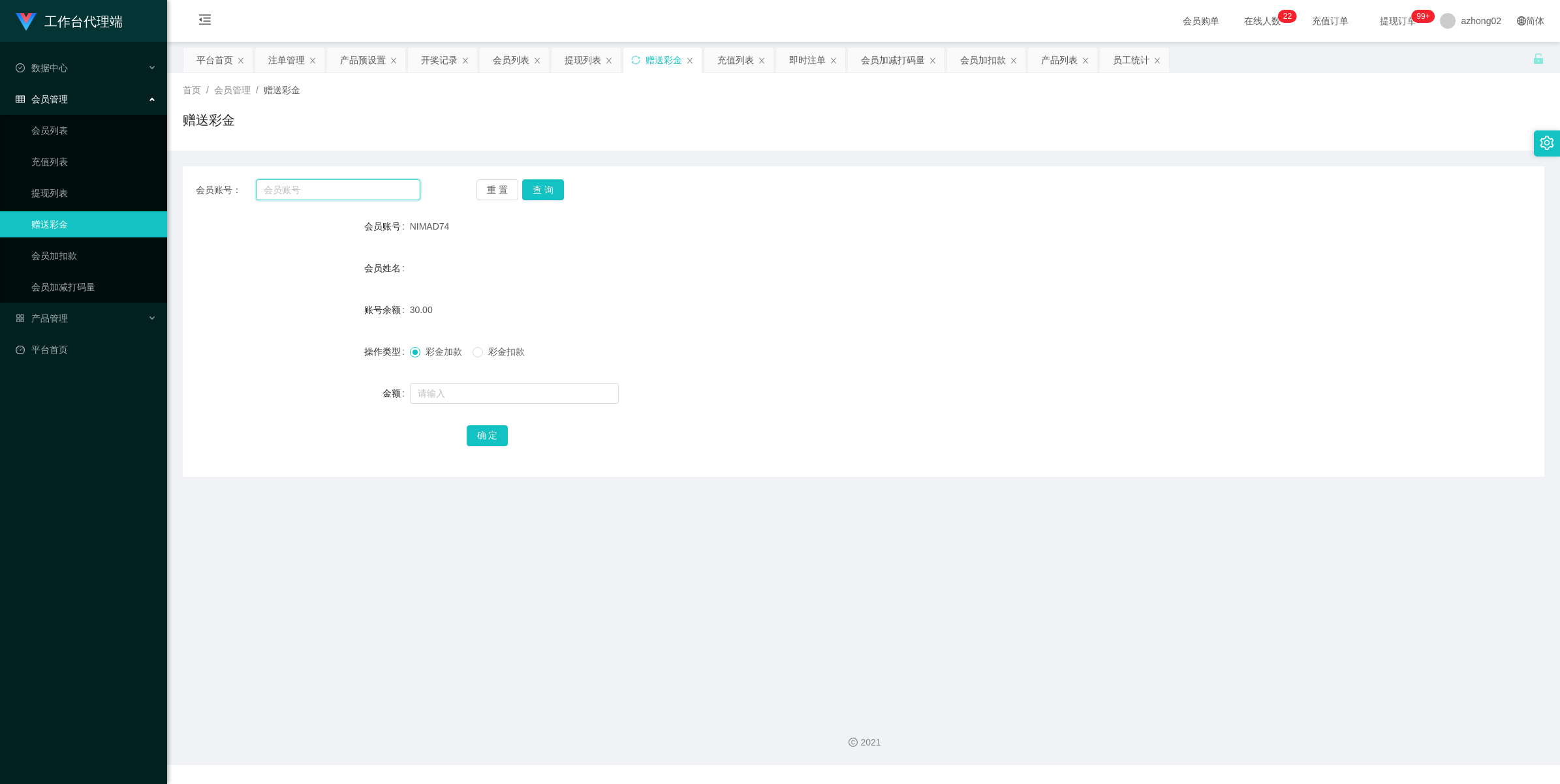
paste input "NIMAD74"
type input "NIMAD74"
click at [549, 186] on button "查 询" at bounding box center [543, 190] width 42 height 21
drag, startPoint x: 60, startPoint y: 176, endPoint x: 57, endPoint y: 184, distance: 8.5
click at [60, 178] on ul "会员列表 充值列表 提现列表 赠送彩金 会员加扣款 会员加减打码量" at bounding box center [83, 208] width 167 height 188
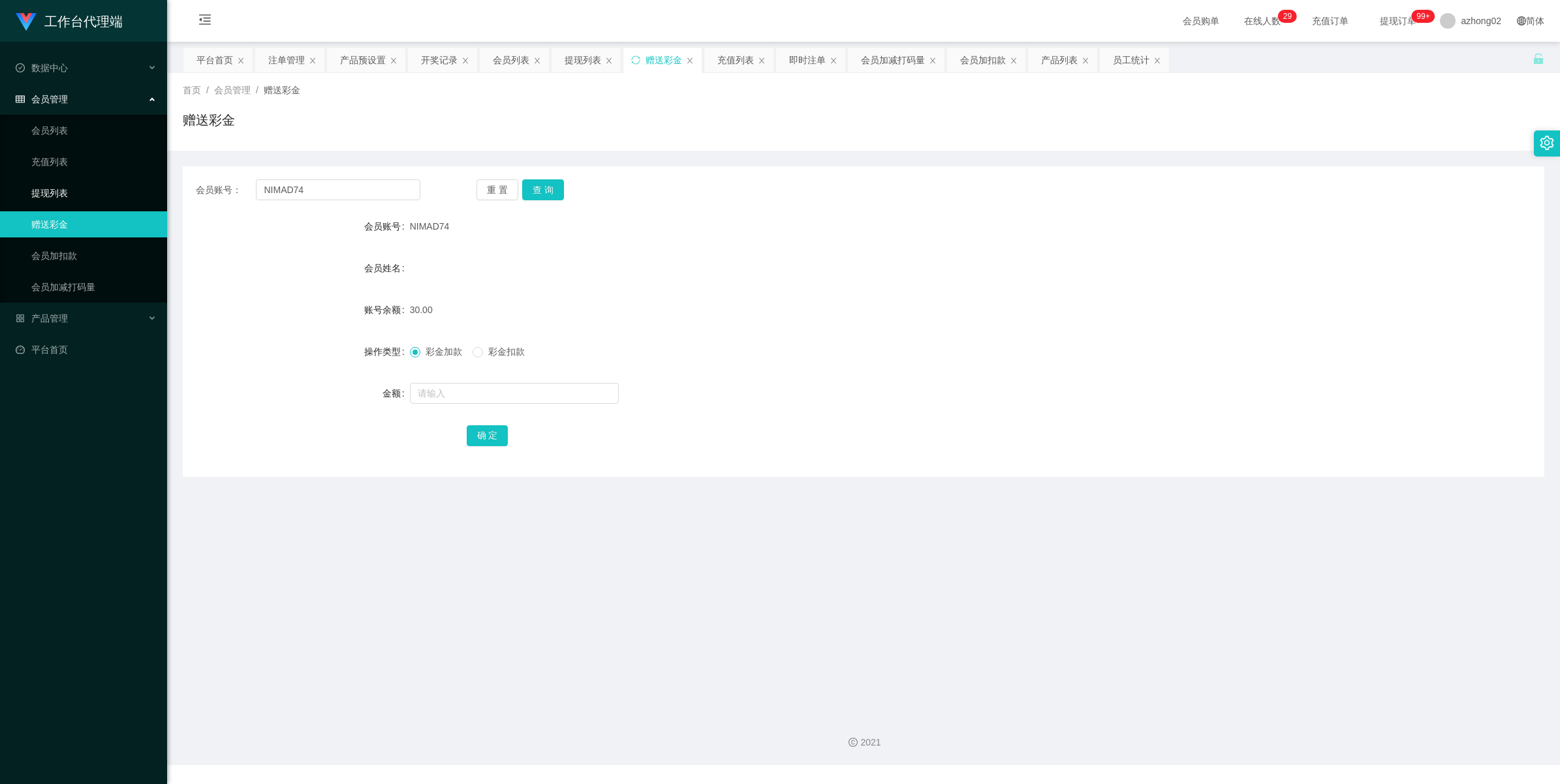
click at [57, 186] on link "提现列表" at bounding box center [94, 193] width 125 height 26
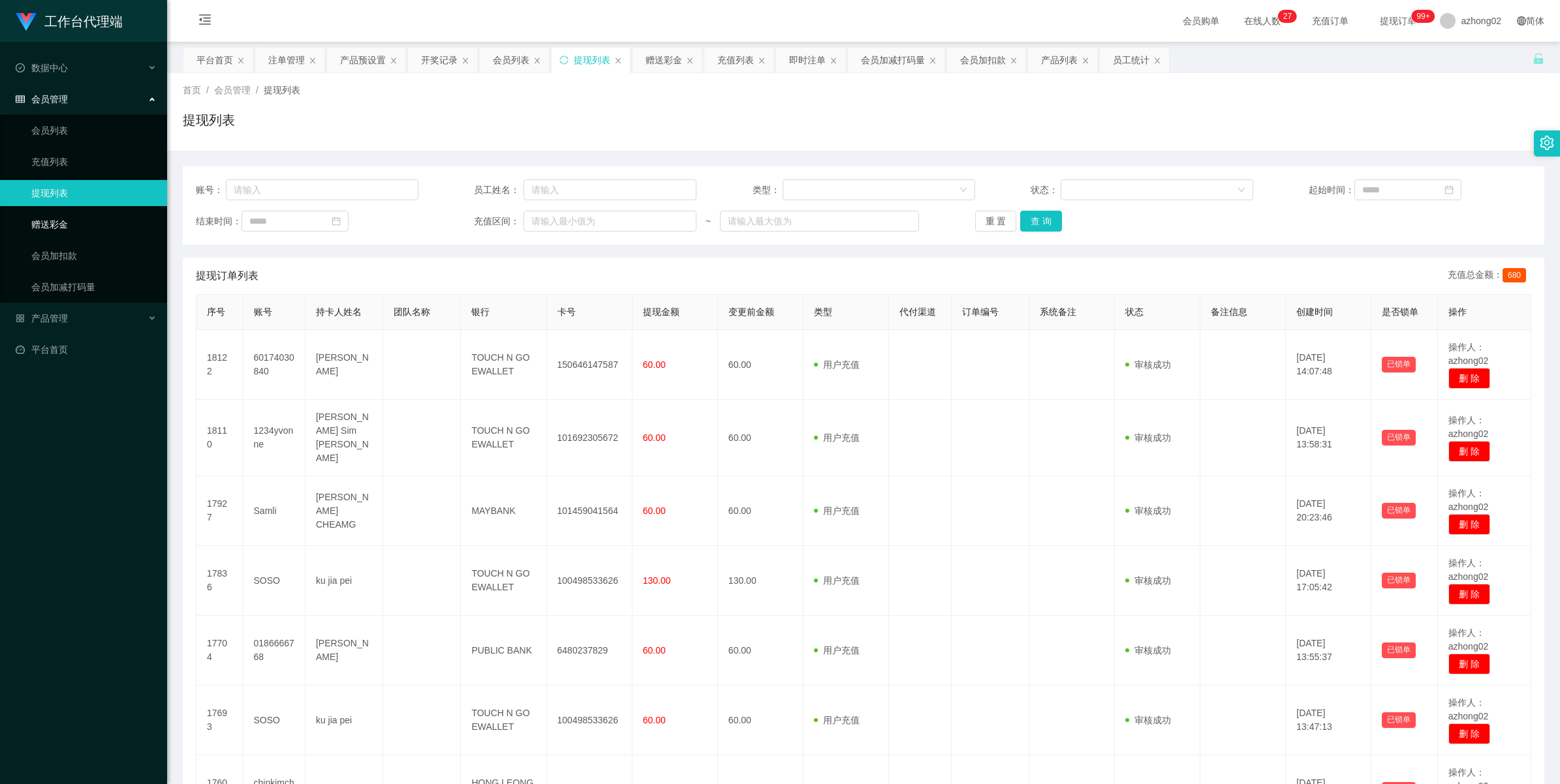
click at [31, 213] on link "赠送彩金" at bounding box center [94, 224] width 125 height 26
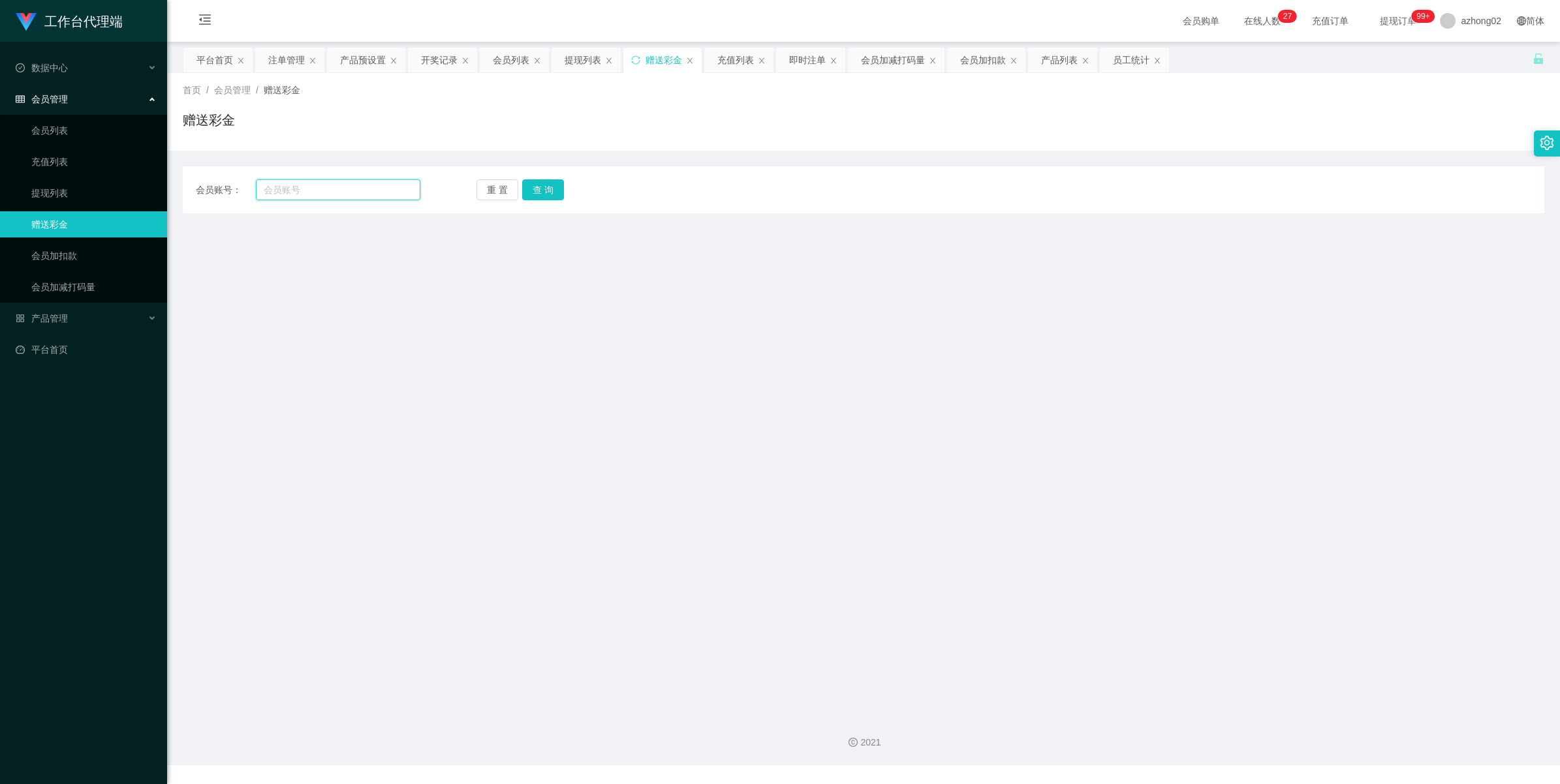
click at [351, 195] on input "text" at bounding box center [337, 190] width 164 height 21
paste input "NIMAD74"
type input "NIMAD74"
click at [540, 183] on button "查 询" at bounding box center [543, 190] width 42 height 21
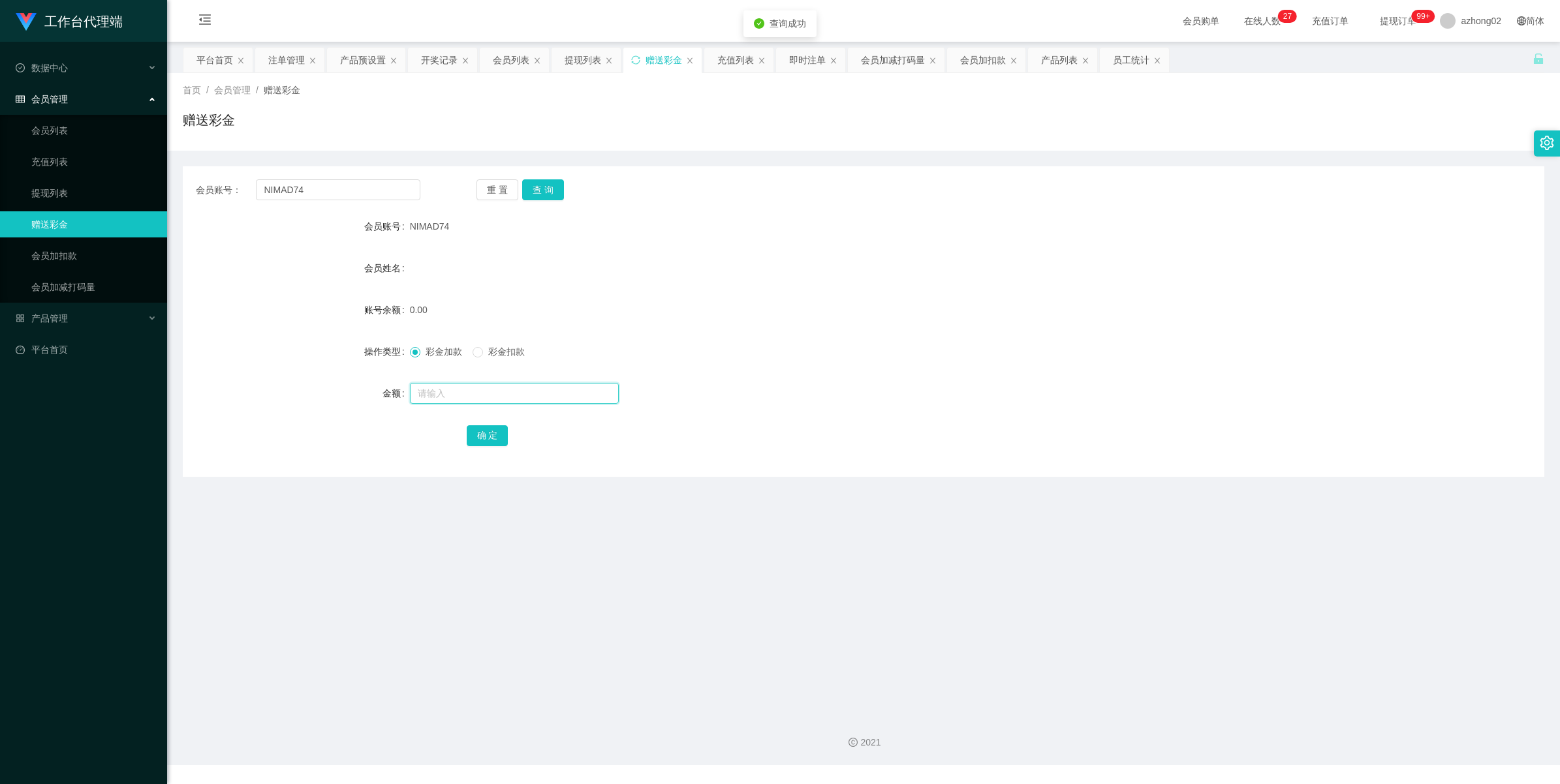
click at [454, 387] on input "text" at bounding box center [514, 393] width 209 height 21
type input "60"
drag, startPoint x: 484, startPoint y: 431, endPoint x: 488, endPoint y: 422, distance: 9.8
click at [484, 431] on button "确 定" at bounding box center [488, 436] width 42 height 21
click at [76, 254] on link "会员加扣款" at bounding box center [94, 256] width 125 height 26
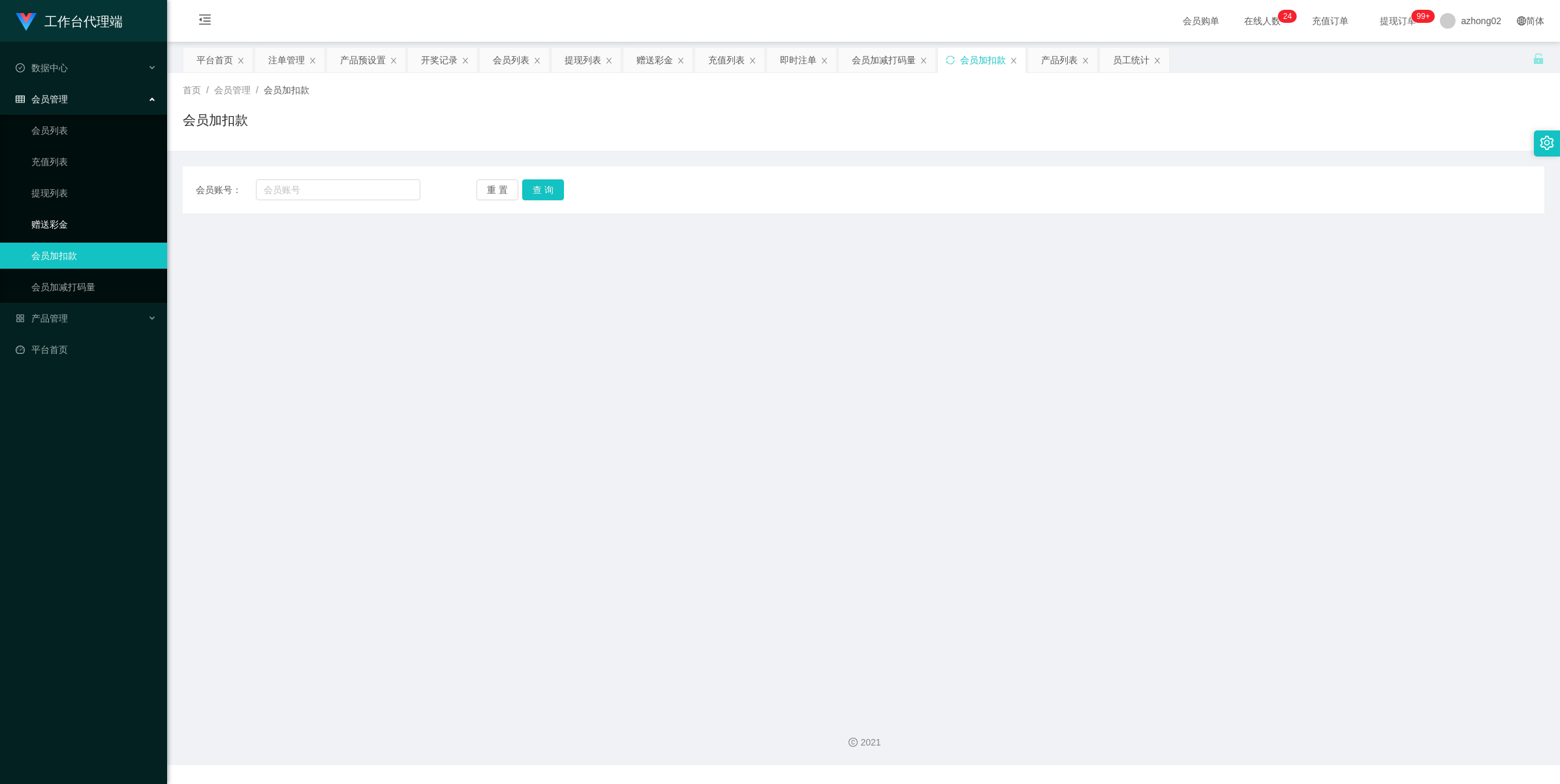
click at [82, 230] on link "赠送彩金" at bounding box center [94, 224] width 125 height 26
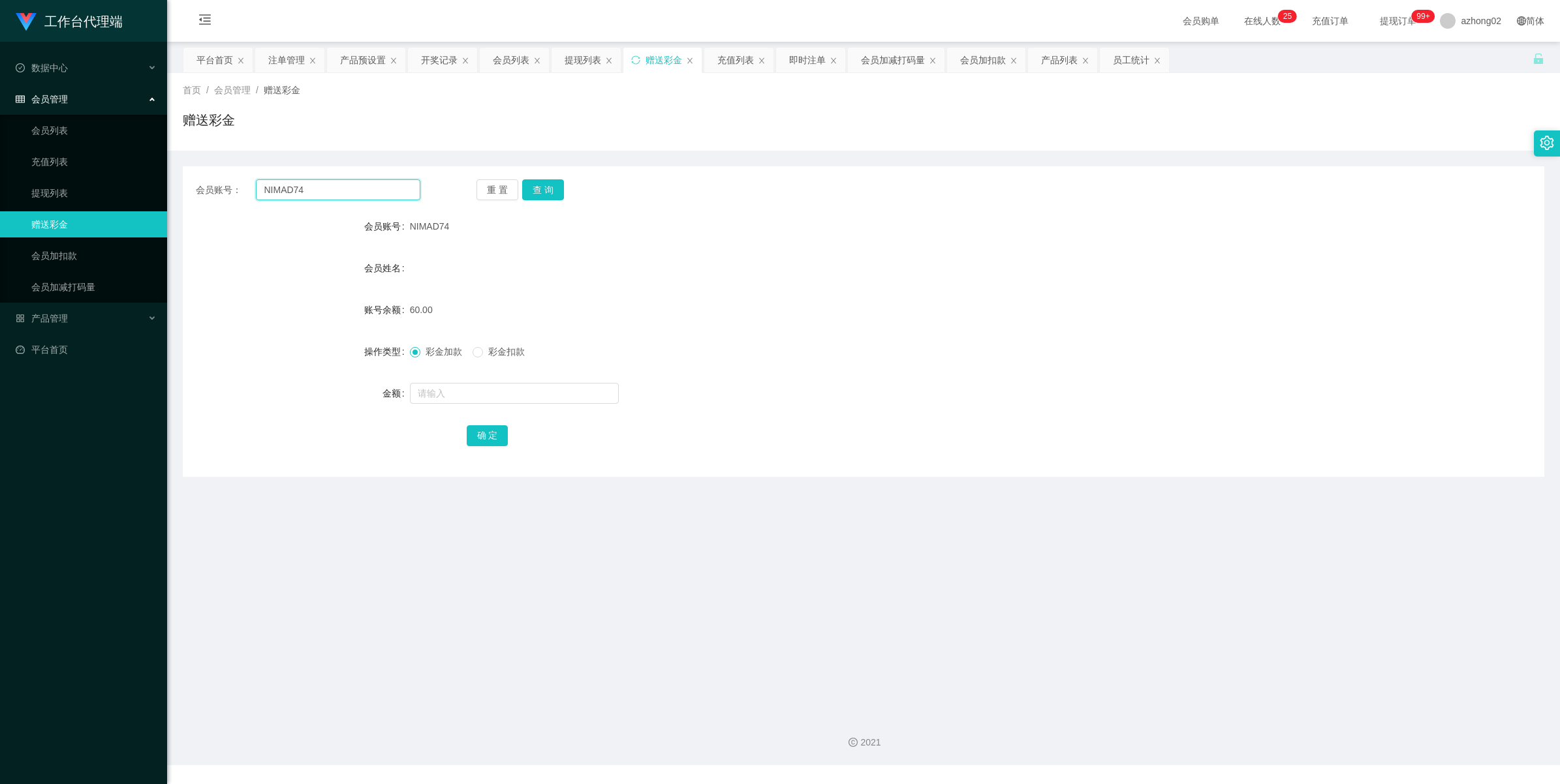
click at [335, 191] on input "NIMAD74" at bounding box center [337, 190] width 164 height 21
paste input "koy12345"
type input "koy12345"
click at [538, 184] on button "查 询" at bounding box center [543, 190] width 42 height 21
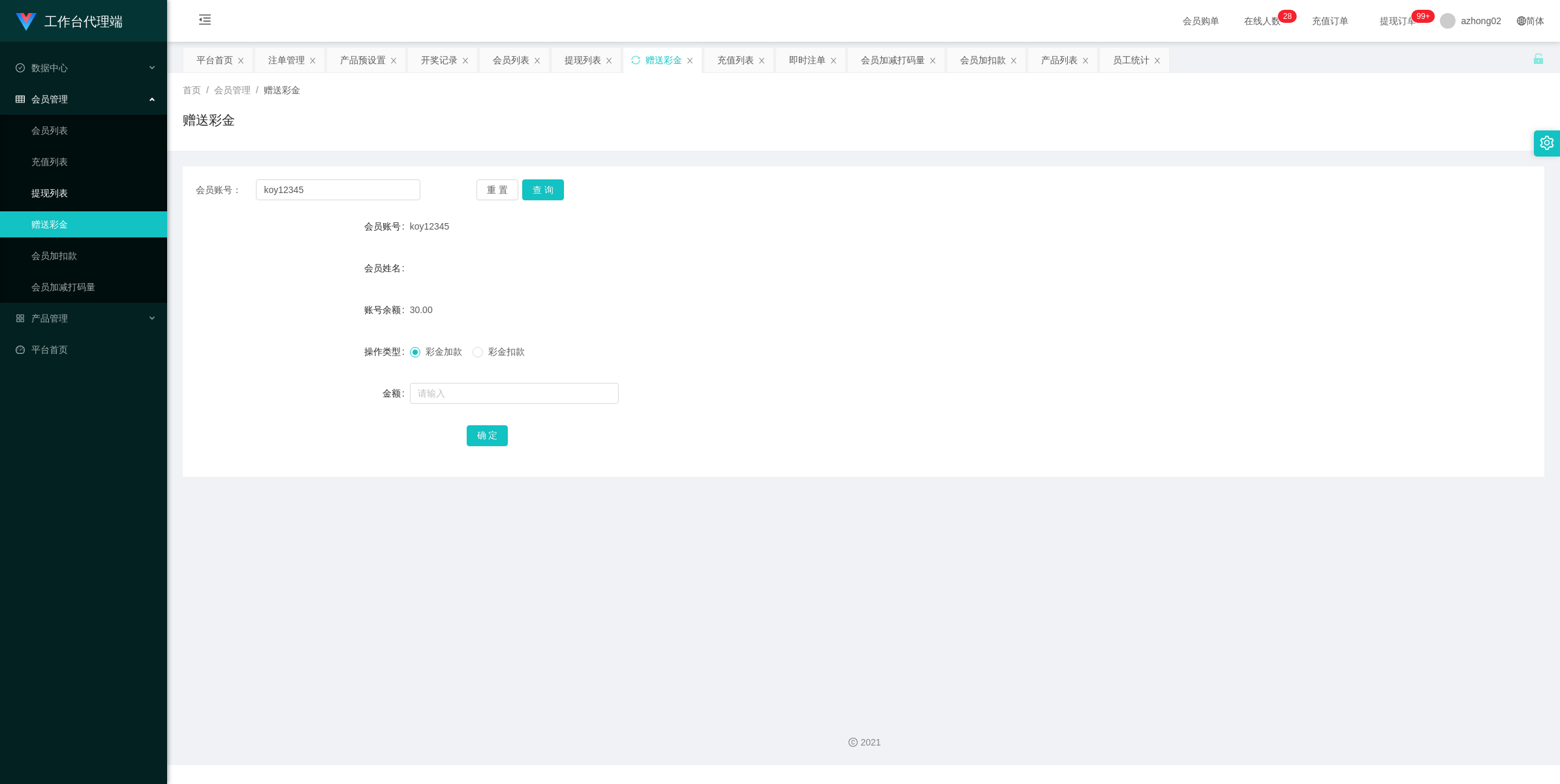
drag, startPoint x: 55, startPoint y: 188, endPoint x: 69, endPoint y: 98, distance: 91.1
click at [55, 187] on link "提现列表" at bounding box center [94, 193] width 125 height 26
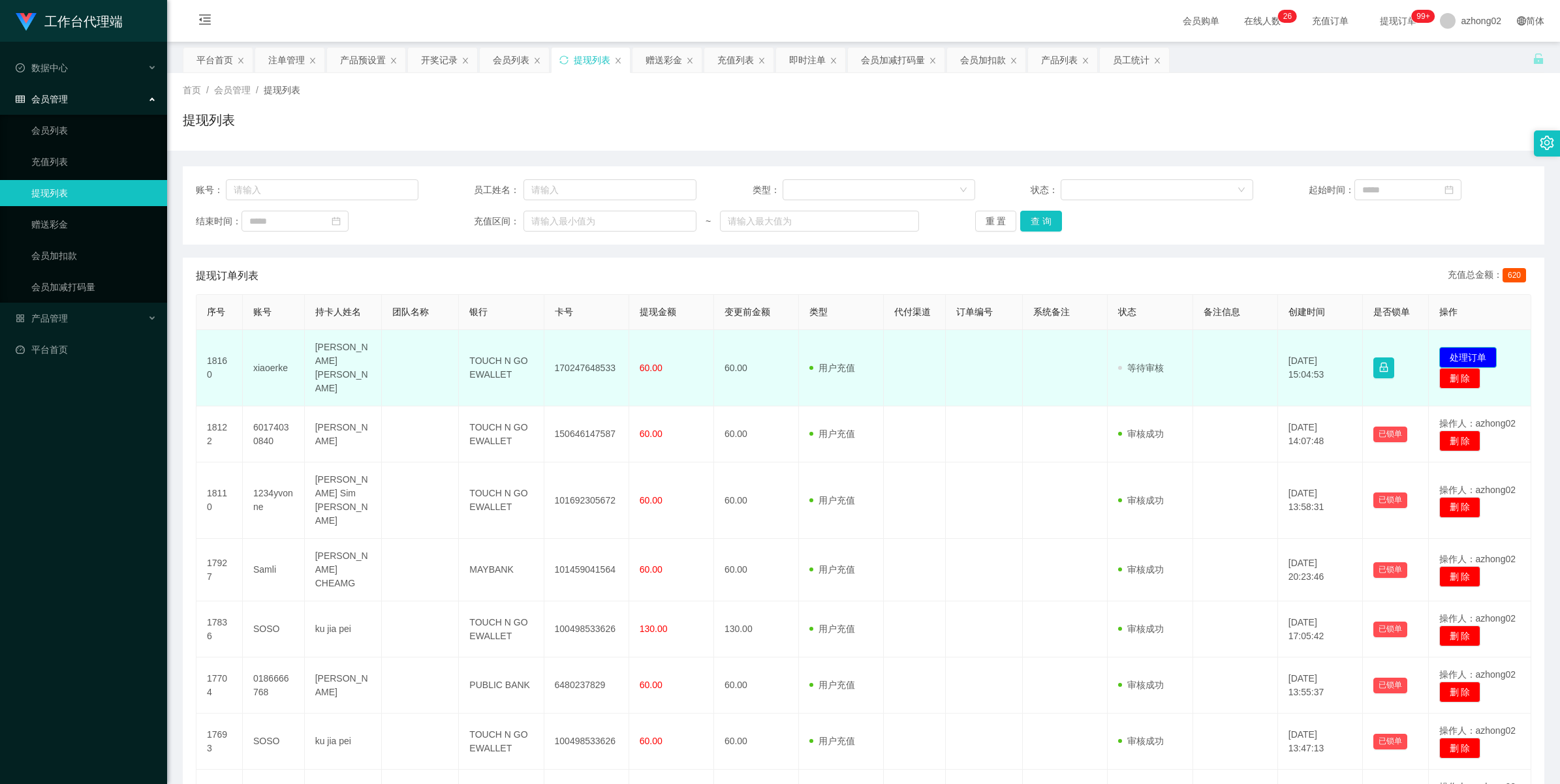
click at [1443, 353] on button "处理订单" at bounding box center [1467, 357] width 57 height 21
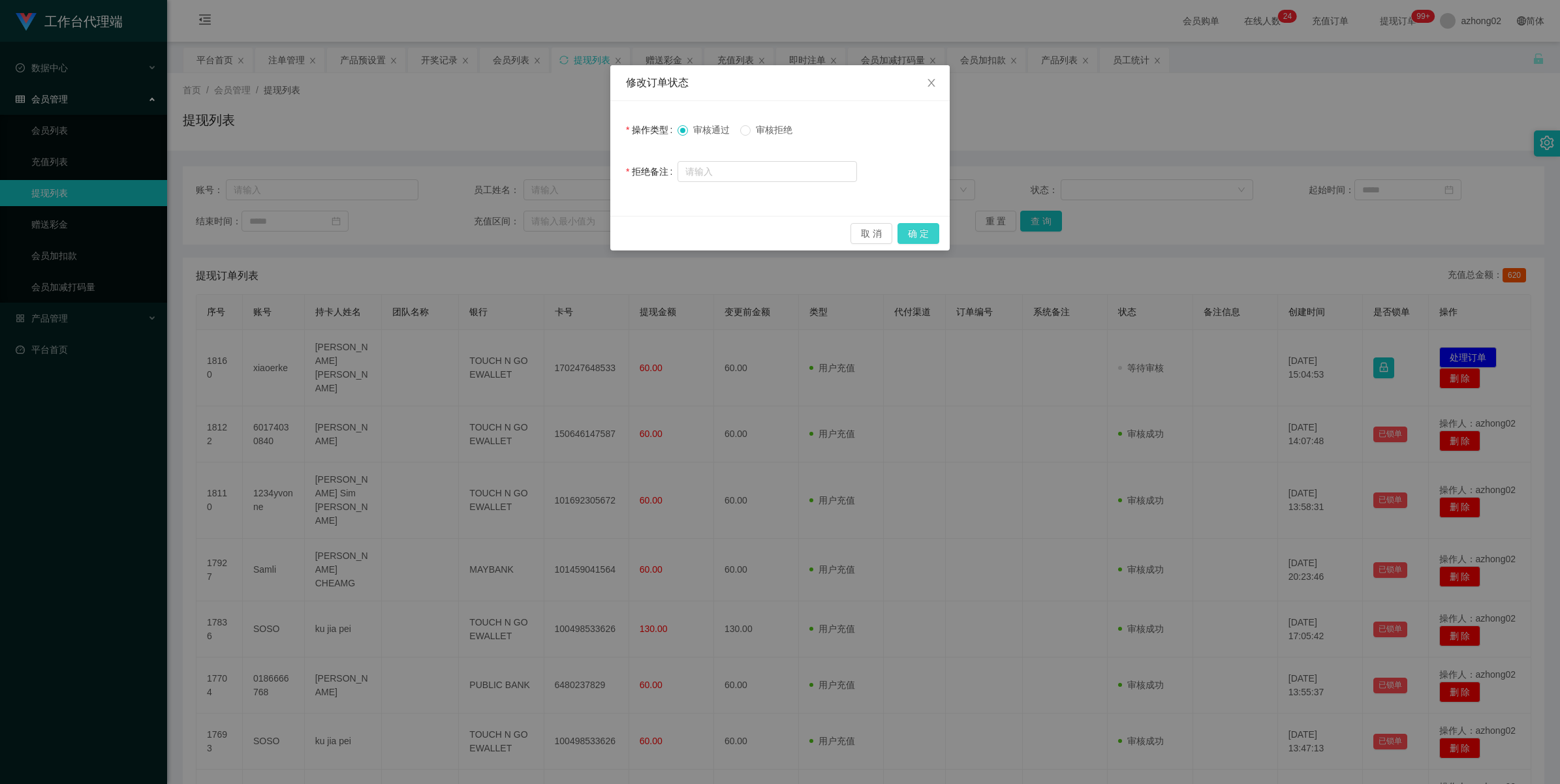
click at [907, 231] on button "确 定" at bounding box center [918, 233] width 42 height 21
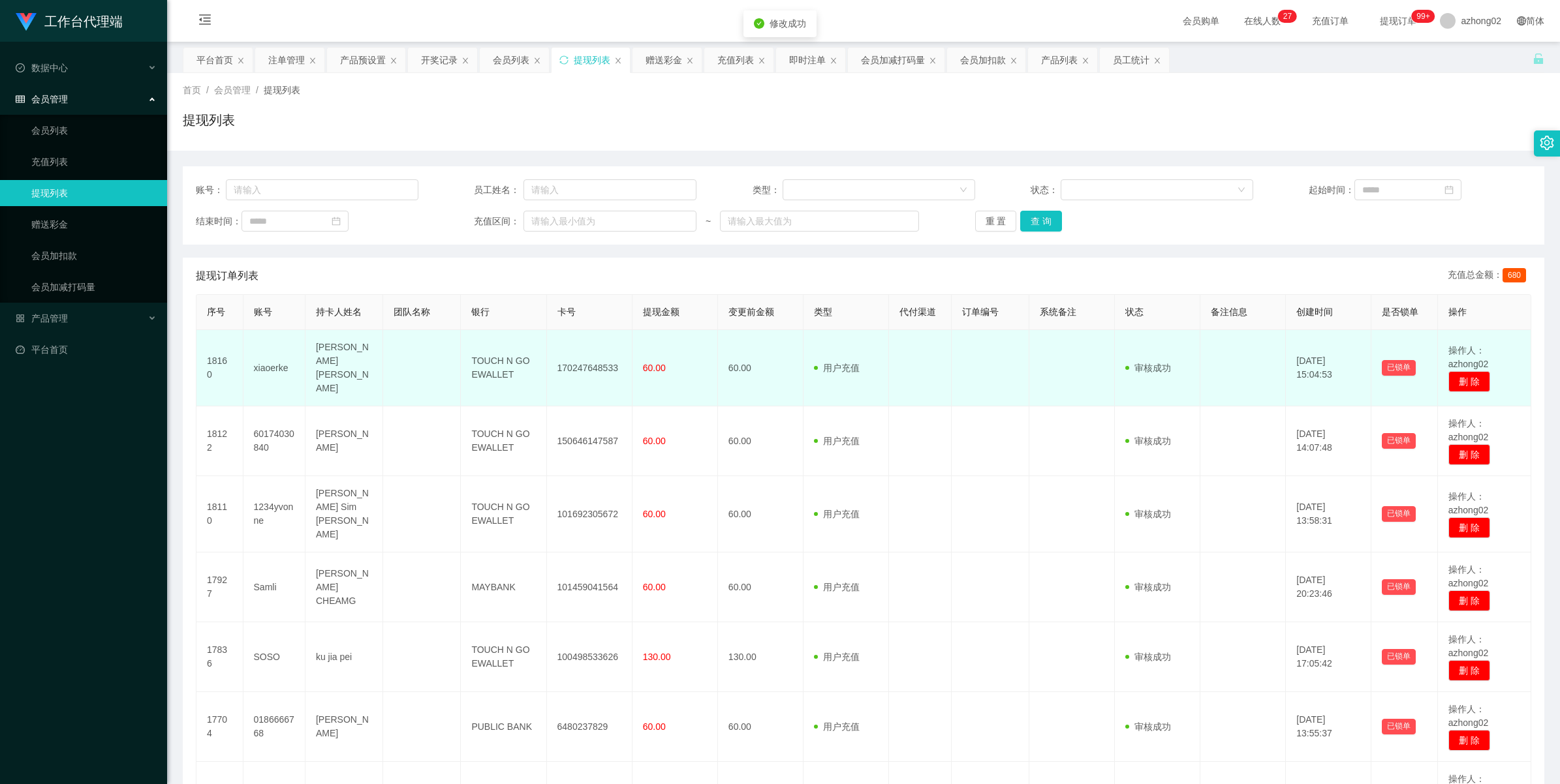
click at [592, 357] on td "170247648533" at bounding box center [589, 368] width 85 height 76
click at [591, 357] on td "170247648533" at bounding box center [589, 368] width 85 height 76
copy td "170247648533"
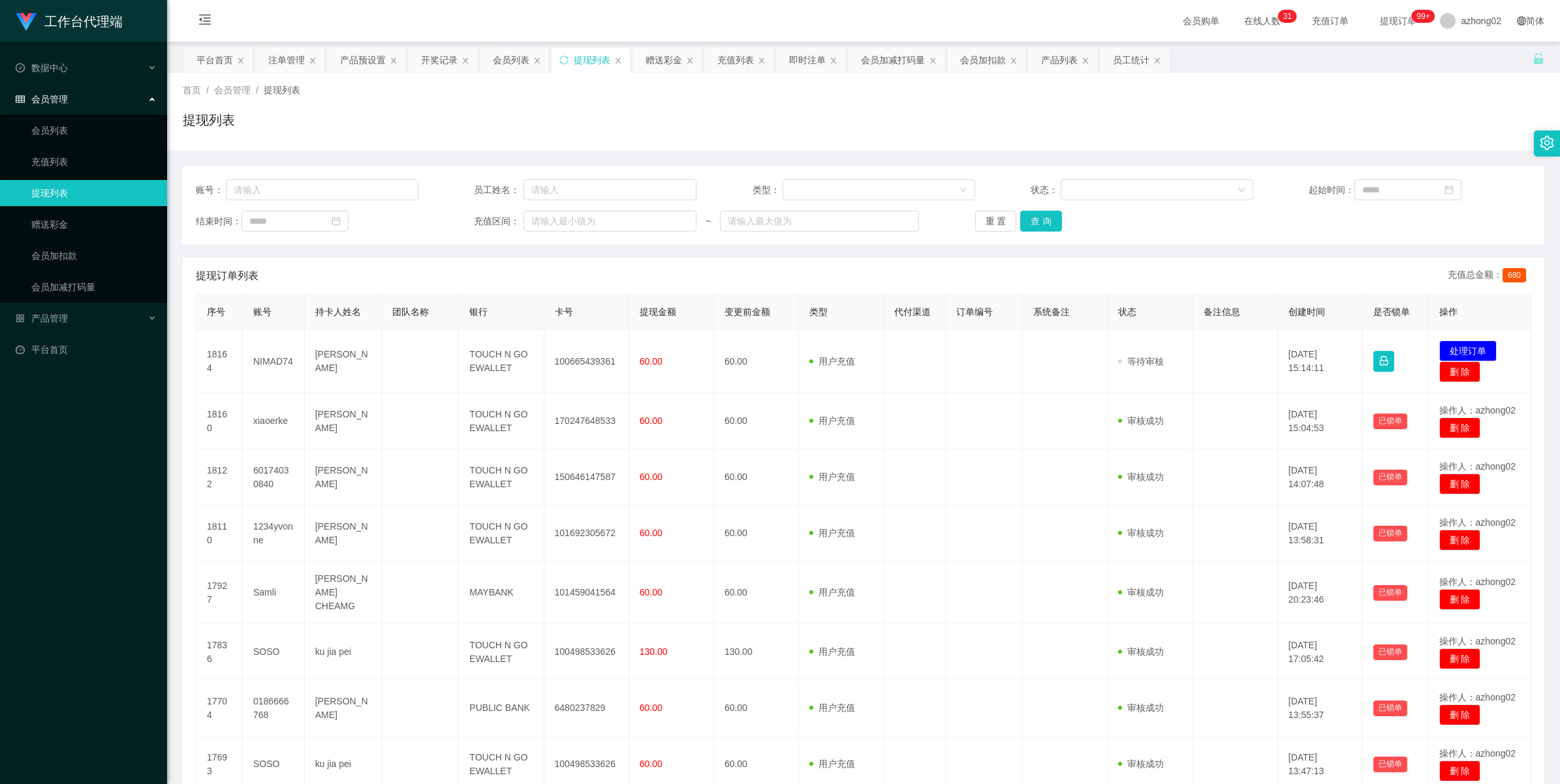
click at [1469, 348] on button "处理订单" at bounding box center [1467, 351] width 57 height 21
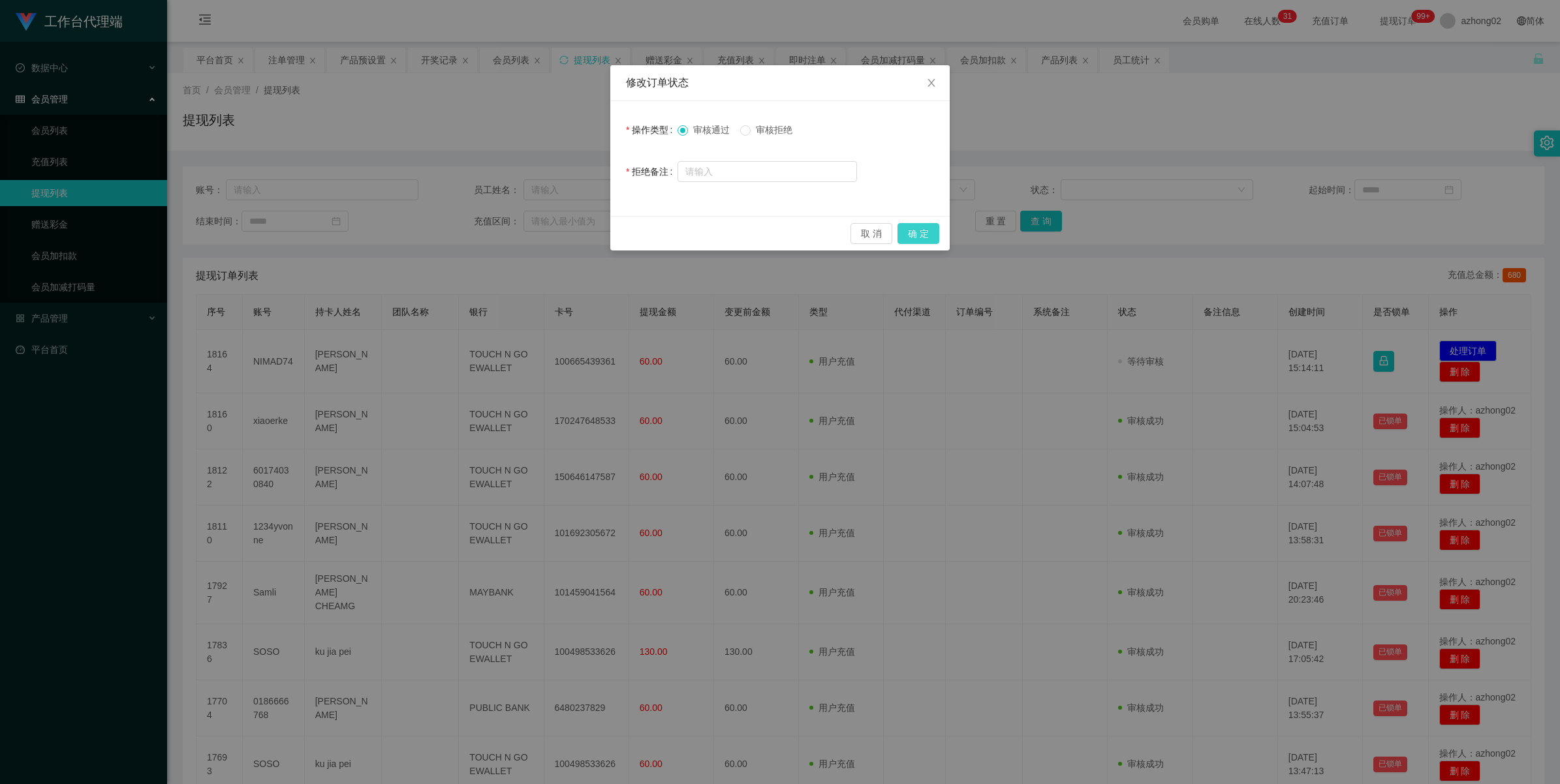
click at [929, 229] on button "确 定" at bounding box center [918, 233] width 42 height 21
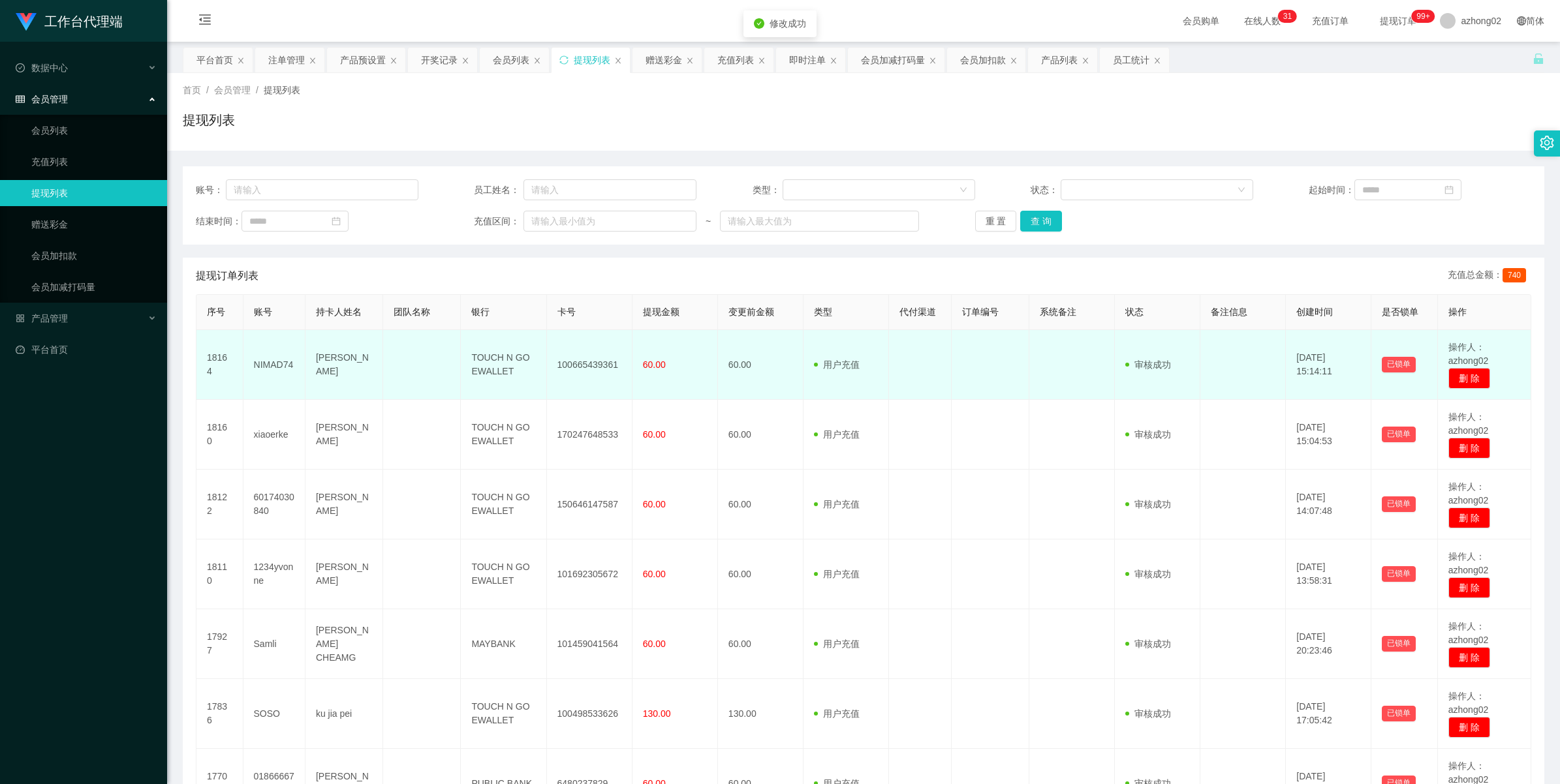
click at [580, 367] on td "100665439361" at bounding box center [589, 365] width 85 height 70
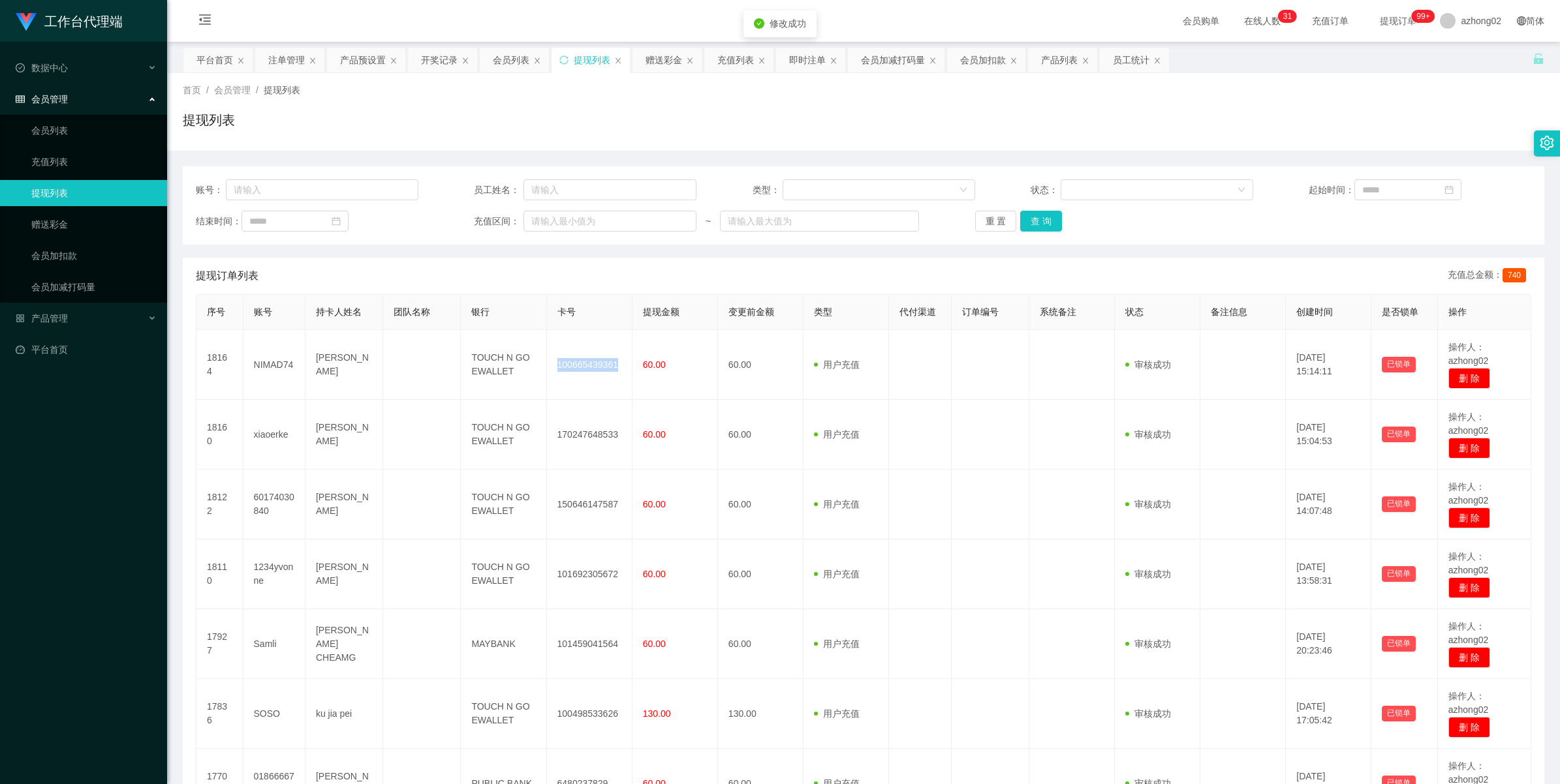
copy td "100665439361"
drag, startPoint x: 62, startPoint y: 312, endPoint x: 76, endPoint y: 312, distance: 14.0
click at [62, 313] on span "产品管理" at bounding box center [42, 318] width 52 height 10
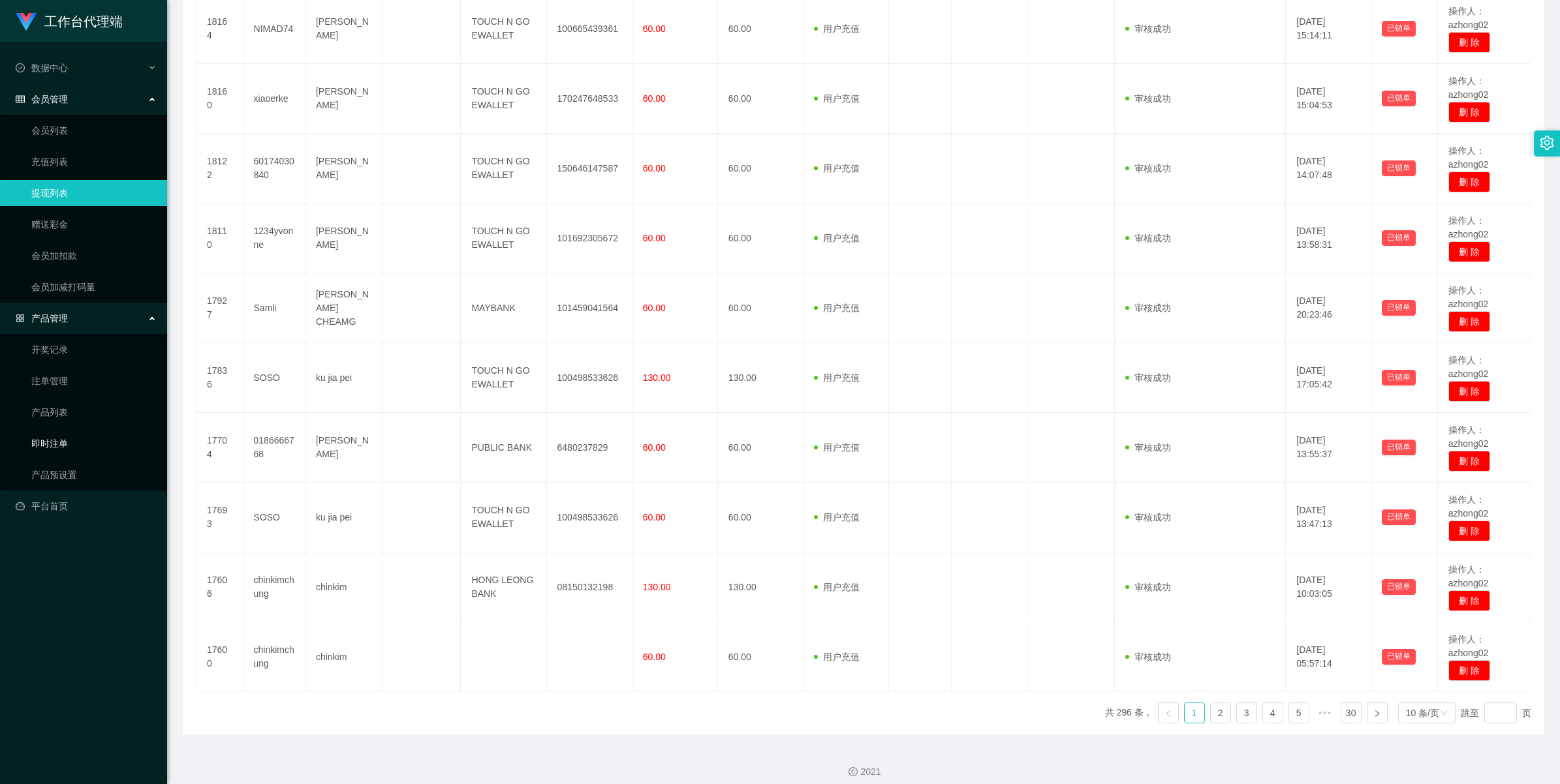
scroll to position [348, 0]
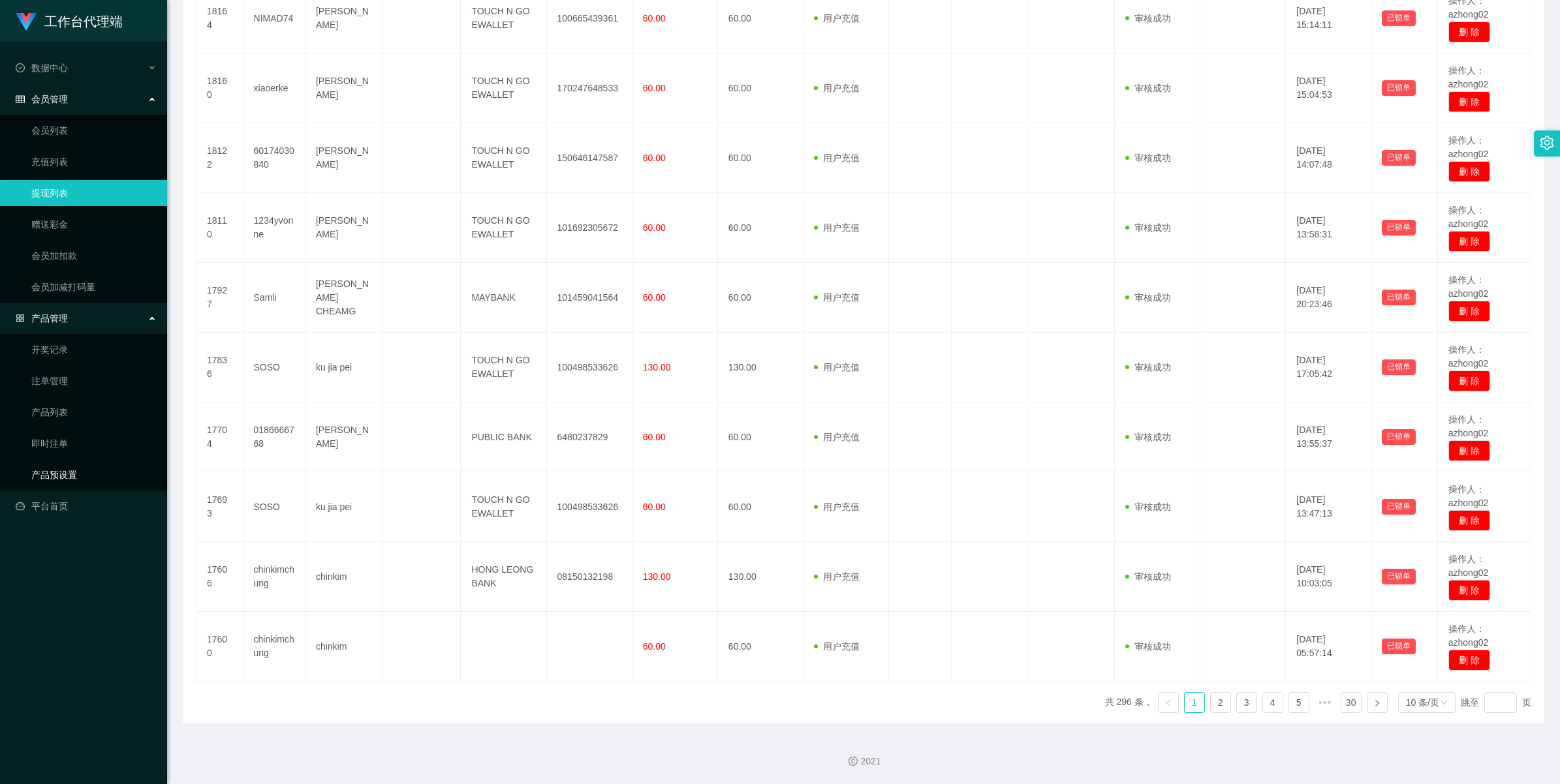
drag, startPoint x: 46, startPoint y: 478, endPoint x: 153, endPoint y: 463, distance: 108.0
click at [46, 478] on link "产品预设置" at bounding box center [94, 475] width 125 height 26
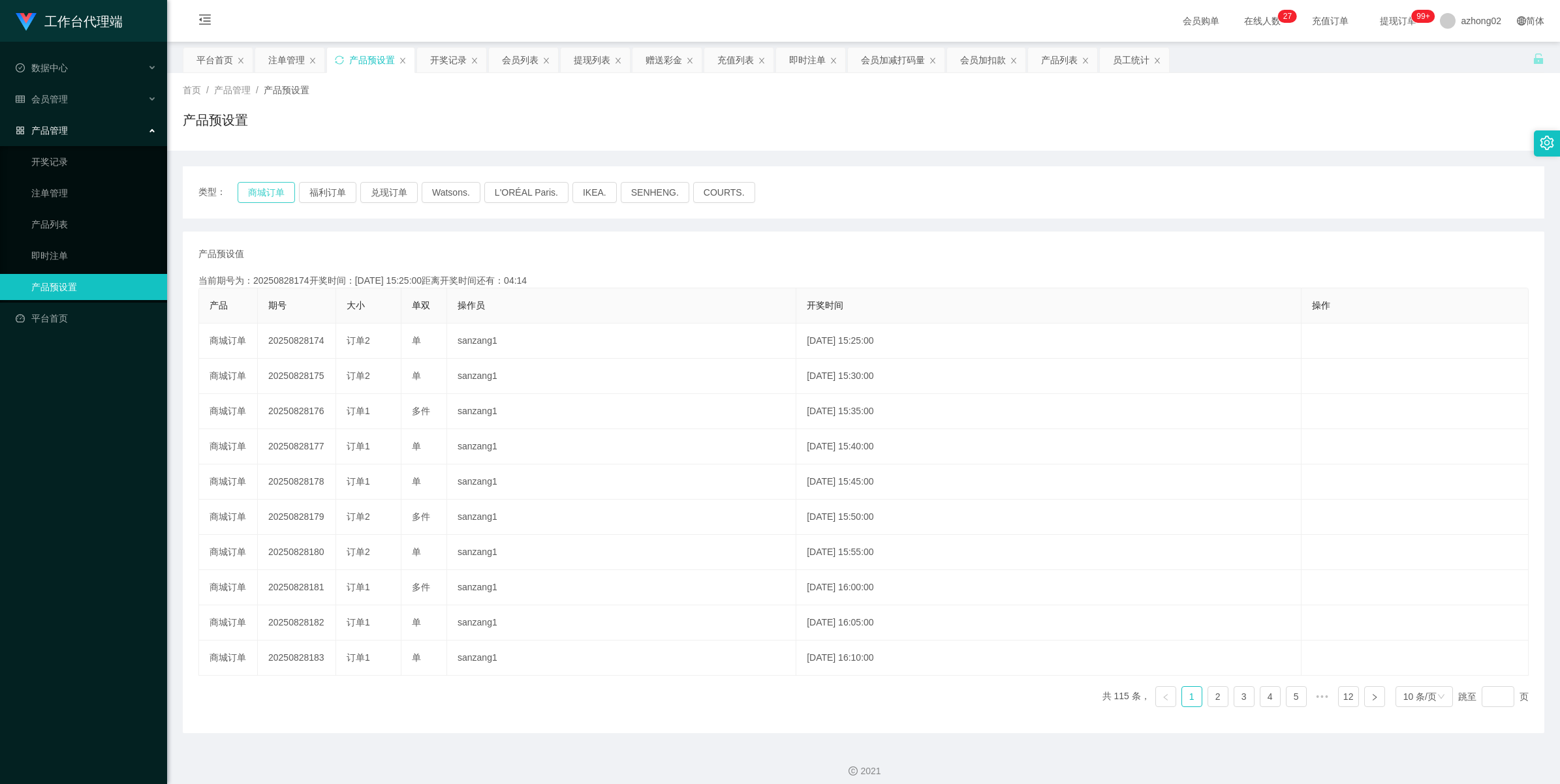
click at [268, 186] on button "商城订单" at bounding box center [266, 193] width 57 height 21
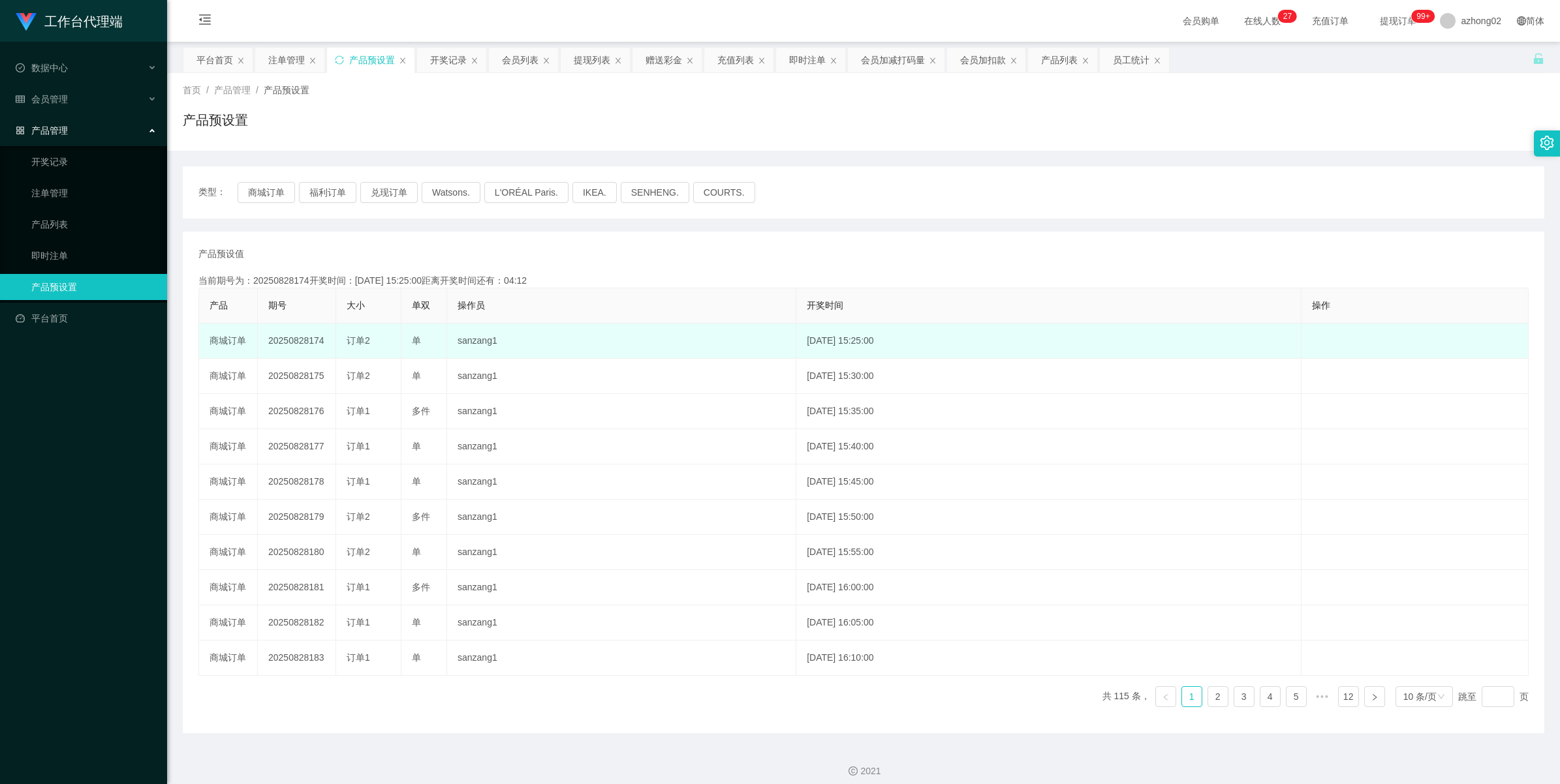
click at [285, 340] on td "20250828174" at bounding box center [296, 341] width 78 height 35
click at [286, 340] on td "20250828174" at bounding box center [296, 341] width 78 height 35
copy td "20250828174"
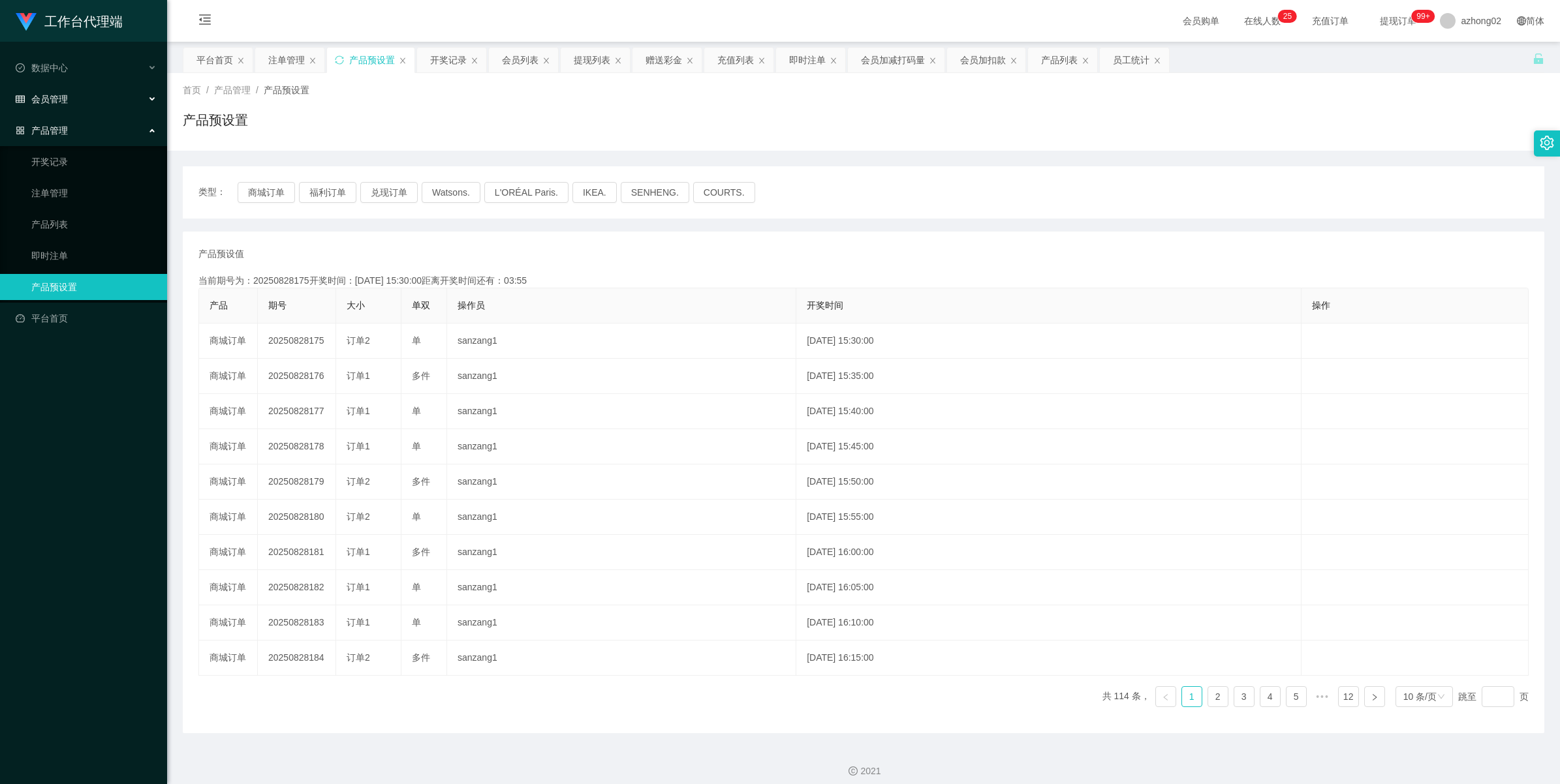
click at [46, 100] on span "会员管理" at bounding box center [42, 99] width 52 height 10
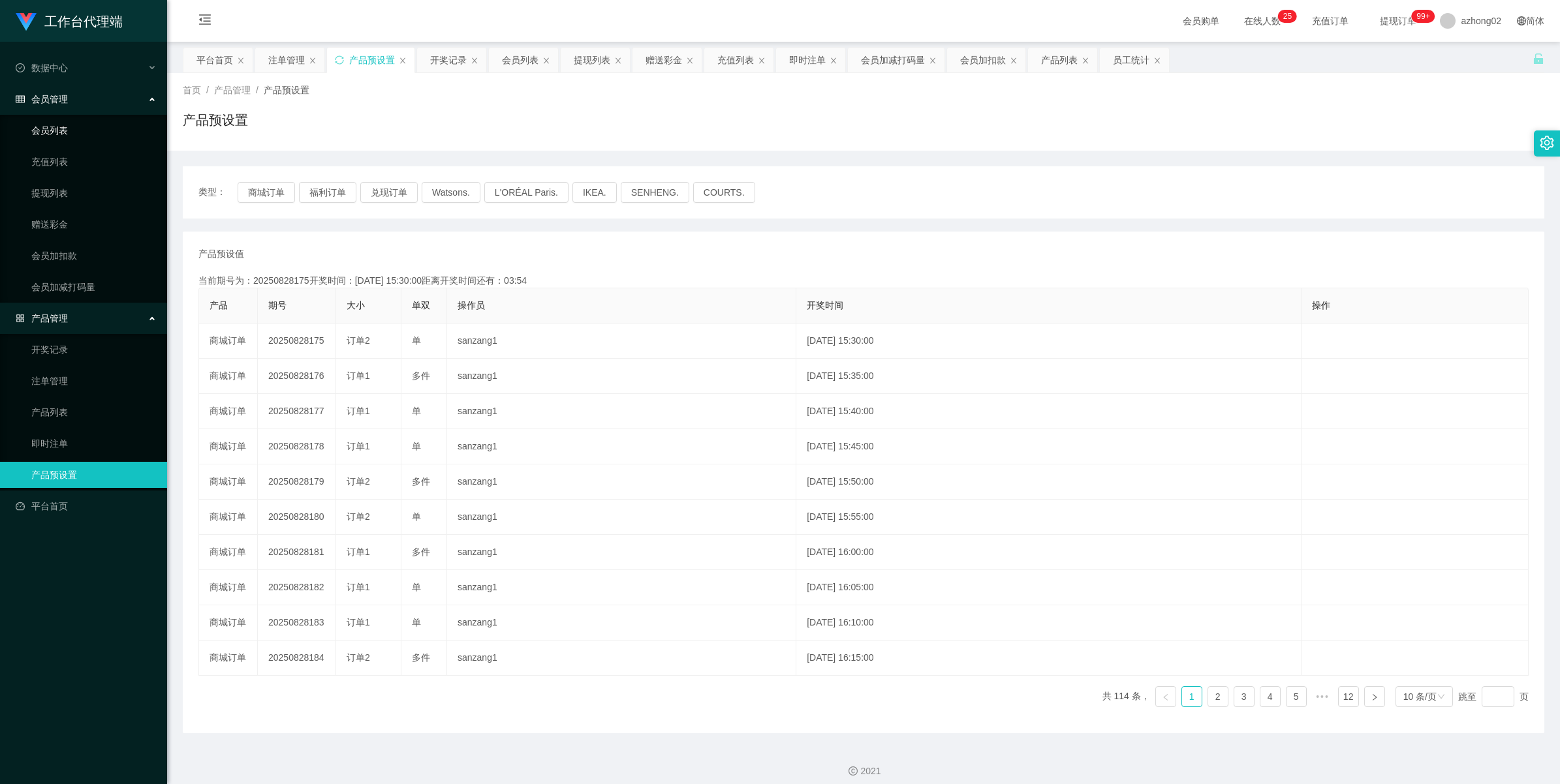
click at [65, 135] on link "会员列表" at bounding box center [94, 131] width 125 height 26
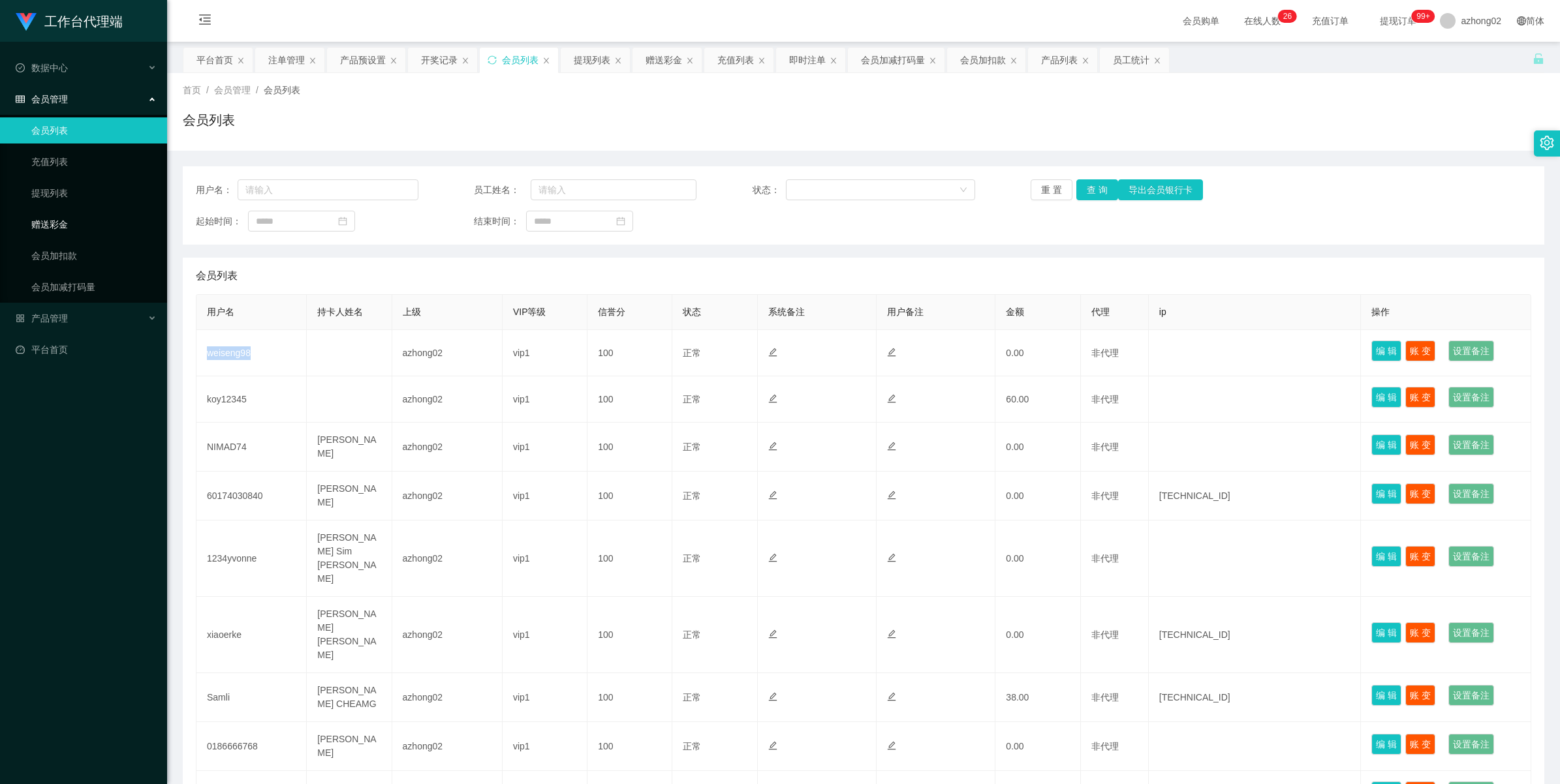
click at [60, 217] on link "赠送彩金" at bounding box center [94, 224] width 125 height 26
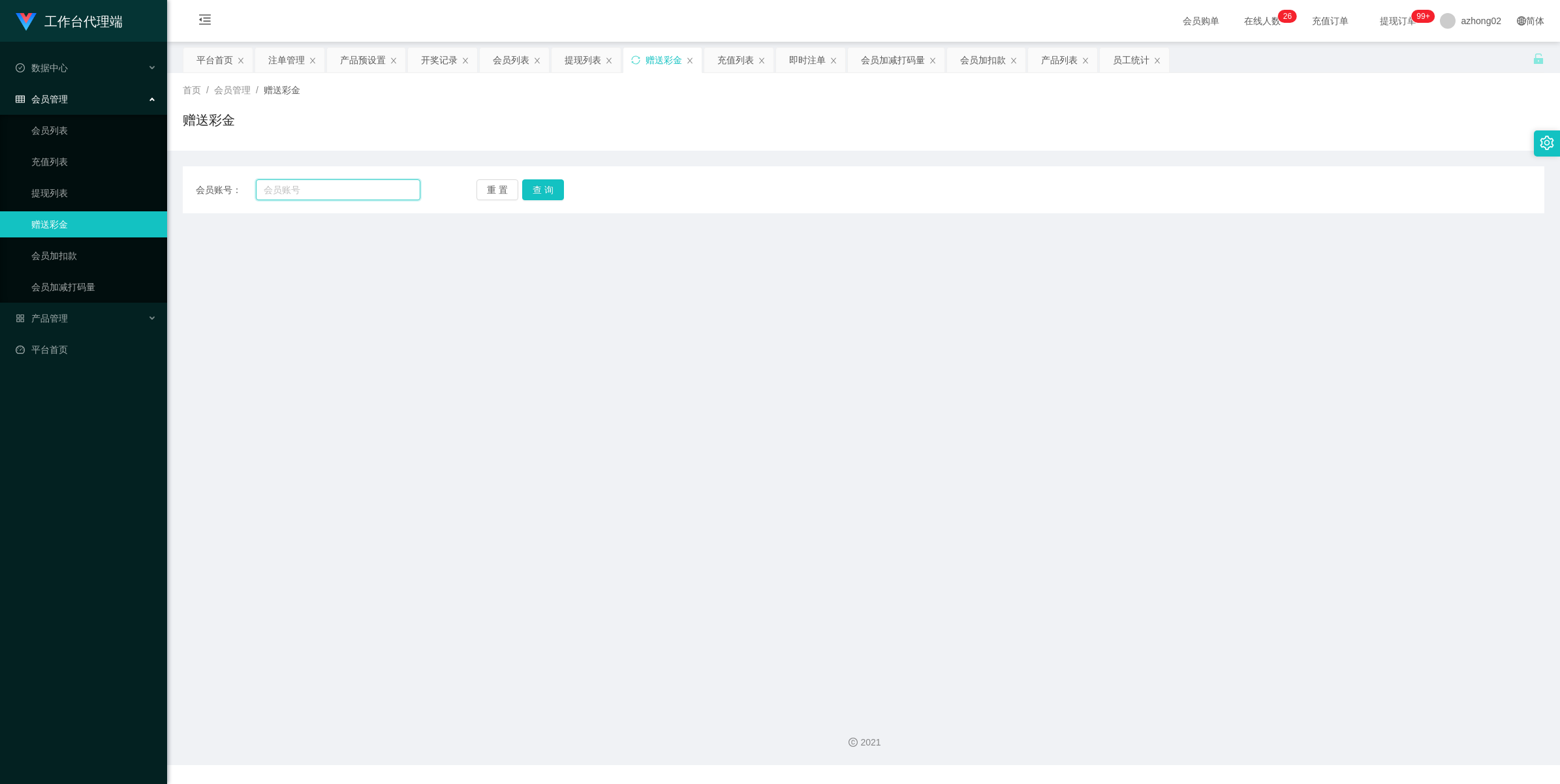
click at [330, 193] on input "text" at bounding box center [337, 190] width 164 height 21
paste input "weiseng98"
type input "weiseng98"
click at [540, 188] on button "查 询" at bounding box center [543, 190] width 42 height 21
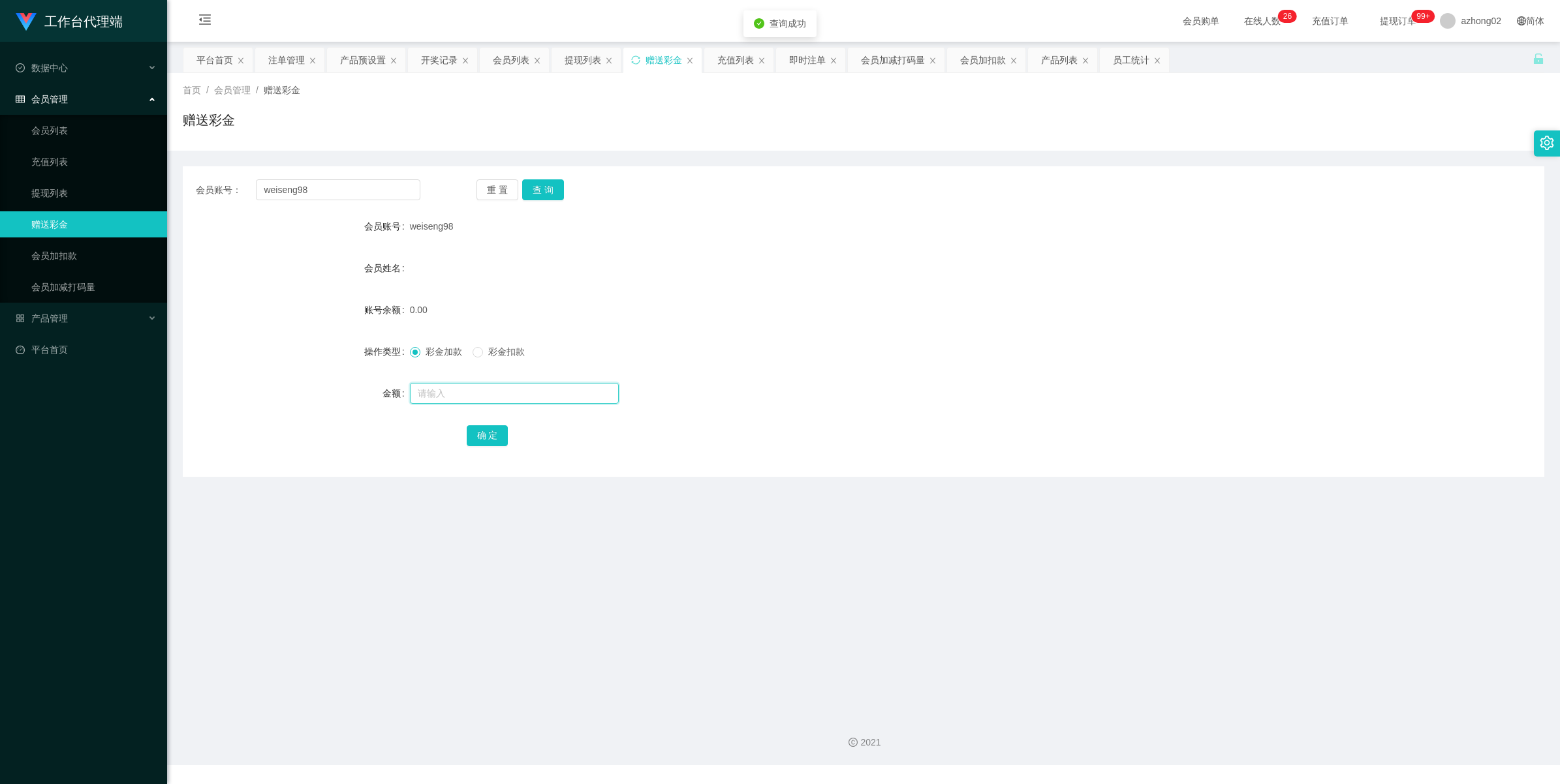
click at [438, 391] on input "text" at bounding box center [514, 393] width 209 height 21
type input "30"
drag, startPoint x: 484, startPoint y: 439, endPoint x: 516, endPoint y: 404, distance: 47.4
click at [484, 439] on button "确 定" at bounding box center [488, 436] width 42 height 21
click at [321, 193] on input "weiseng98" at bounding box center [337, 190] width 164 height 21
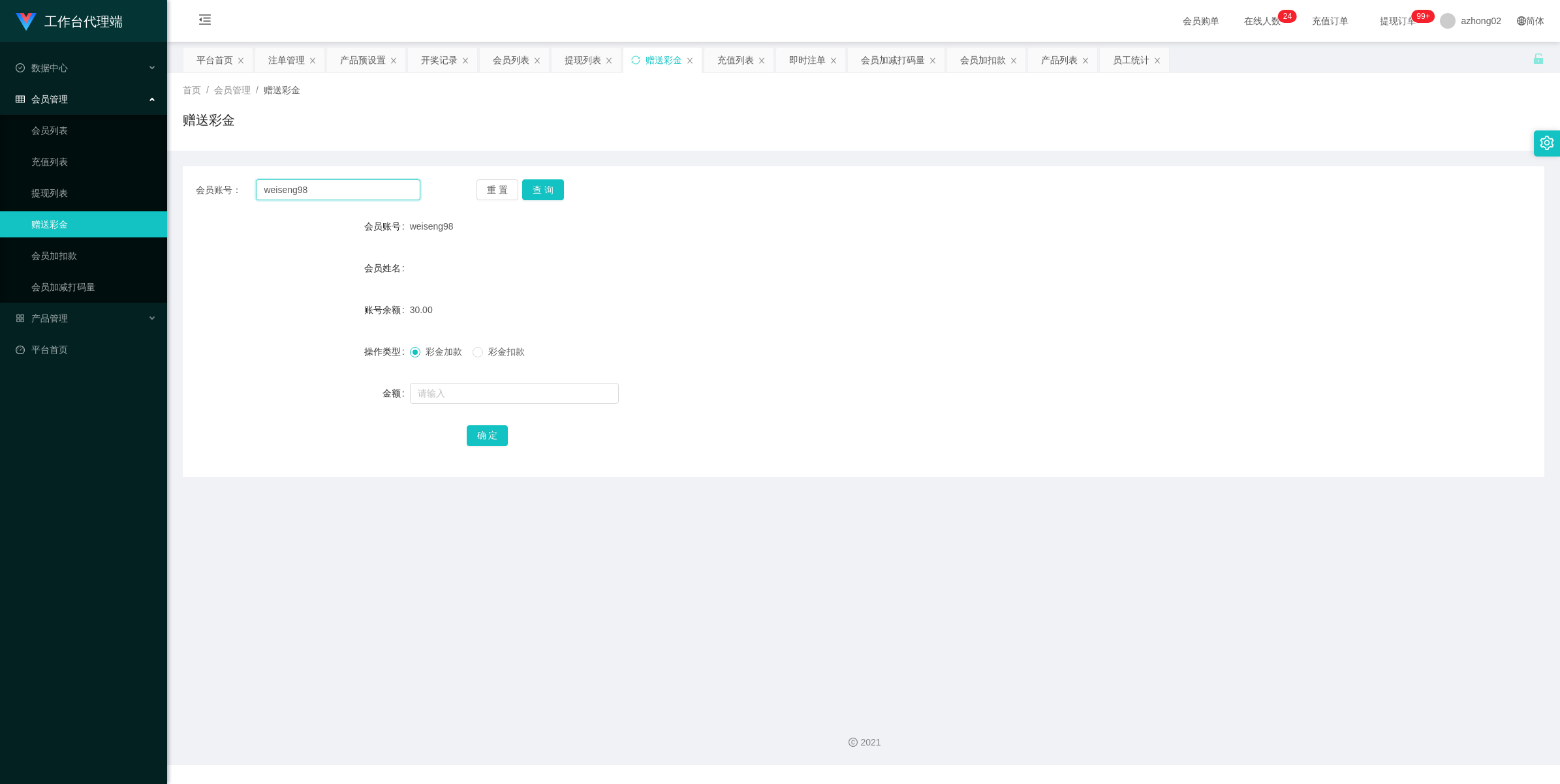
click at [321, 191] on input "weiseng98" at bounding box center [337, 190] width 164 height 21
click at [331, 193] on input "weiseng98" at bounding box center [337, 190] width 164 height 21
paste input "koy12345"
type input "koy12345"
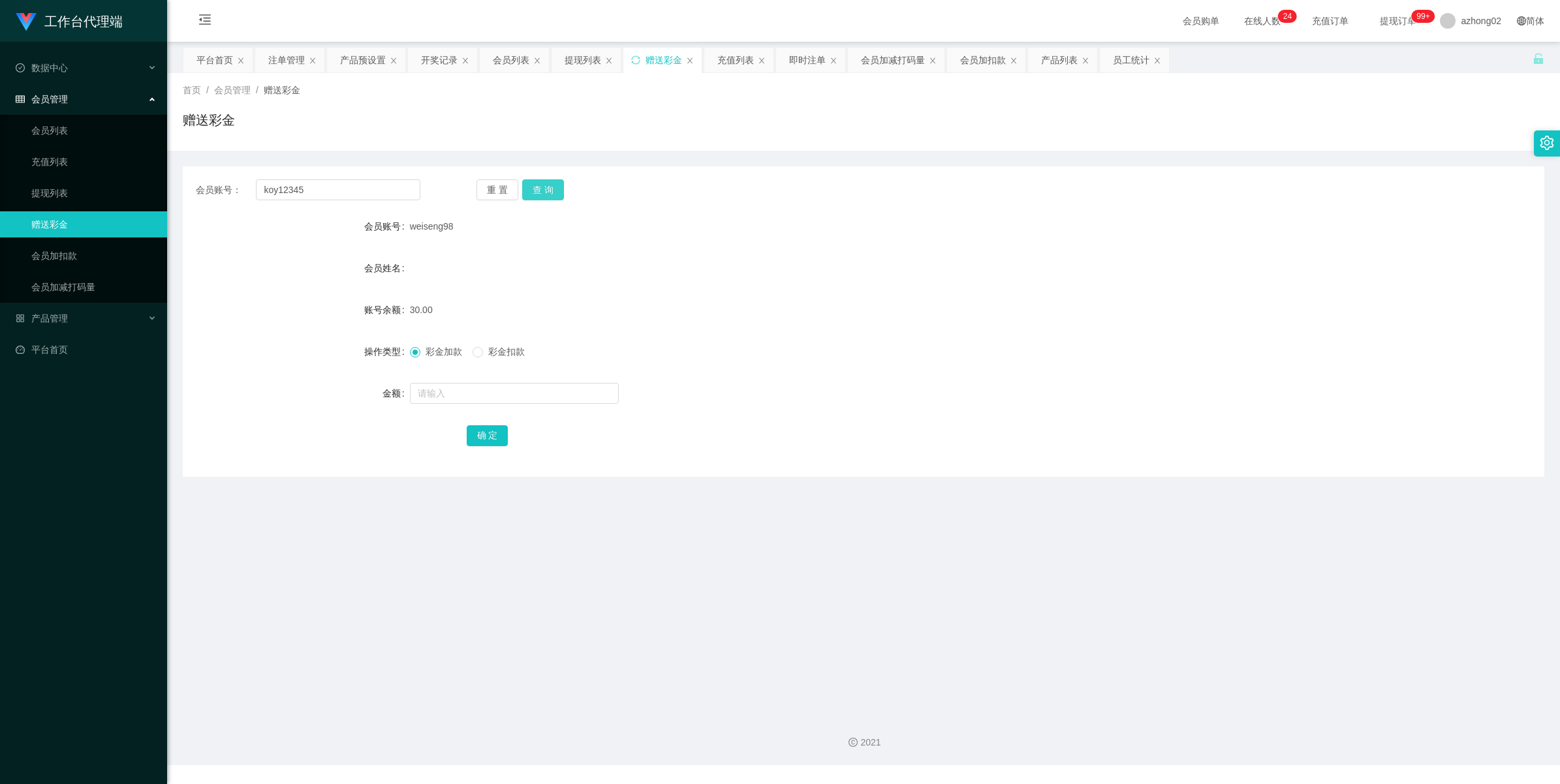
click at [562, 187] on button "查 询" at bounding box center [543, 190] width 42 height 21
click at [69, 193] on link "提现列表" at bounding box center [94, 193] width 125 height 26
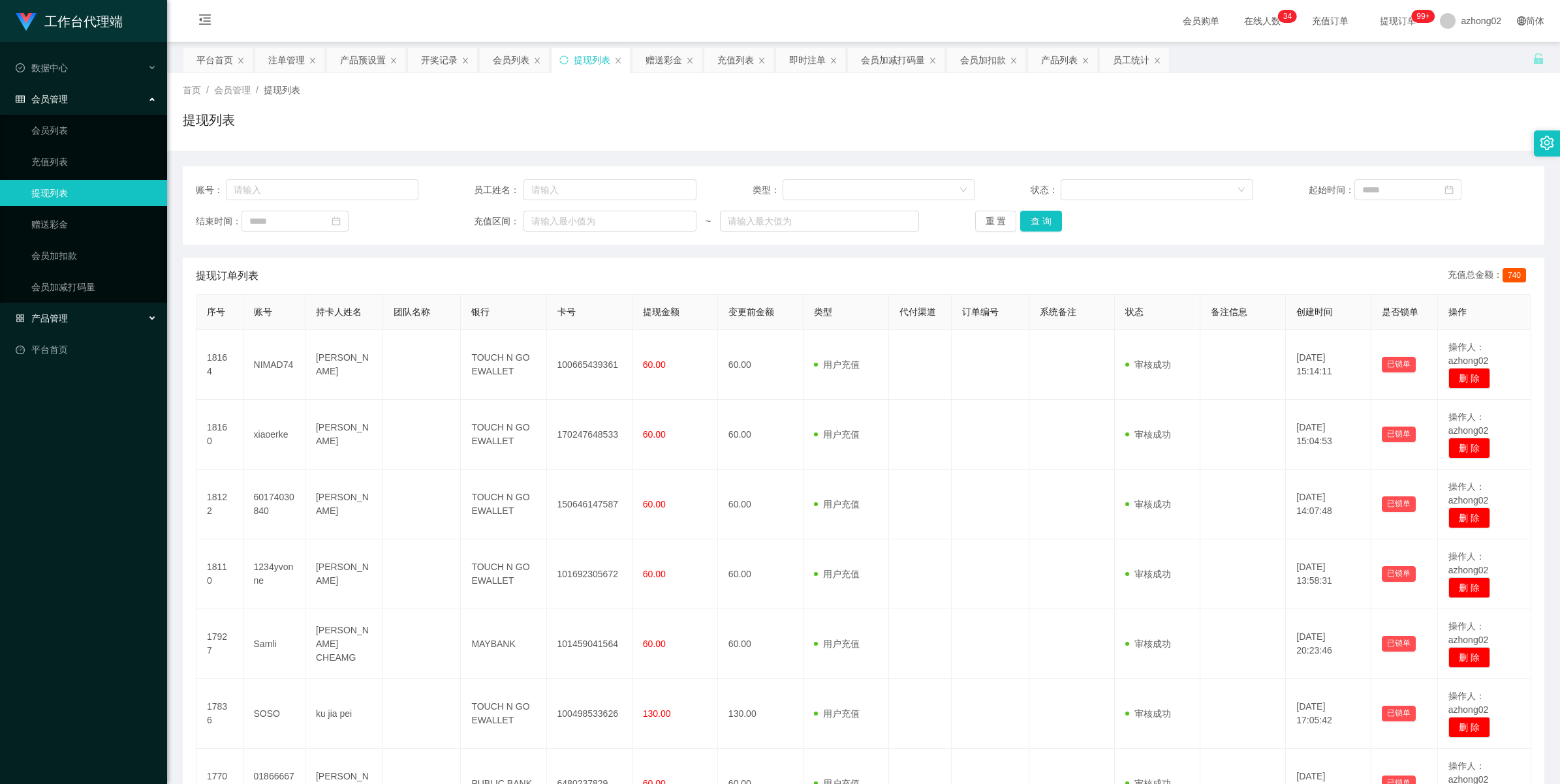
click at [46, 320] on span "产品管理" at bounding box center [42, 318] width 52 height 10
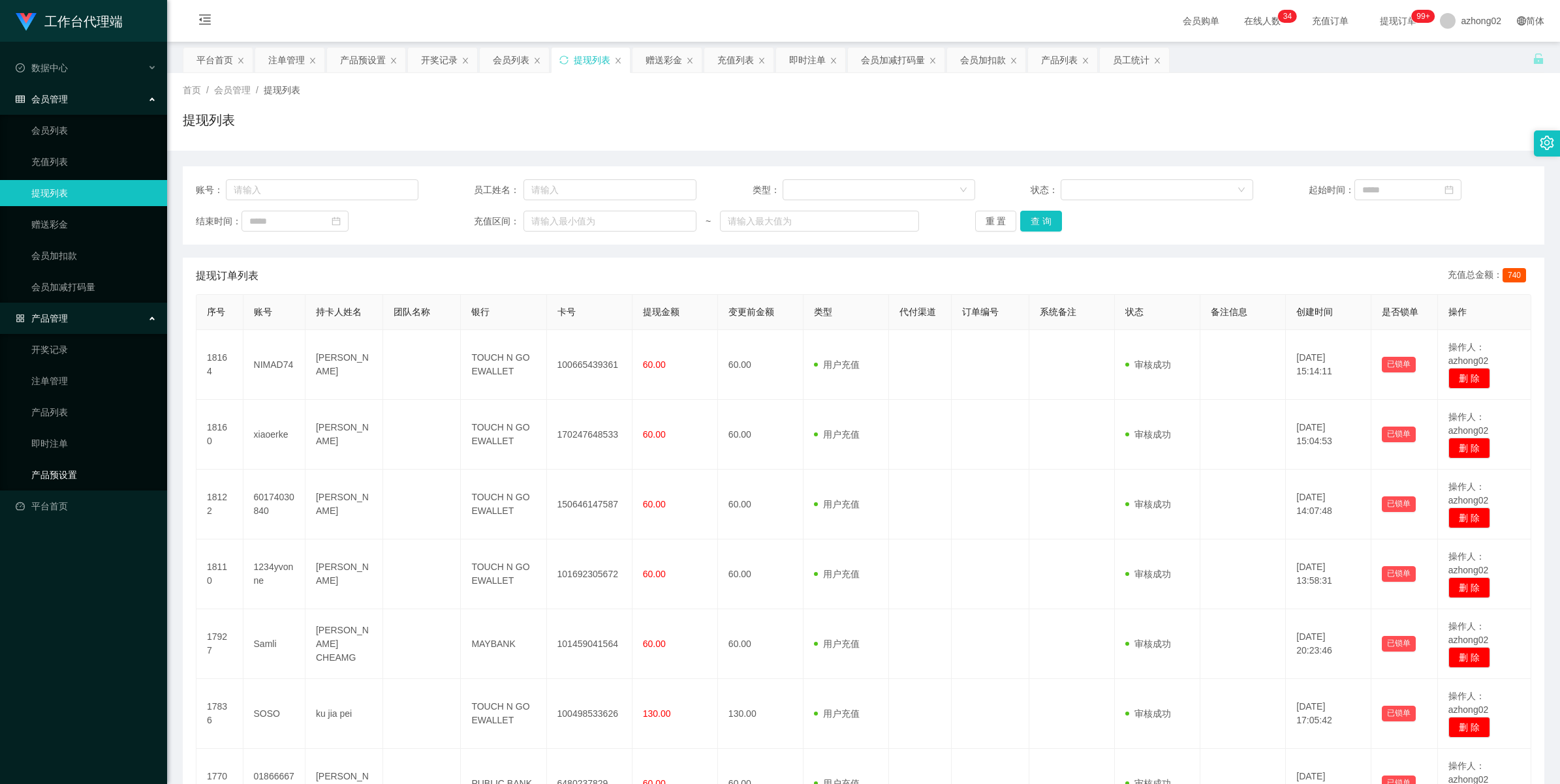
click at [51, 467] on link "产品预设置" at bounding box center [94, 475] width 125 height 26
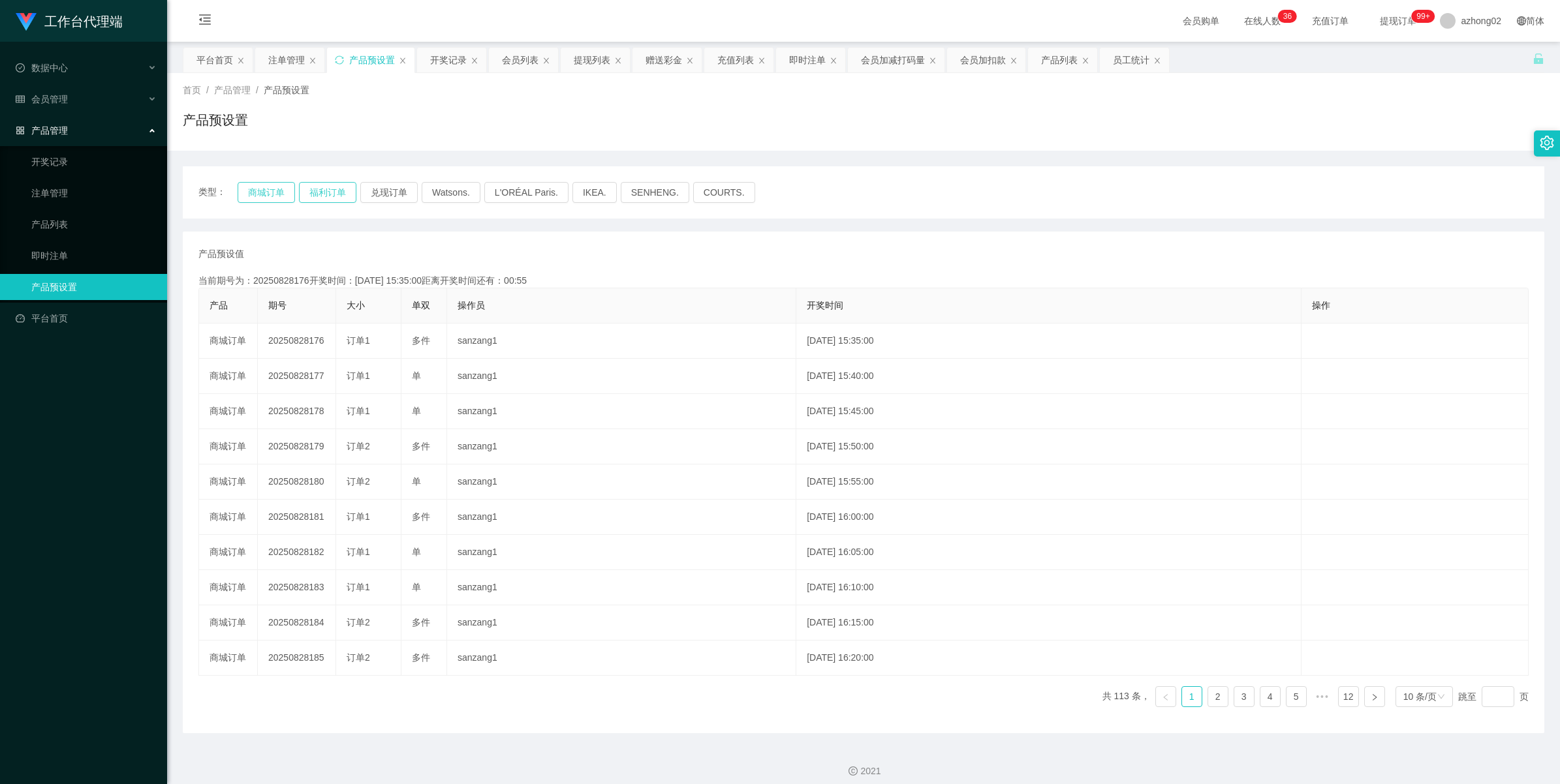
drag, startPoint x: 278, startPoint y: 187, endPoint x: 299, endPoint y: 194, distance: 22.1
click at [277, 187] on button "商城订单" at bounding box center [266, 193] width 57 height 21
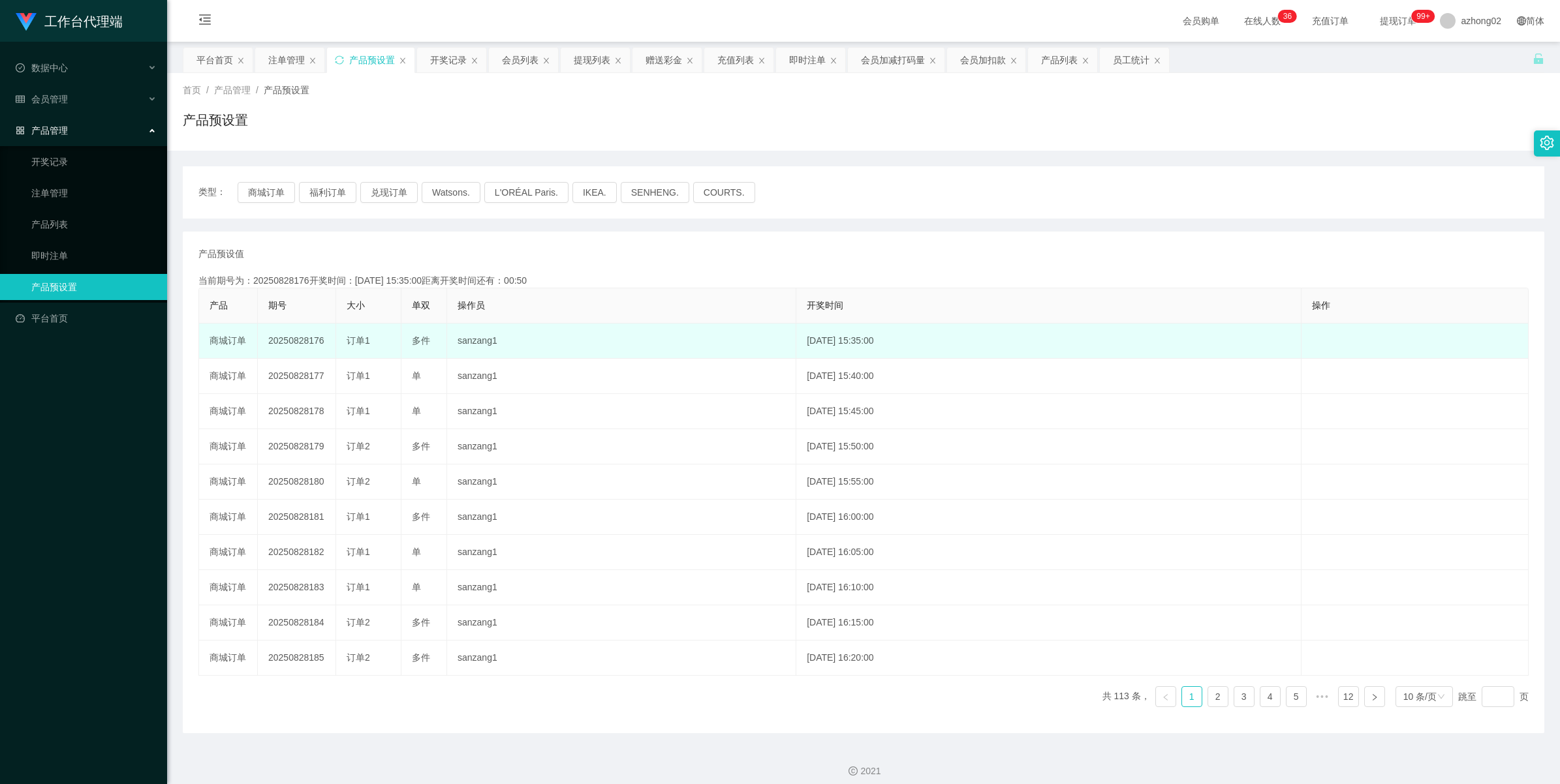
click at [287, 341] on td "20250828176" at bounding box center [296, 341] width 78 height 35
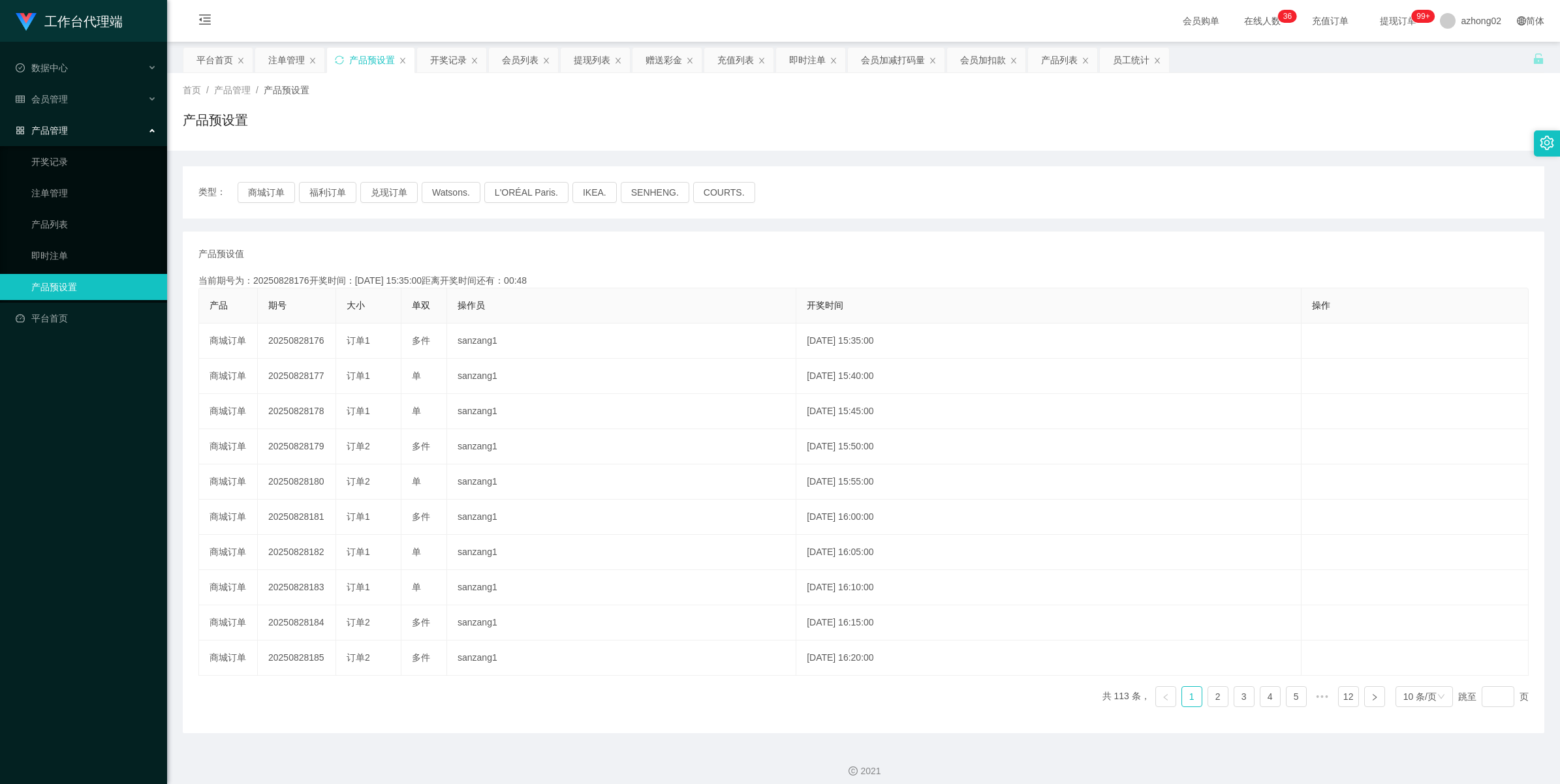
copy td "20250828176"
click at [52, 98] on span "会员管理" at bounding box center [42, 99] width 52 height 10
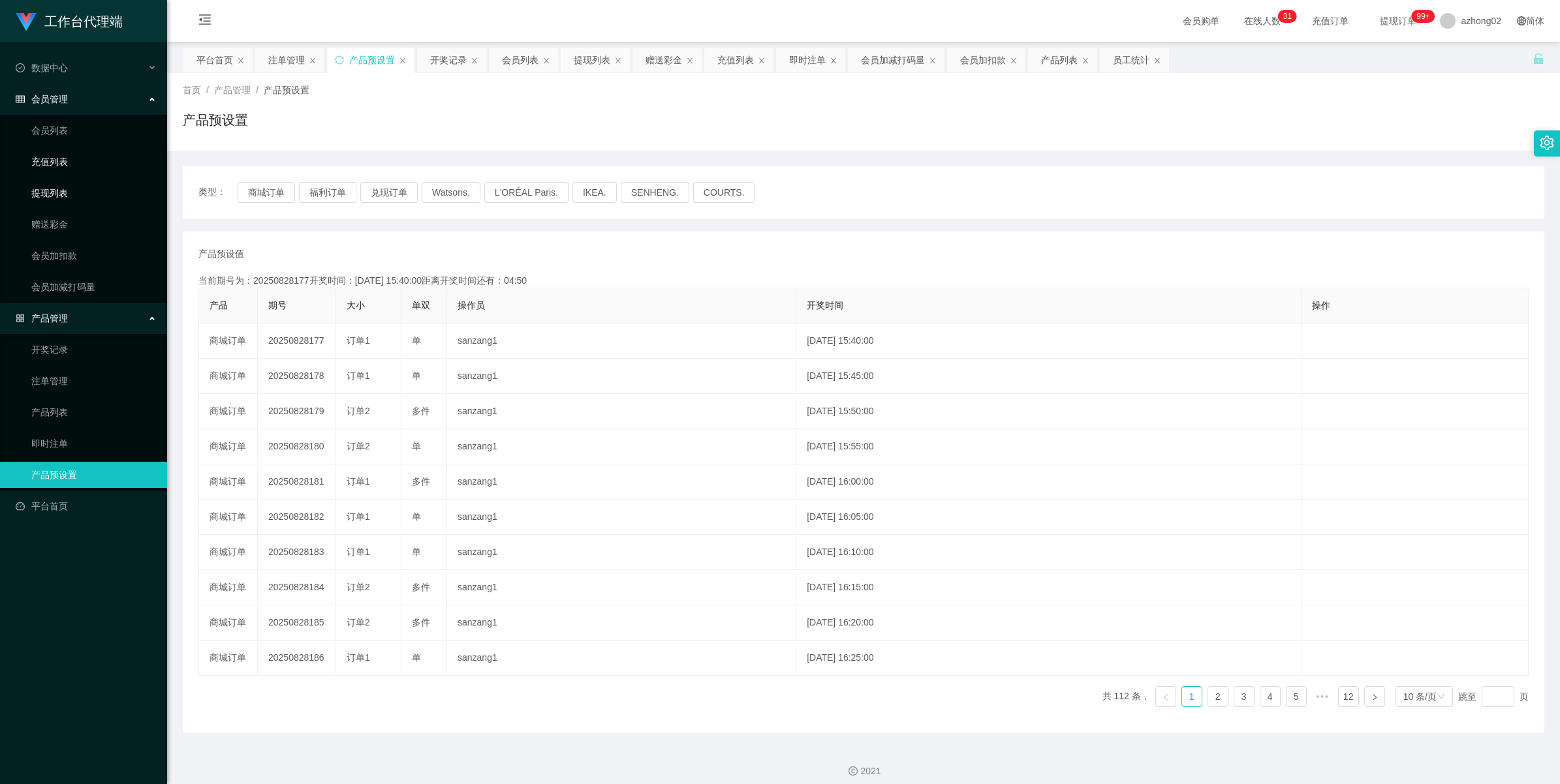
drag, startPoint x: 56, startPoint y: 199, endPoint x: 62, endPoint y: 165, distance: 34.5
click at [56, 197] on link "提现列表" at bounding box center [94, 193] width 125 height 26
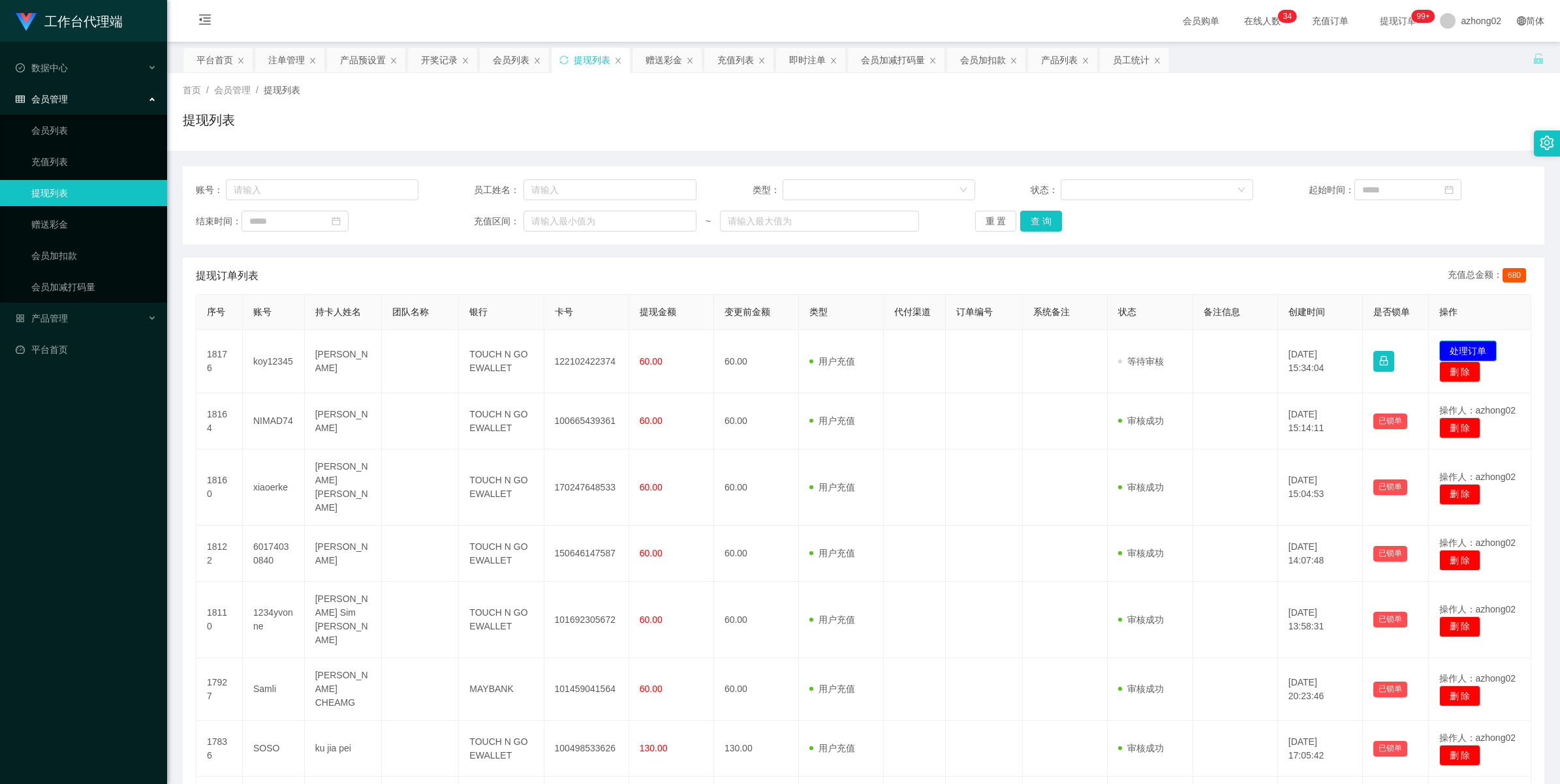
click at [1466, 349] on button "处理订单" at bounding box center [1467, 351] width 57 height 21
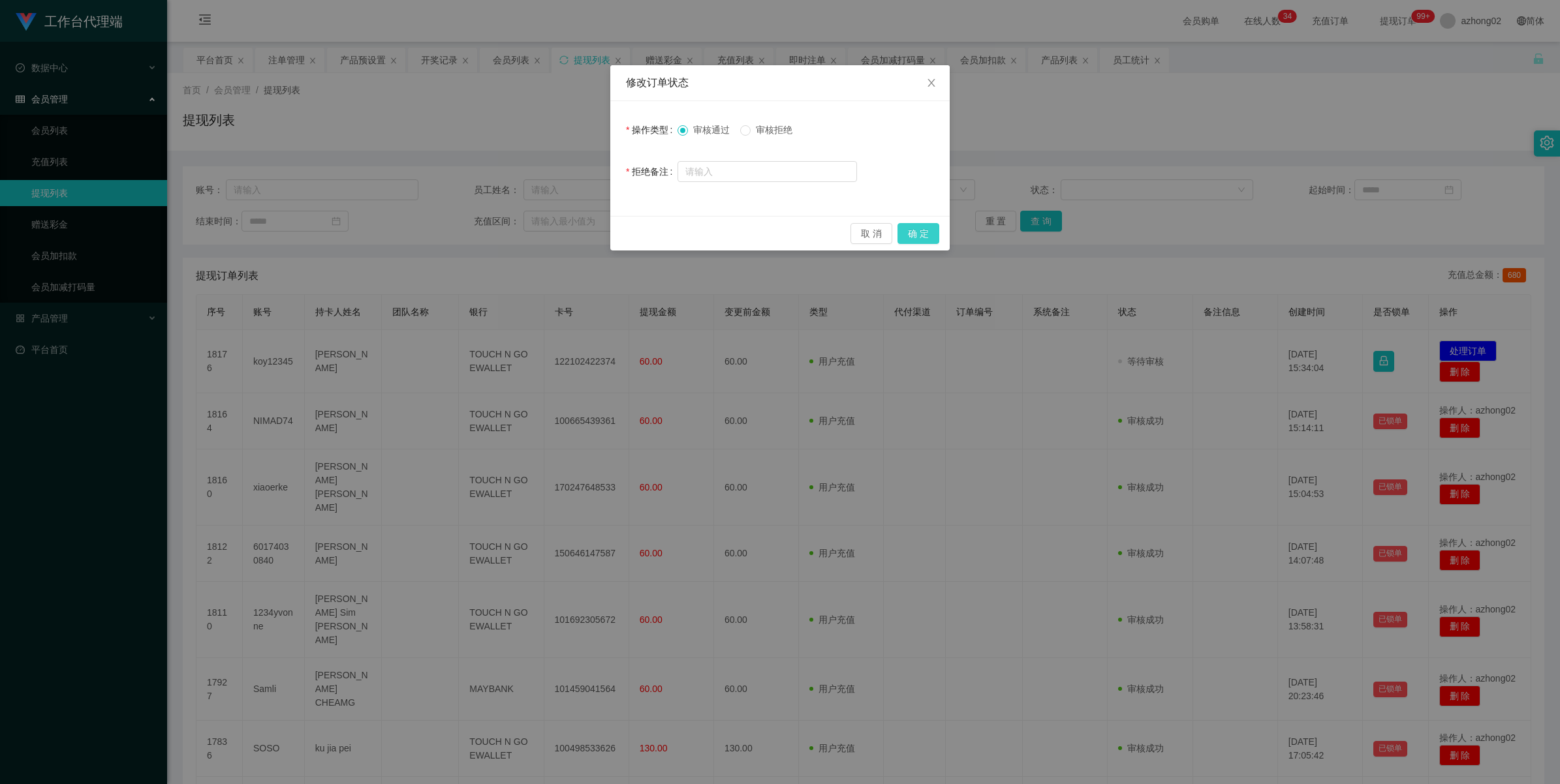
click at [932, 235] on button "确 定" at bounding box center [918, 233] width 42 height 21
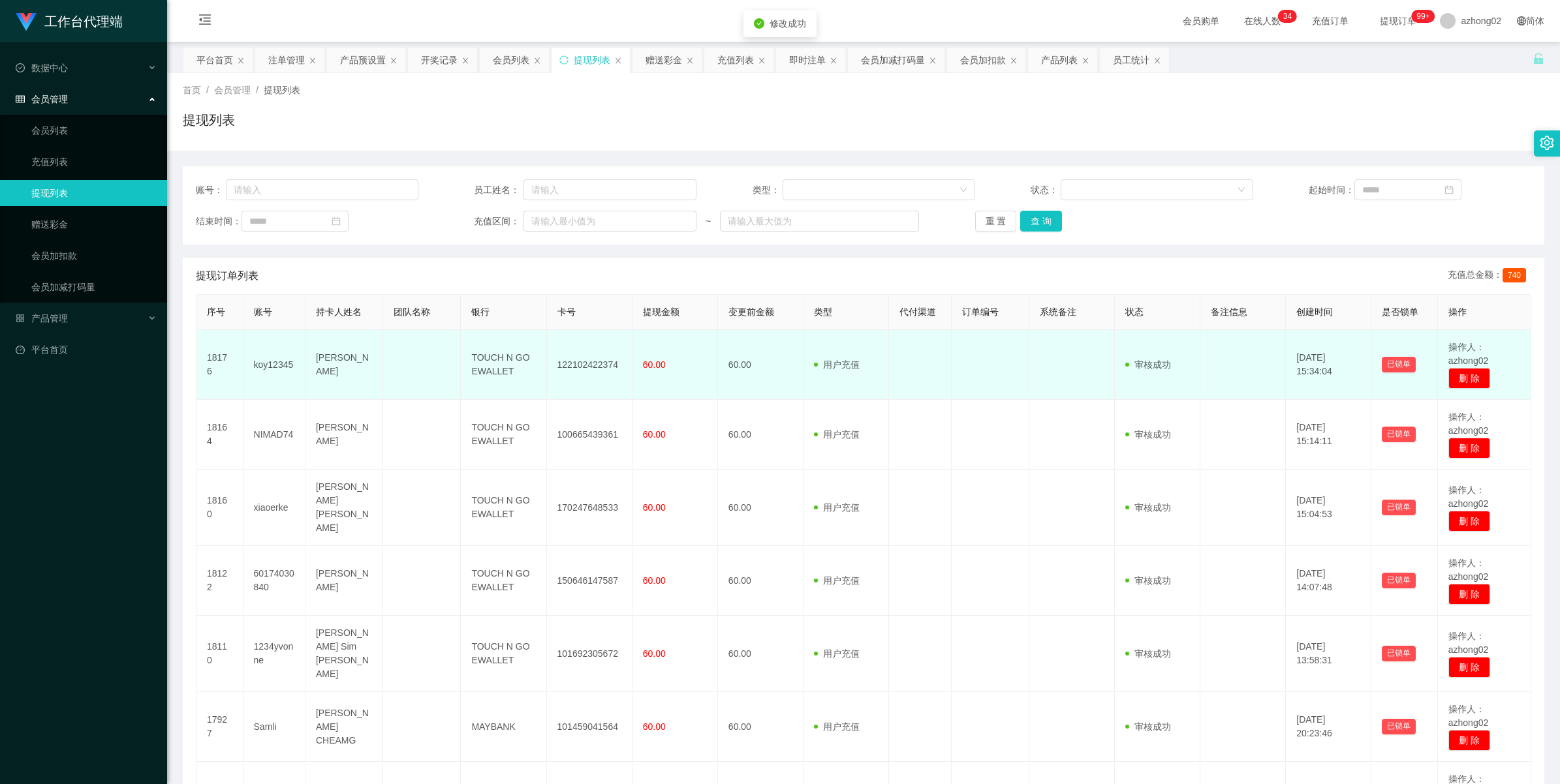
click at [572, 364] on td "122102422374" at bounding box center [589, 365] width 85 height 70
drag, startPoint x: 573, startPoint y: 366, endPoint x: 592, endPoint y: 362, distance: 19.4
click at [574, 366] on td "122102422374" at bounding box center [589, 365] width 85 height 70
click at [592, 361] on td "122102422374" at bounding box center [589, 365] width 85 height 70
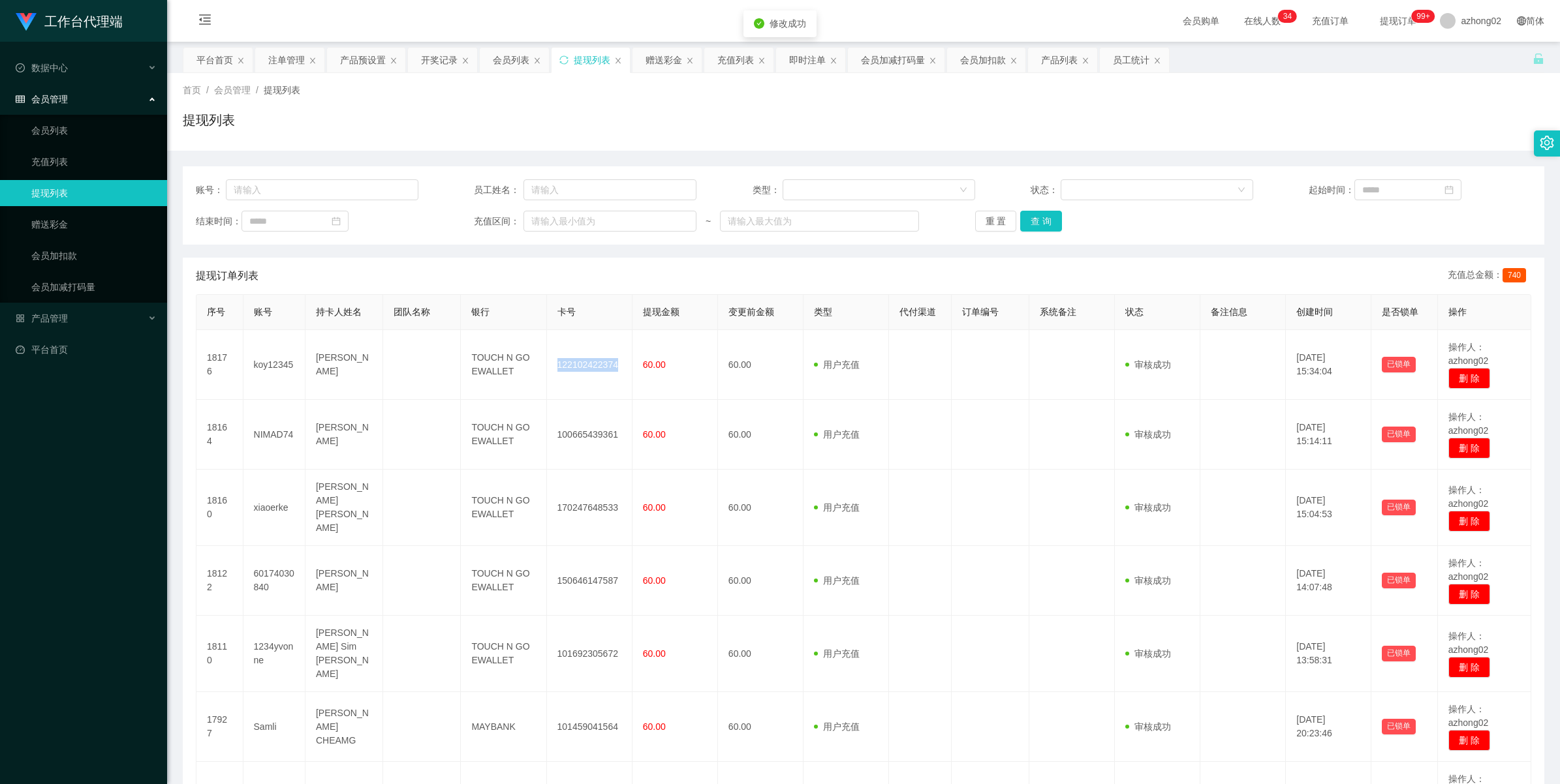
copy td "122102422374"
click at [52, 220] on link "赠送彩金" at bounding box center [94, 224] width 125 height 26
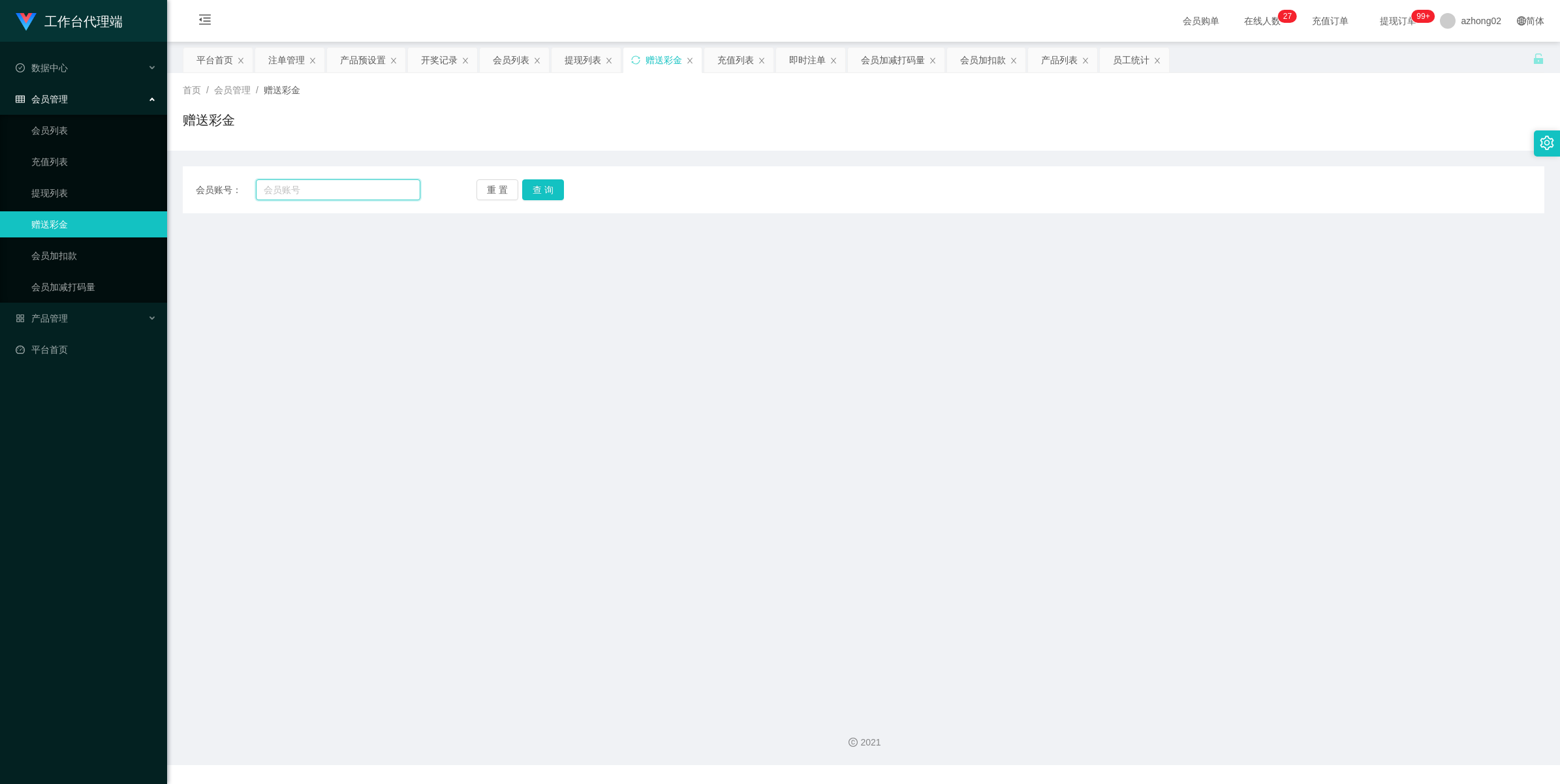
click at [288, 190] on input "text" at bounding box center [337, 190] width 164 height 21
paste input "weiseng98"
type input "weiseng98"
click at [556, 197] on button "查 询" at bounding box center [543, 190] width 42 height 21
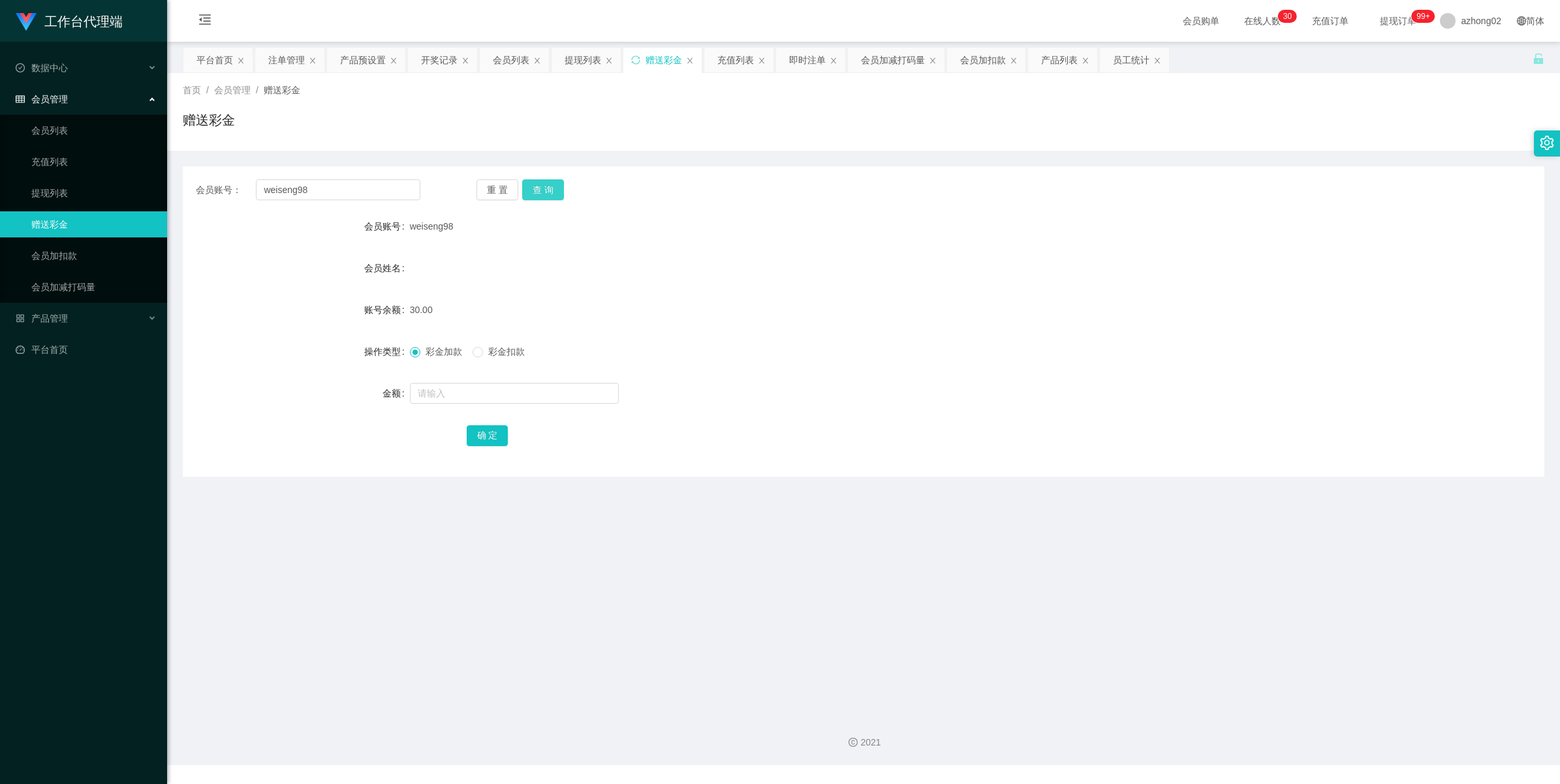
click at [539, 185] on button "查 询" at bounding box center [543, 190] width 42 height 21
click at [436, 395] on input "text" at bounding box center [514, 393] width 209 height 21
type input "31"
click at [502, 441] on button "确 定" at bounding box center [488, 436] width 42 height 21
click at [63, 190] on link "提现列表" at bounding box center [94, 193] width 125 height 26
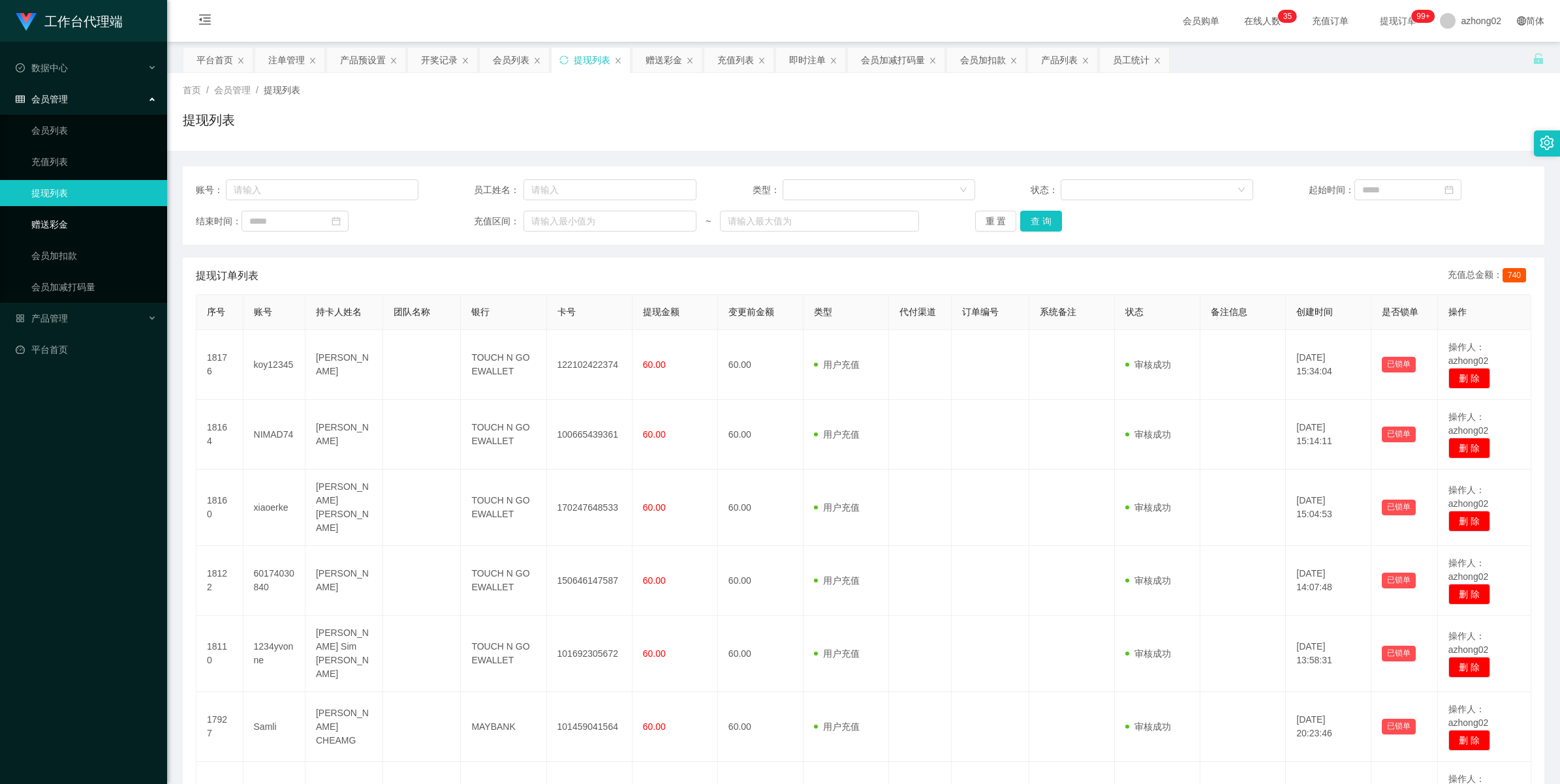
click at [73, 225] on link "赠送彩金" at bounding box center [94, 224] width 125 height 26
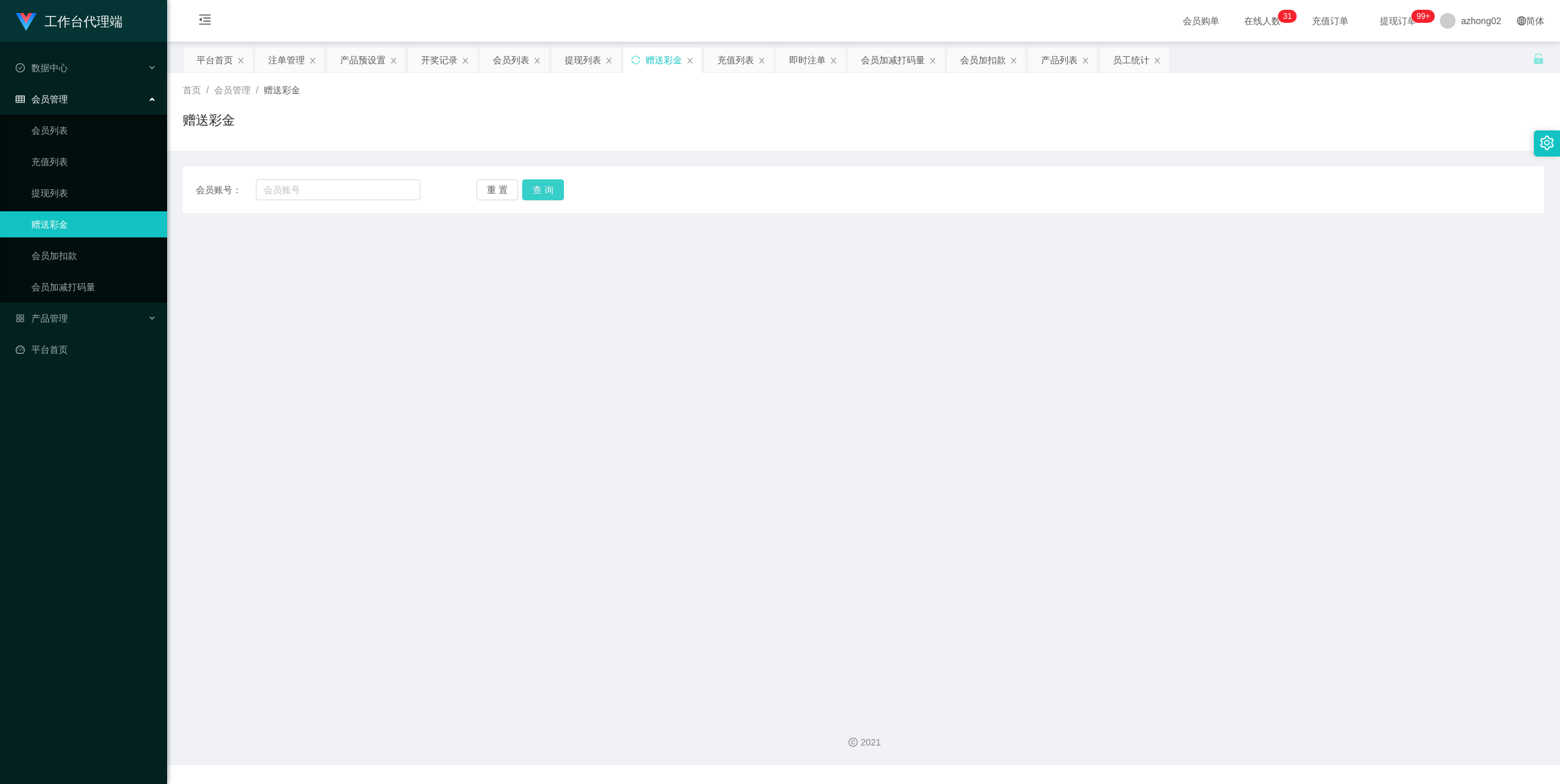
click at [535, 189] on button "查 询" at bounding box center [543, 190] width 42 height 21
drag, startPoint x: 73, startPoint y: 194, endPoint x: 54, endPoint y: 96, distance: 99.8
click at [73, 194] on link "提现列表" at bounding box center [94, 193] width 125 height 26
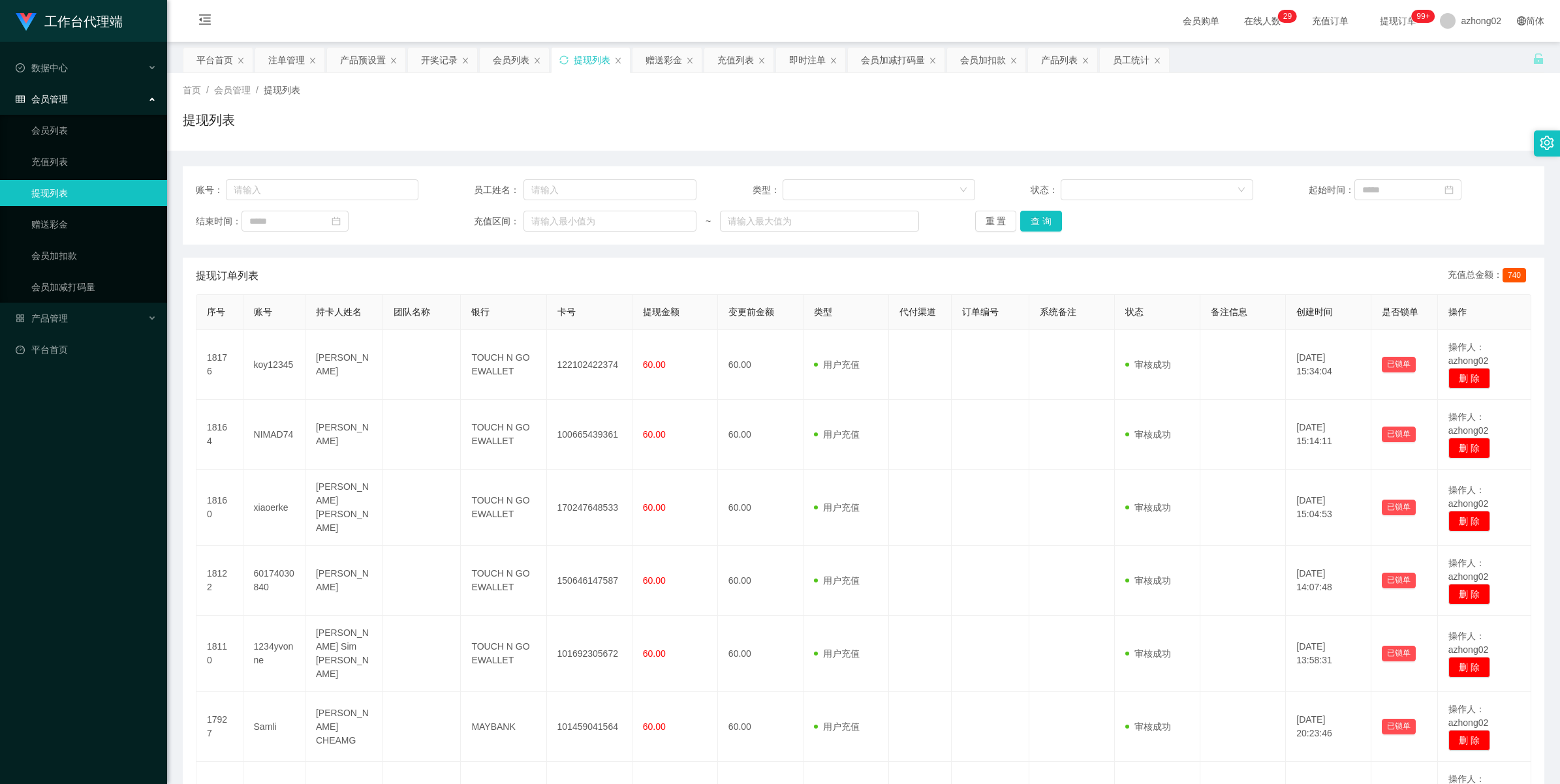
click at [54, 197] on link "提现列表" at bounding box center [94, 193] width 125 height 26
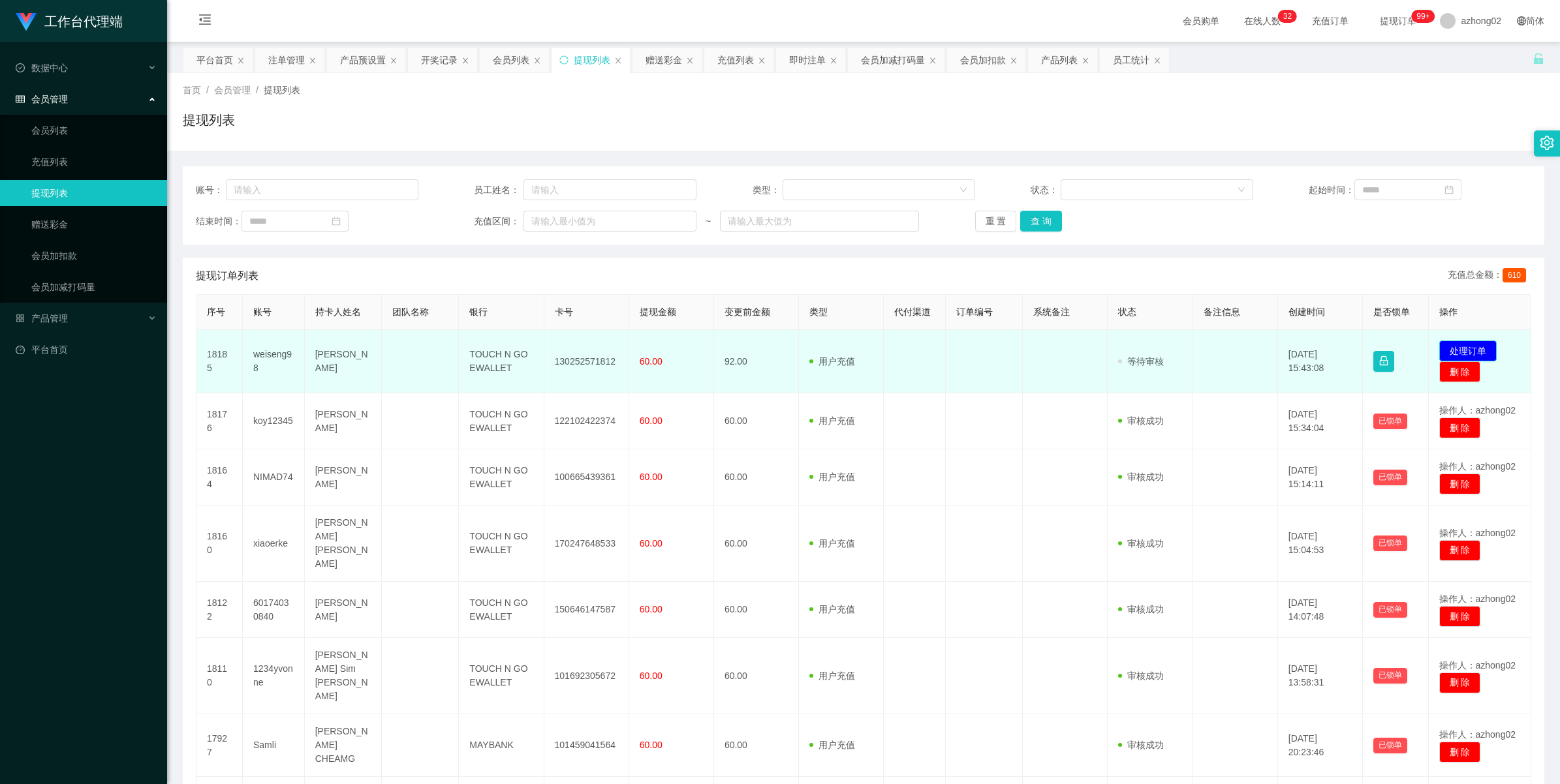
click at [1460, 346] on button "处理订单" at bounding box center [1467, 351] width 57 height 21
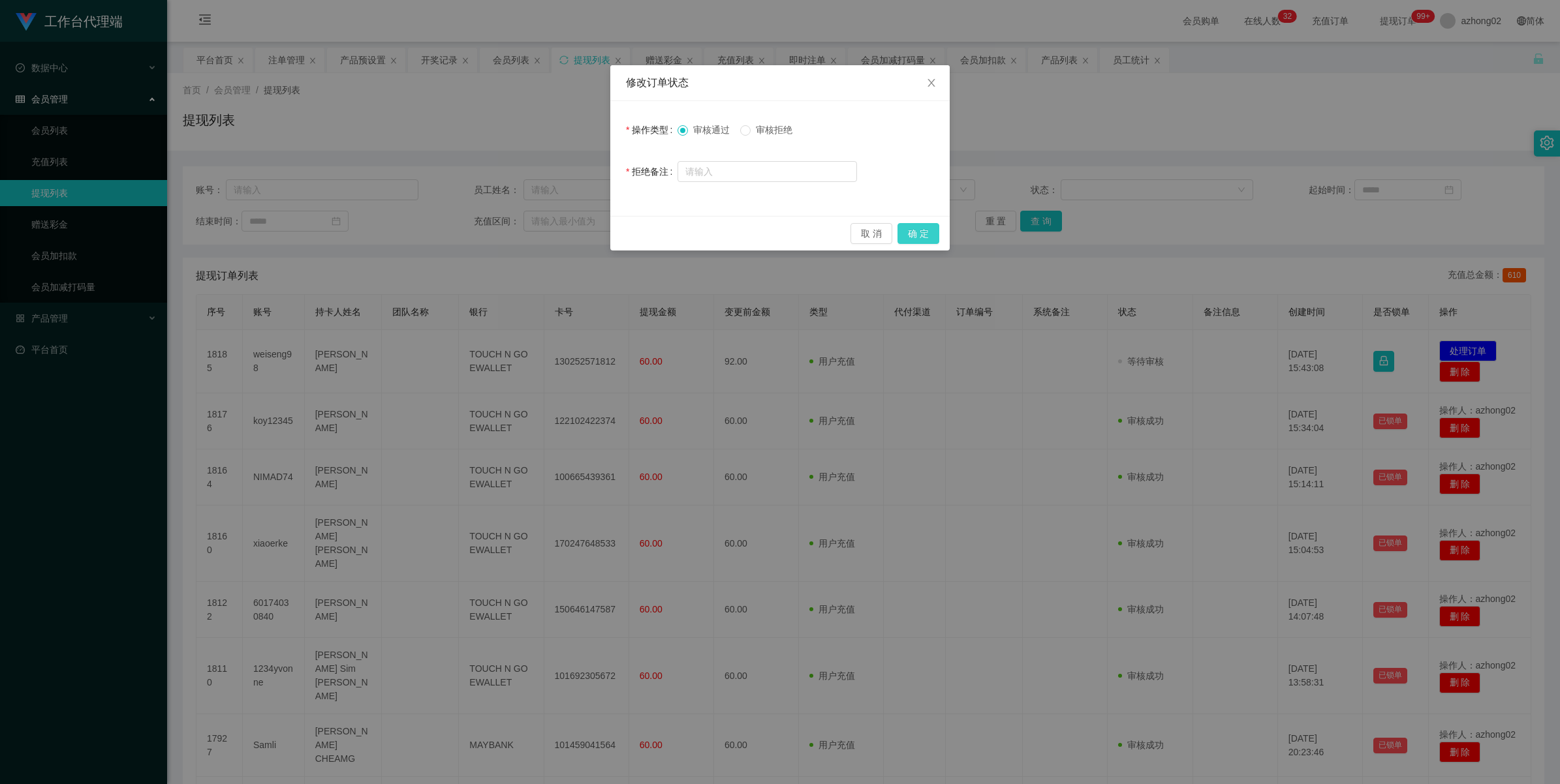
click at [923, 233] on button "确 定" at bounding box center [918, 233] width 42 height 21
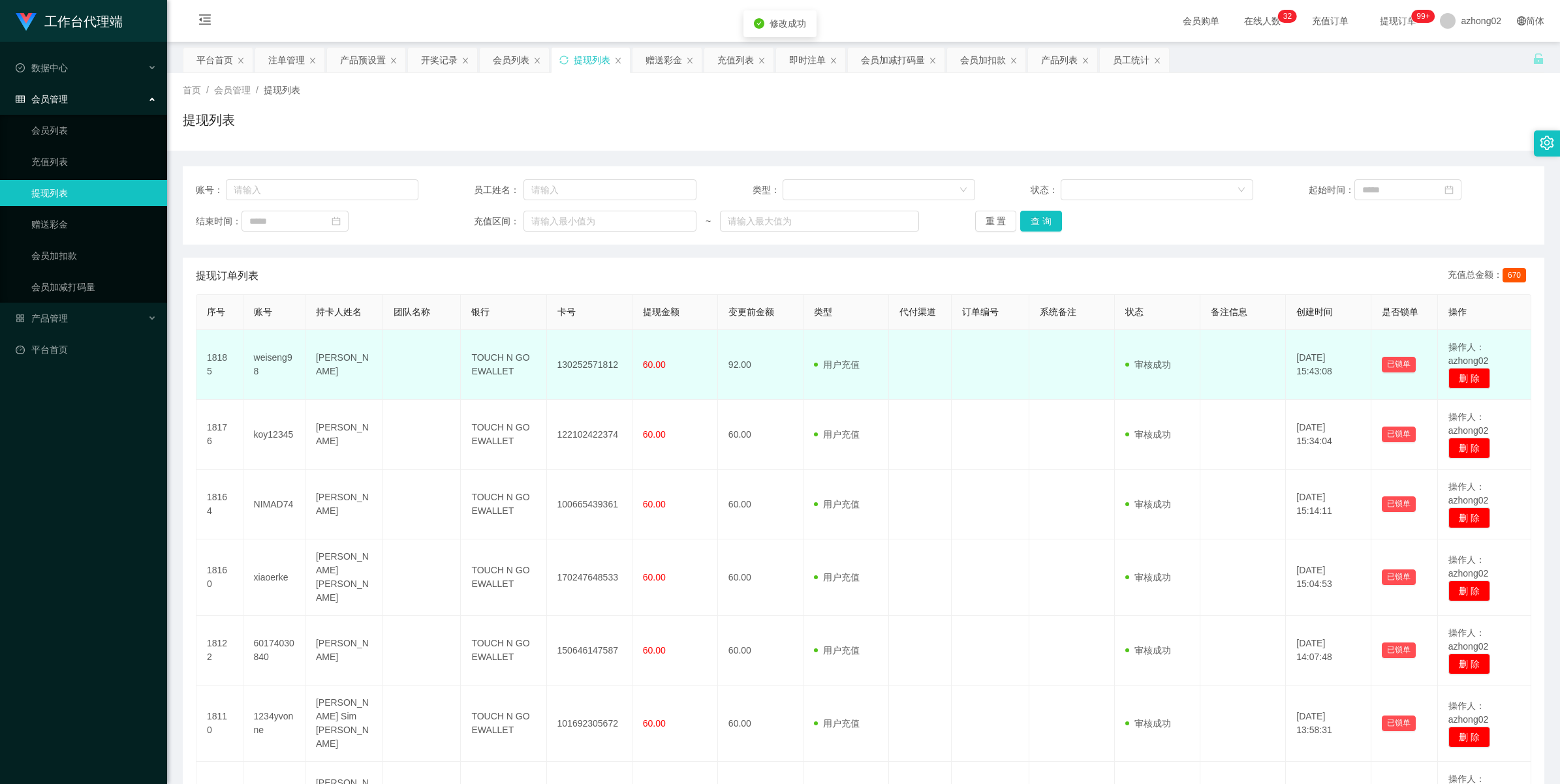
click at [583, 362] on td "130252571812" at bounding box center [589, 365] width 85 height 70
click at [583, 363] on td "130252571812" at bounding box center [589, 365] width 85 height 70
copy td "130252571812"
